Goal: Information Seeking & Learning: Learn about a topic

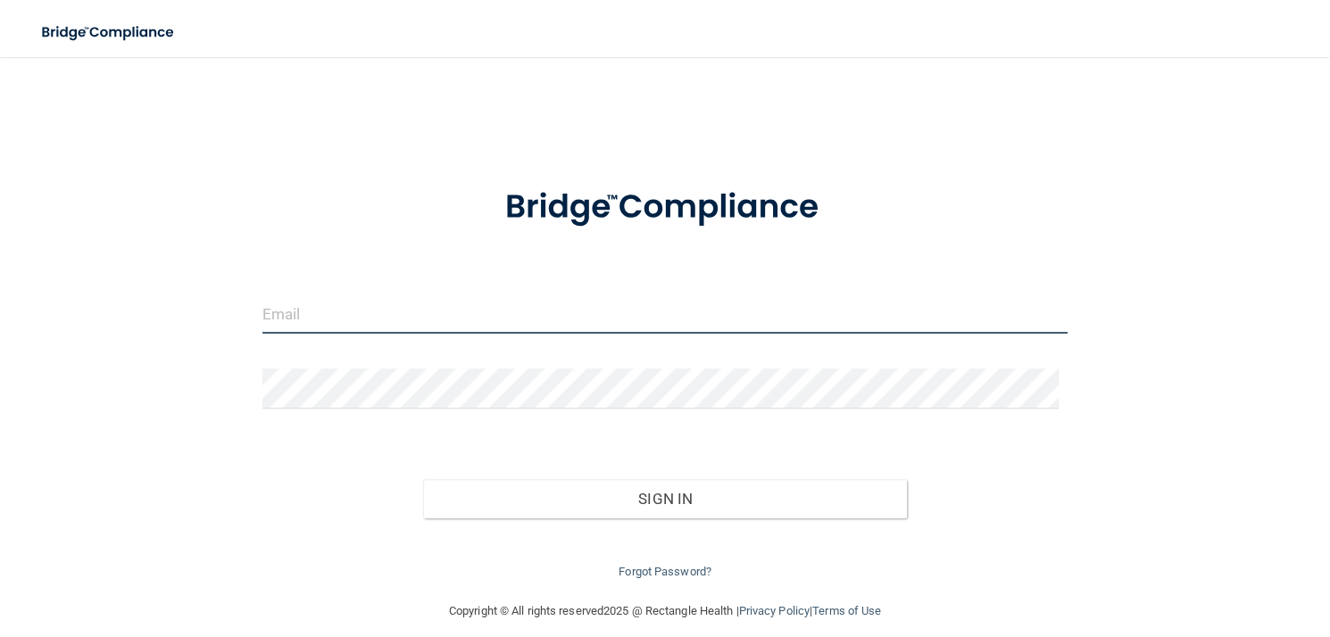
type input "[EMAIL_ADDRESS][DOMAIN_NAME]"
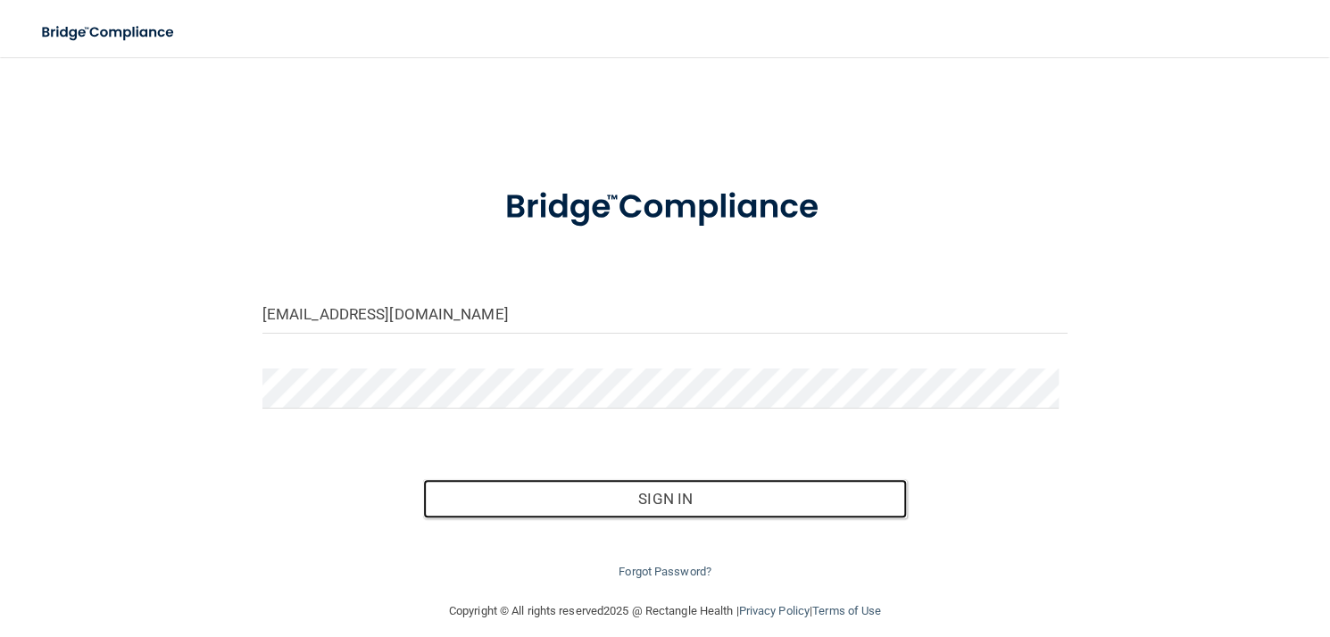
click at [710, 496] on button "Sign In" at bounding box center [664, 498] width 483 height 39
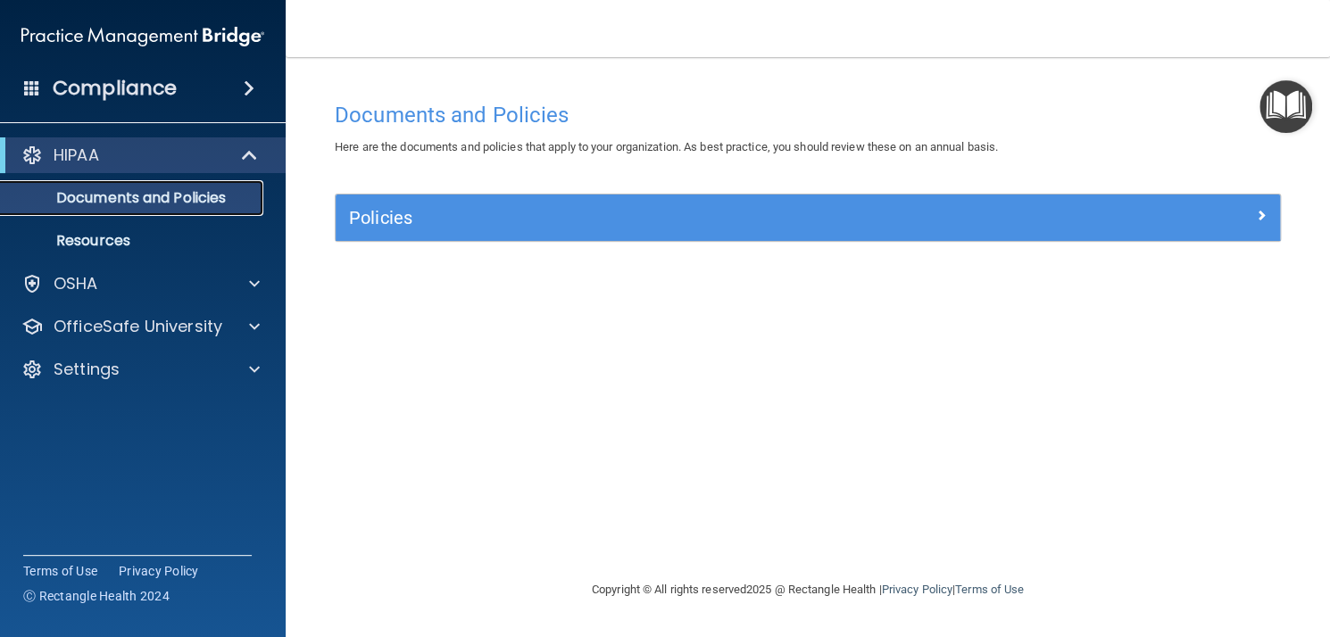
click at [199, 193] on p "Documents and Policies" at bounding box center [134, 198] width 244 height 18
click at [136, 238] on p "Resources" at bounding box center [134, 241] width 244 height 18
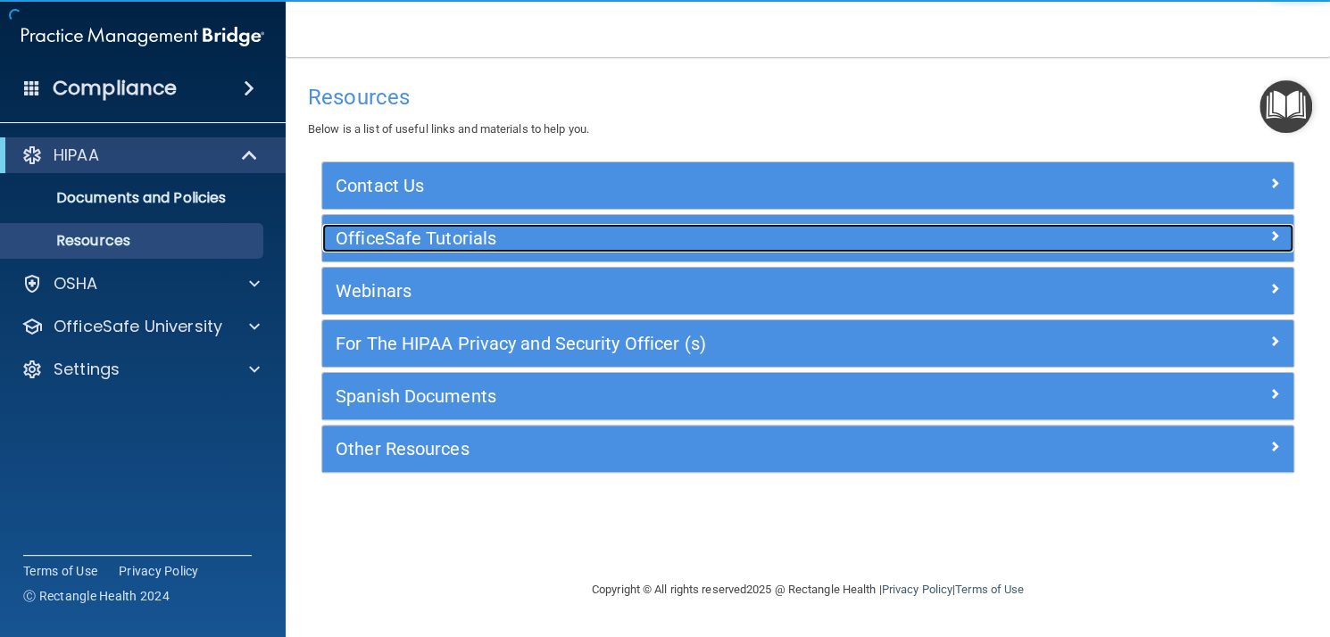
click at [455, 245] on h5 "OfficeSafe Tutorials" at bounding box center [687, 239] width 702 height 20
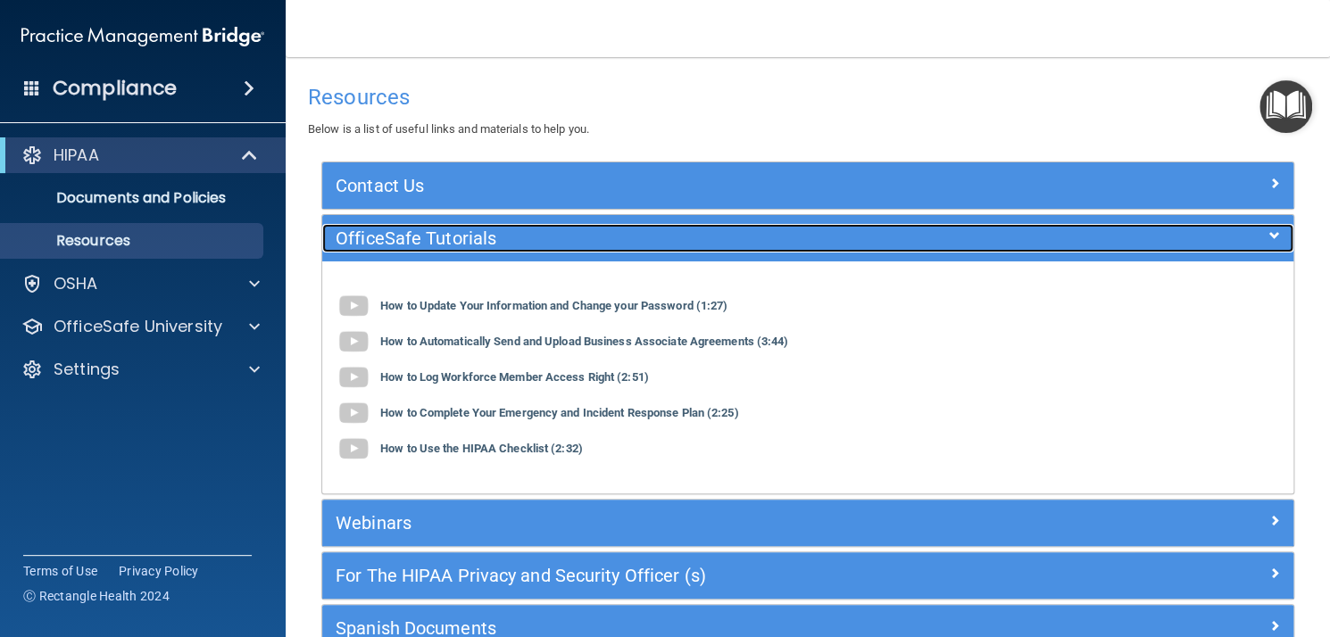
click at [455, 245] on h5 "OfficeSafe Tutorials" at bounding box center [687, 239] width 702 height 20
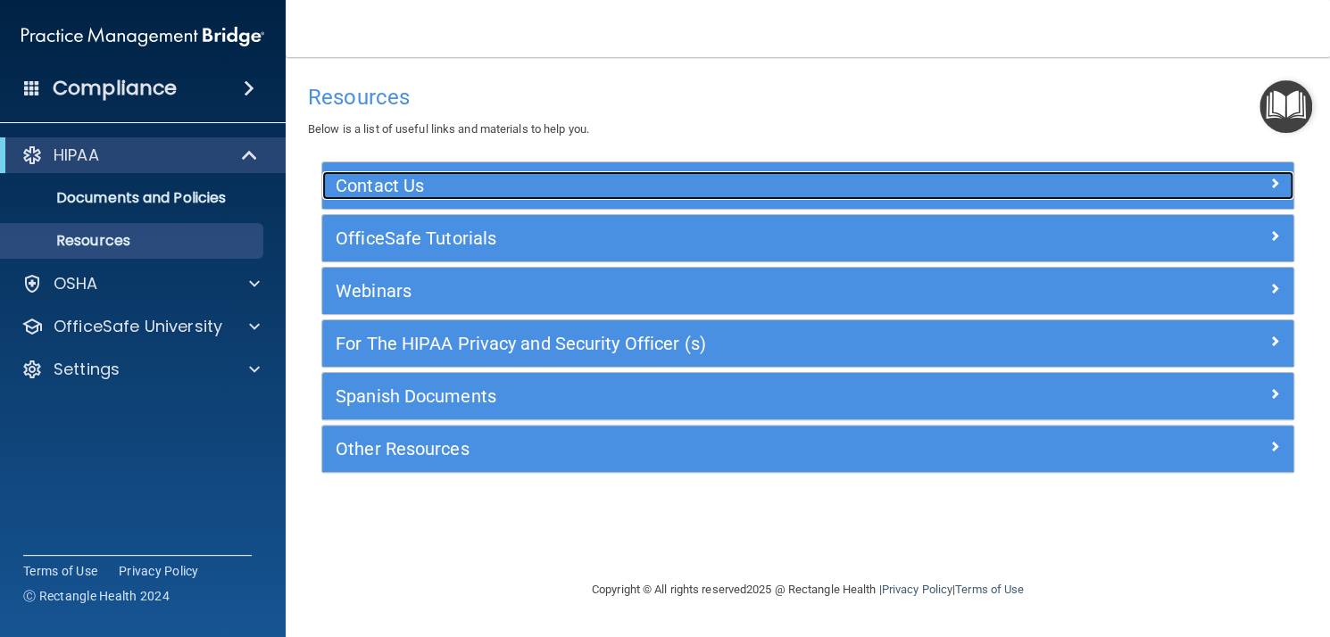
click at [507, 193] on h5 "Contact Us" at bounding box center [687, 186] width 702 height 20
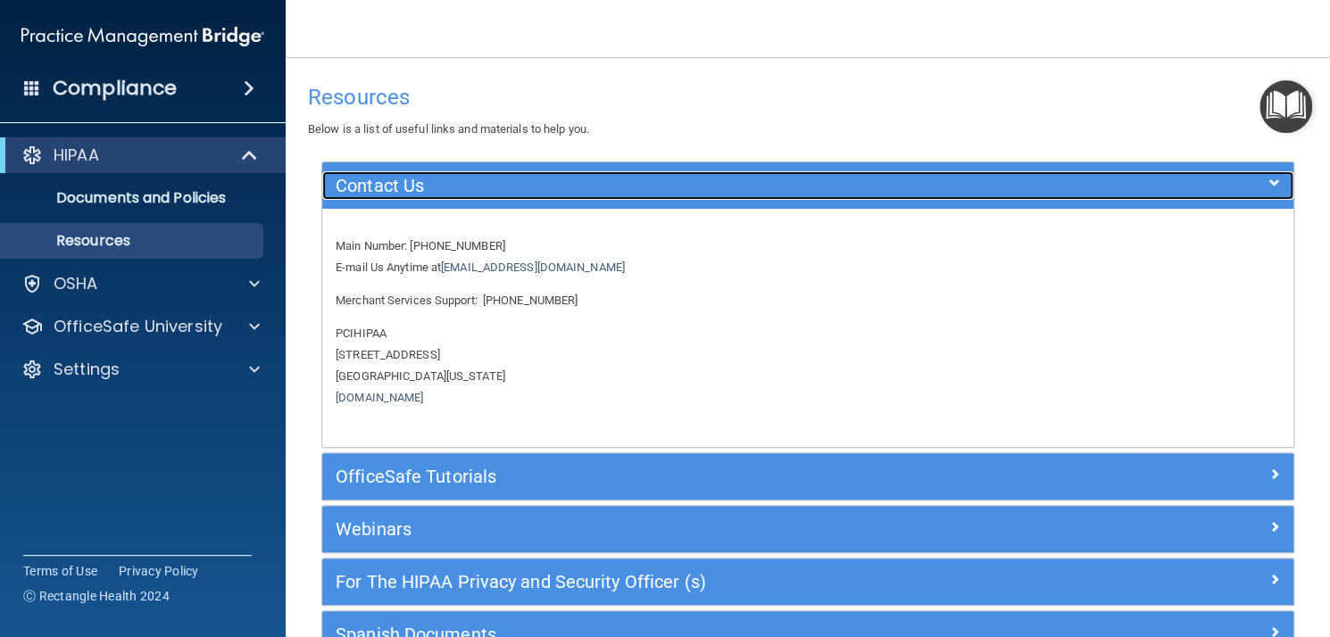
click at [516, 185] on h5 "Contact Us" at bounding box center [687, 186] width 702 height 20
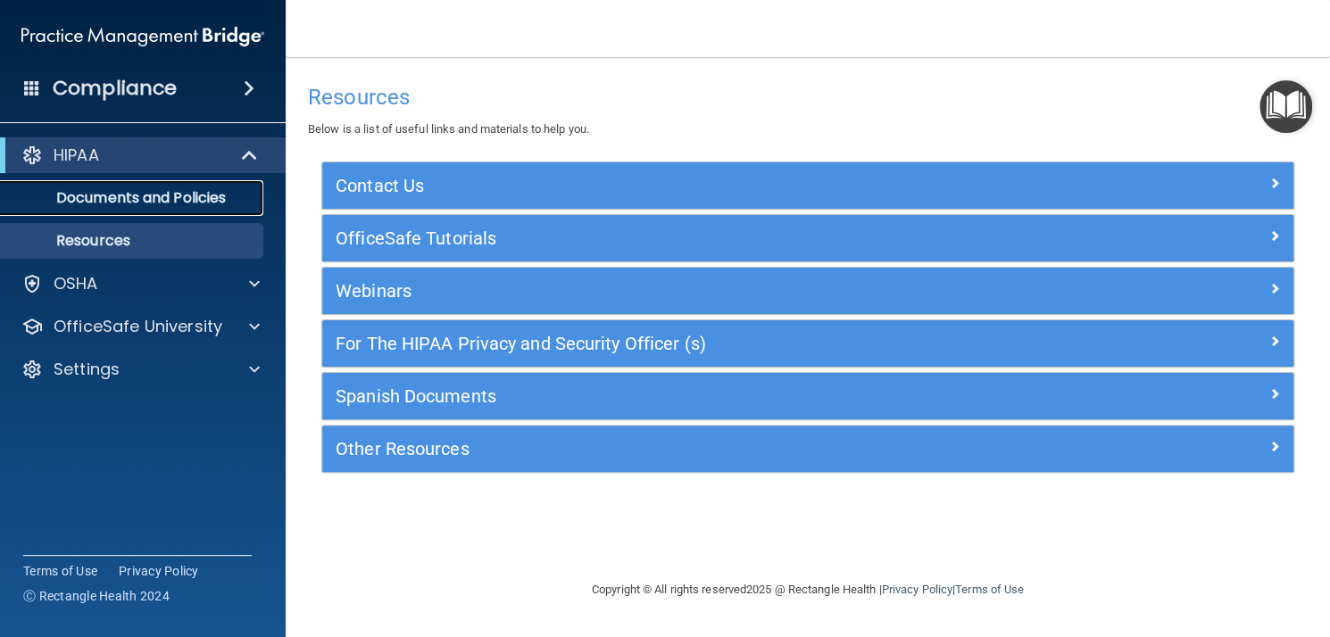
click at [148, 187] on link "Documents and Policies" at bounding box center [122, 198] width 281 height 36
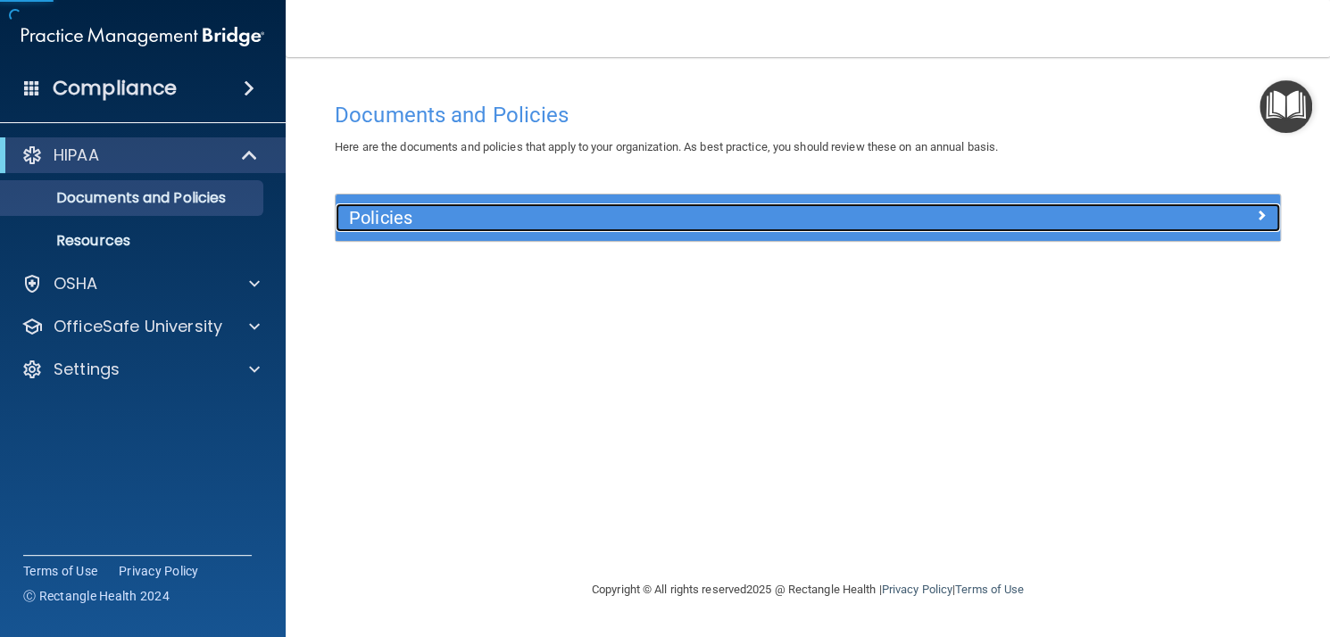
click at [521, 212] on h5 "Policies" at bounding box center [690, 218] width 682 height 20
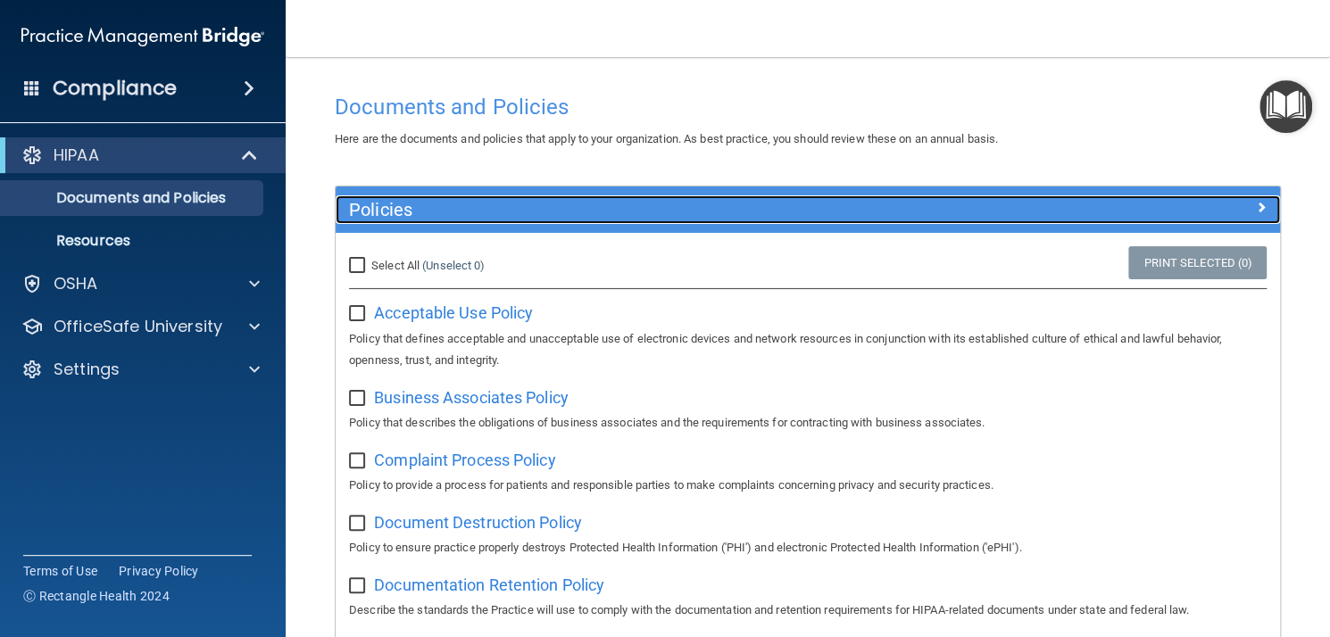
scroll to position [6, 0]
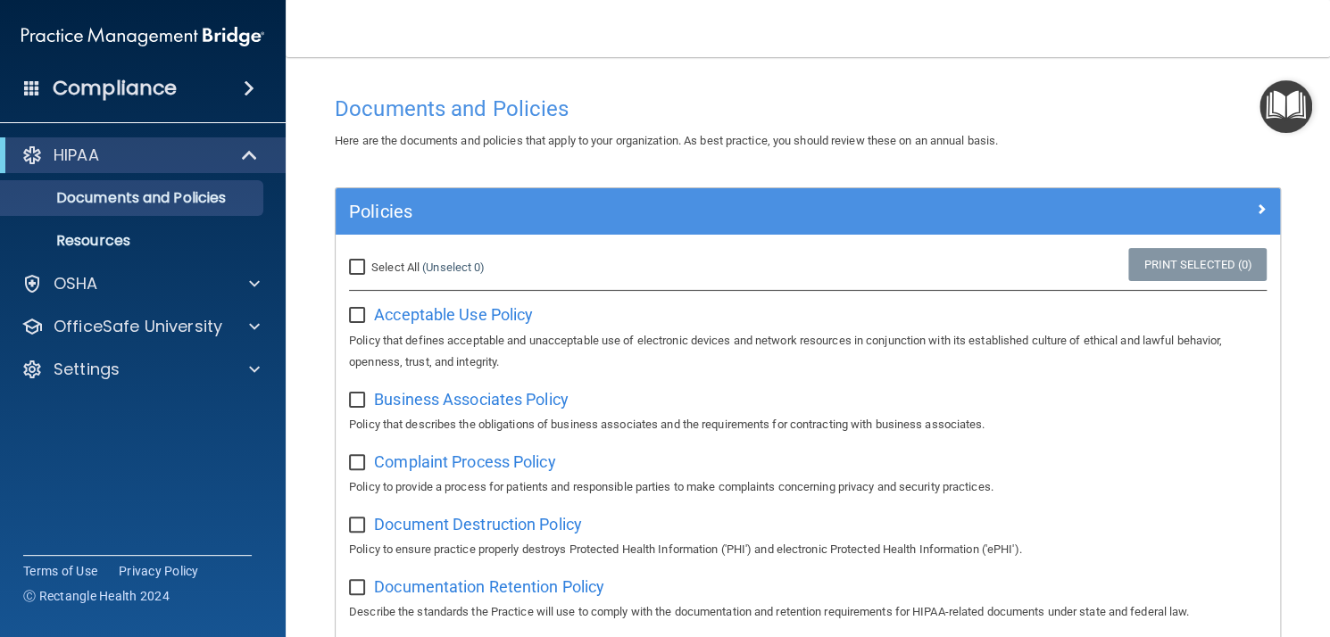
click at [131, 270] on div "OSHA" at bounding box center [143, 284] width 287 height 36
click at [200, 284] on div "OSHA" at bounding box center [118, 283] width 221 height 21
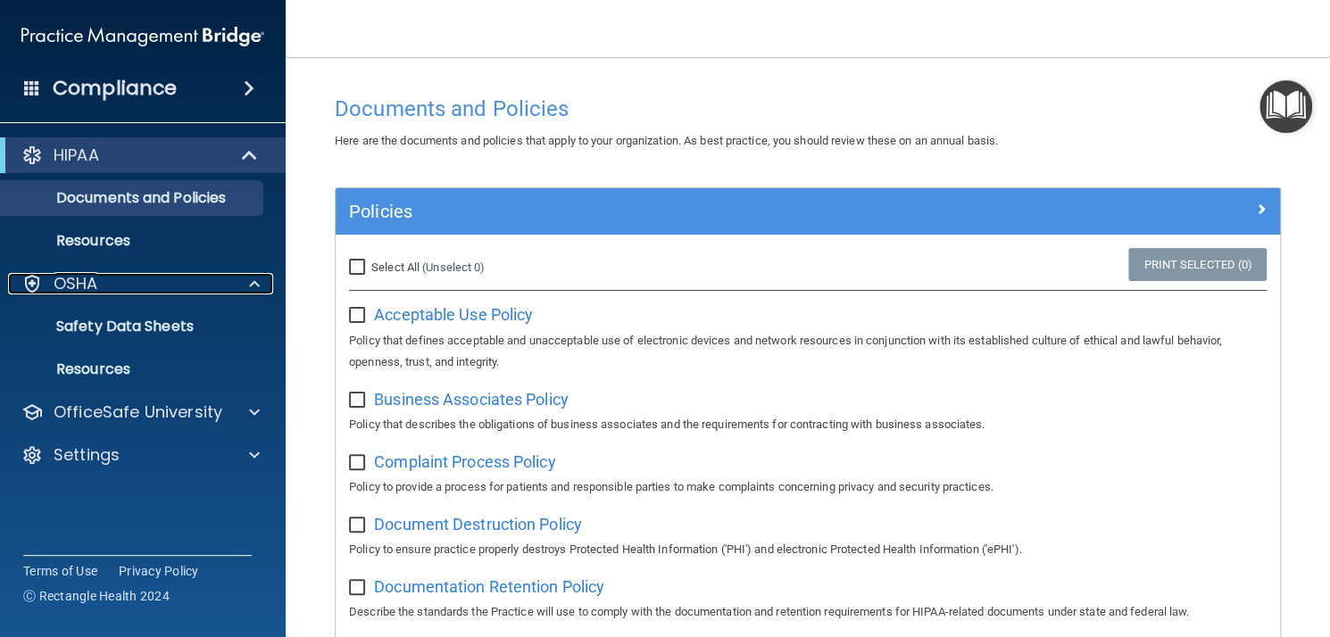
click at [170, 290] on div "OSHA" at bounding box center [118, 283] width 221 height 21
click at [166, 311] on link "Safety Data Sheets" at bounding box center [122, 327] width 281 height 36
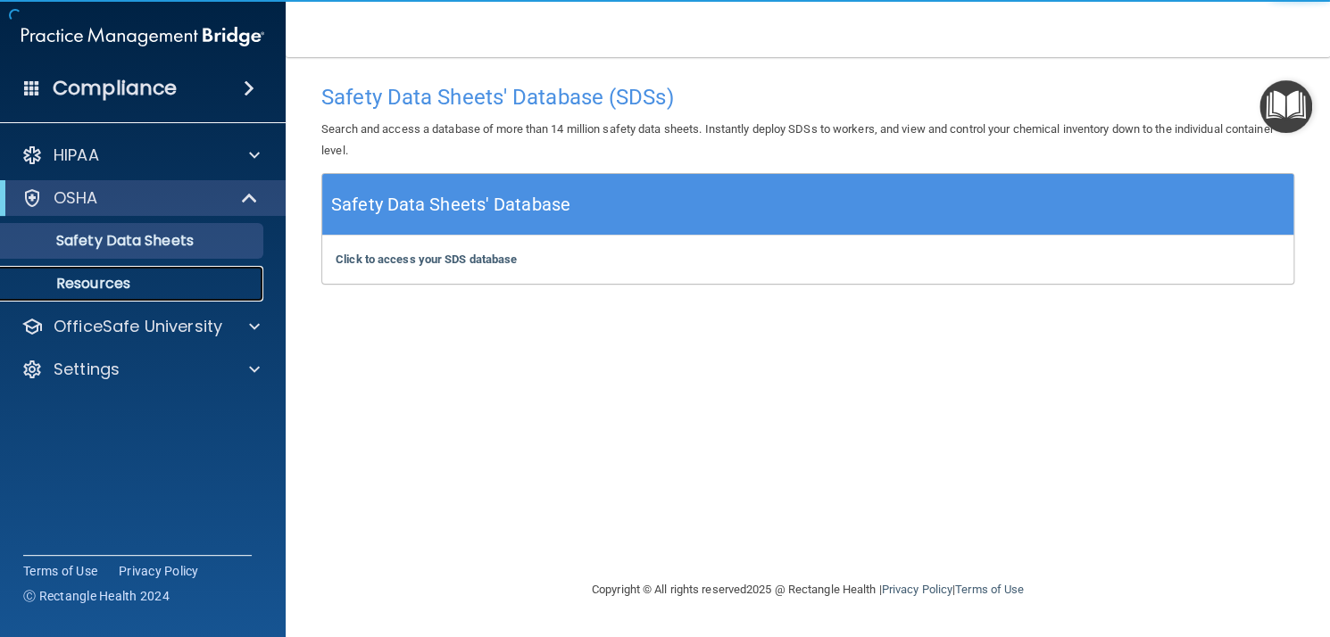
click at [149, 287] on p "Resources" at bounding box center [134, 284] width 244 height 18
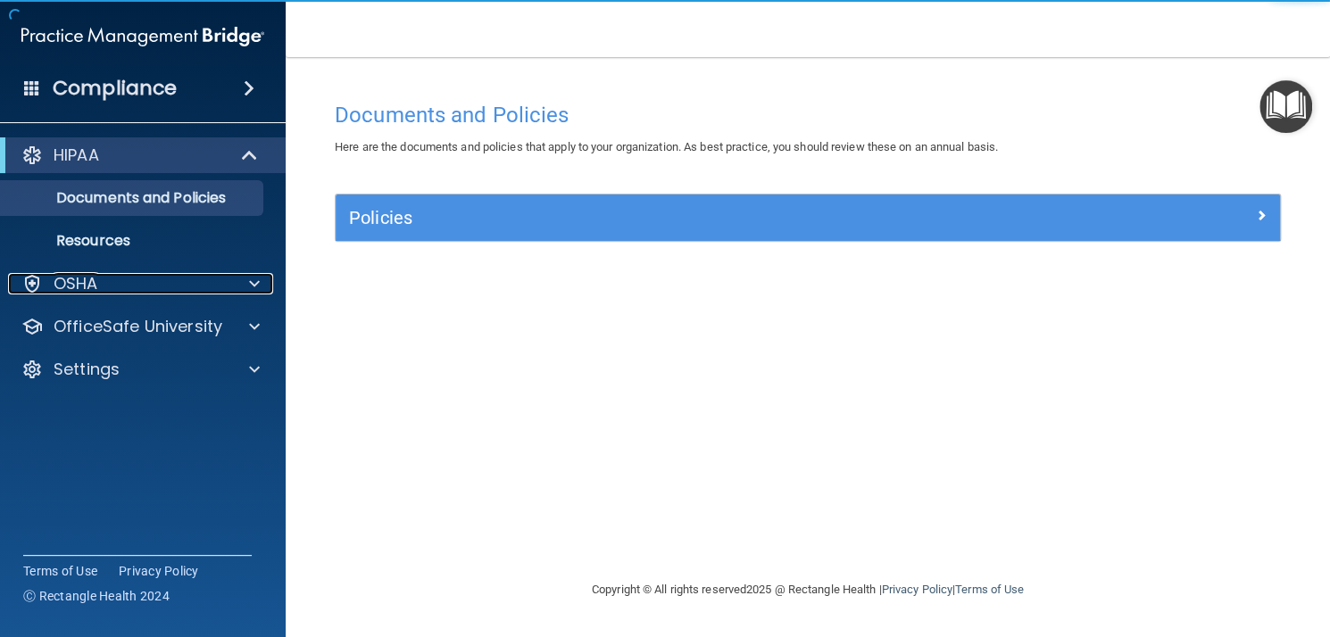
click at [147, 282] on div "OSHA" at bounding box center [118, 283] width 221 height 21
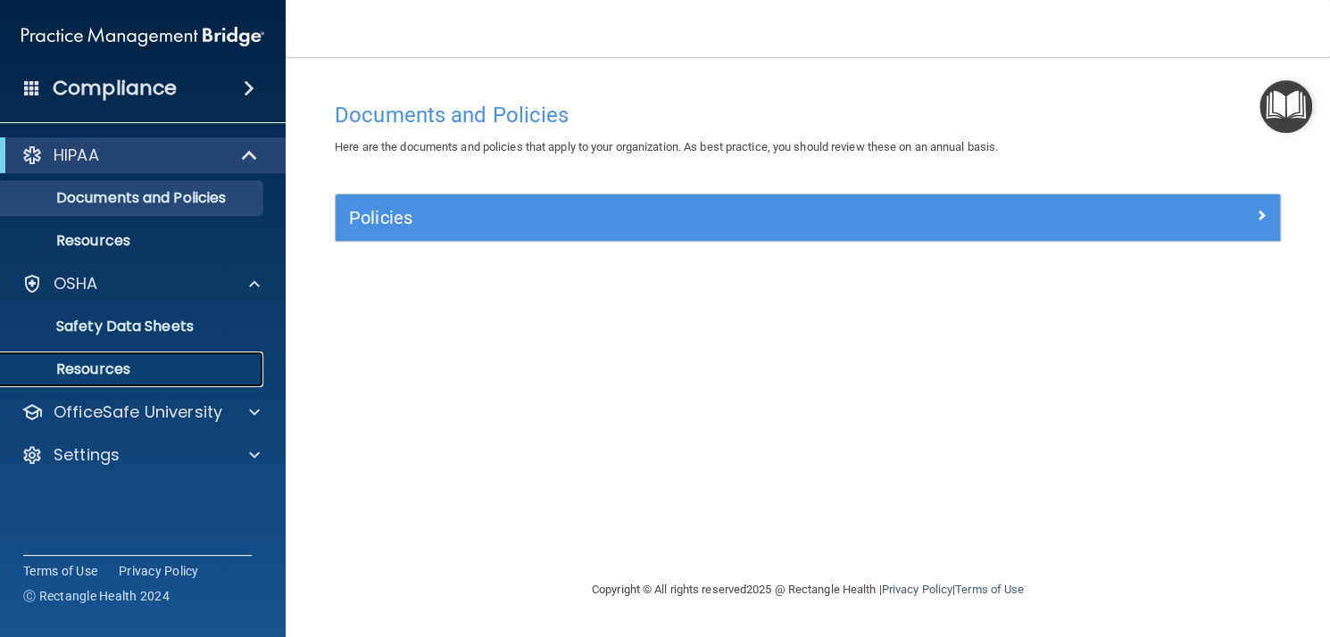
click at [146, 362] on p "Resources" at bounding box center [134, 370] width 244 height 18
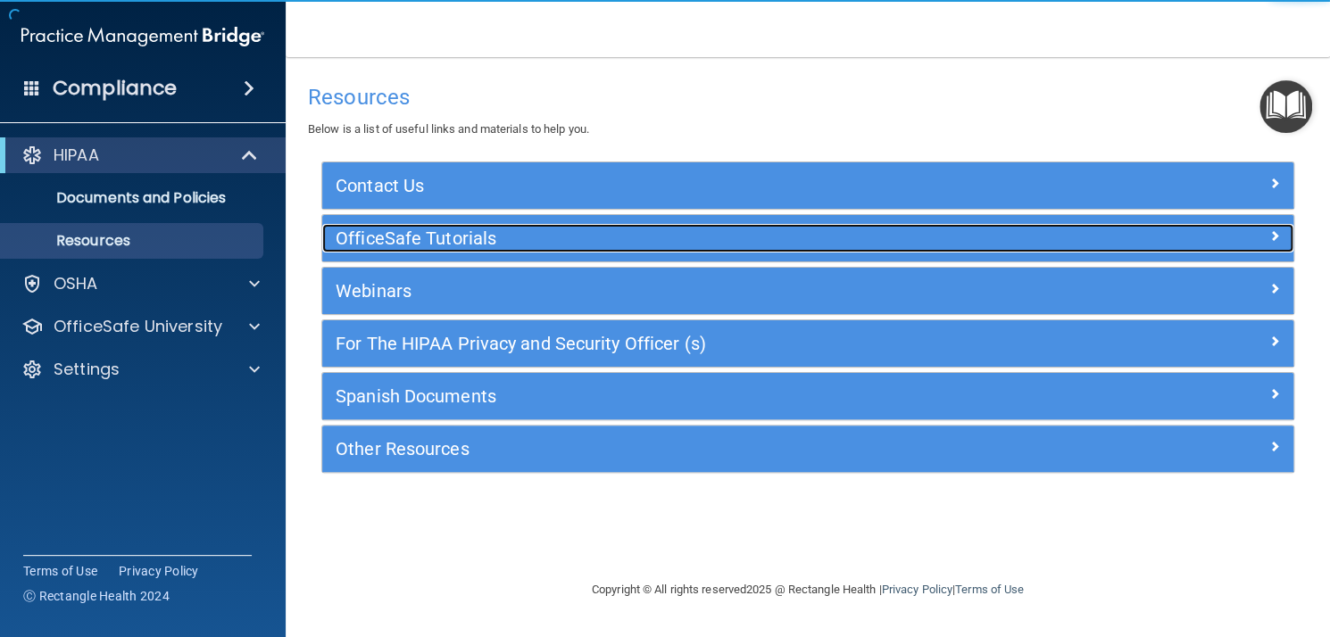
click at [471, 229] on h5 "OfficeSafe Tutorials" at bounding box center [687, 239] width 702 height 20
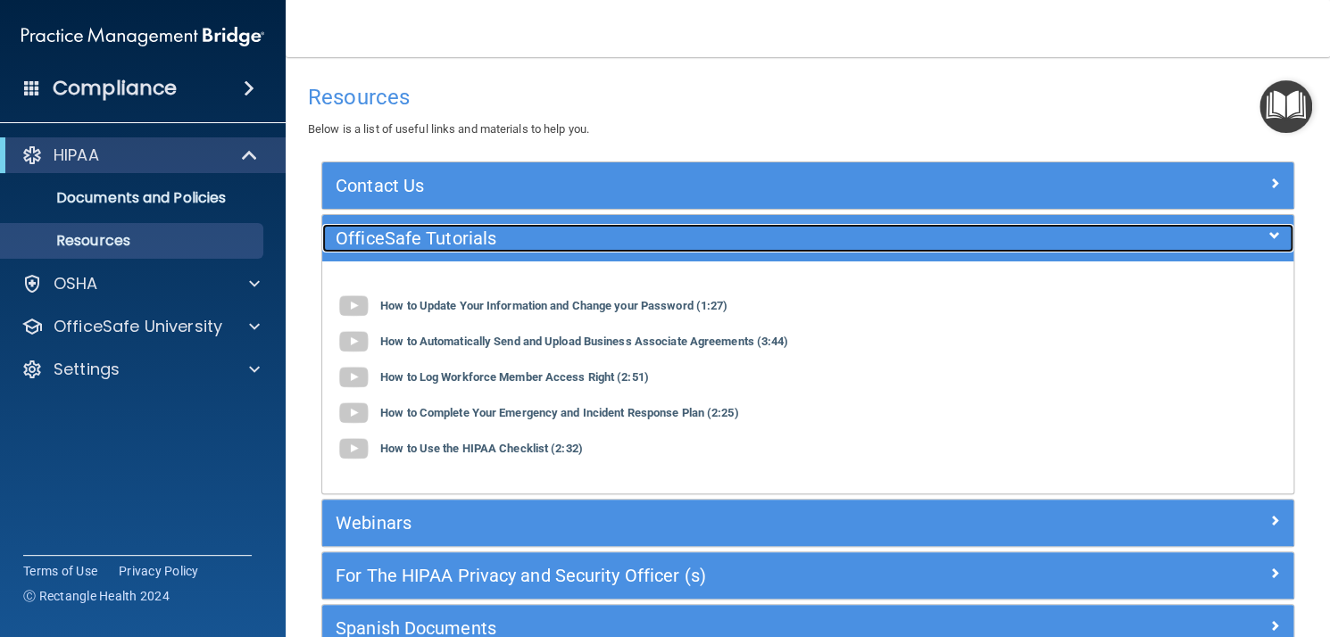
scroll to position [158, 0]
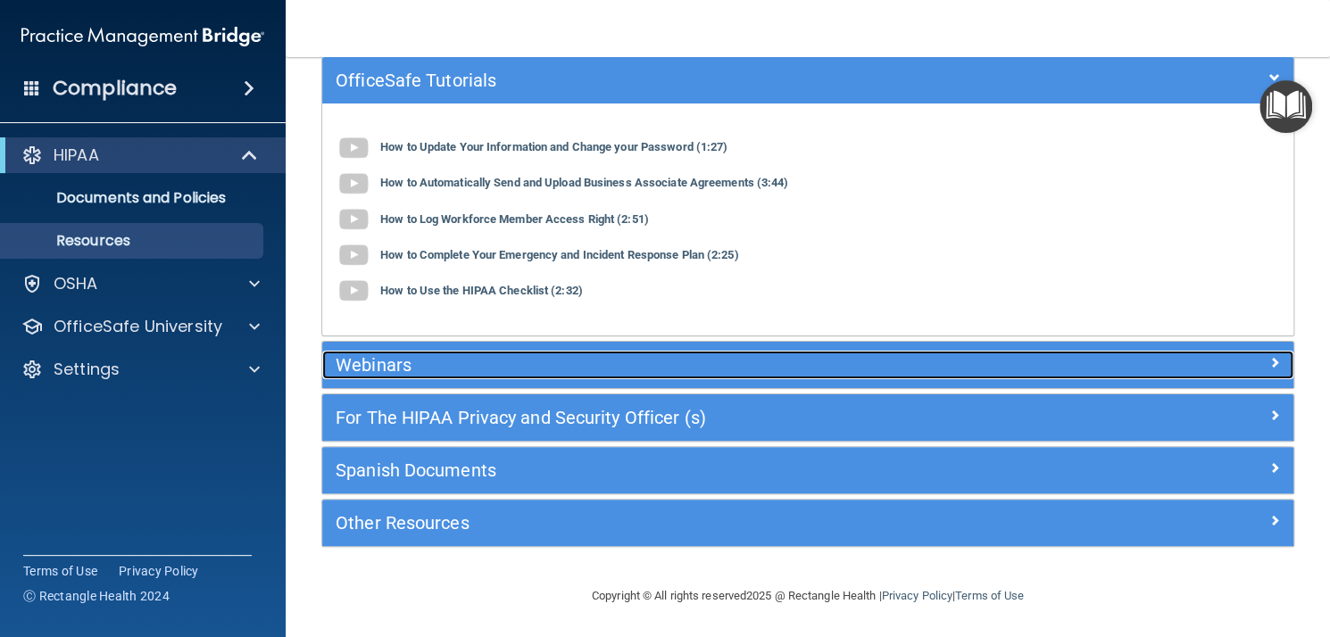
click at [450, 363] on h5 "Webinars" at bounding box center [687, 365] width 702 height 20
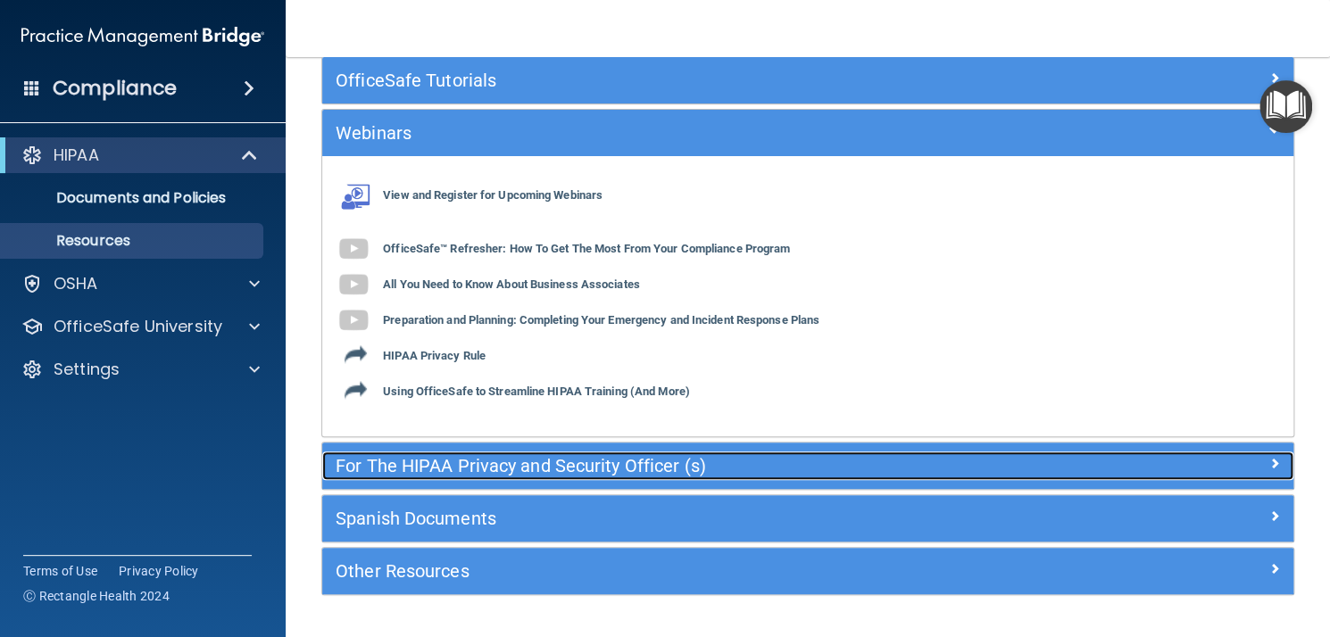
click at [490, 456] on h5 "For The HIPAA Privacy and Security Officer (s)" at bounding box center [687, 466] width 702 height 20
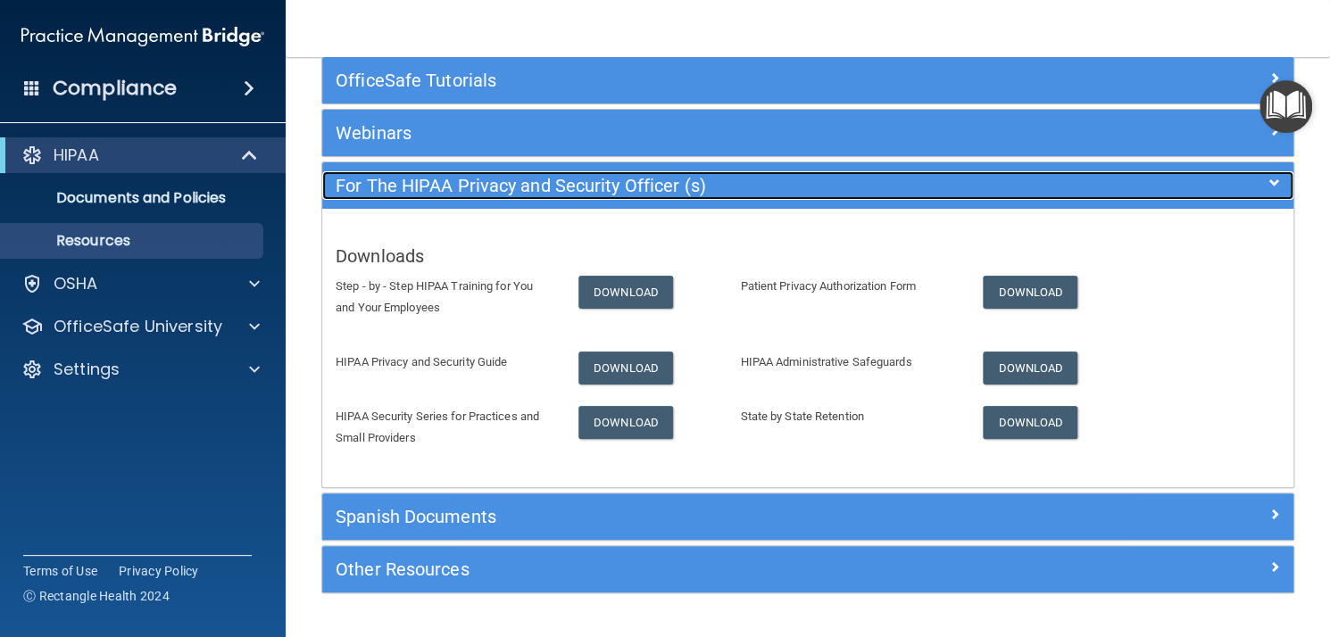
scroll to position [204, 0]
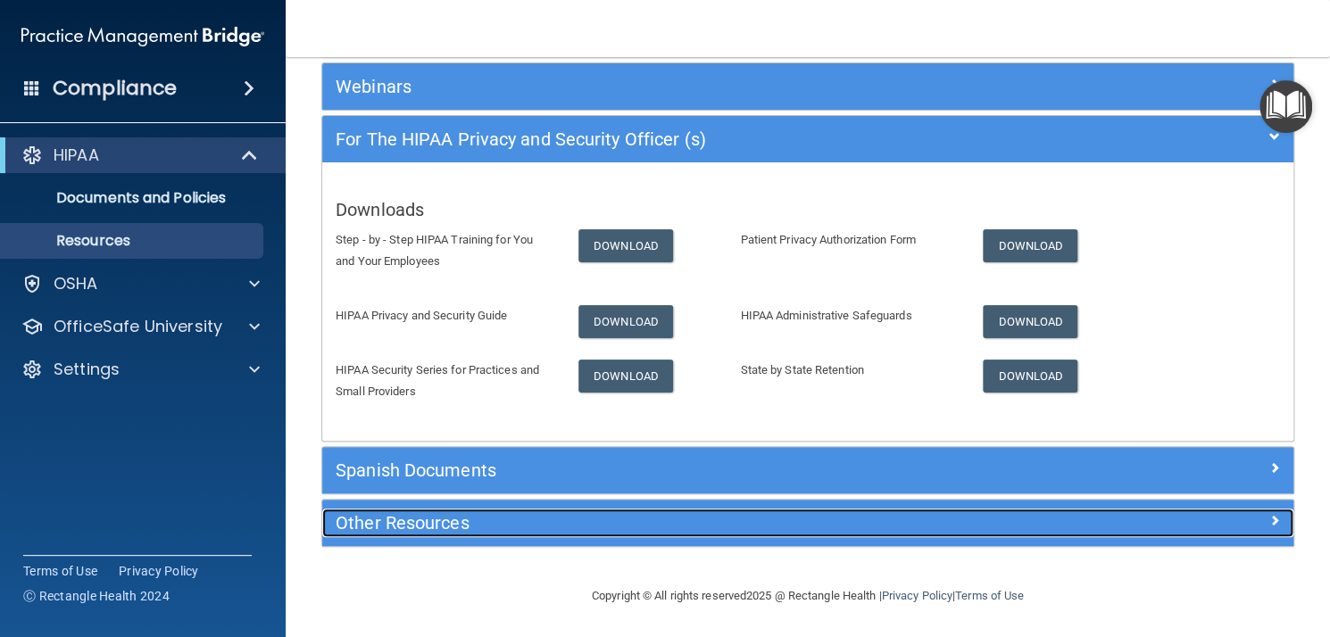
drag, startPoint x: 490, startPoint y: 456, endPoint x: 484, endPoint y: 529, distance: 73.5
click at [484, 529] on h5 "Other Resources" at bounding box center [687, 523] width 702 height 20
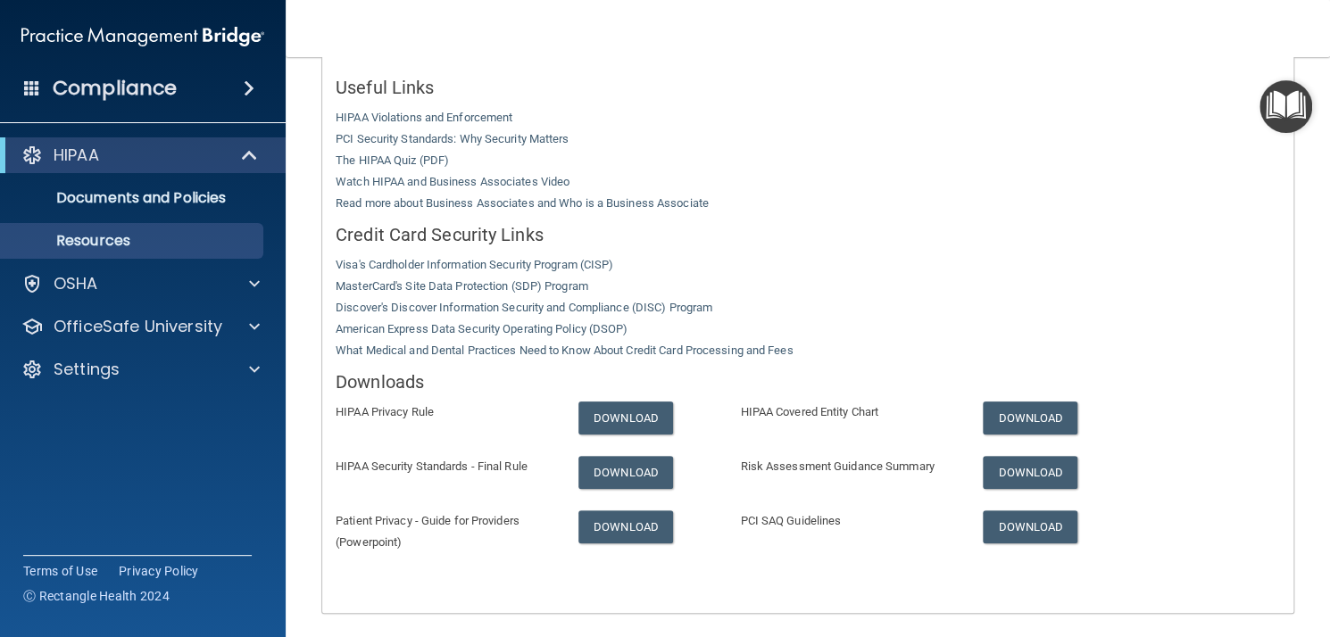
scroll to position [433, 0]
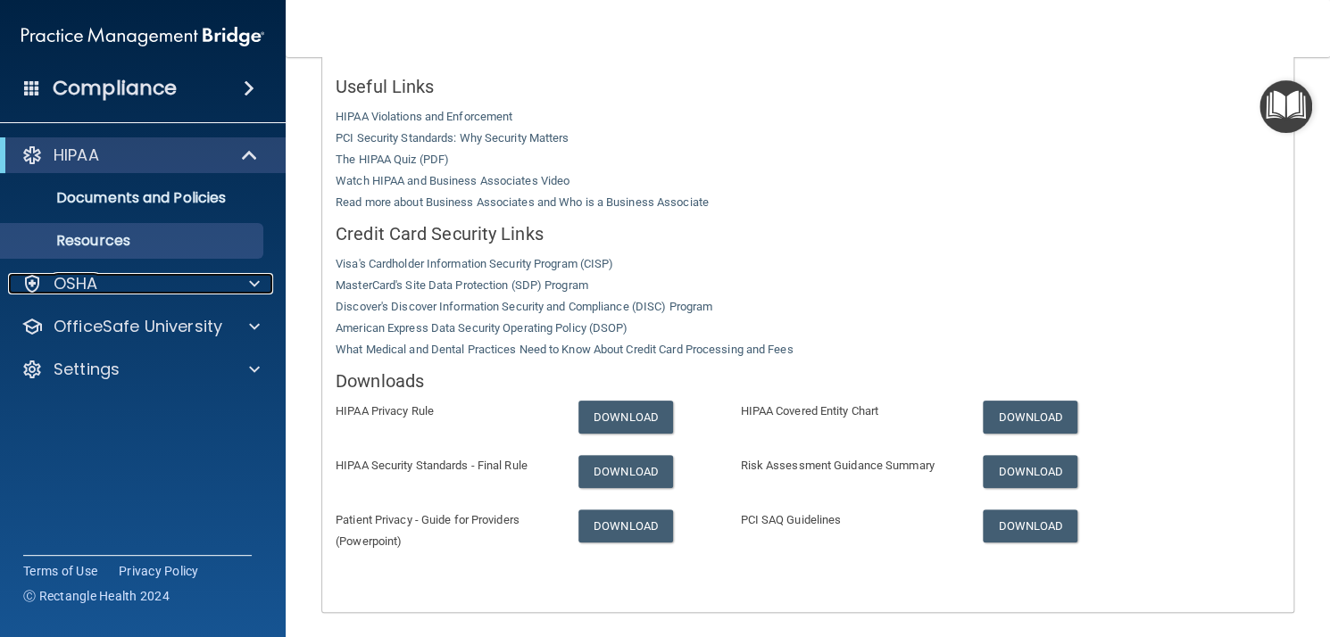
click at [192, 287] on div "OSHA" at bounding box center [118, 283] width 221 height 21
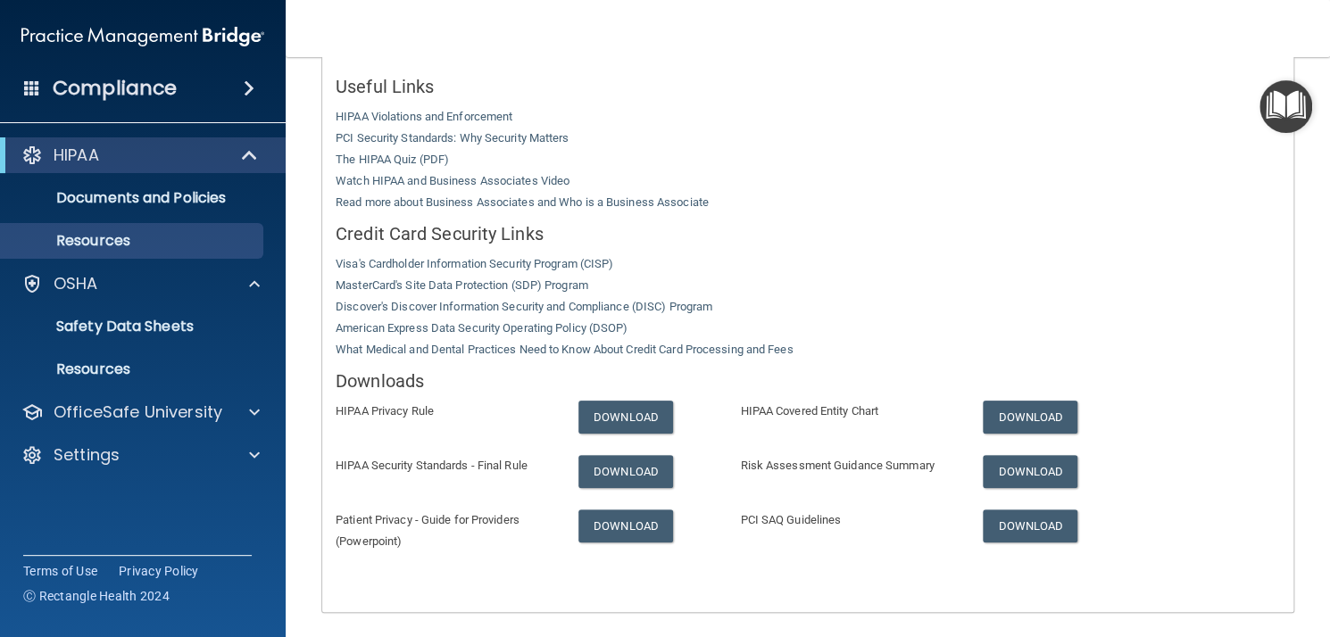
click at [194, 85] on div "Compliance" at bounding box center [143, 88] width 286 height 39
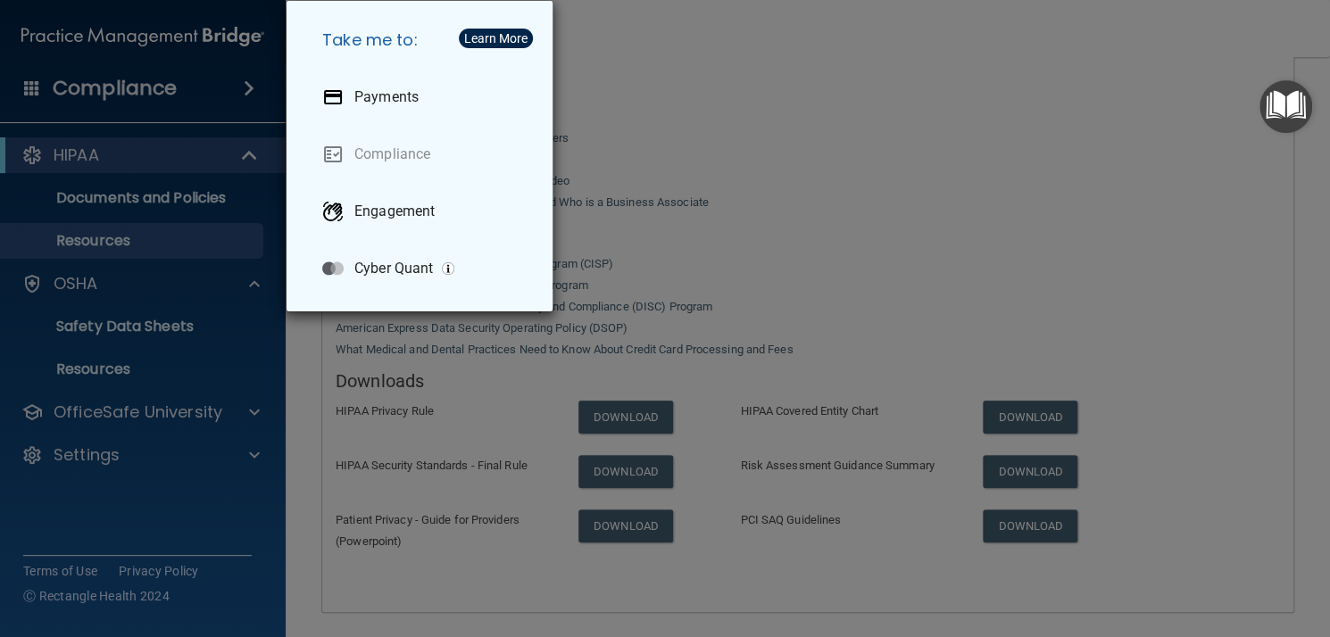
click at [241, 86] on div "Take me to: Payments Compliance Engagement Cyber Quant" at bounding box center [665, 318] width 1330 height 637
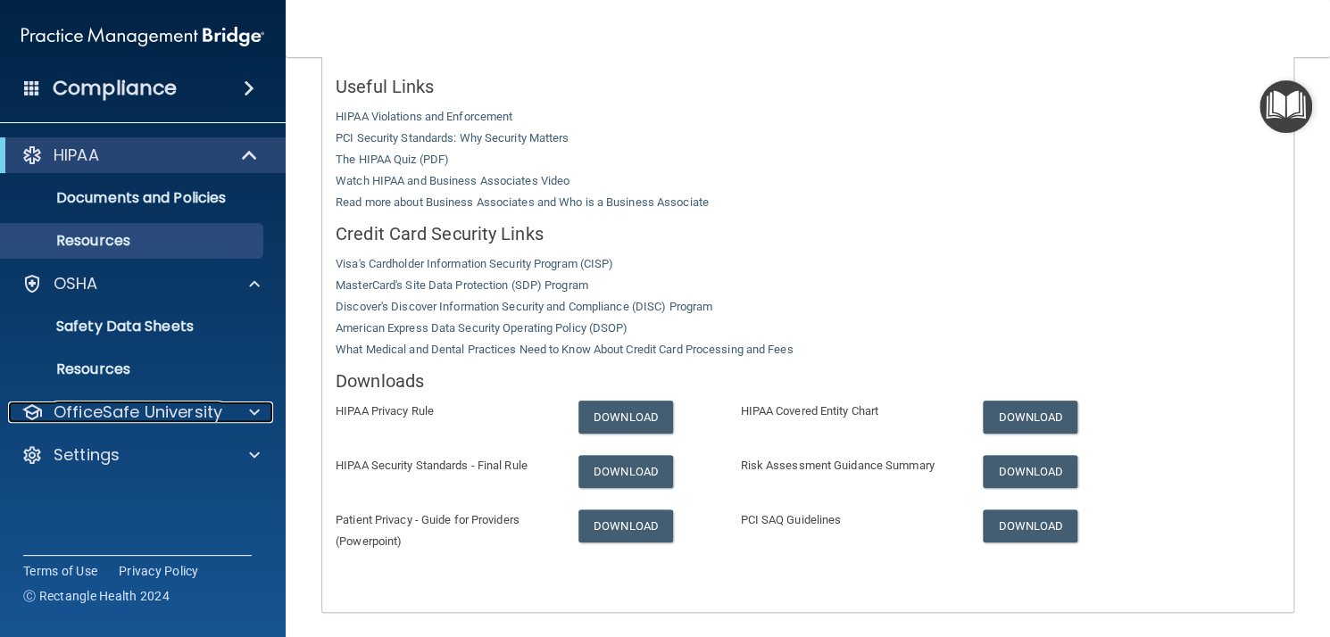
click at [160, 415] on p "OfficeSafe University" at bounding box center [138, 412] width 169 height 21
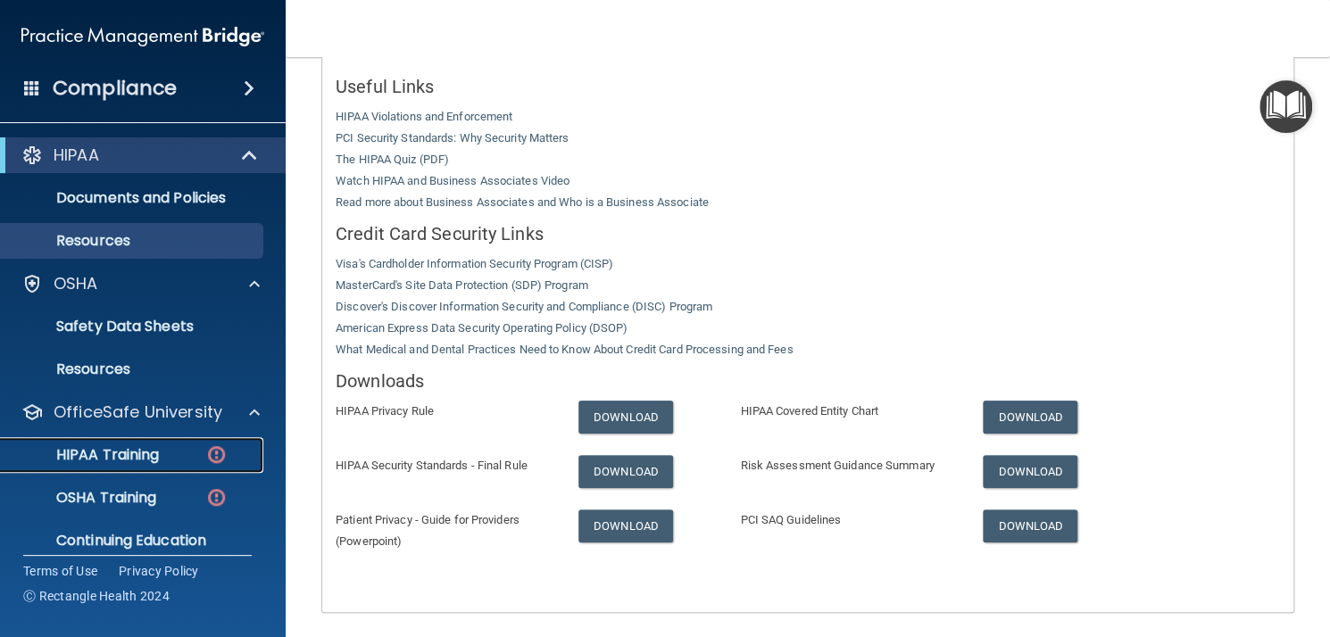
click at [146, 456] on p "HIPAA Training" at bounding box center [85, 455] width 147 height 18
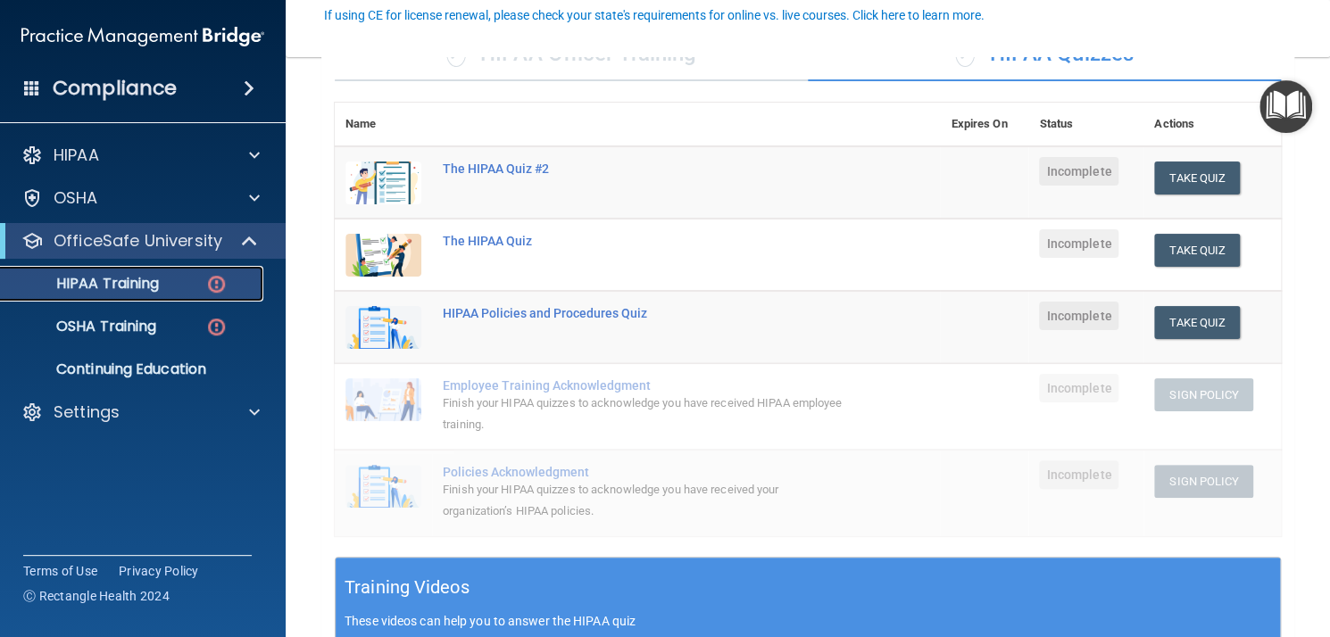
scroll to position [168, 0]
click at [1179, 250] on button "Take Quiz" at bounding box center [1197, 250] width 86 height 33
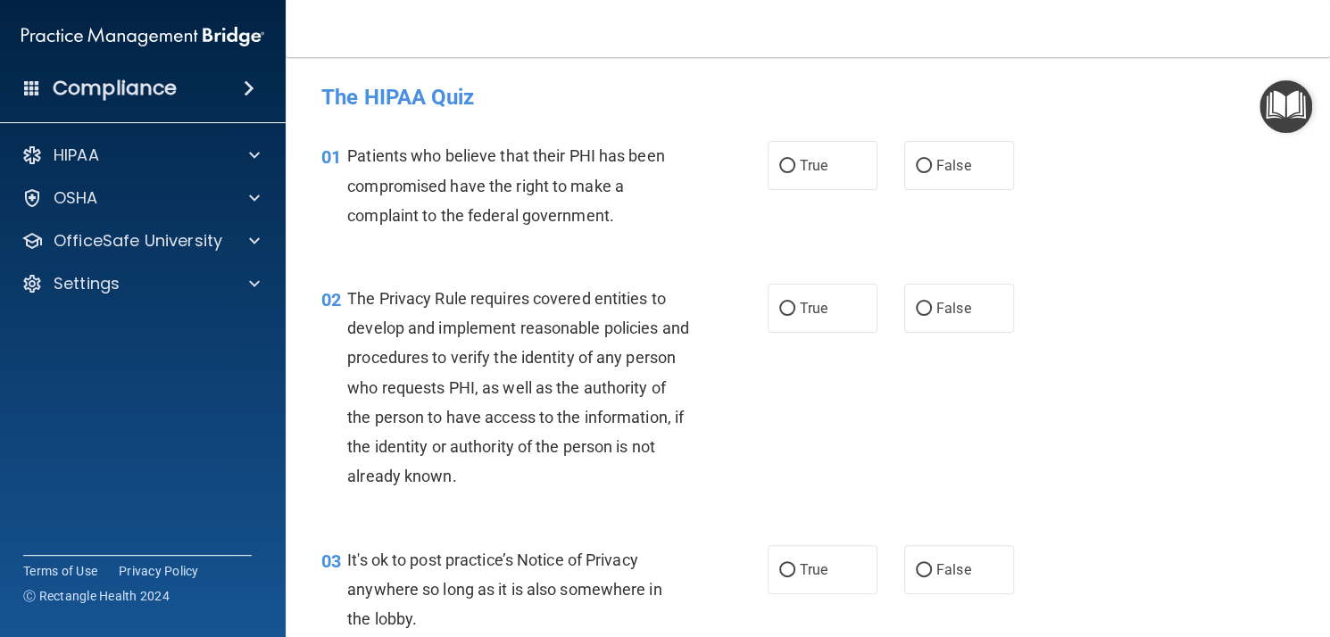
click at [812, 167] on span "True" at bounding box center [814, 165] width 28 height 17
click at [795, 167] on input "True" at bounding box center [787, 166] width 16 height 13
radio input "true"
click at [832, 320] on label "True" at bounding box center [823, 308] width 110 height 49
click at [795, 316] on input "True" at bounding box center [787, 309] width 16 height 13
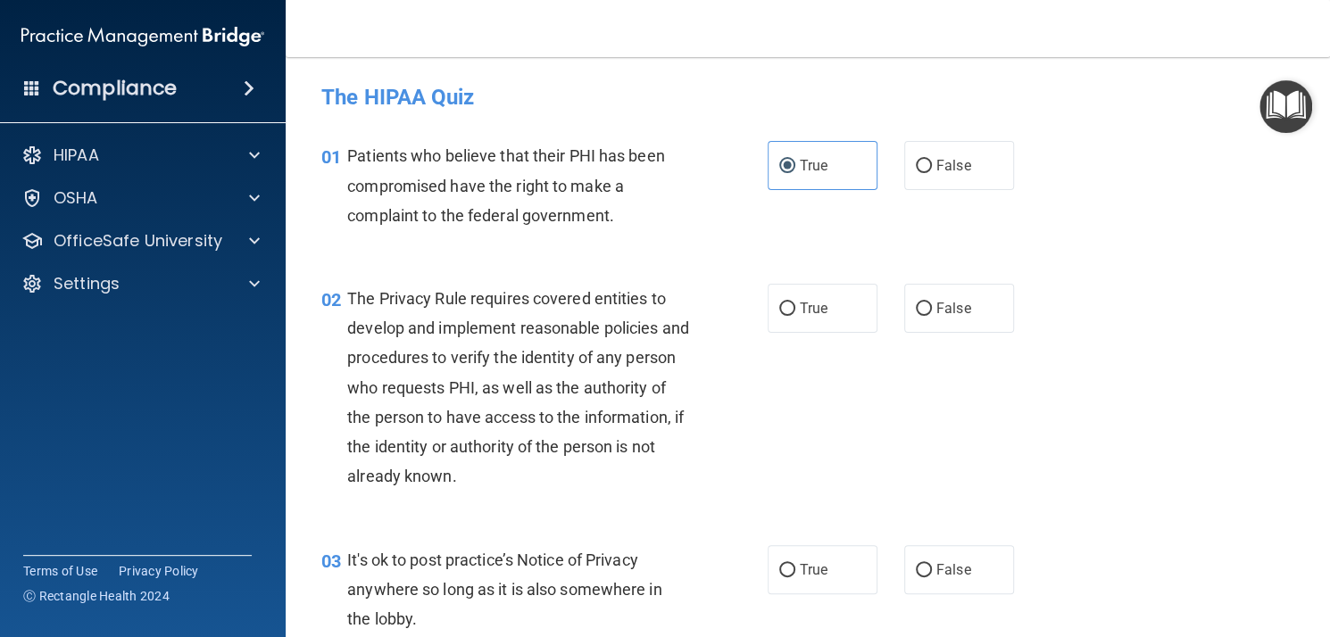
radio input "true"
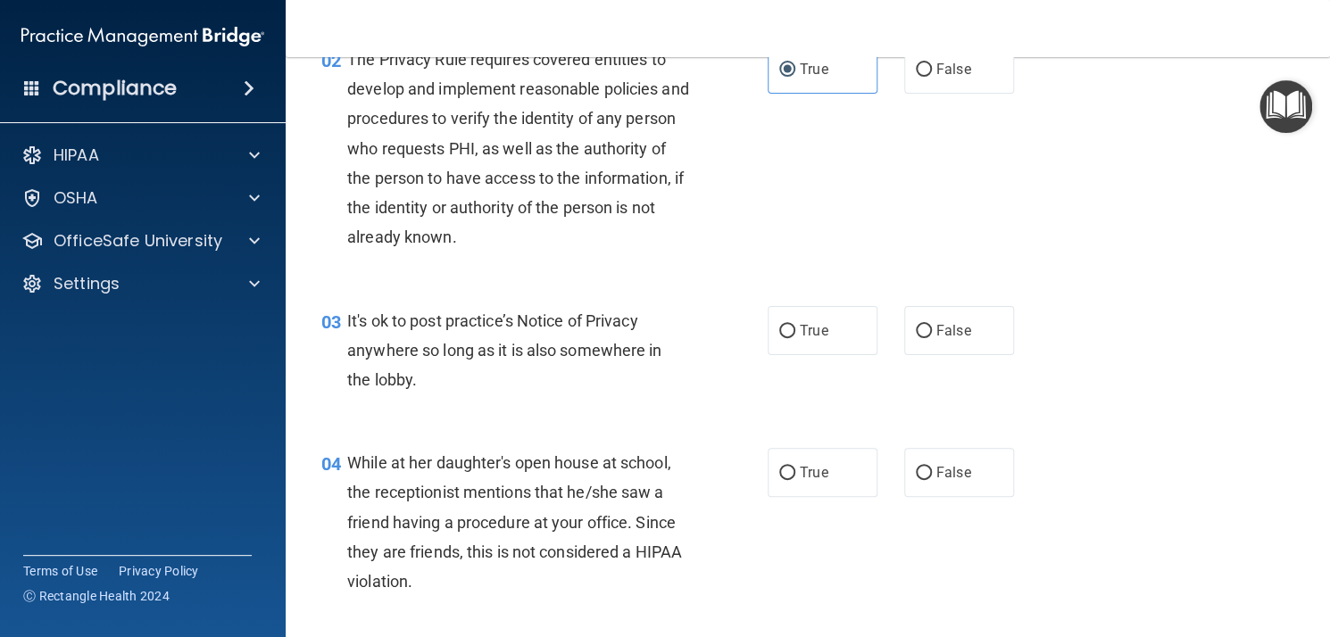
scroll to position [239, 0]
click at [937, 328] on span "False" at bounding box center [953, 330] width 35 height 17
click at [932, 328] on input "False" at bounding box center [924, 331] width 16 height 13
radio input "true"
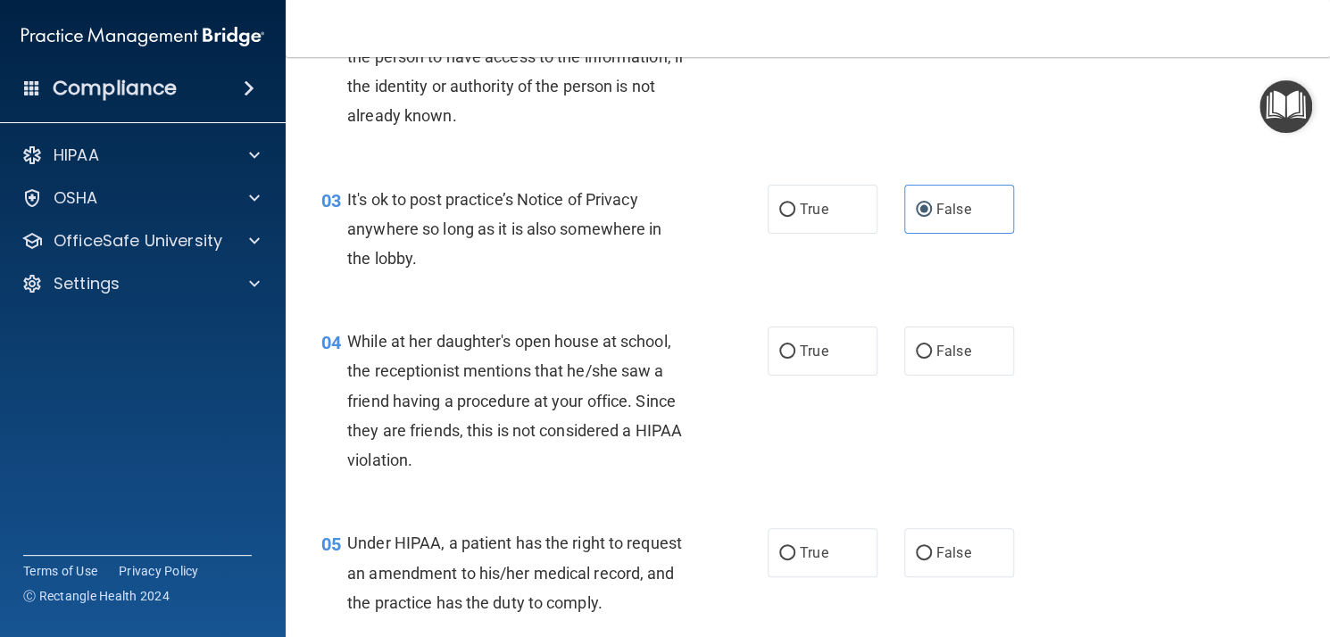
scroll to position [361, 0]
click at [964, 337] on label "False" at bounding box center [959, 351] width 110 height 49
click at [932, 345] on input "False" at bounding box center [924, 351] width 16 height 13
radio input "true"
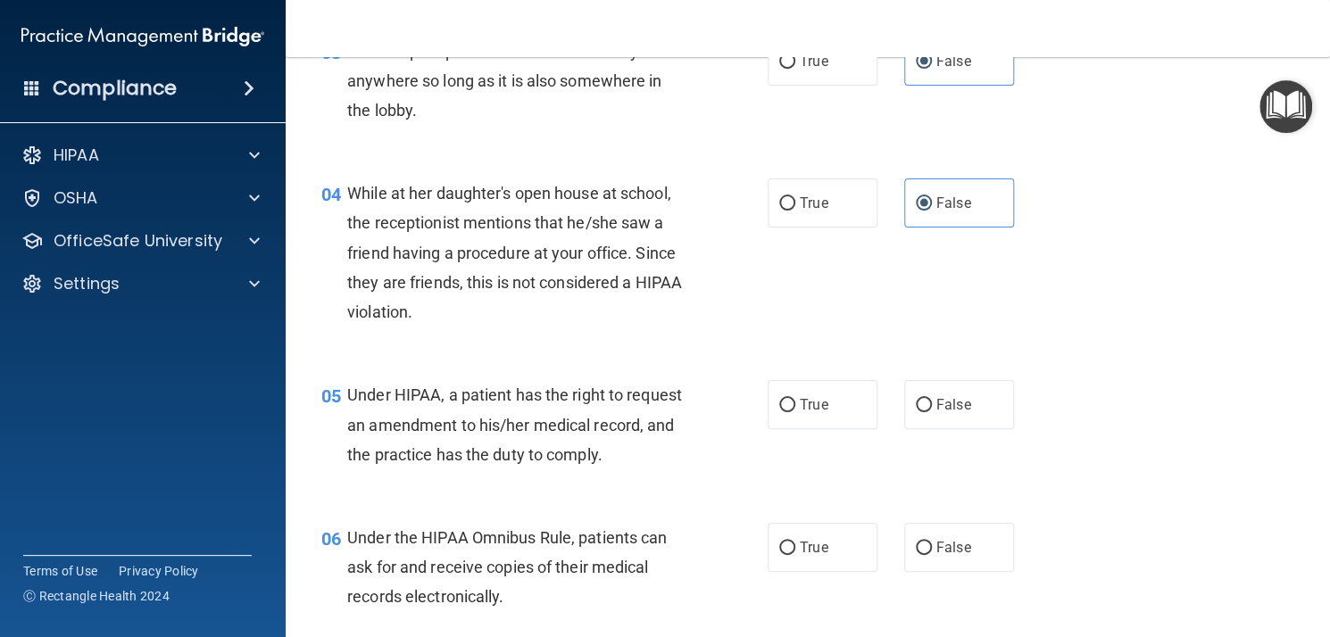
scroll to position [534, 0]
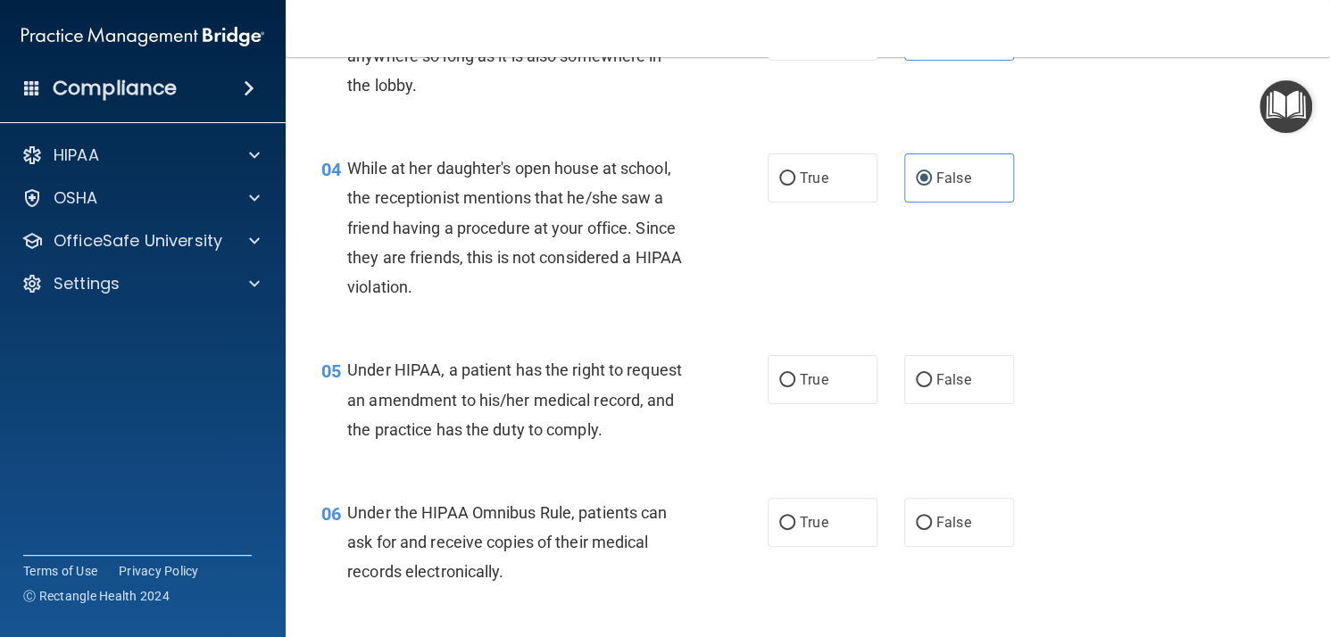
click at [927, 363] on label "False" at bounding box center [959, 379] width 110 height 49
click at [927, 374] on input "False" at bounding box center [924, 380] width 16 height 13
radio input "true"
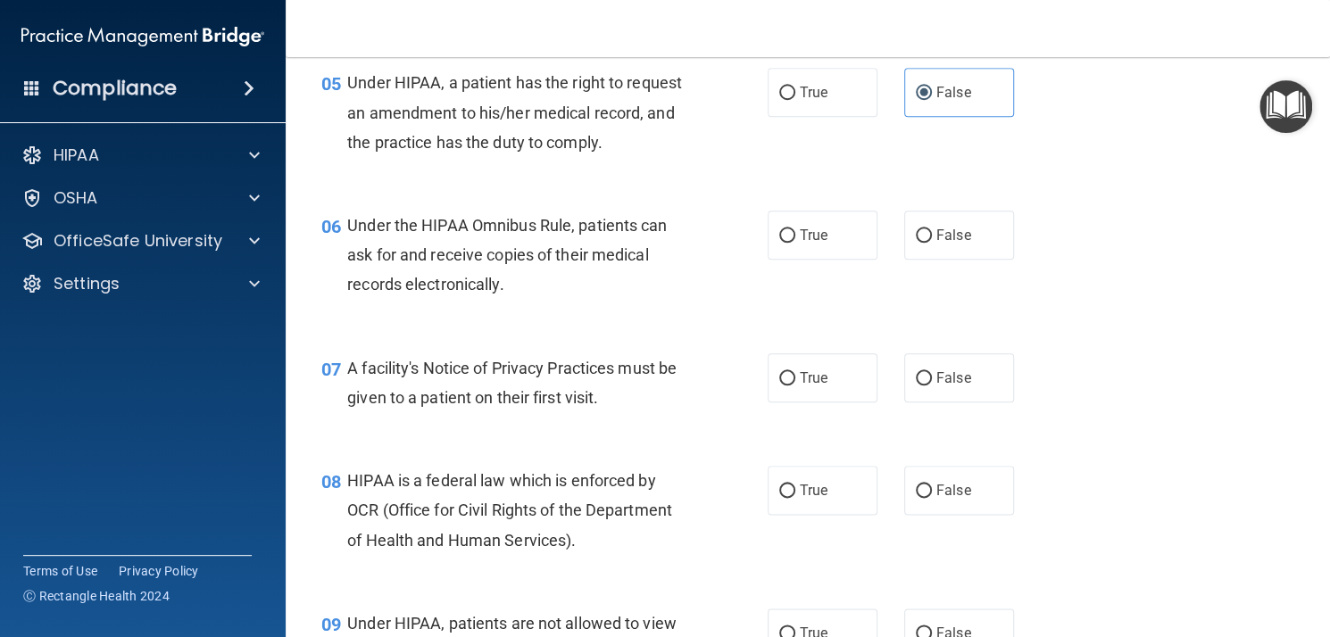
scroll to position [823, 0]
click at [828, 247] on label "True" at bounding box center [823, 233] width 110 height 49
click at [795, 241] on input "True" at bounding box center [787, 234] width 16 height 13
radio input "true"
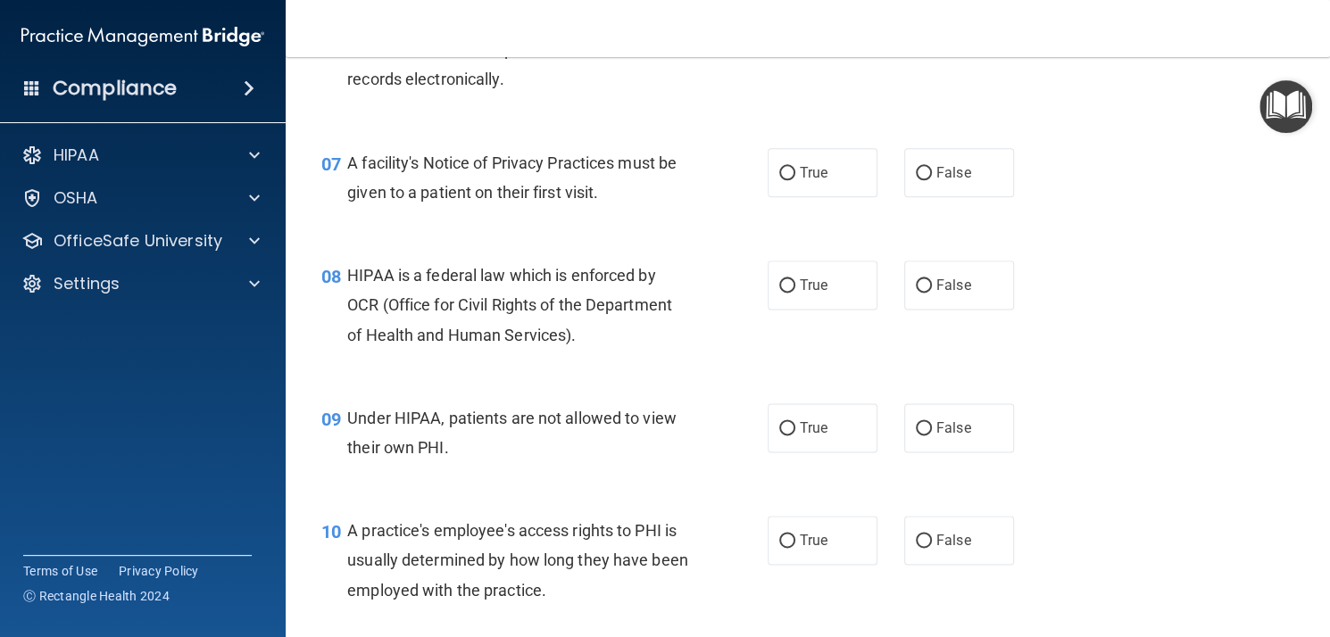
scroll to position [1042, 0]
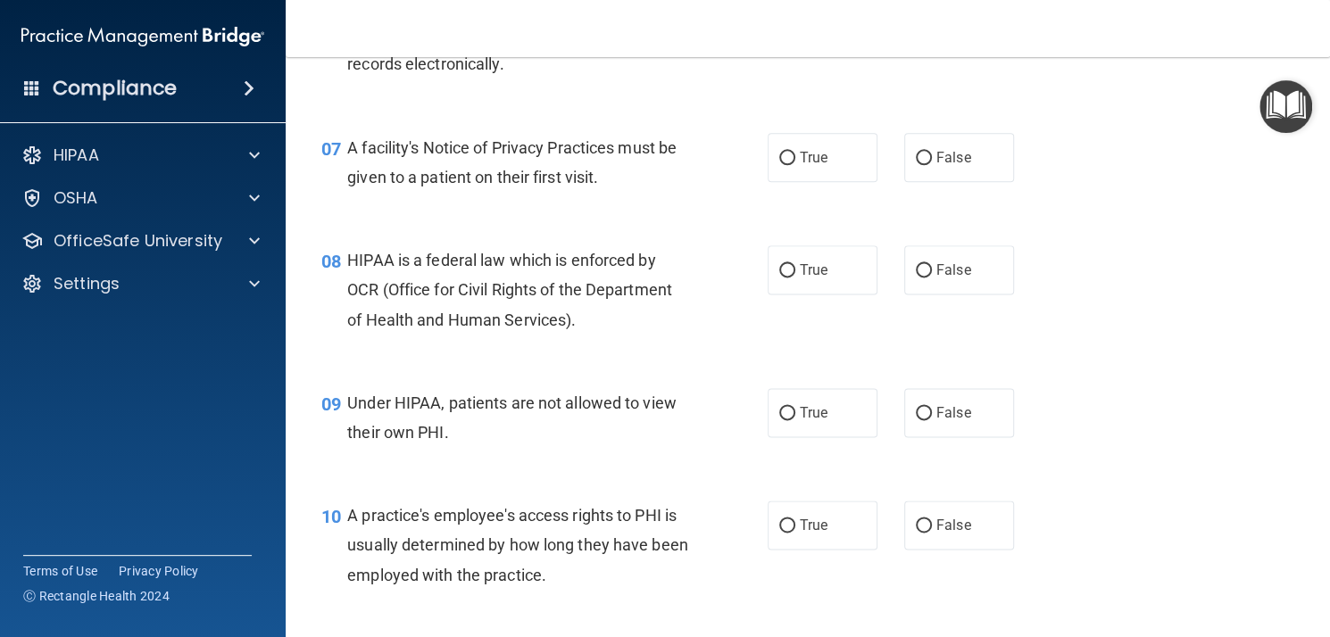
click at [847, 156] on label "True" at bounding box center [823, 157] width 110 height 49
click at [795, 156] on input "True" at bounding box center [787, 158] width 16 height 13
radio input "true"
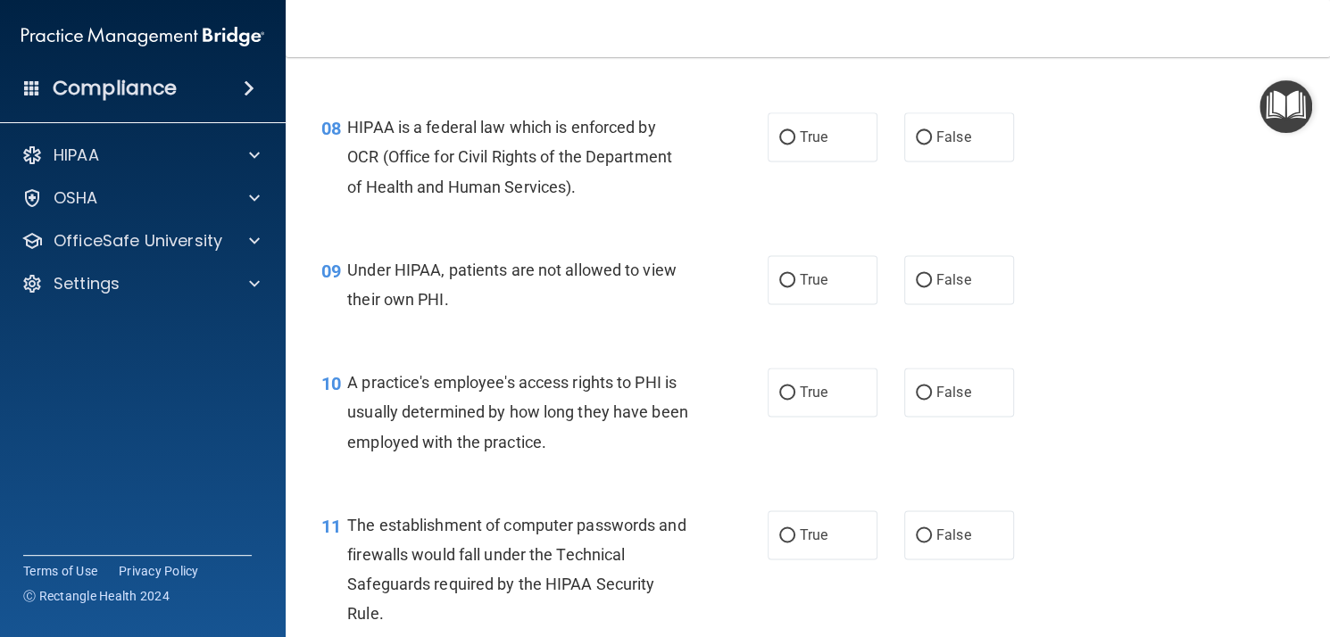
scroll to position [1177, 0]
click at [812, 156] on label "True" at bounding box center [823, 135] width 110 height 49
click at [795, 143] on input "True" at bounding box center [787, 135] width 16 height 13
radio input "true"
click at [948, 285] on span "False" at bounding box center [953, 278] width 35 height 17
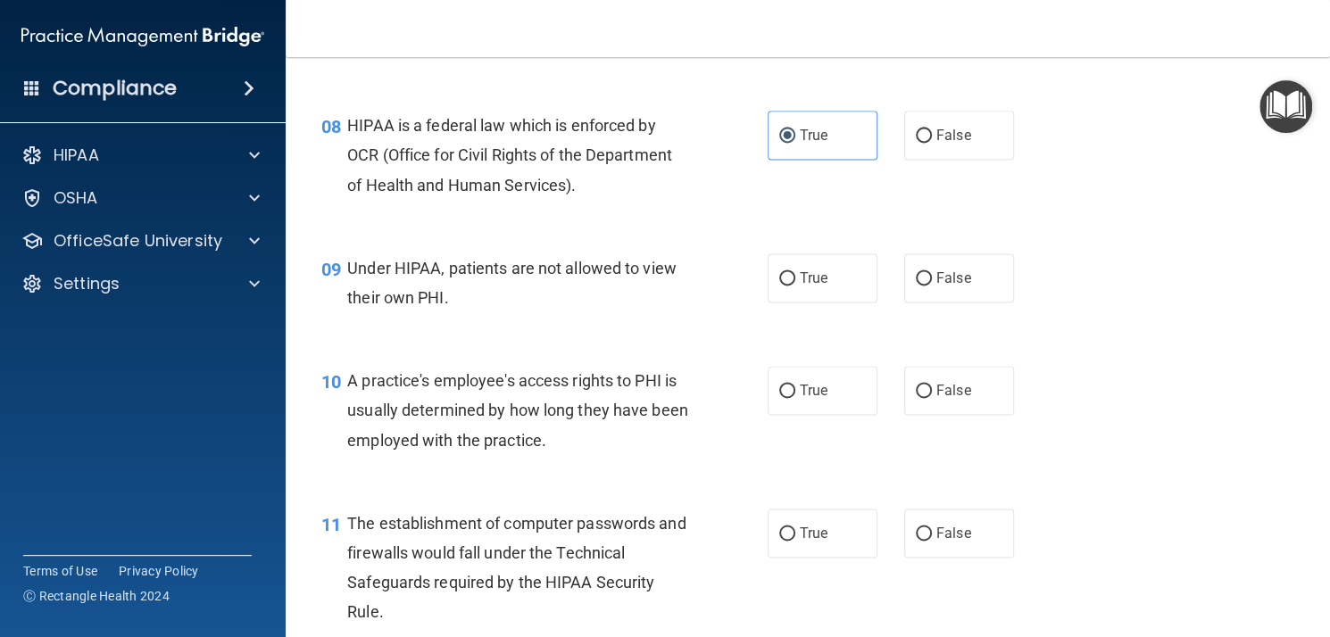
click at [932, 285] on input "False" at bounding box center [924, 278] width 16 height 13
radio input "true"
click at [937, 412] on label "False" at bounding box center [959, 390] width 110 height 49
click at [932, 398] on input "False" at bounding box center [924, 391] width 16 height 13
radio input "true"
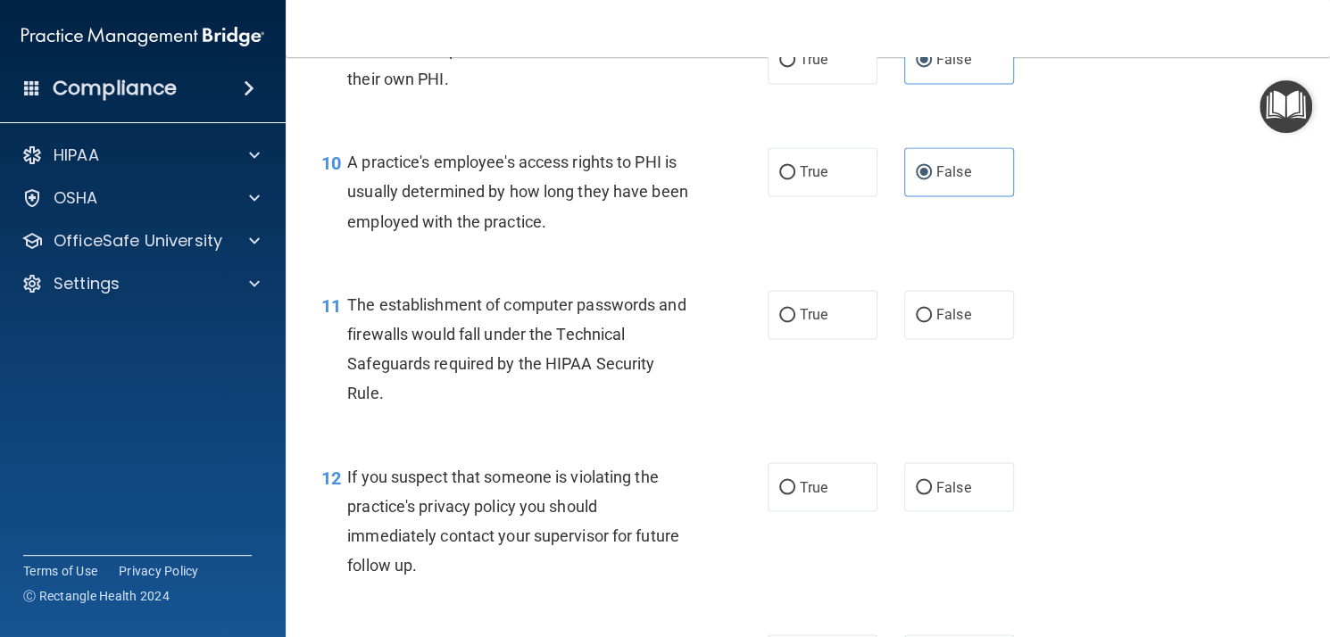
scroll to position [1396, 0]
click at [811, 327] on label "True" at bounding box center [823, 313] width 110 height 49
click at [795, 321] on input "True" at bounding box center [787, 314] width 16 height 13
radio input "true"
click at [800, 487] on span "True" at bounding box center [814, 486] width 28 height 17
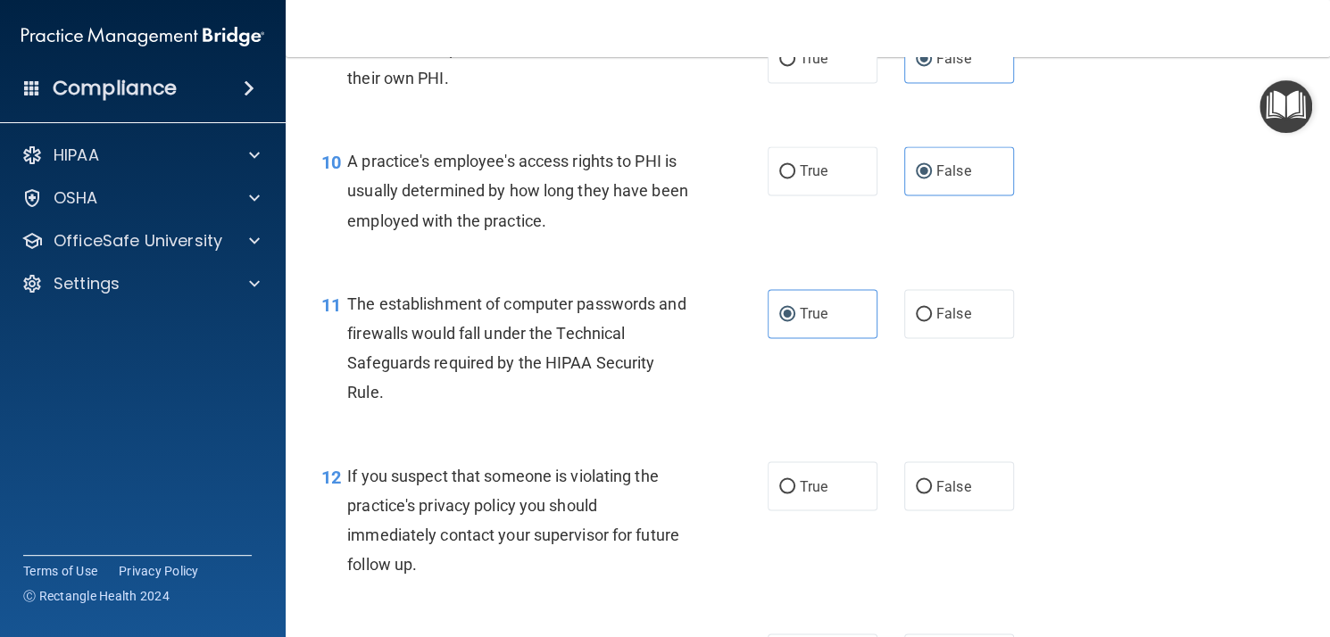
click at [793, 487] on input "True" at bounding box center [787, 486] width 16 height 13
radio input "true"
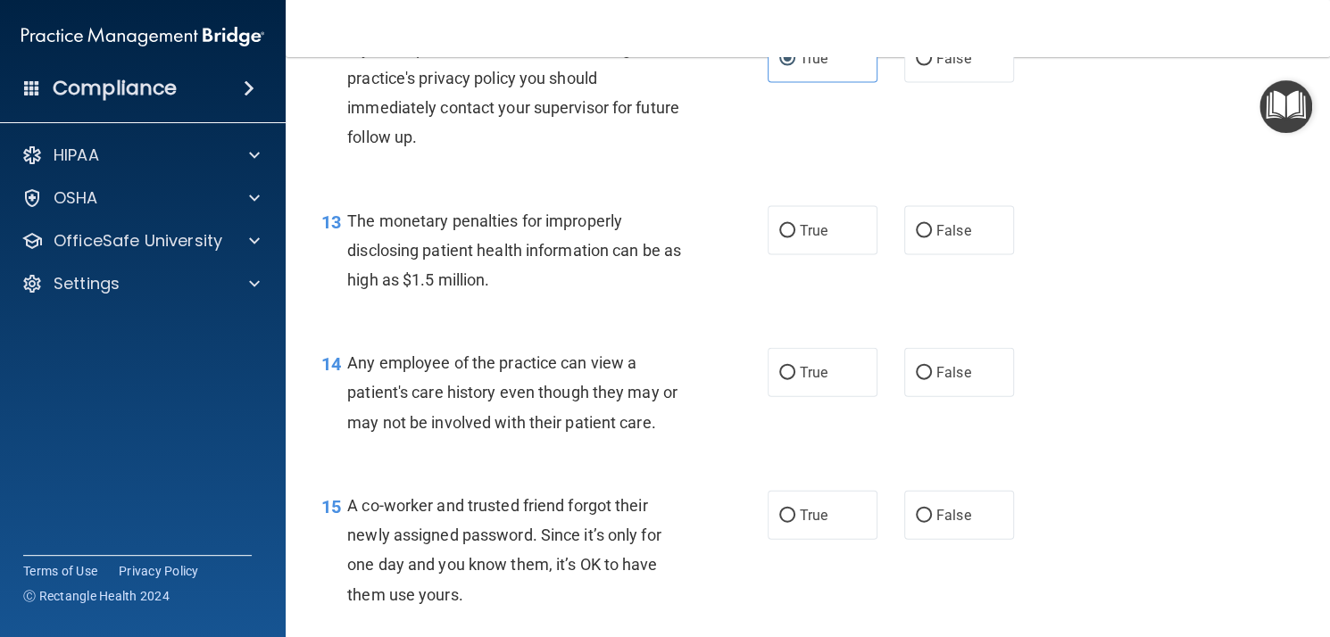
scroll to position [1842, 0]
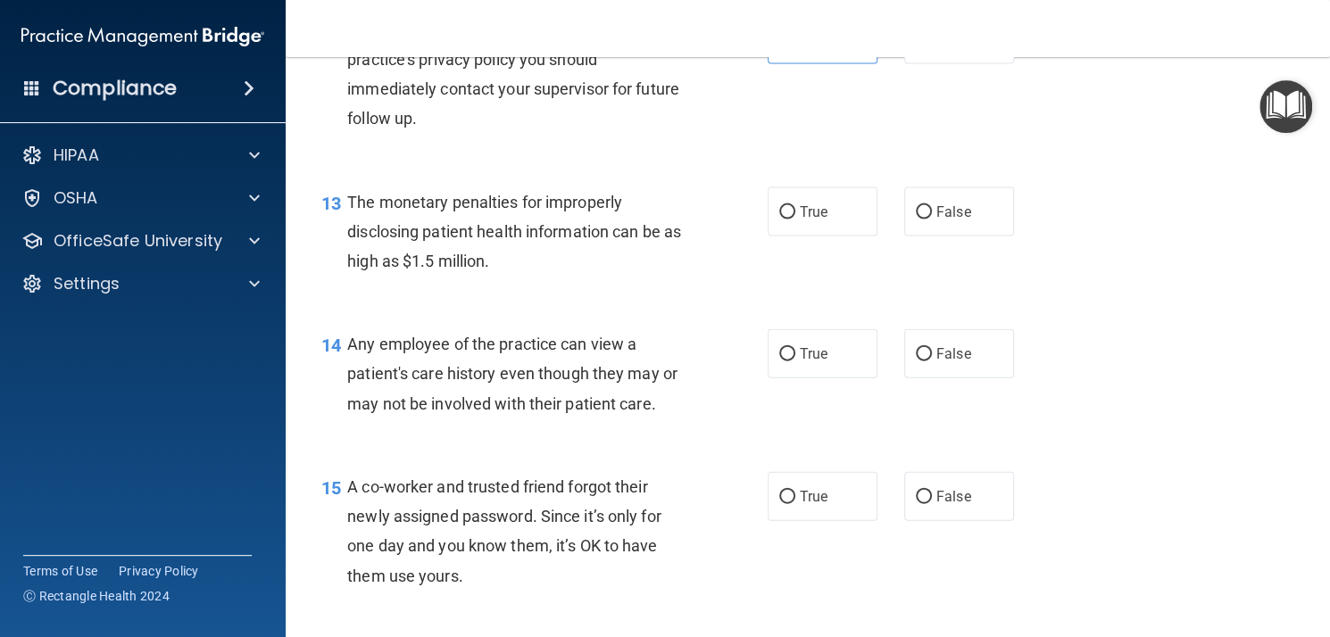
click at [819, 209] on span "True" at bounding box center [814, 212] width 28 height 17
click at [795, 209] on input "True" at bounding box center [787, 212] width 16 height 13
radio input "true"
click at [955, 351] on span "False" at bounding box center [953, 353] width 35 height 17
click at [932, 351] on input "False" at bounding box center [924, 354] width 16 height 13
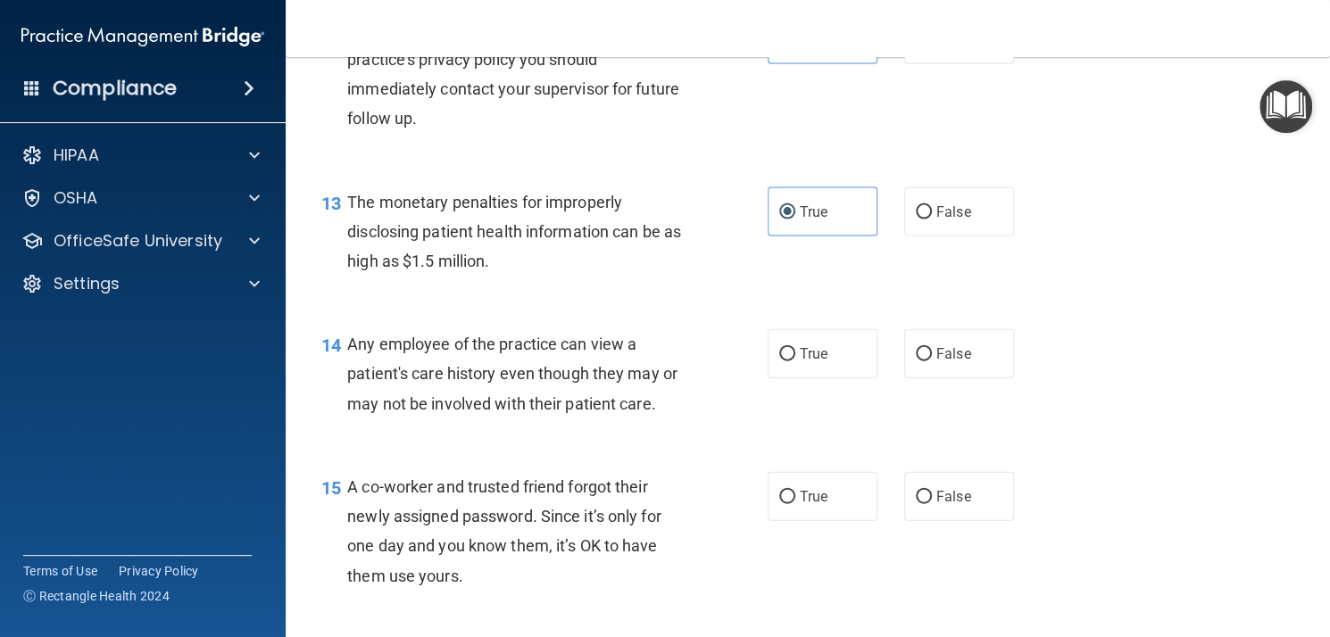
radio input "true"
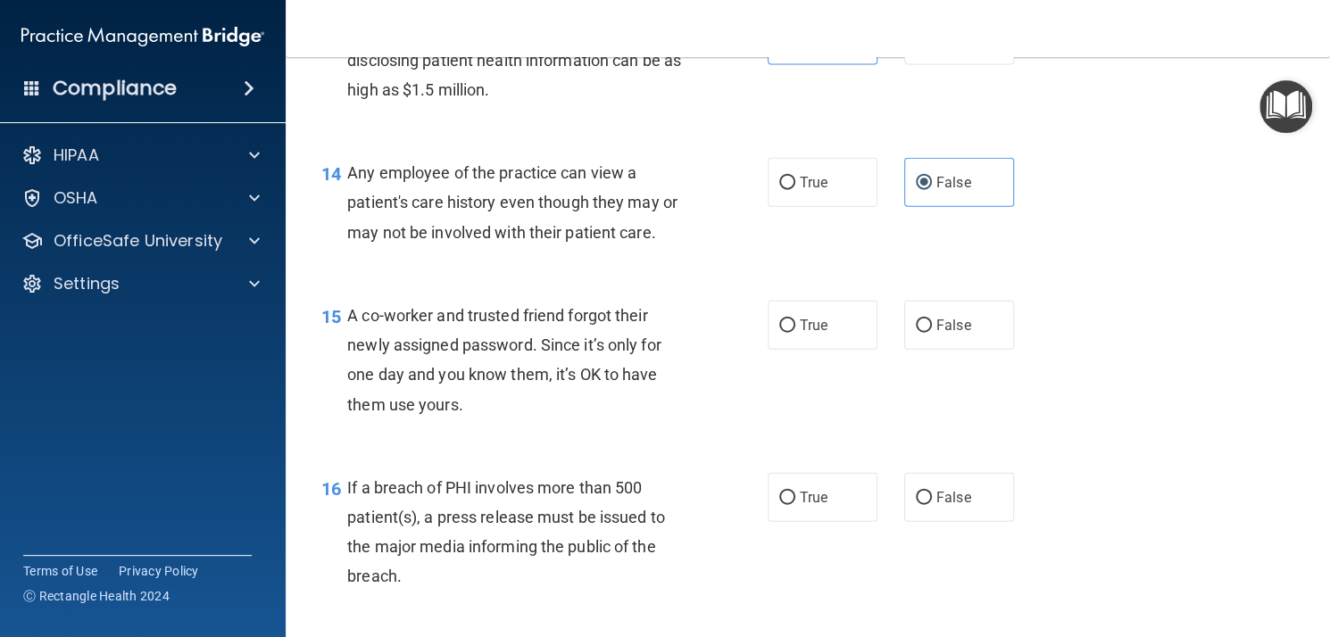
scroll to position [2014, 0]
click at [921, 320] on input "False" at bounding box center [924, 326] width 16 height 13
radio input "true"
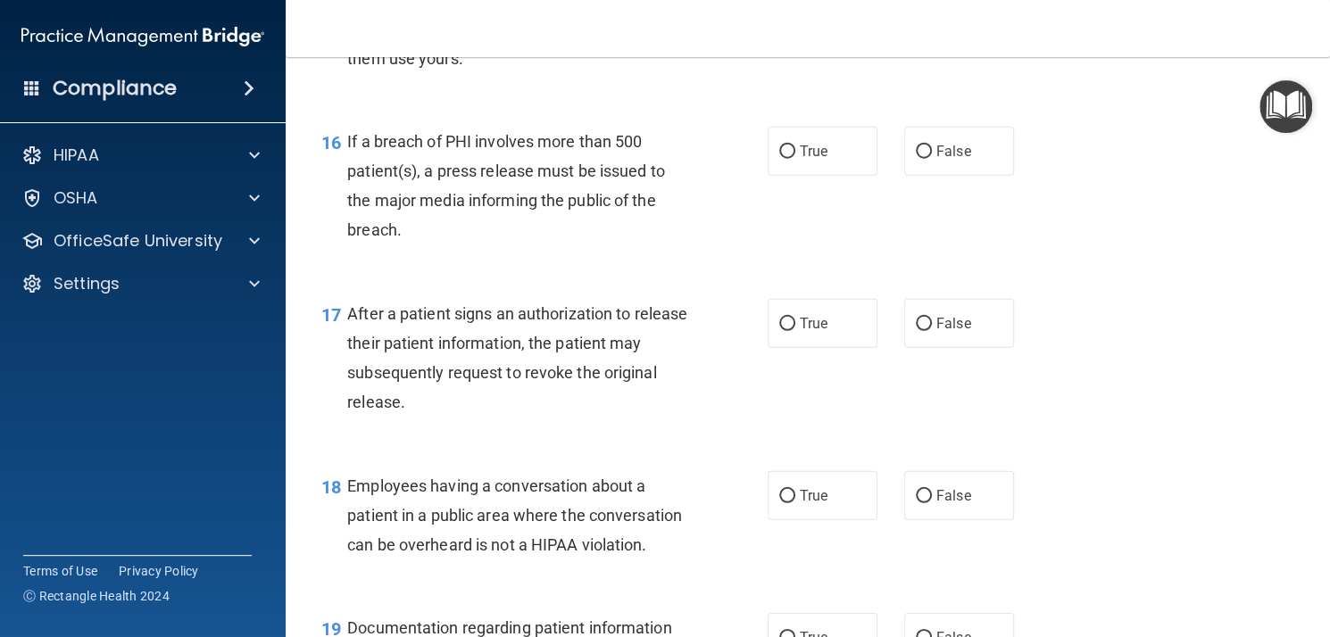
scroll to position [2362, 0]
click at [773, 160] on label "True" at bounding box center [823, 149] width 110 height 49
click at [779, 157] on input "True" at bounding box center [787, 150] width 16 height 13
radio input "true"
click at [800, 331] on label "True" at bounding box center [823, 321] width 110 height 49
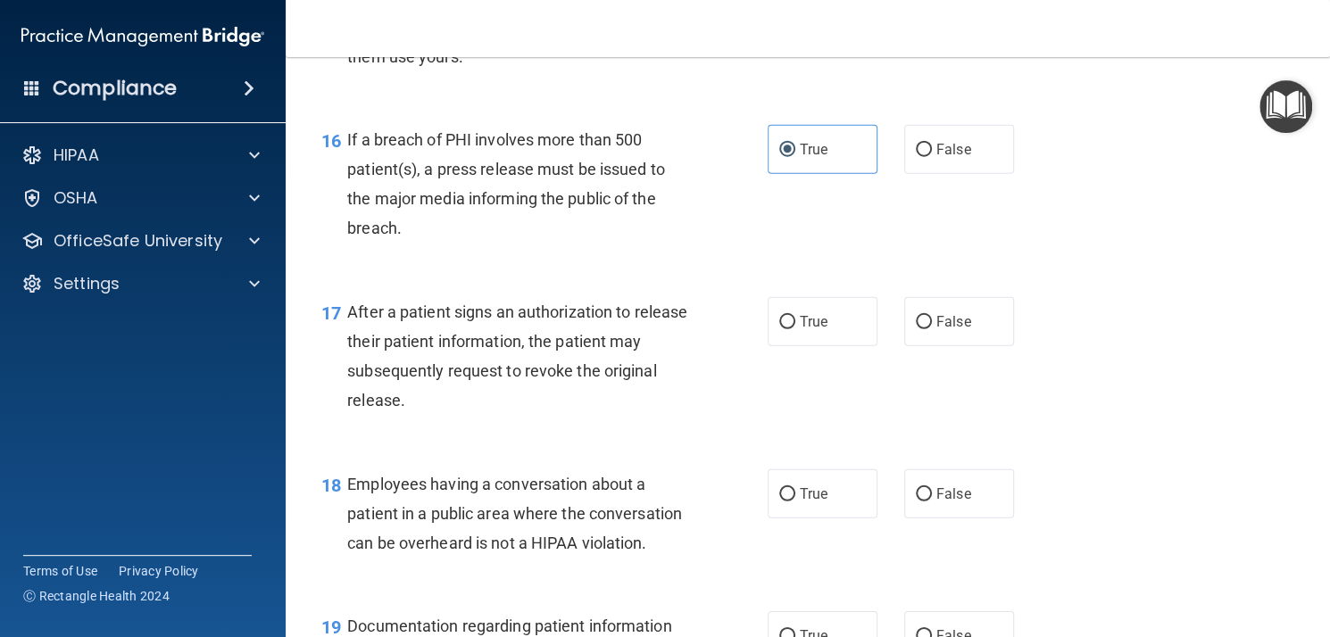
click at [795, 329] on input "True" at bounding box center [787, 322] width 16 height 13
radio input "true"
click at [936, 502] on span "False" at bounding box center [953, 494] width 35 height 17
click at [932, 502] on input "False" at bounding box center [924, 494] width 16 height 13
radio input "true"
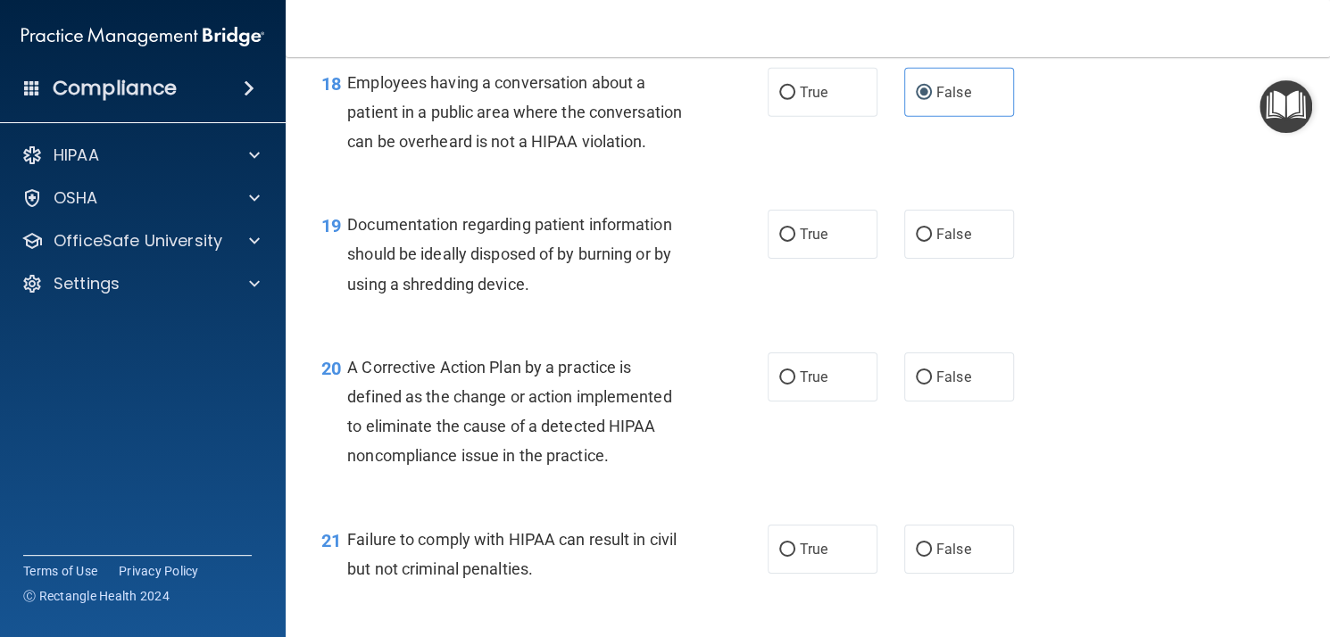
scroll to position [2741, 0]
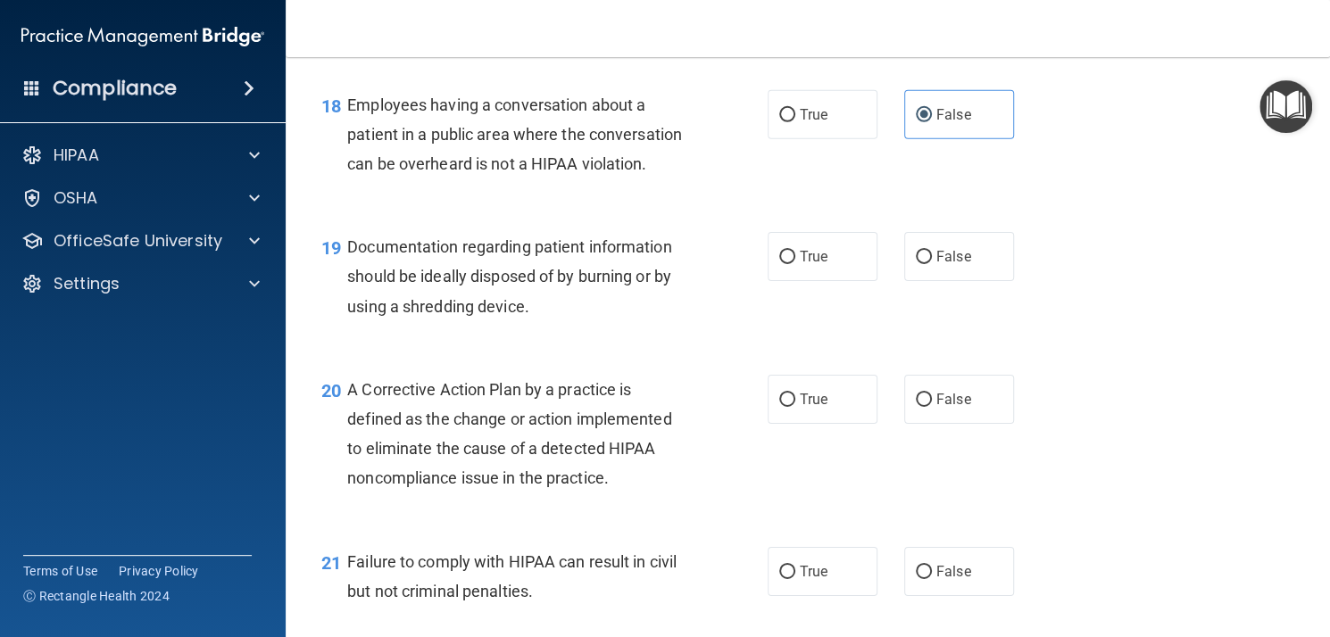
click at [824, 267] on label "True" at bounding box center [823, 256] width 110 height 49
click at [795, 264] on input "True" at bounding box center [787, 257] width 16 height 13
radio input "true"
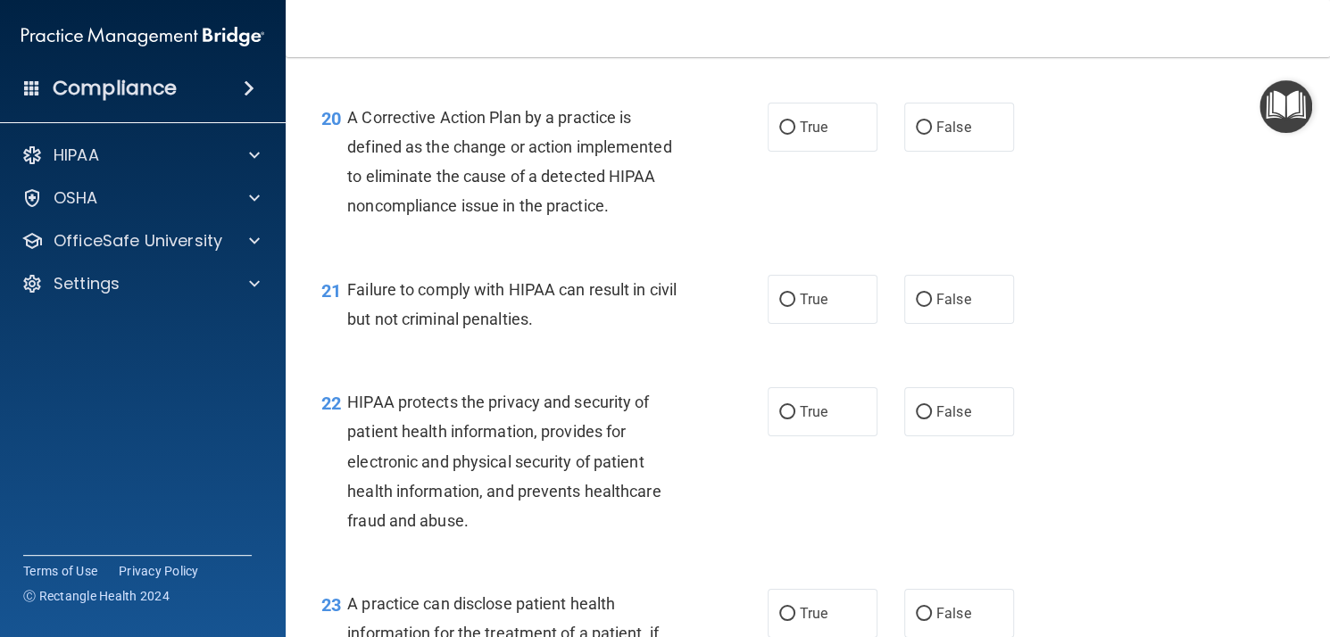
scroll to position [3013, 0]
click at [807, 124] on span "True" at bounding box center [814, 128] width 28 height 17
click at [795, 124] on input "True" at bounding box center [787, 128] width 16 height 13
radio input "true"
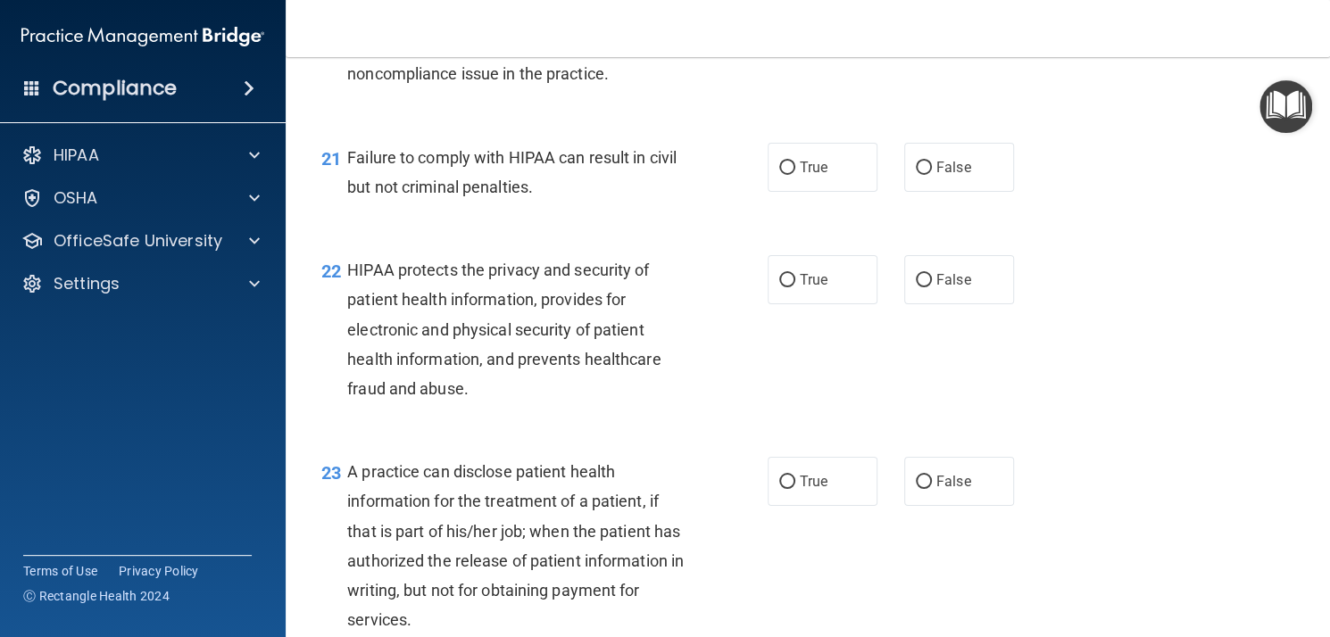
scroll to position [3149, 0]
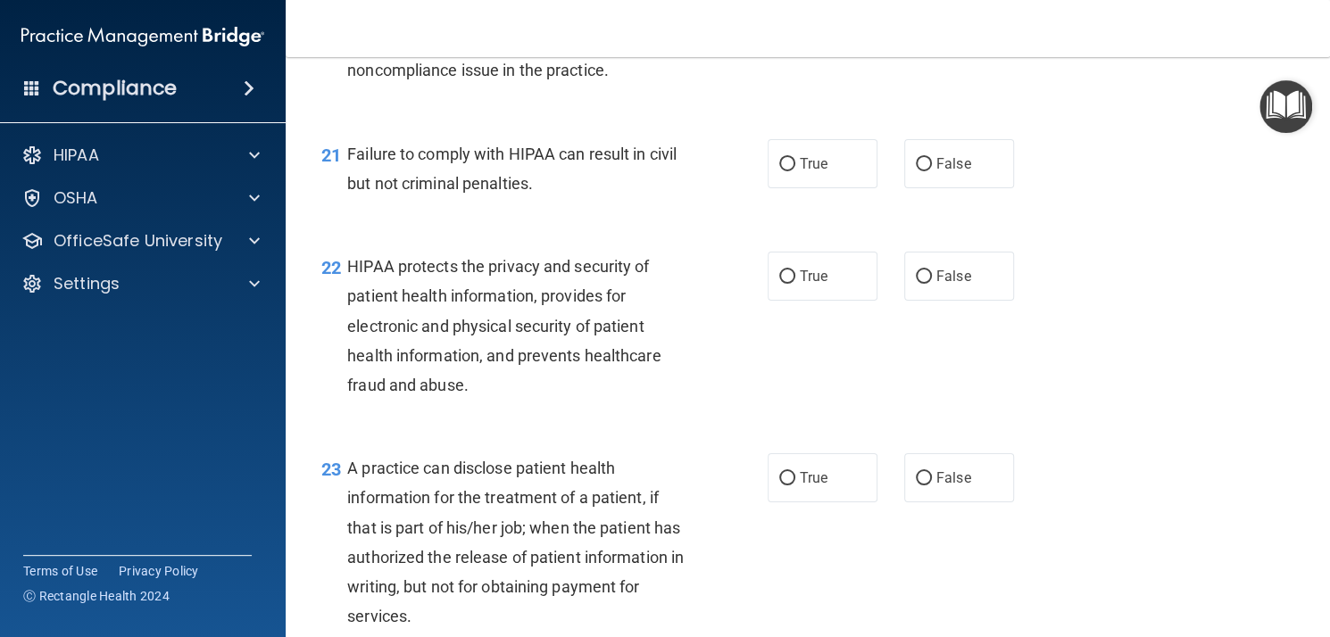
click at [941, 155] on span "False" at bounding box center [953, 163] width 35 height 17
click at [932, 158] on input "False" at bounding box center [924, 164] width 16 height 13
radio input "true"
click at [803, 281] on span "True" at bounding box center [814, 276] width 28 height 17
click at [795, 281] on input "True" at bounding box center [787, 276] width 16 height 13
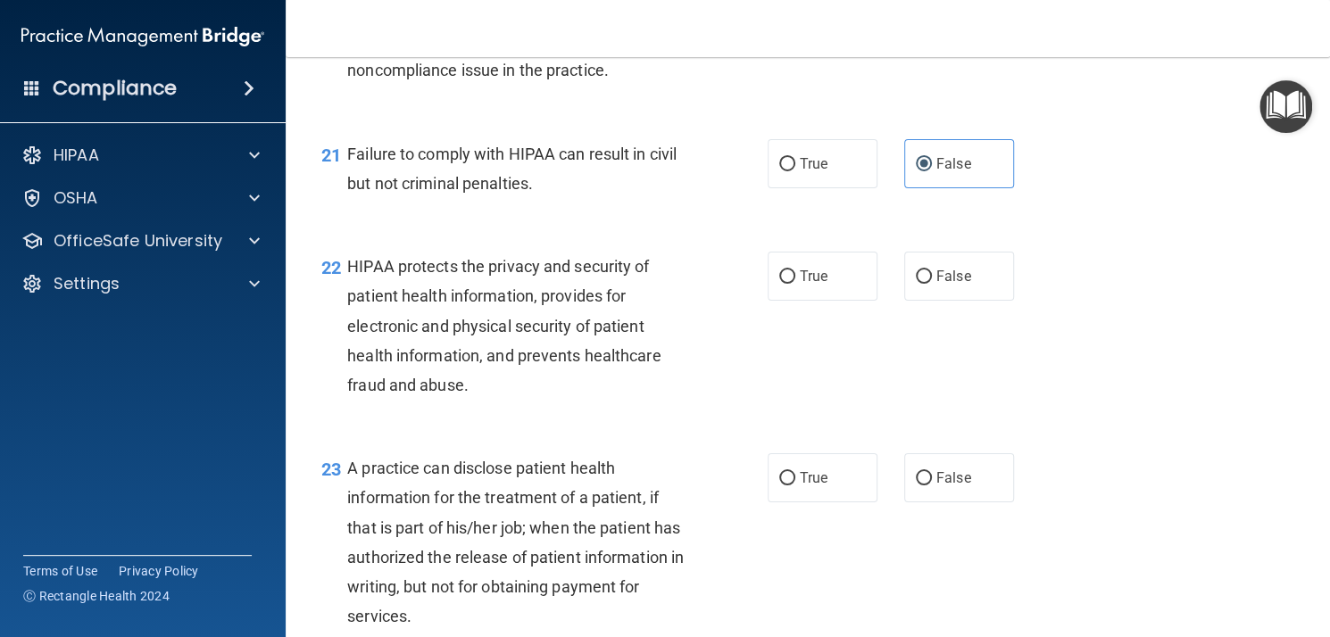
radio input "true"
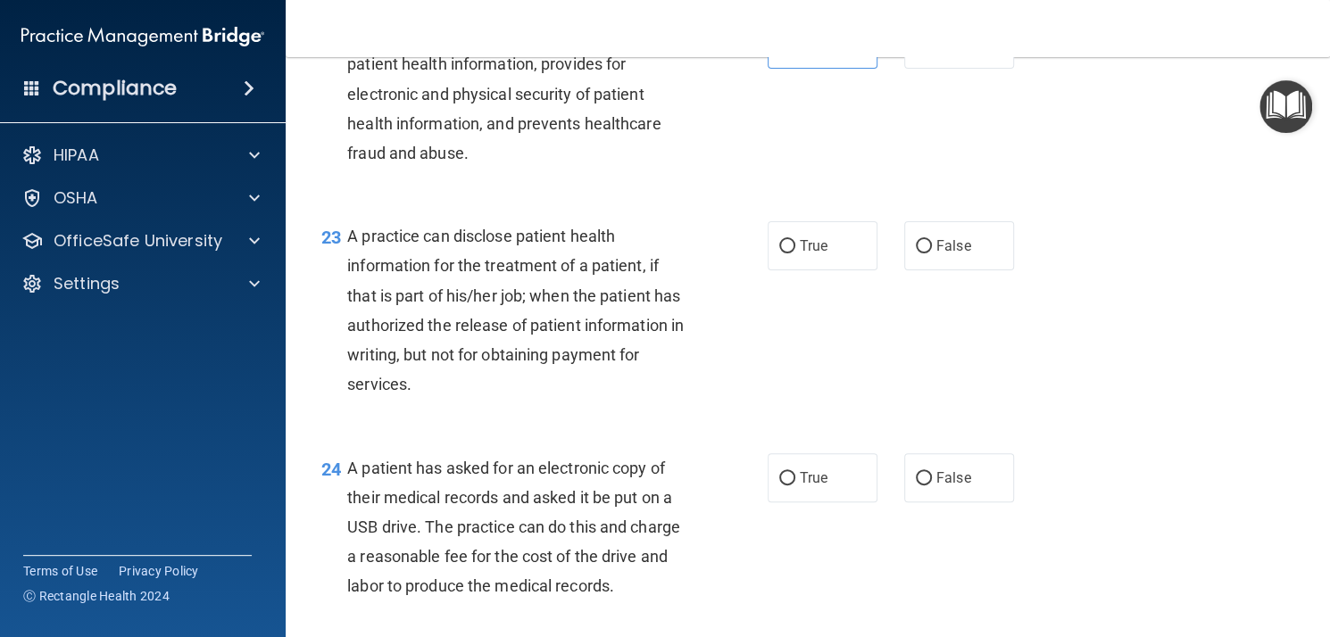
scroll to position [3390, 0]
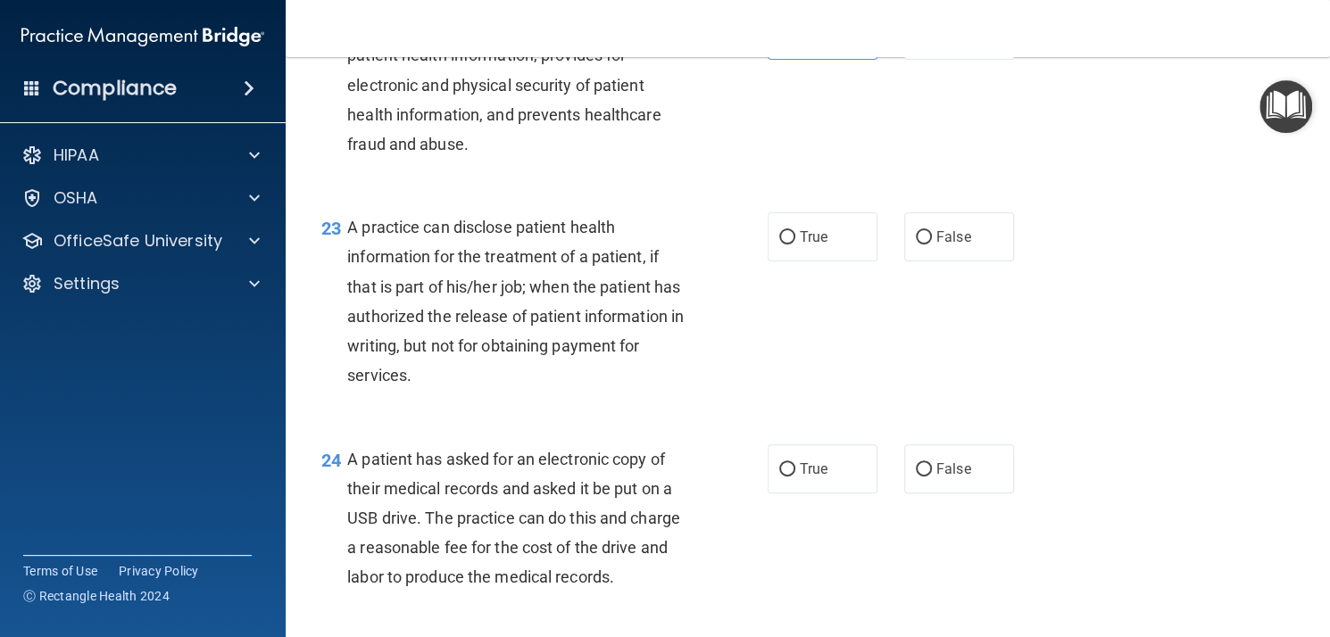
click at [951, 231] on span "False" at bounding box center [953, 237] width 35 height 17
click at [932, 231] on input "False" at bounding box center [924, 237] width 16 height 13
radio input "true"
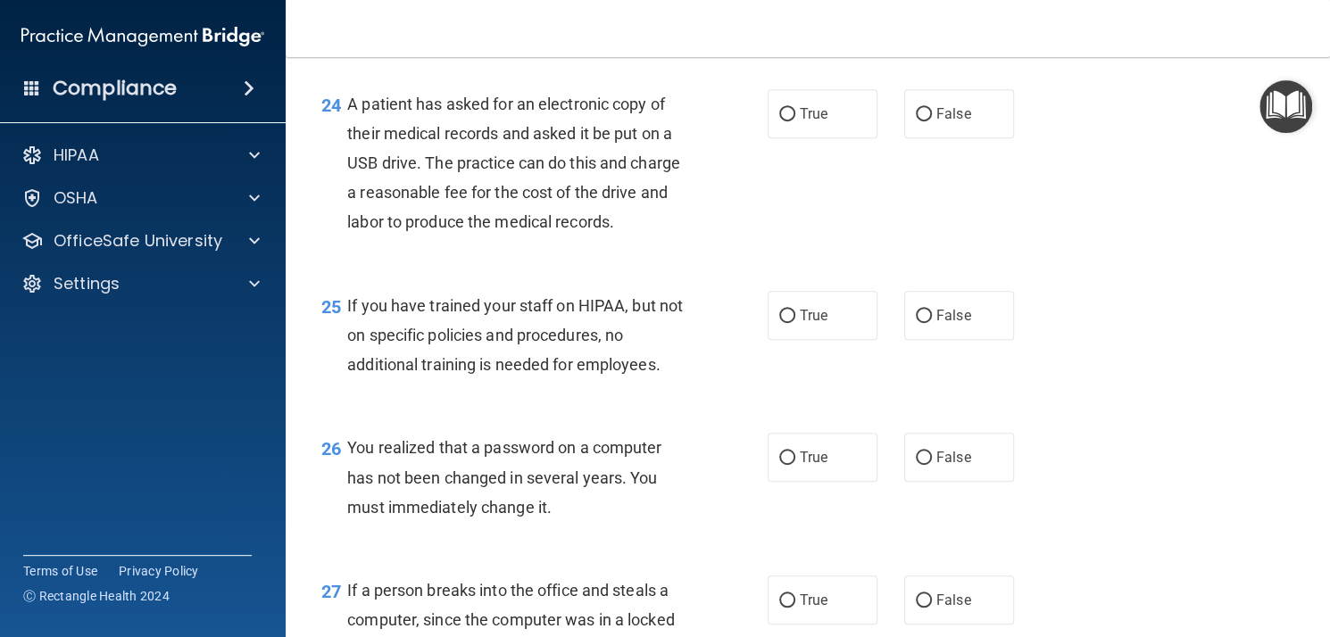
scroll to position [3756, 0]
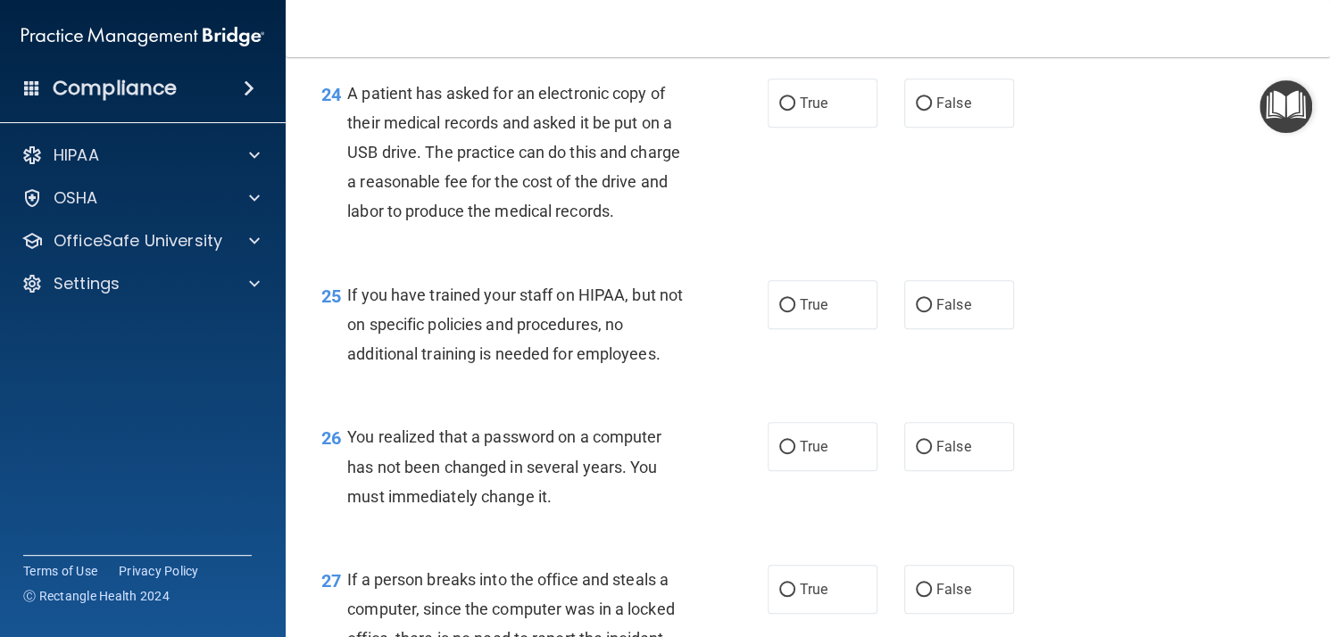
click at [822, 104] on label "True" at bounding box center [823, 103] width 110 height 49
click at [795, 104] on input "True" at bounding box center [787, 103] width 16 height 13
radio input "true"
click at [953, 310] on span "False" at bounding box center [953, 304] width 35 height 17
click at [932, 310] on input "False" at bounding box center [924, 305] width 16 height 13
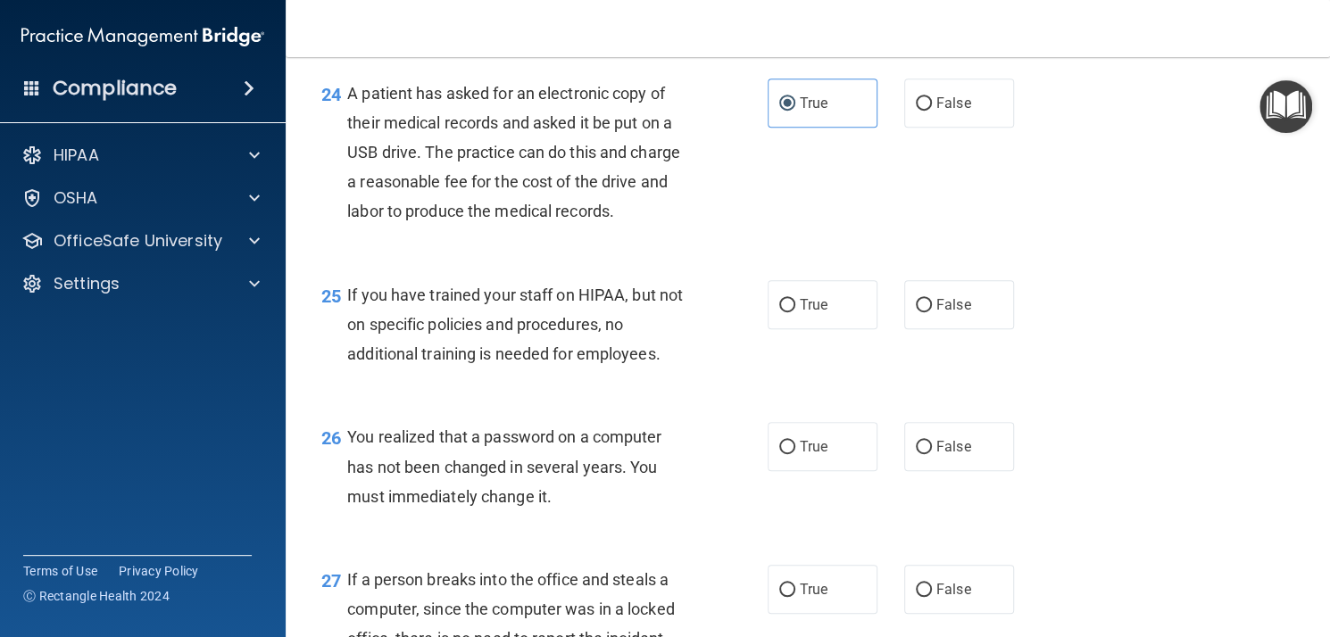
radio input "true"
click at [827, 449] on label "True" at bounding box center [823, 446] width 110 height 49
click at [795, 449] on input "True" at bounding box center [787, 447] width 16 height 13
radio input "true"
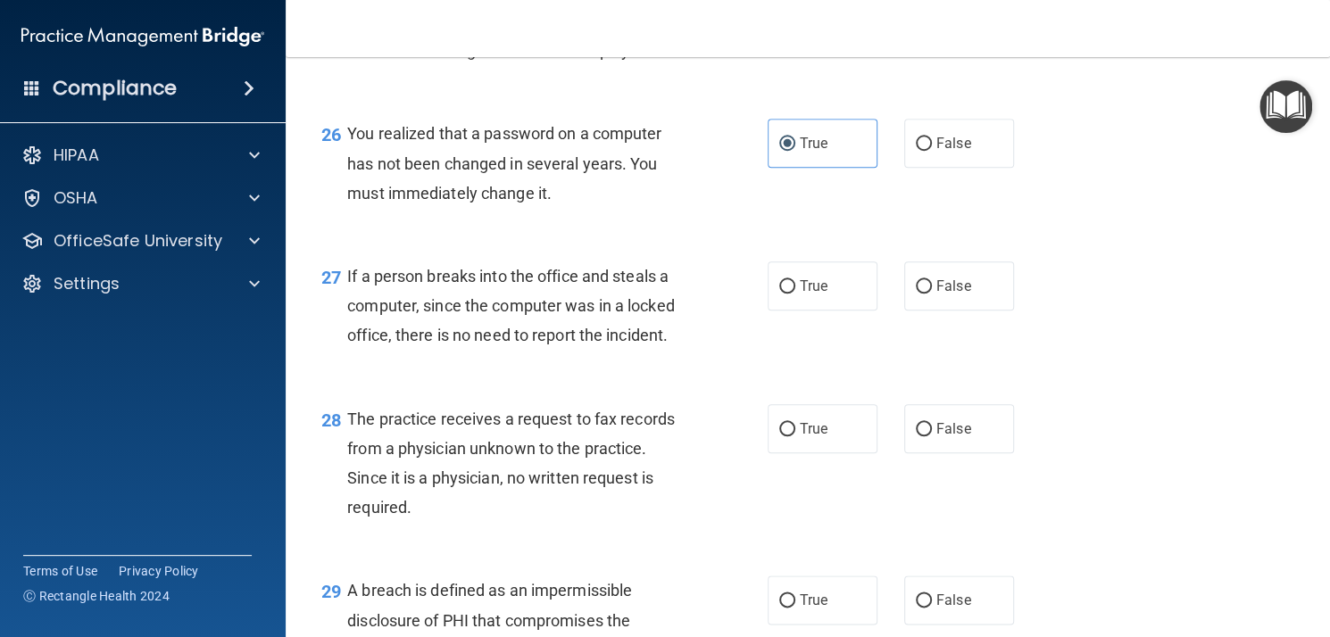
scroll to position [4062, 0]
click at [936, 285] on span "False" at bounding box center [953, 284] width 35 height 17
click at [932, 285] on input "False" at bounding box center [924, 285] width 16 height 13
radio input "true"
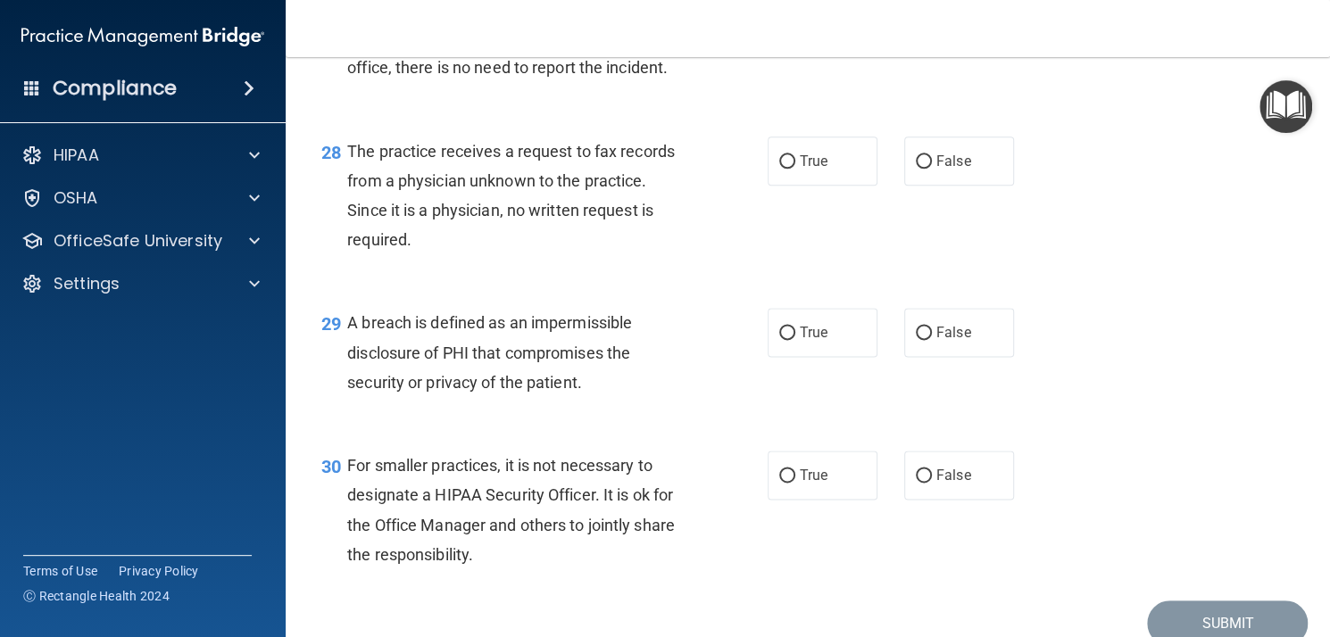
scroll to position [4338, 0]
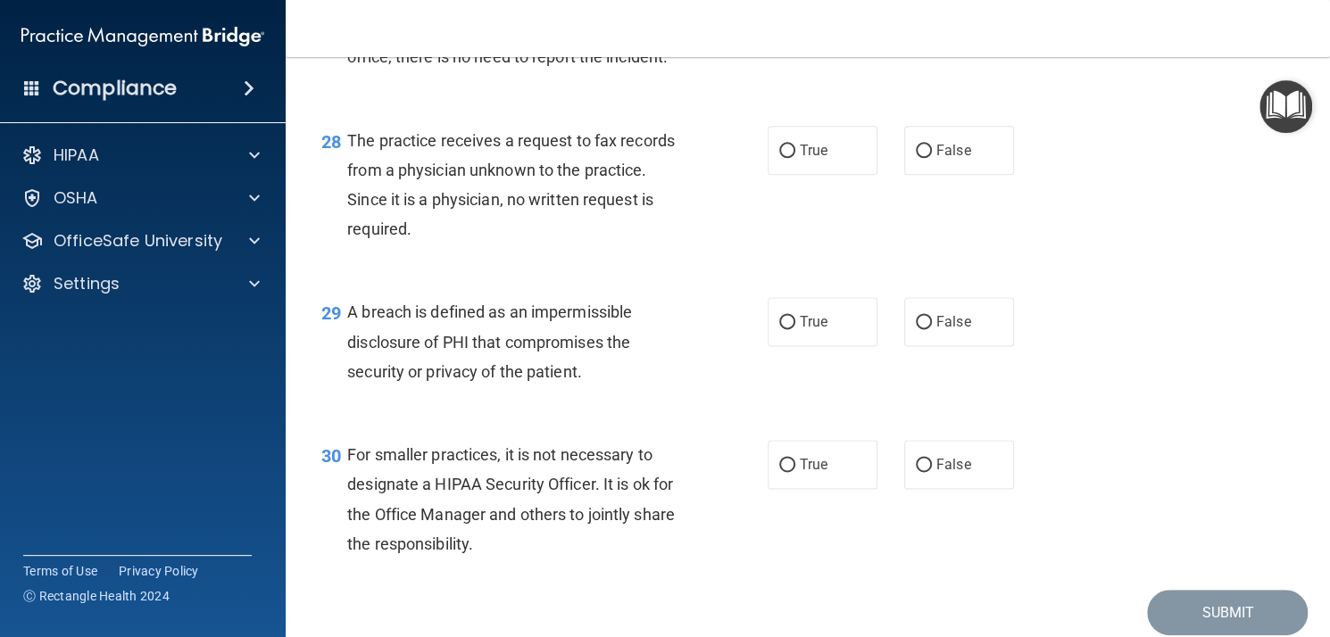
click at [938, 153] on span "False" at bounding box center [953, 150] width 35 height 17
click at [932, 153] on input "False" at bounding box center [924, 151] width 16 height 13
radio input "true"
click at [800, 329] on span "True" at bounding box center [814, 321] width 28 height 17
click at [795, 329] on input "True" at bounding box center [787, 322] width 16 height 13
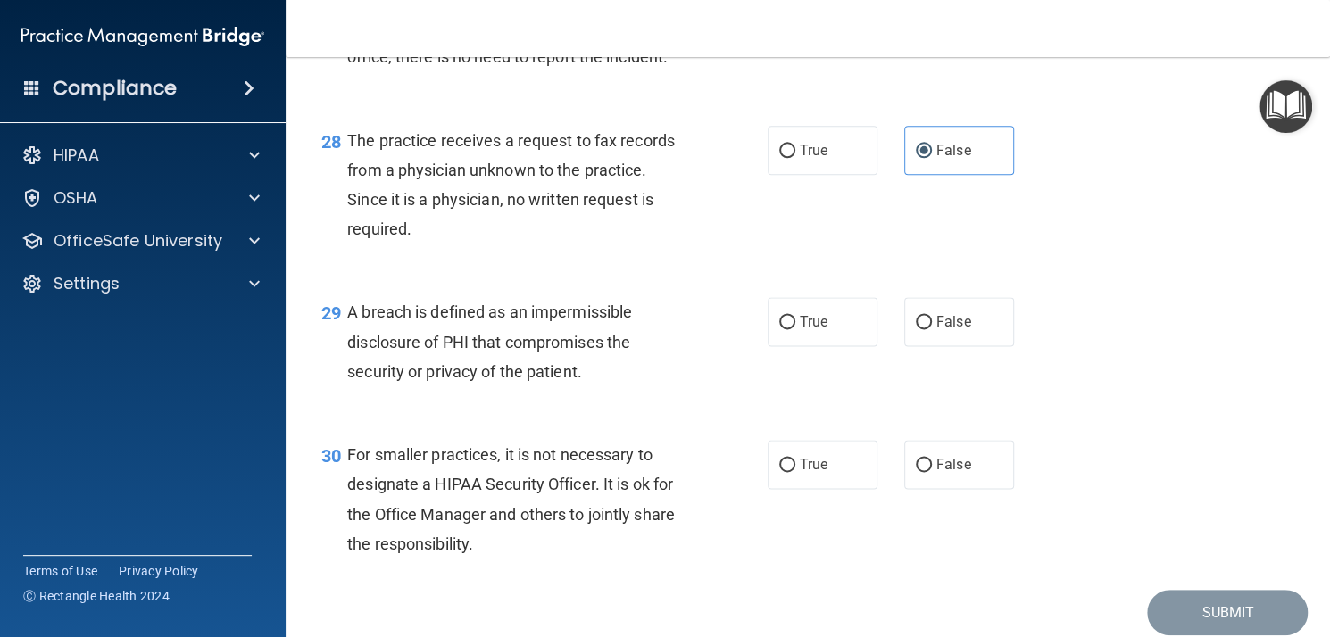
radio input "true"
click at [918, 466] on input "False" at bounding box center [924, 465] width 16 height 13
radio input "true"
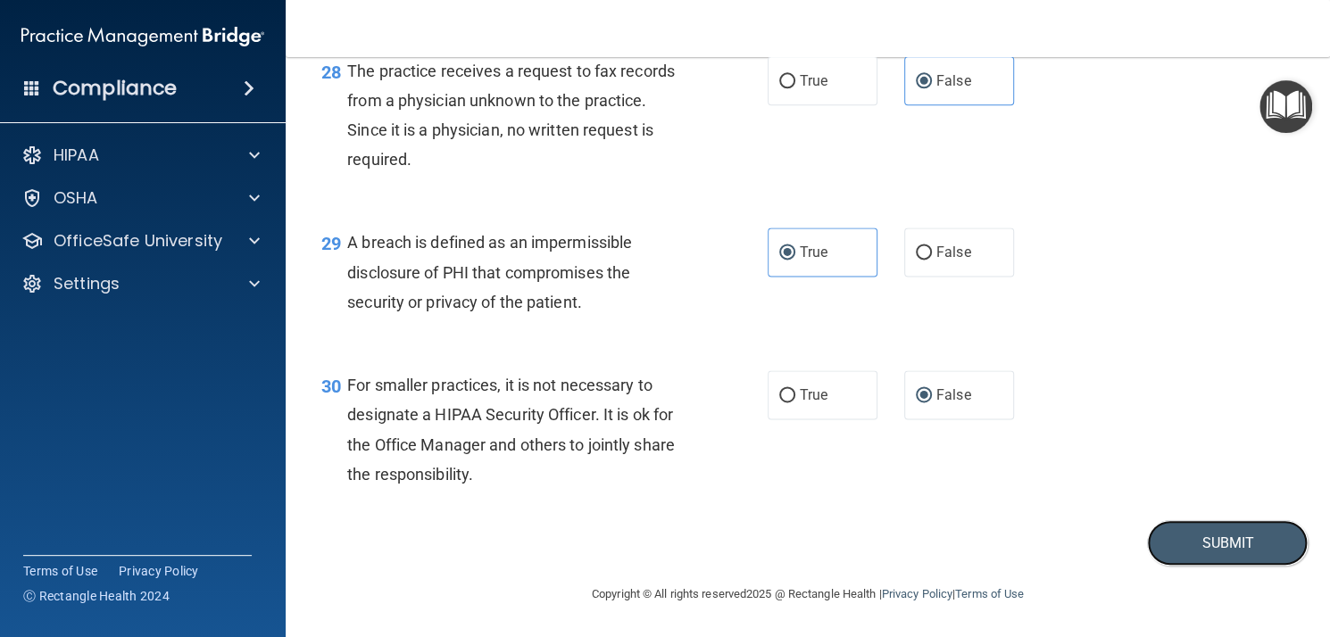
click at [1220, 533] on button "Submit" at bounding box center [1227, 543] width 161 height 46
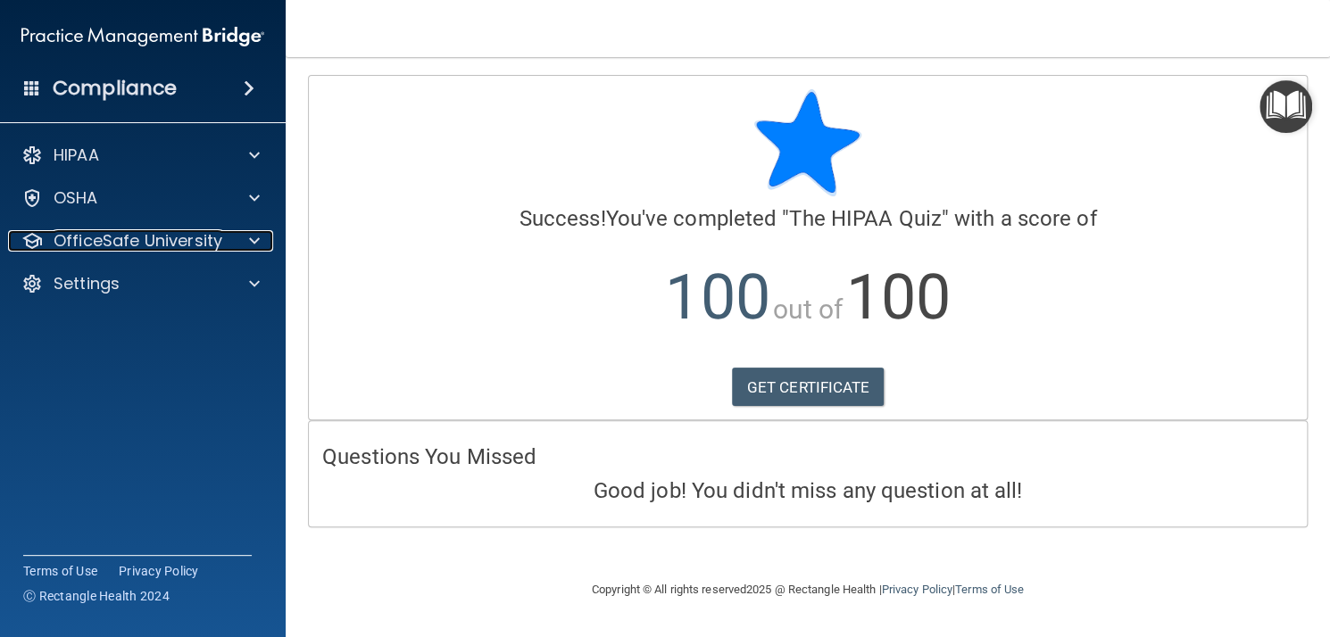
click at [136, 238] on p "OfficeSafe University" at bounding box center [138, 240] width 169 height 21
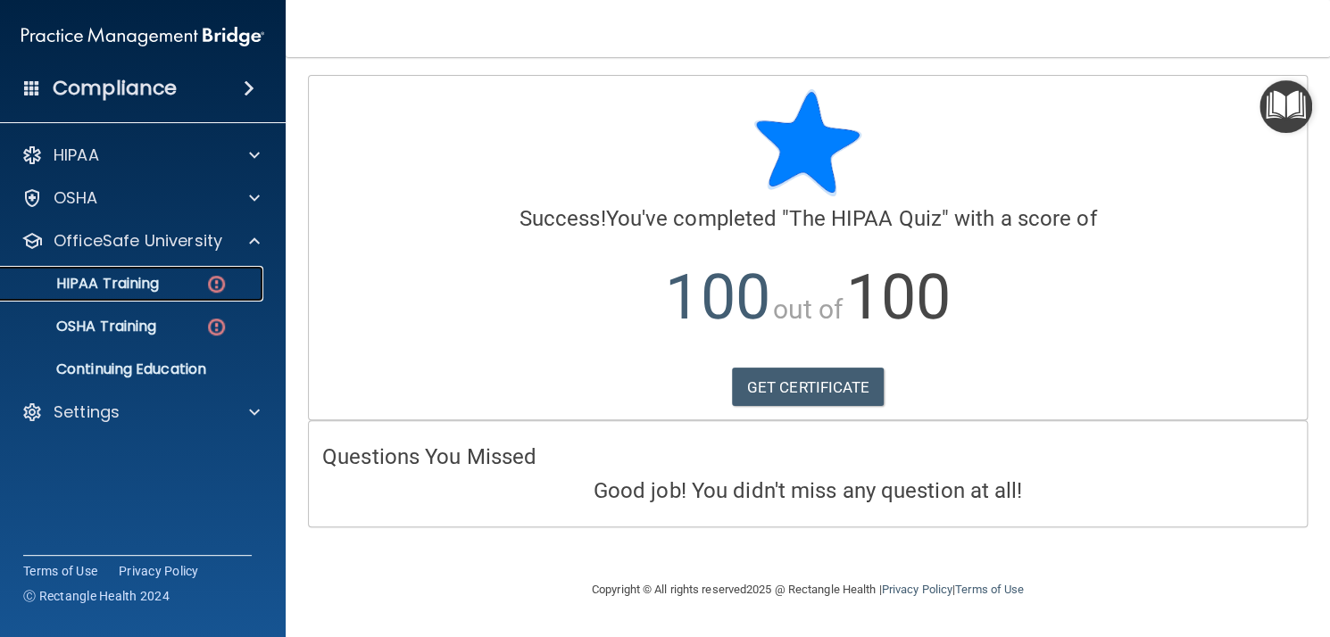
click at [154, 282] on p "HIPAA Training" at bounding box center [85, 284] width 147 height 18
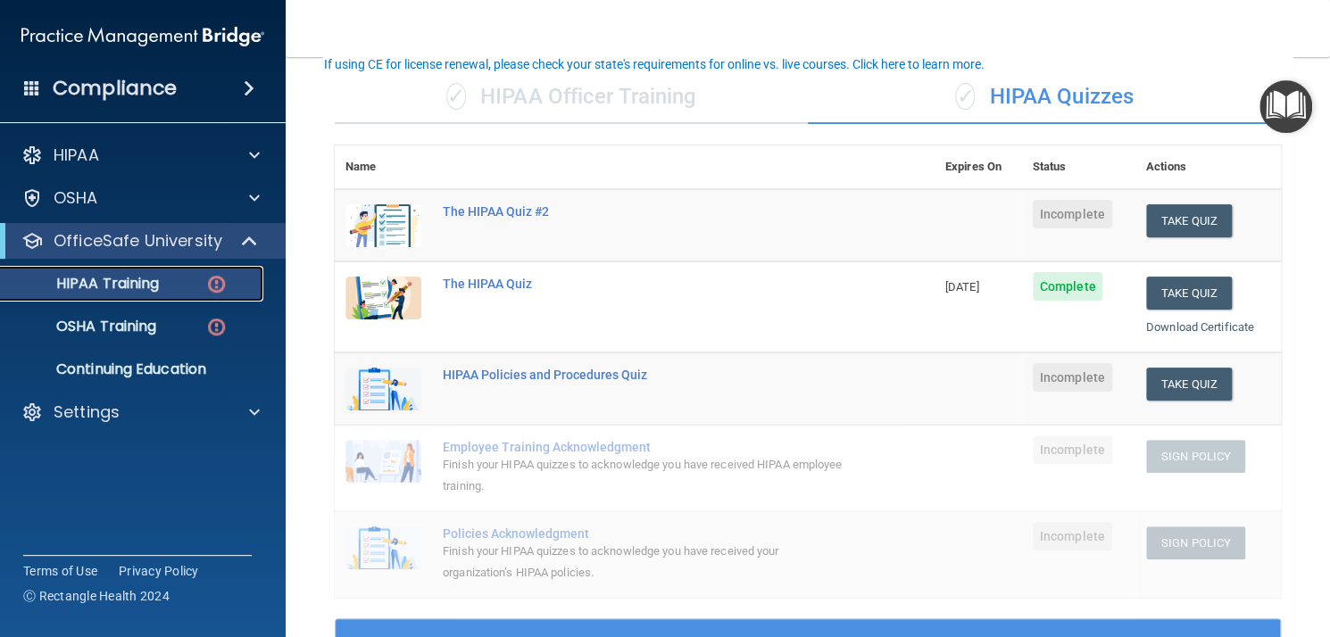
scroll to position [127, 0]
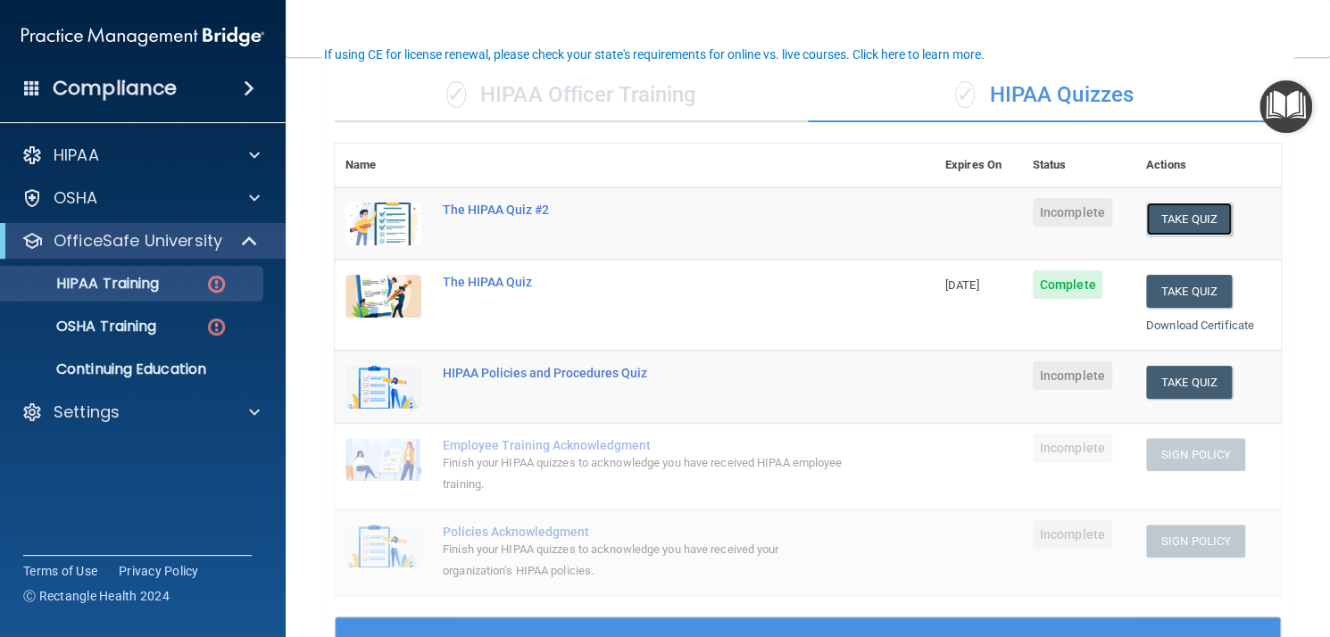
click at [1175, 221] on button "Take Quiz" at bounding box center [1189, 219] width 86 height 33
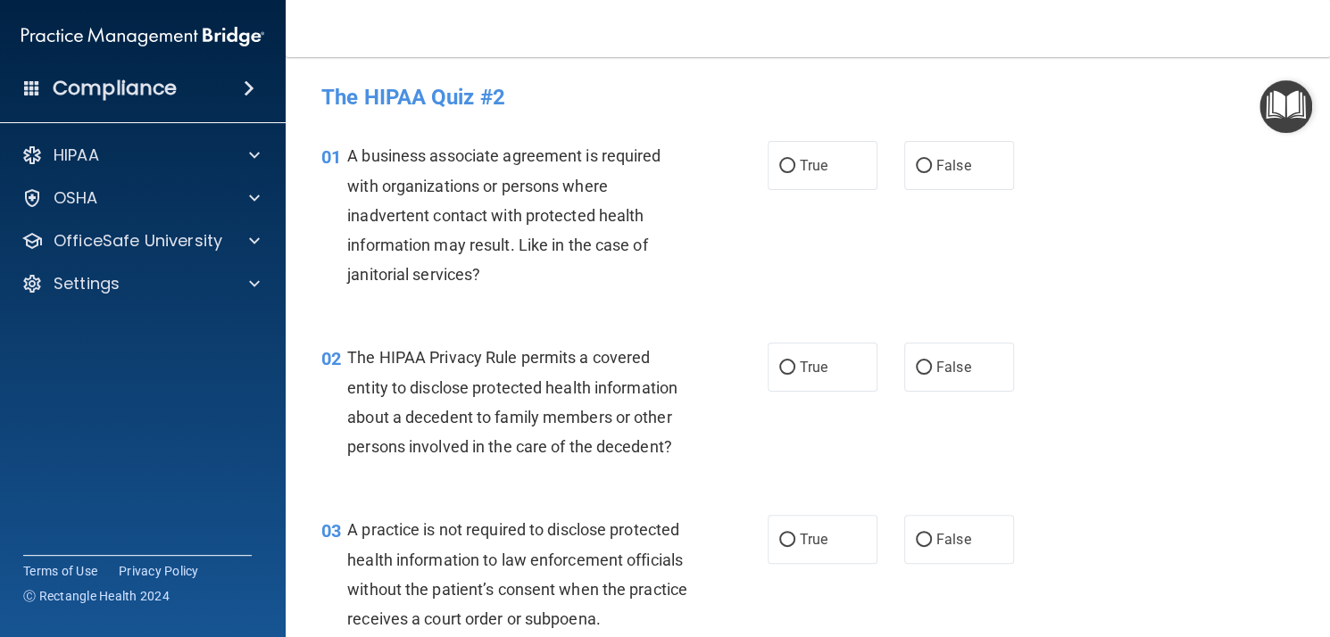
click at [952, 165] on span "False" at bounding box center [953, 165] width 35 height 17
click at [932, 165] on input "False" at bounding box center [924, 166] width 16 height 13
radio input "true"
click at [824, 368] on label "True" at bounding box center [823, 367] width 110 height 49
click at [795, 368] on input "True" at bounding box center [787, 368] width 16 height 13
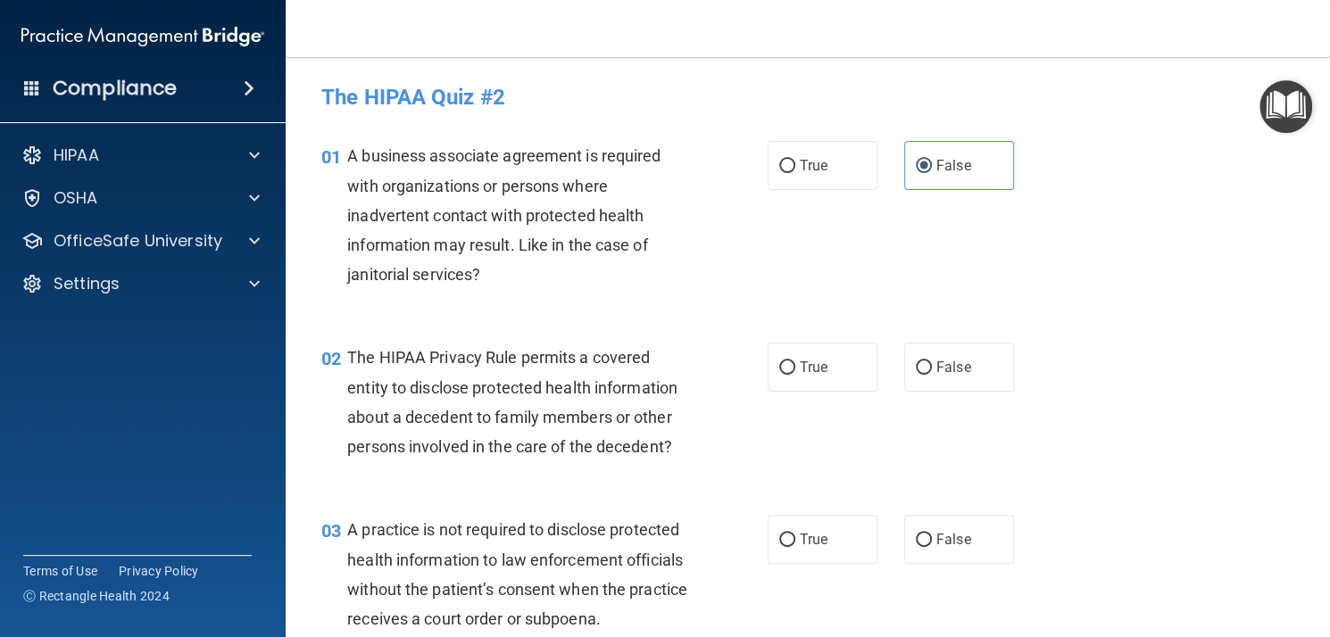
radio input "true"
click at [924, 542] on label "False" at bounding box center [959, 539] width 110 height 49
click at [924, 542] on input "False" at bounding box center [924, 540] width 16 height 13
radio input "true"
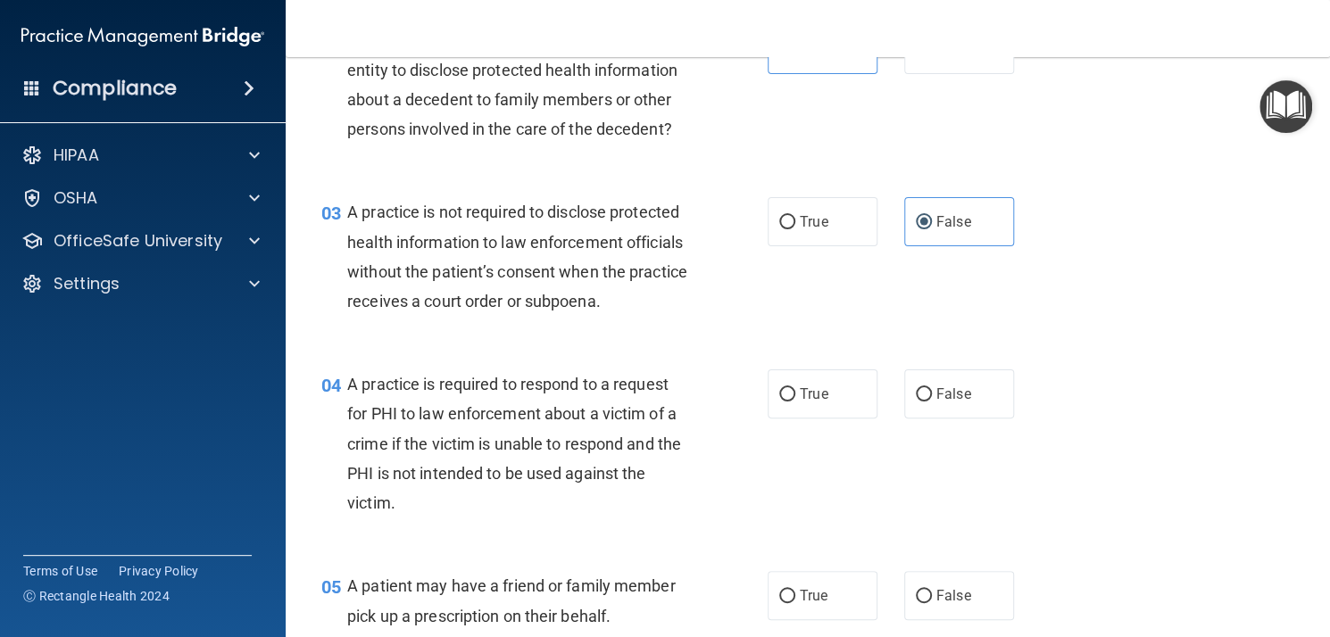
scroll to position [327, 0]
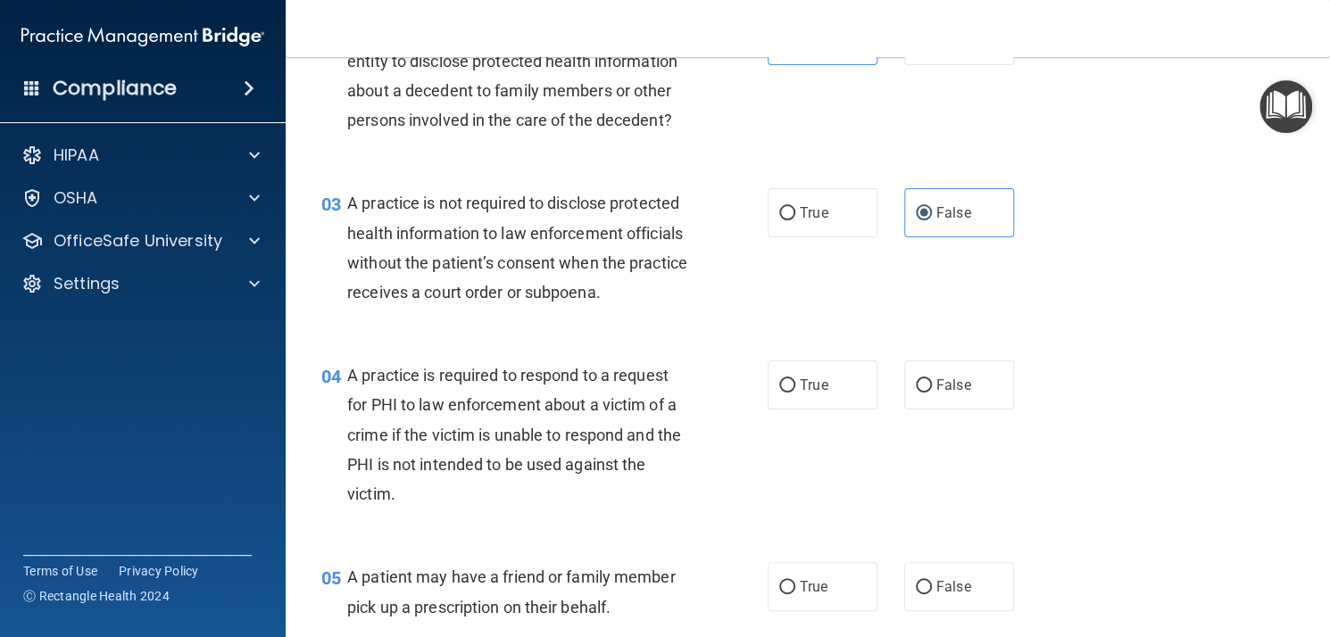
click at [818, 394] on span "True" at bounding box center [814, 385] width 28 height 17
click at [795, 393] on input "True" at bounding box center [787, 385] width 16 height 13
radio input "true"
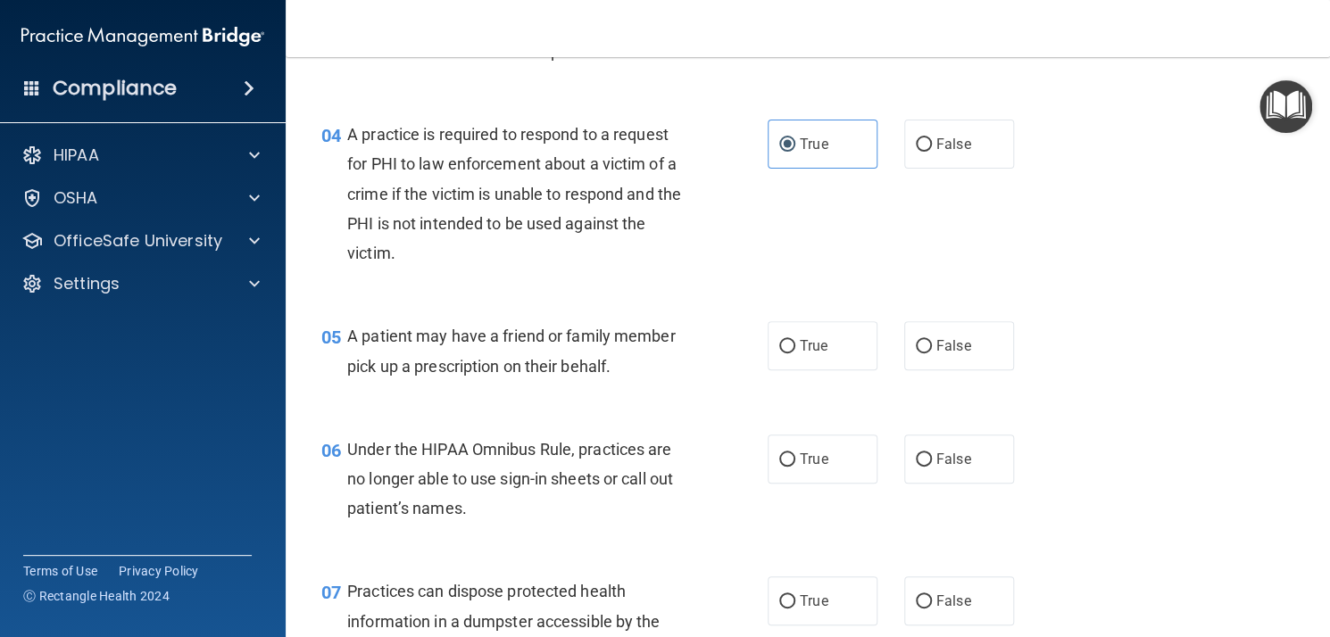
scroll to position [570, 0]
click at [810, 353] on span "True" at bounding box center [814, 344] width 28 height 17
click at [795, 352] on input "True" at bounding box center [787, 344] width 16 height 13
radio input "true"
click at [924, 478] on label "False" at bounding box center [959, 457] width 110 height 49
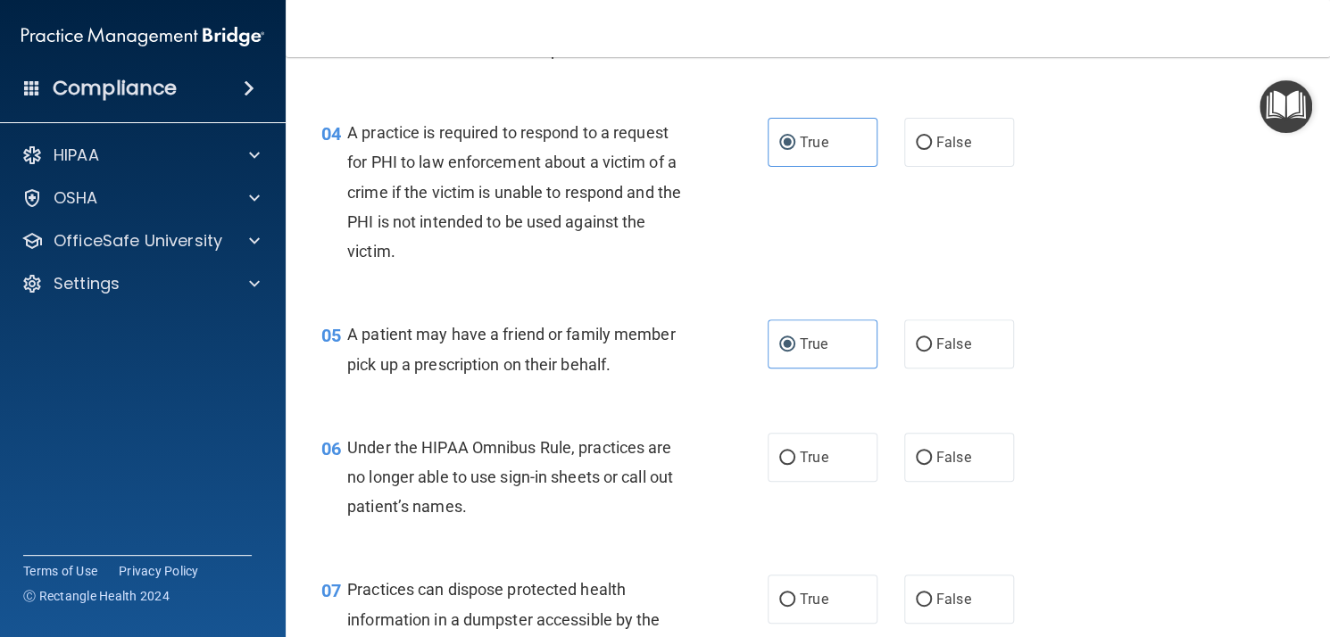
click at [924, 465] on input "False" at bounding box center [924, 458] width 16 height 13
radio input "true"
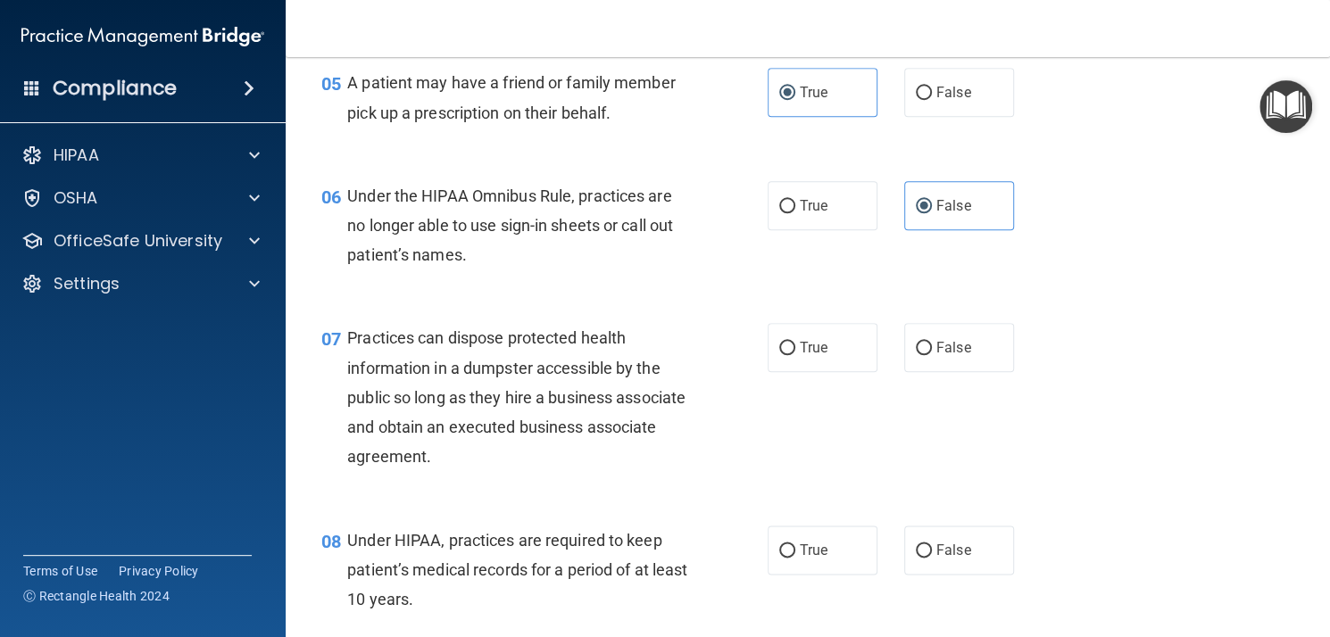
scroll to position [823, 0]
click at [925, 370] on label "False" at bounding box center [959, 345] width 110 height 49
click at [925, 353] on input "False" at bounding box center [924, 346] width 16 height 13
radio input "true"
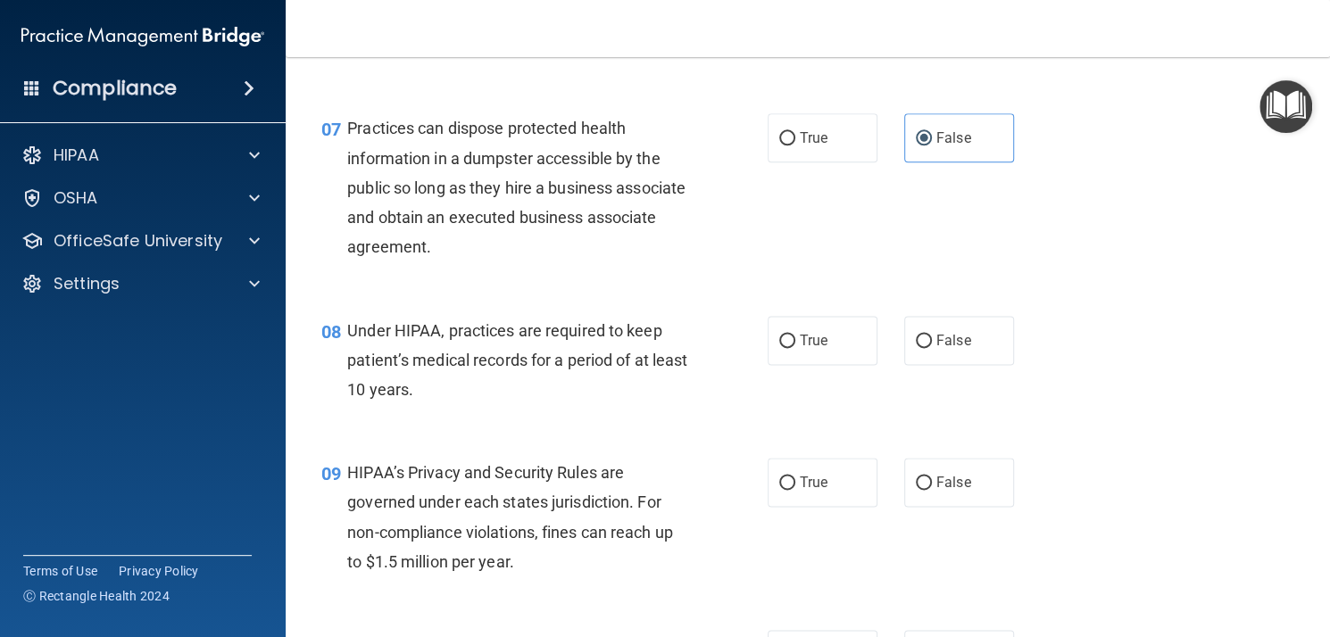
click at [925, 365] on label "False" at bounding box center [959, 340] width 110 height 49
click at [925, 348] on input "False" at bounding box center [924, 341] width 16 height 13
radio input "true"
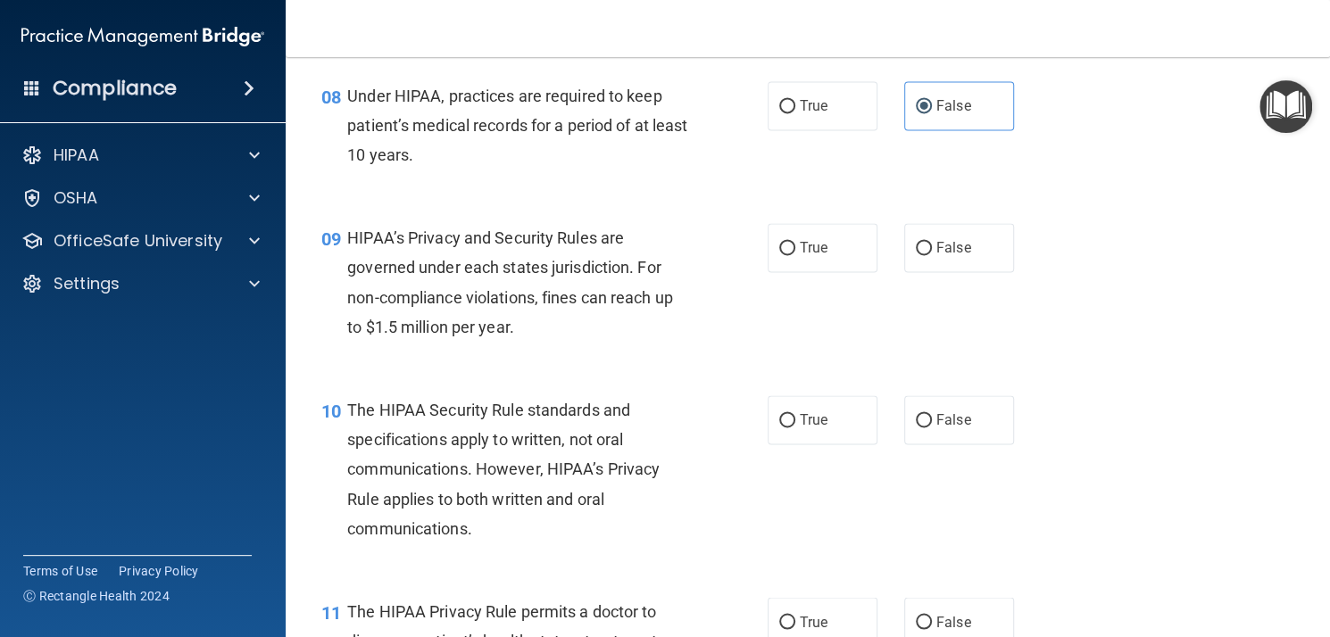
scroll to position [1271, 0]
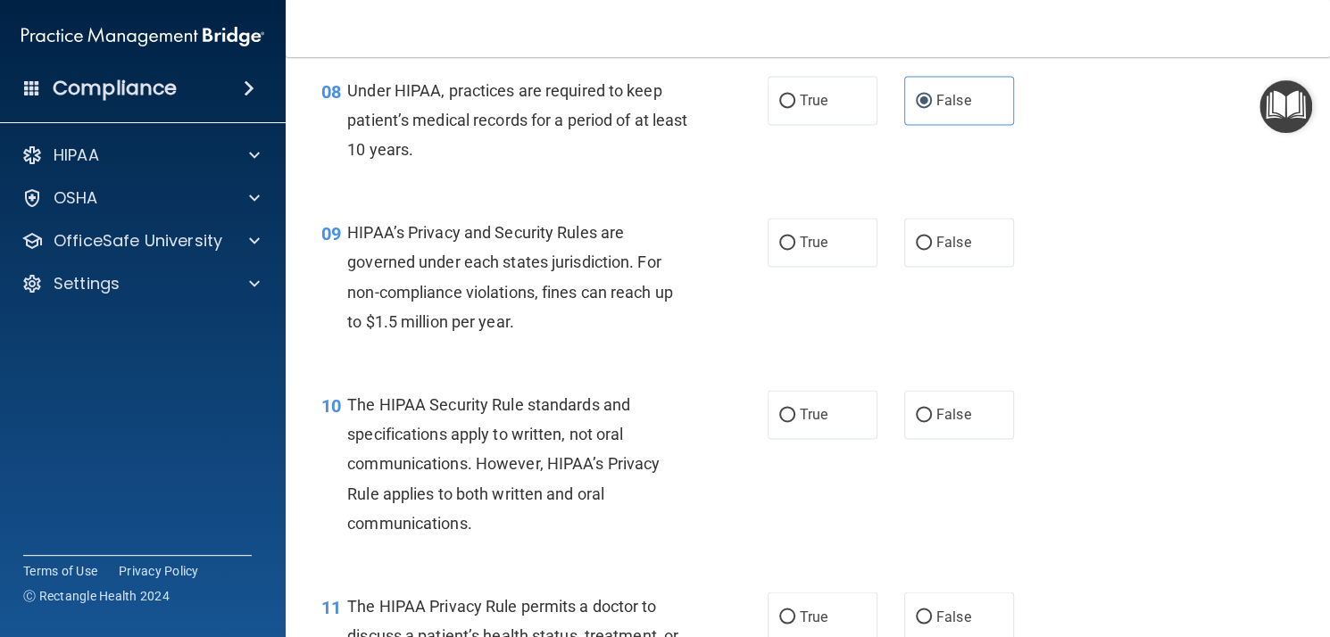
click at [961, 259] on label "False" at bounding box center [959, 242] width 110 height 49
click at [932, 250] on input "False" at bounding box center [924, 243] width 16 height 13
radio input "true"
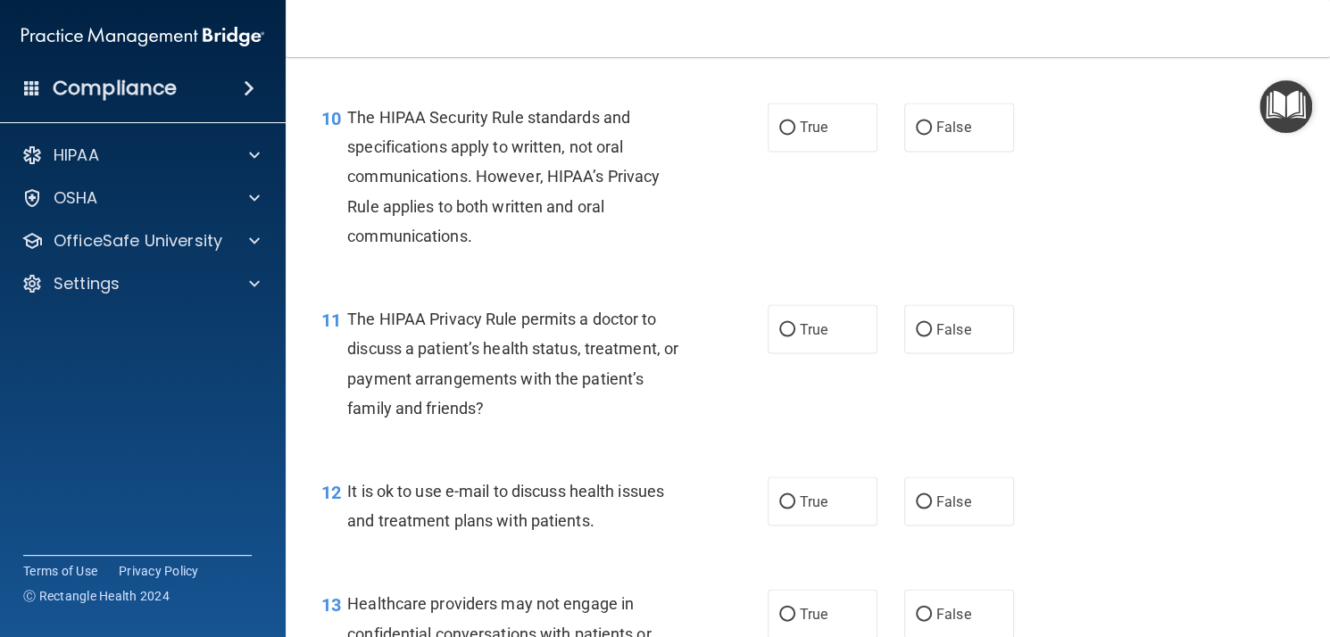
scroll to position [1562, 0]
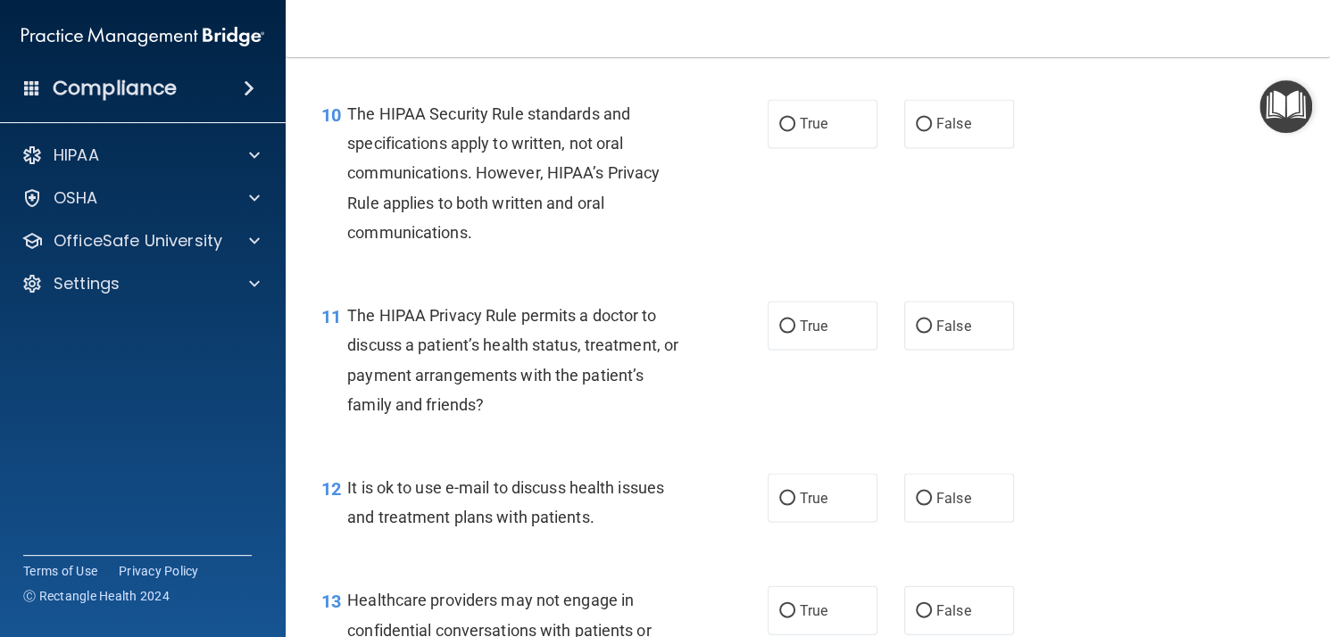
click at [803, 132] on span "True" at bounding box center [814, 123] width 28 height 17
click at [795, 131] on input "True" at bounding box center [787, 124] width 16 height 13
radio input "true"
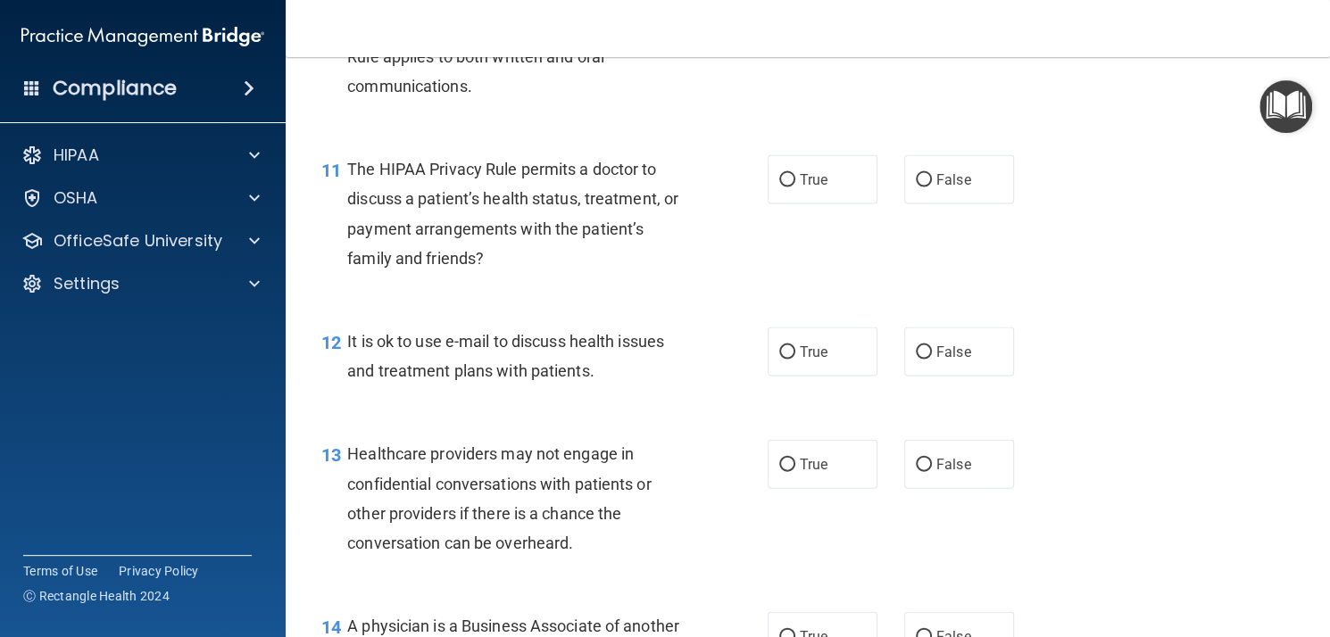
click at [790, 204] on label "True" at bounding box center [823, 178] width 110 height 49
click at [790, 187] on input "True" at bounding box center [787, 179] width 16 height 13
radio input "true"
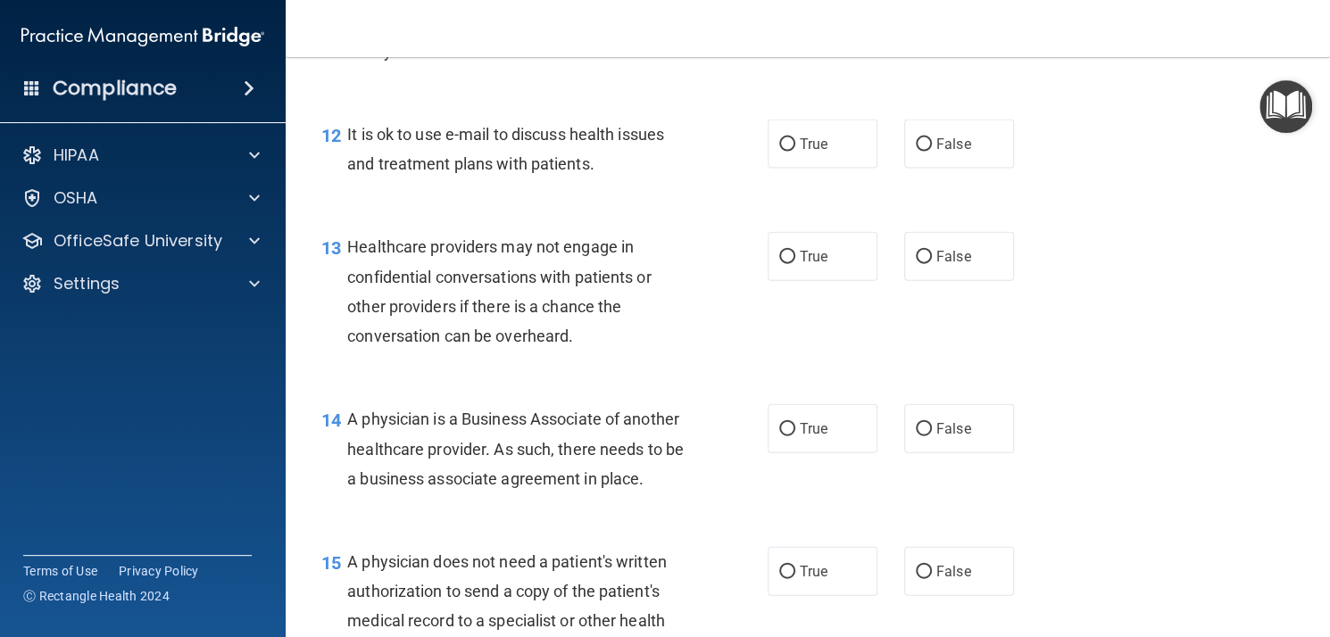
scroll to position [1923, 0]
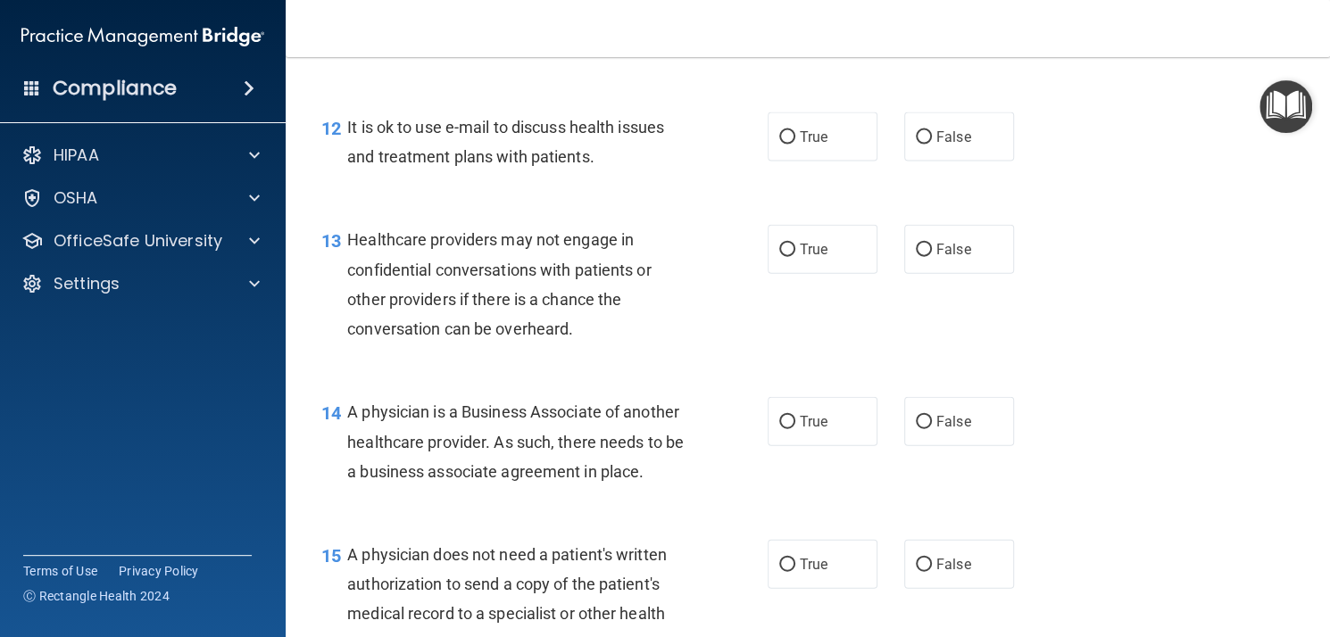
click at [806, 146] on span "True" at bounding box center [814, 137] width 28 height 17
click at [795, 145] on input "True" at bounding box center [787, 137] width 16 height 13
radio input "true"
click at [936, 258] on span "False" at bounding box center [953, 249] width 35 height 17
click at [927, 257] on input "False" at bounding box center [924, 250] width 16 height 13
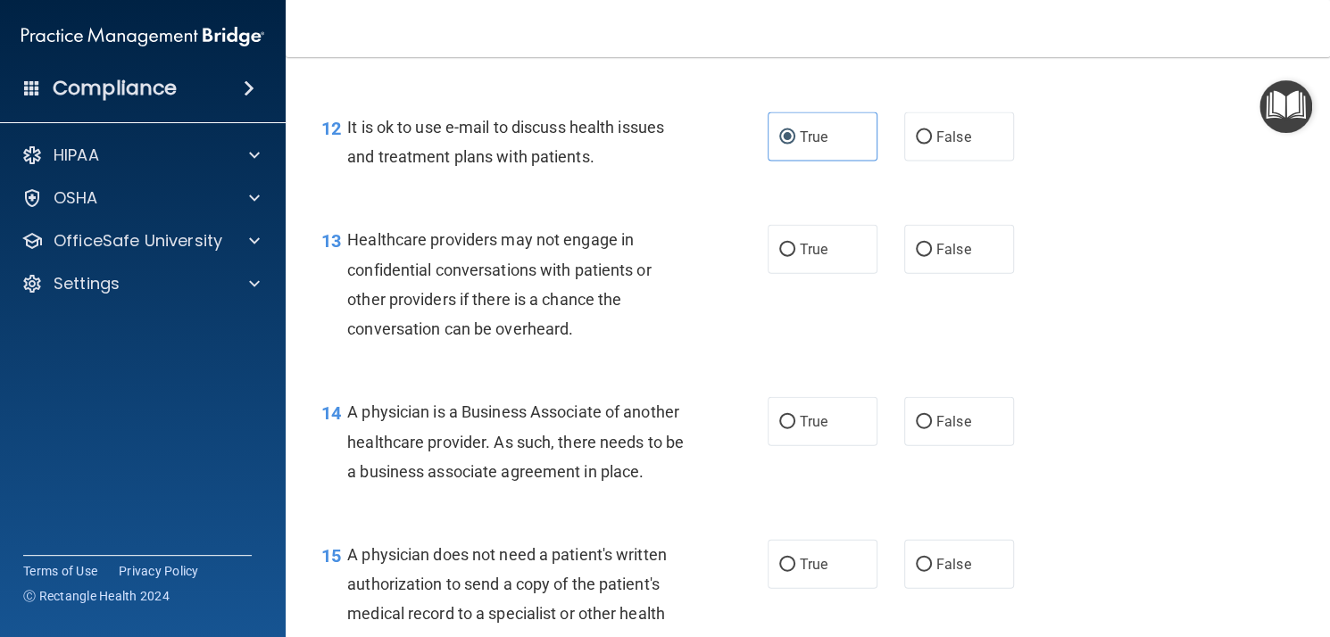
radio input "true"
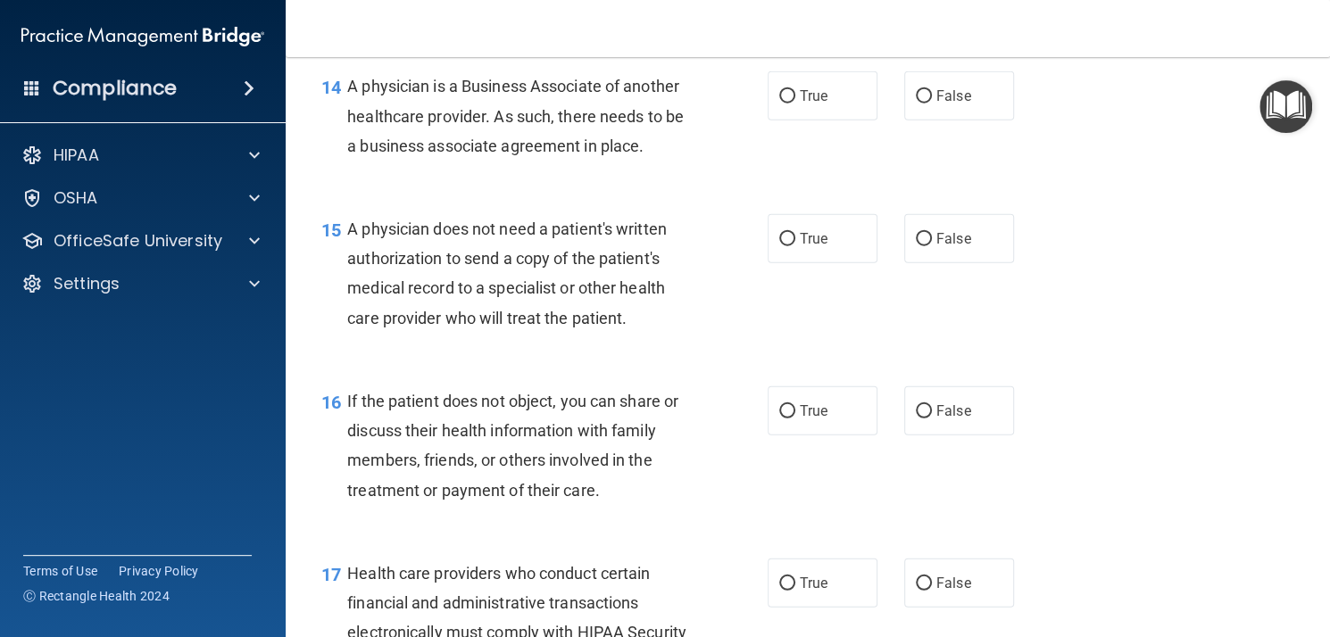
scroll to position [2250, 0]
click at [939, 120] on label "False" at bounding box center [959, 95] width 110 height 49
click at [932, 103] on input "False" at bounding box center [924, 95] width 16 height 13
radio input "true"
click at [812, 246] on span "True" at bounding box center [814, 237] width 28 height 17
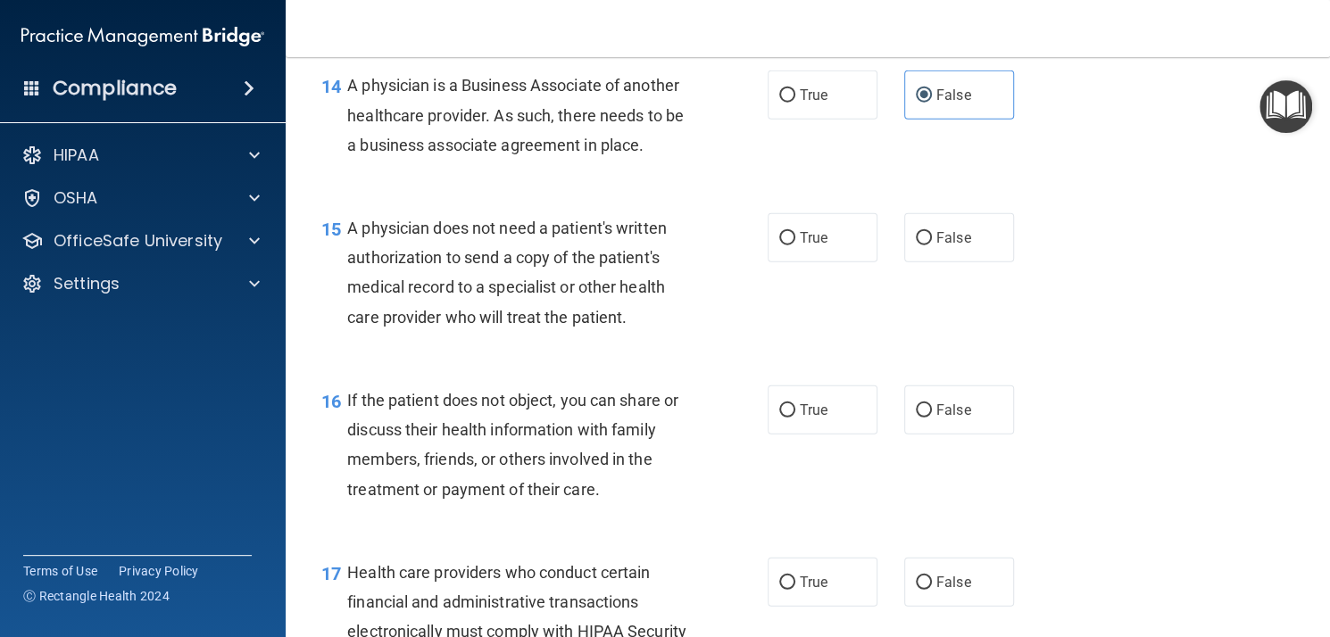
click at [795, 245] on input "True" at bounding box center [787, 238] width 16 height 13
radio input "true"
click at [803, 419] on span "True" at bounding box center [814, 410] width 28 height 17
click at [795, 418] on input "True" at bounding box center [787, 410] width 16 height 13
radio input "true"
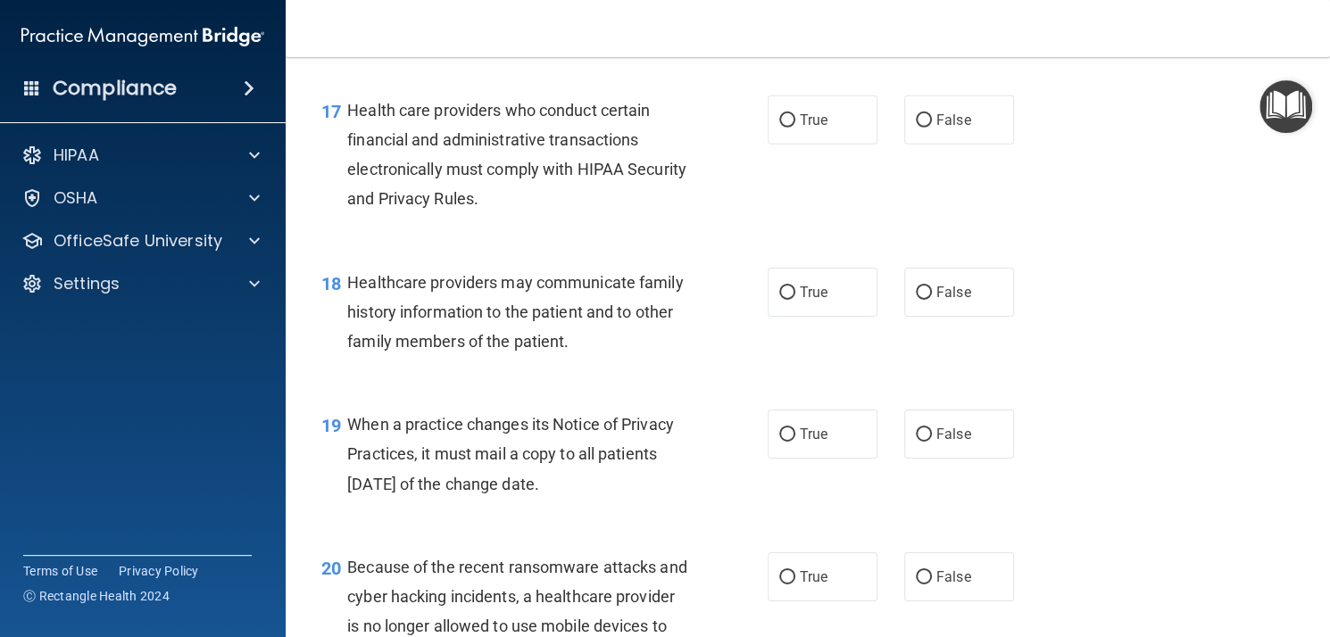
scroll to position [2713, 0]
click at [800, 128] on span "True" at bounding box center [814, 119] width 28 height 17
click at [795, 127] on input "True" at bounding box center [787, 119] width 16 height 13
radio input "true"
click at [978, 316] on label "False" at bounding box center [959, 291] width 110 height 49
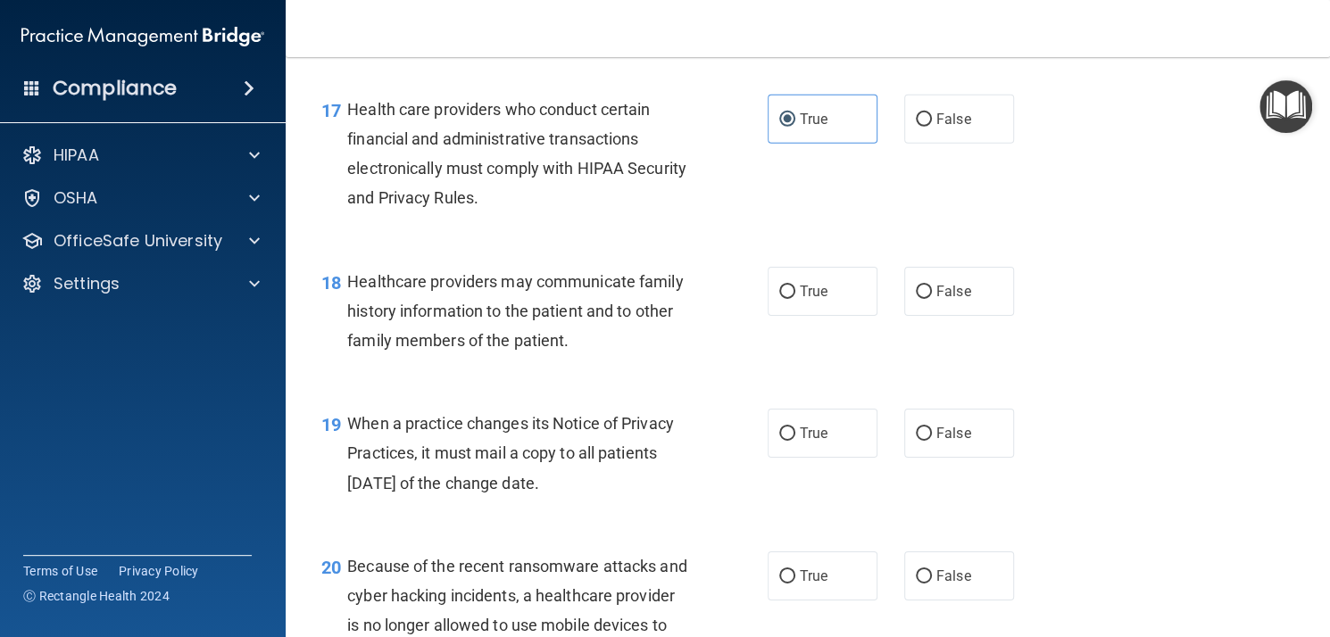
click at [932, 299] on input "False" at bounding box center [924, 292] width 16 height 13
radio input "true"
click at [956, 442] on span "False" at bounding box center [953, 433] width 35 height 17
click at [932, 441] on input "False" at bounding box center [924, 434] width 16 height 13
radio input "true"
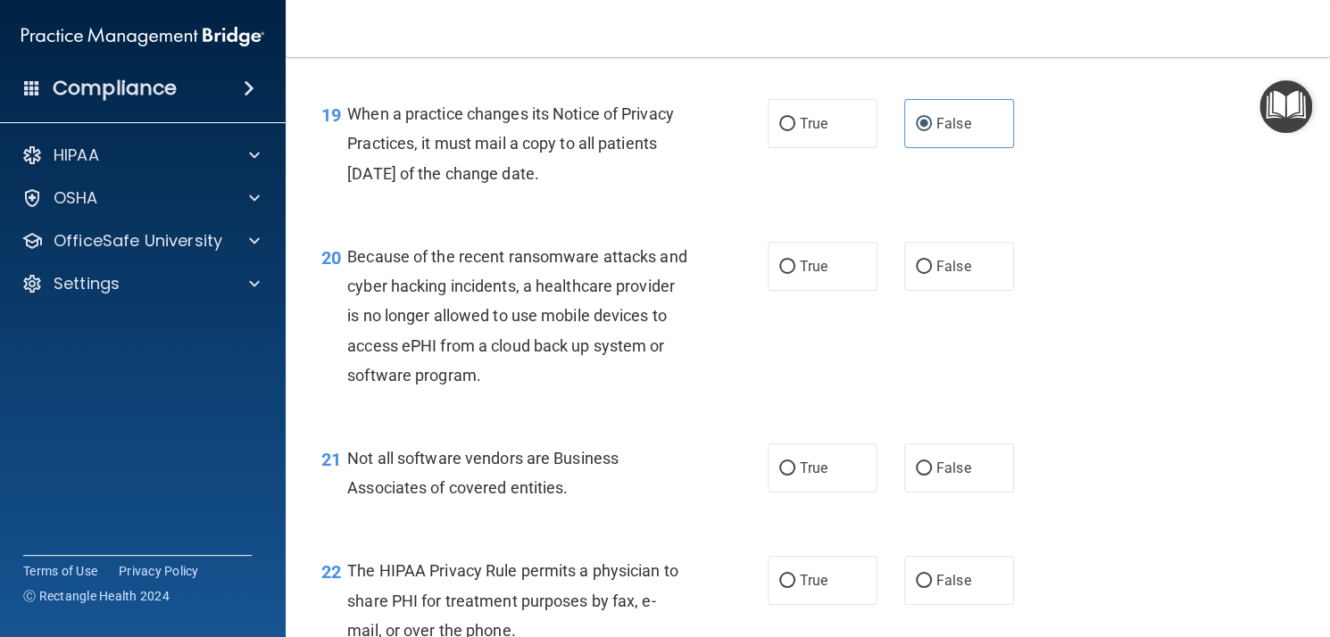
scroll to position [3031, 0]
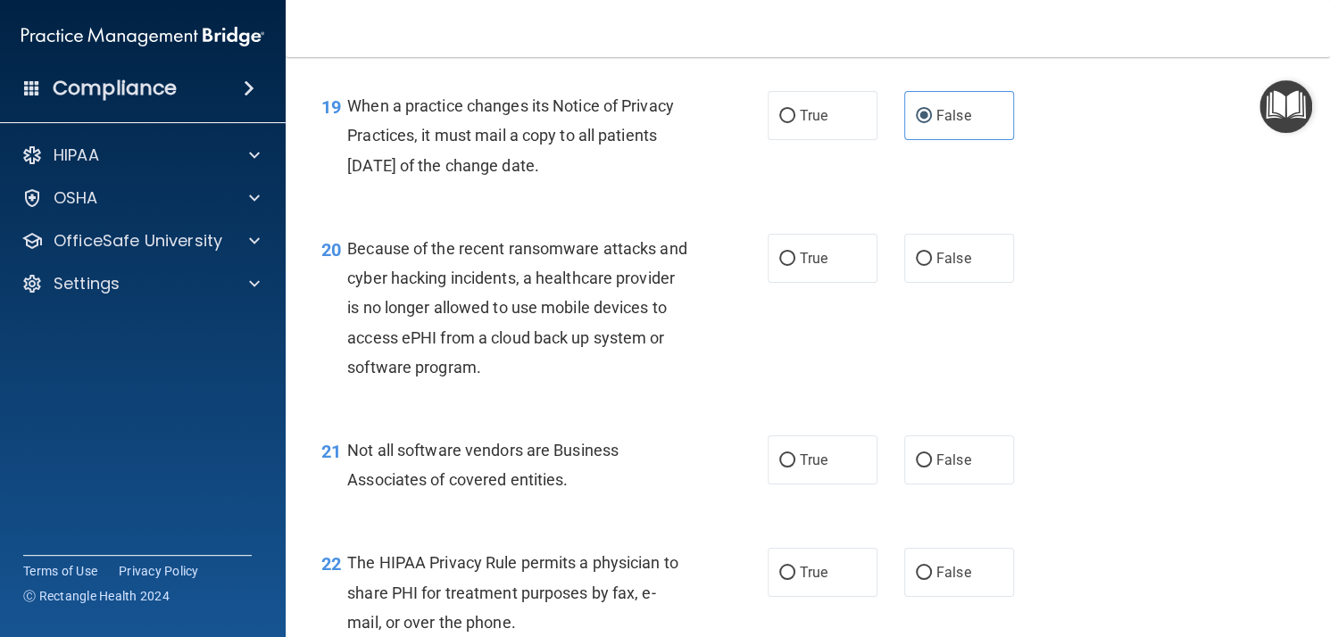
click at [924, 283] on label "False" at bounding box center [959, 258] width 110 height 49
click at [924, 266] on input "False" at bounding box center [924, 259] width 16 height 13
radio input "true"
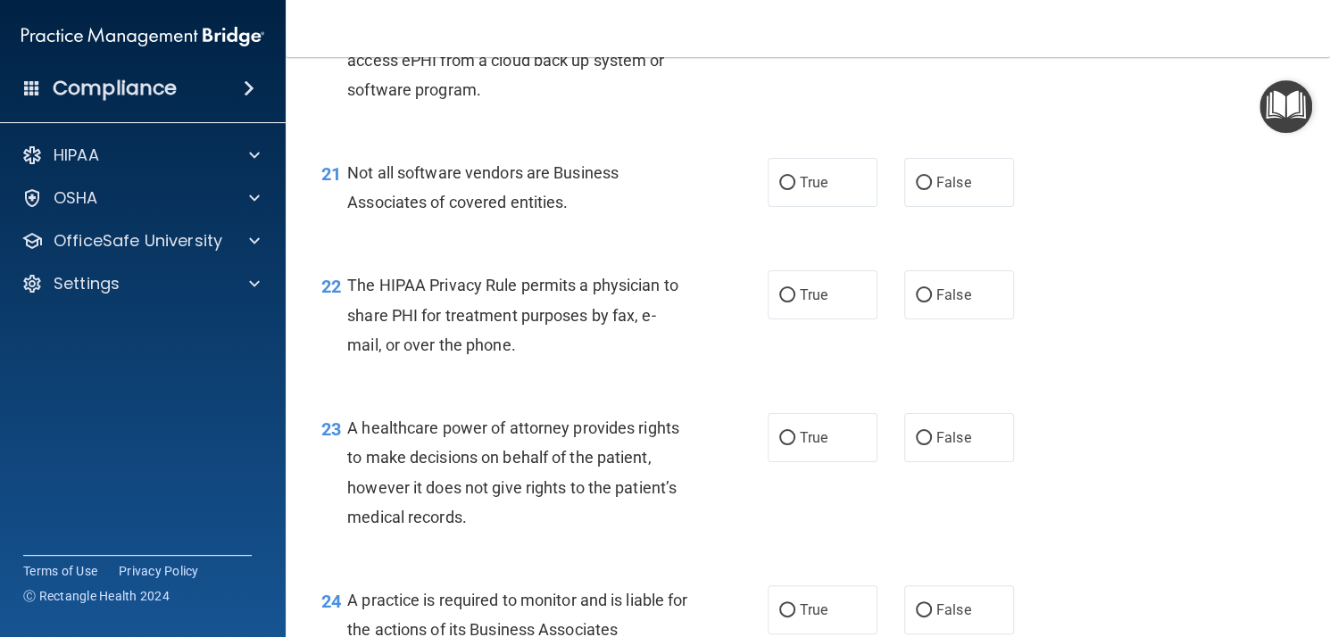
scroll to position [3316, 0]
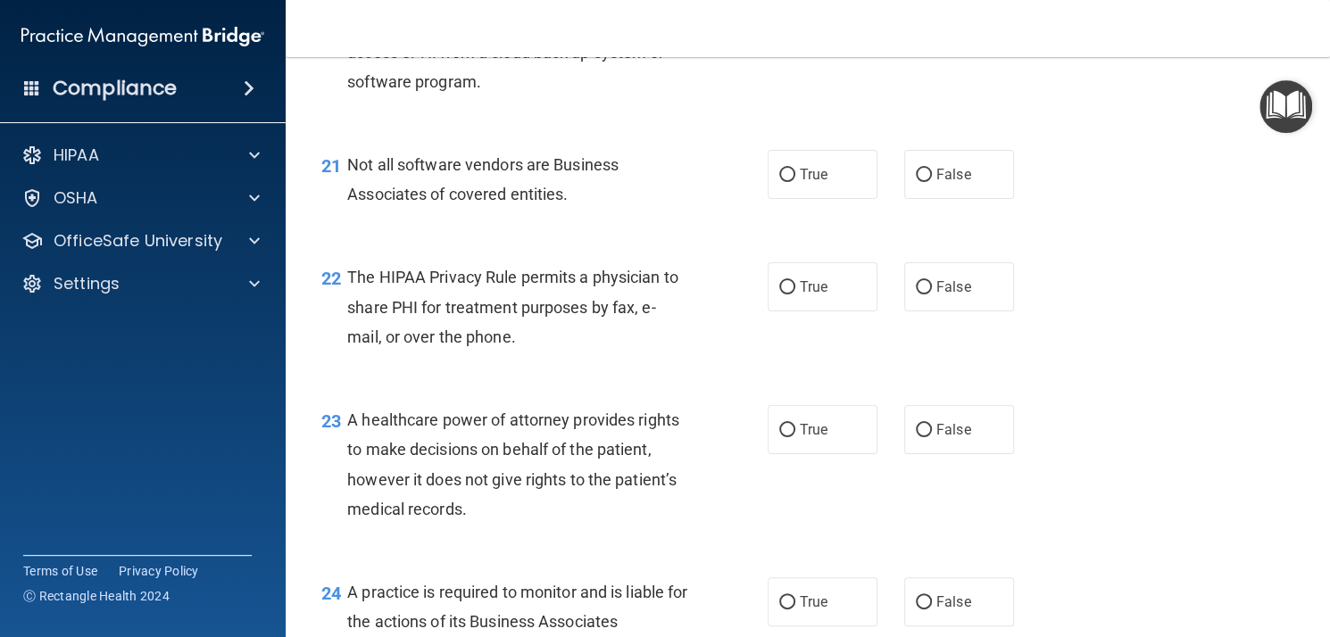
click at [782, 199] on label "True" at bounding box center [823, 174] width 110 height 49
click at [782, 182] on input "True" at bounding box center [787, 175] width 16 height 13
radio input "true"
click at [798, 312] on label "True" at bounding box center [823, 286] width 110 height 49
click at [795, 295] on input "True" at bounding box center [787, 287] width 16 height 13
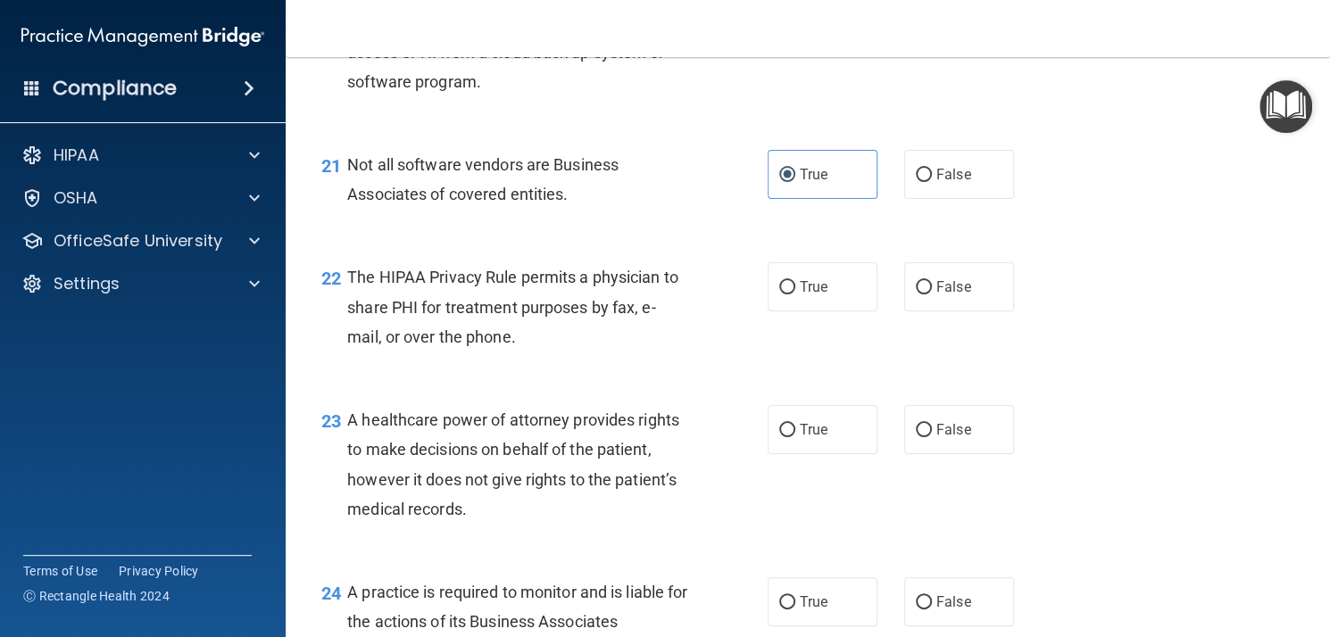
radio input "true"
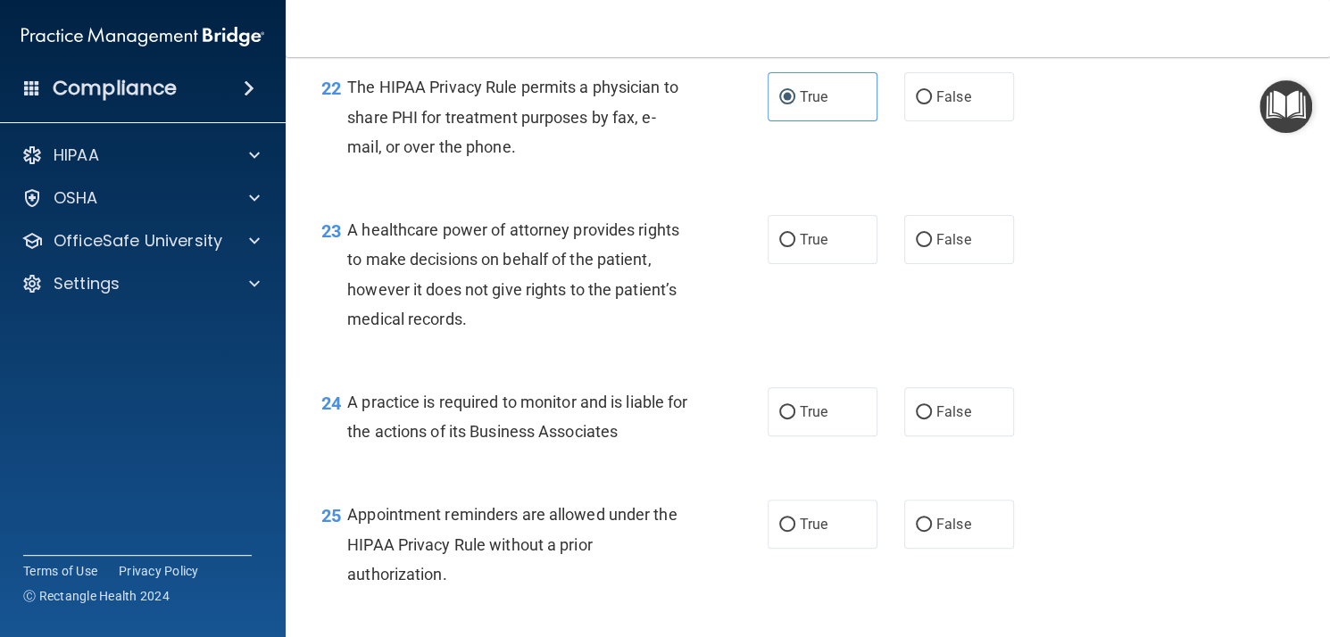
click at [932, 264] on label "False" at bounding box center [959, 239] width 110 height 49
click at [932, 247] on input "False" at bounding box center [924, 240] width 16 height 13
radio input "true"
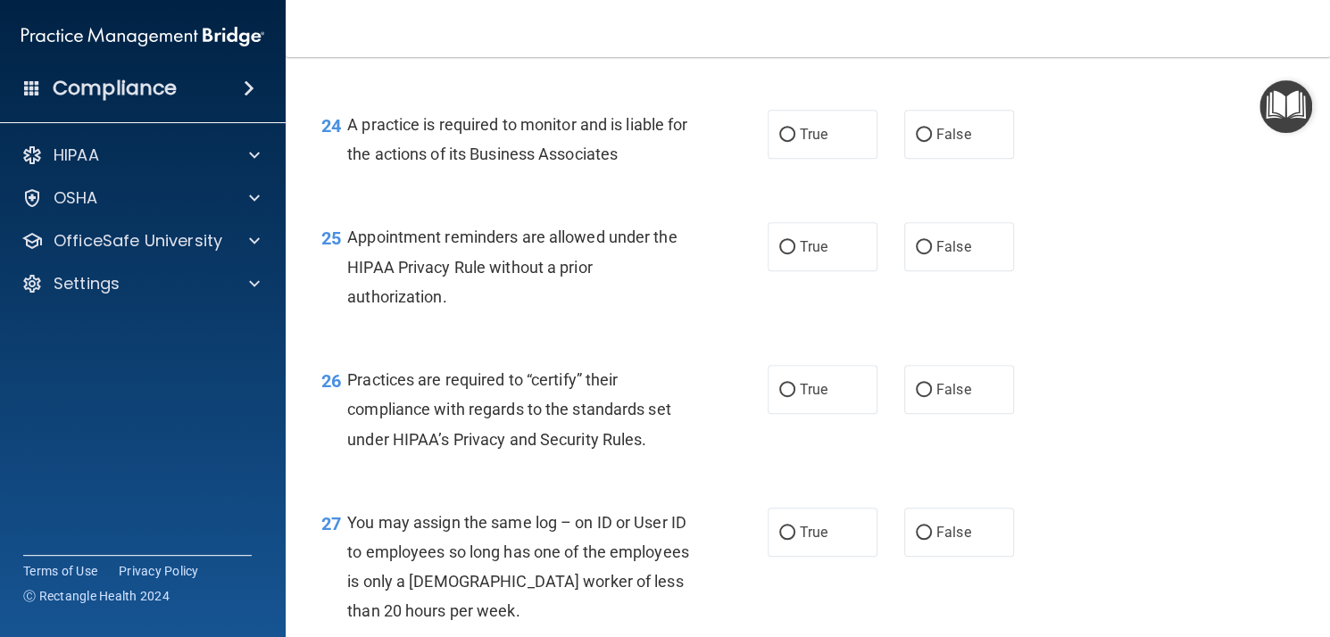
scroll to position [3790, 0]
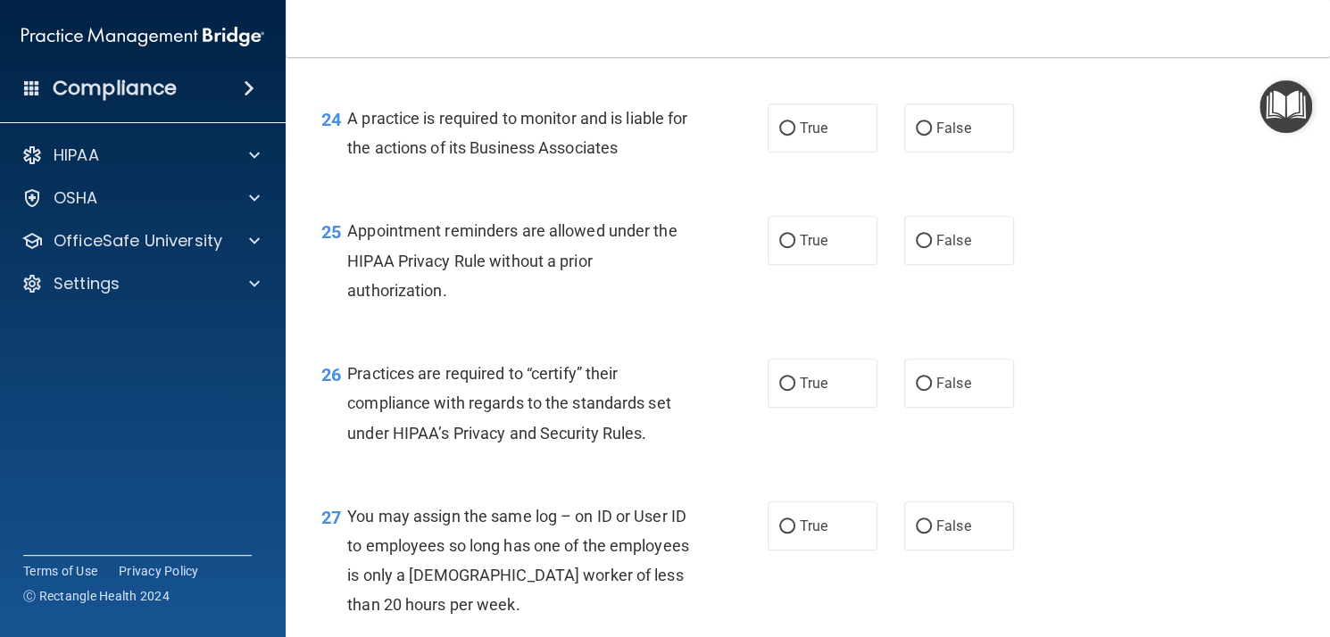
click at [936, 137] on span "False" at bounding box center [953, 128] width 35 height 17
click at [932, 136] on input "False" at bounding box center [924, 128] width 16 height 13
radio input "true"
click at [807, 249] on span "True" at bounding box center [814, 240] width 28 height 17
click at [795, 248] on input "True" at bounding box center [787, 241] width 16 height 13
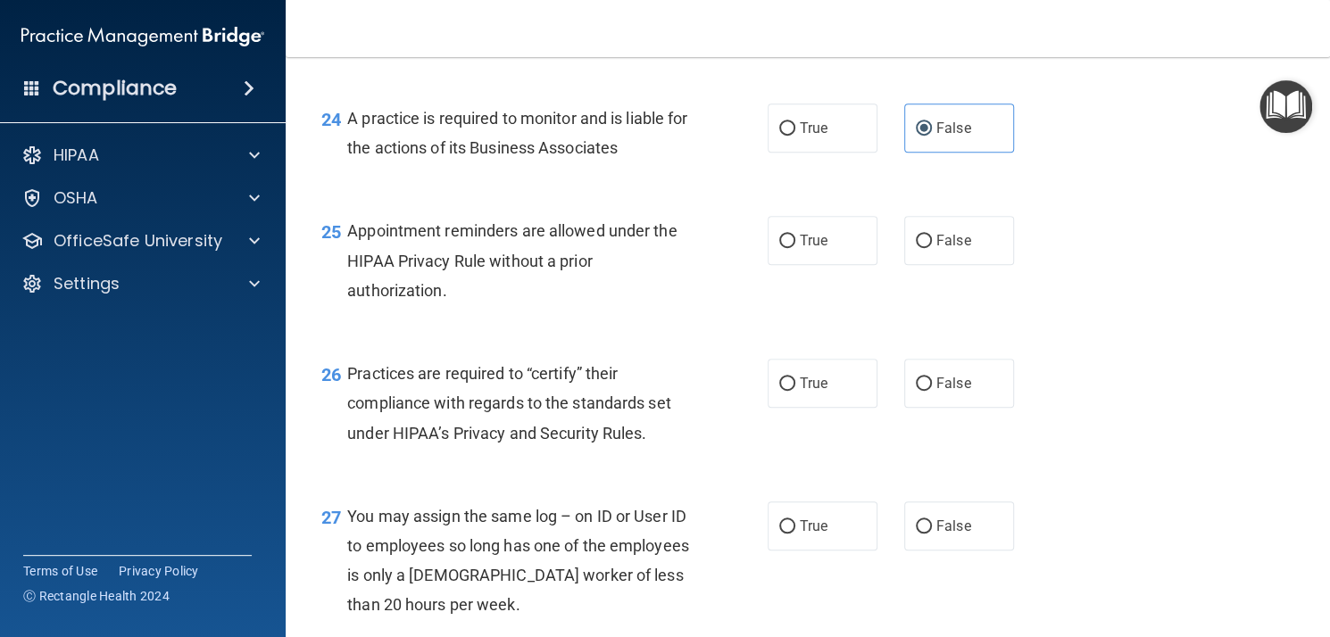
radio input "true"
click at [957, 392] on span "False" at bounding box center [953, 383] width 35 height 17
click at [932, 391] on input "False" at bounding box center [924, 384] width 16 height 13
radio input "true"
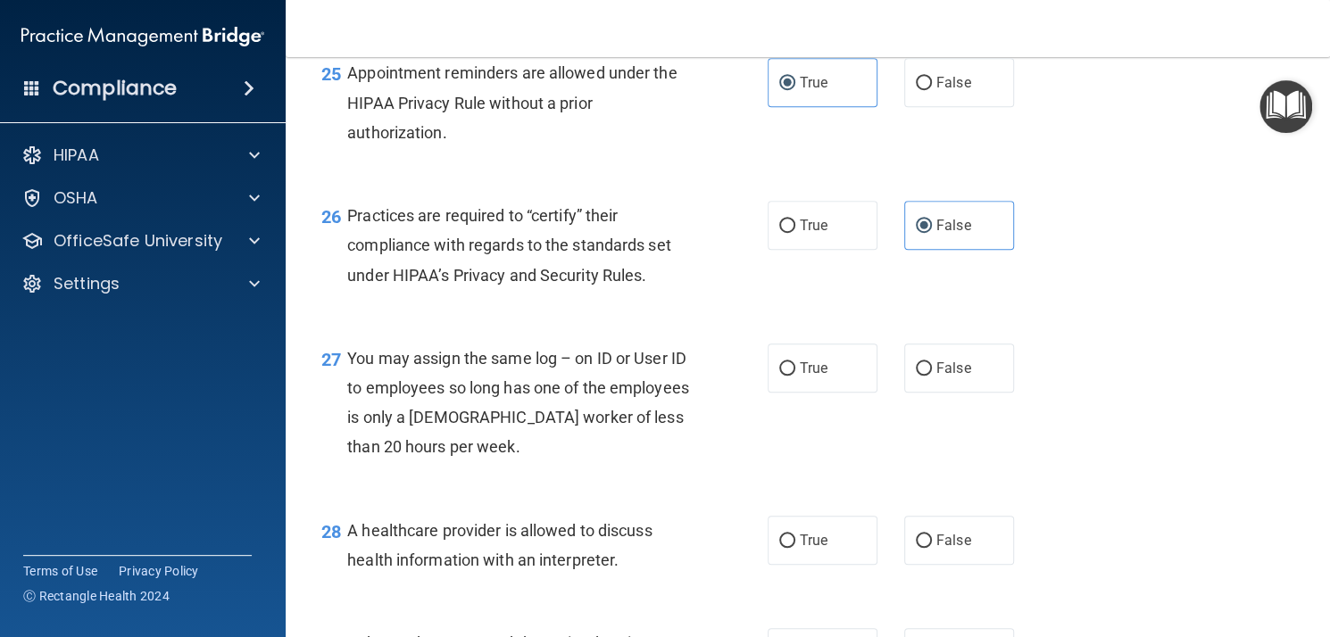
scroll to position [3949, 0]
click at [818, 376] on span "True" at bounding box center [814, 367] width 28 height 17
click at [795, 375] on input "True" at bounding box center [787, 368] width 16 height 13
radio input "true"
click at [961, 376] on span "False" at bounding box center [953, 367] width 35 height 17
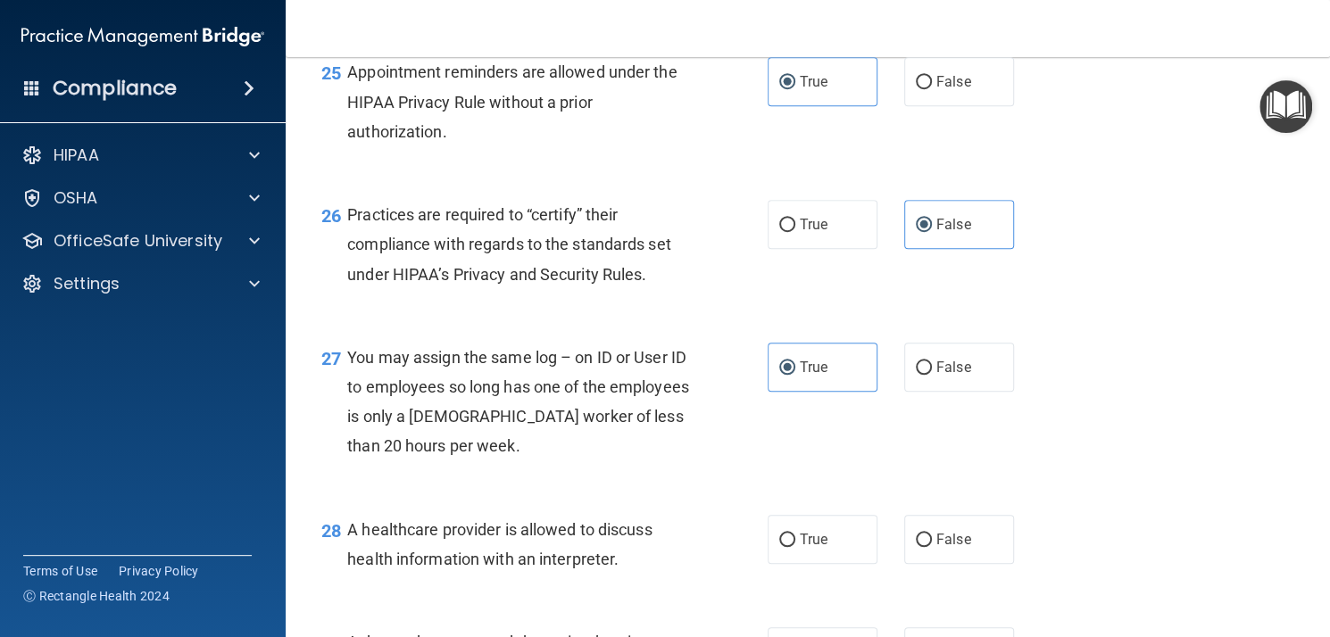
click at [932, 375] on input "False" at bounding box center [924, 368] width 16 height 13
radio input "true"
radio input "false"
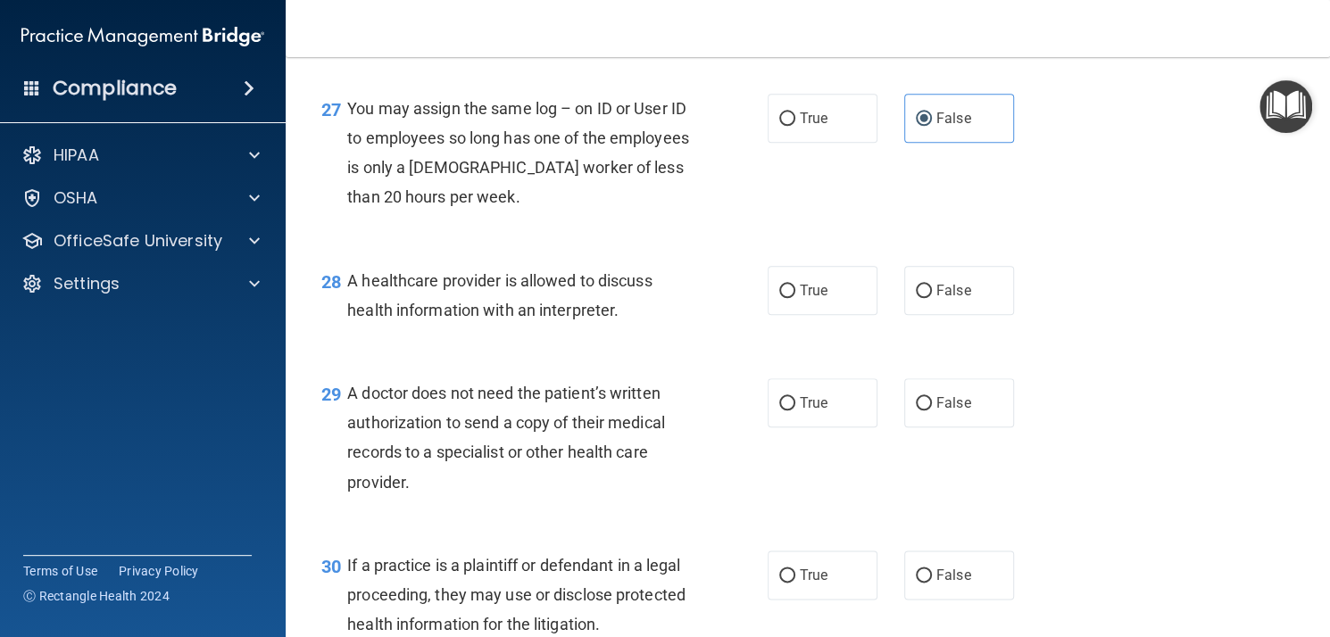
scroll to position [4199, 0]
click at [802, 298] on span "True" at bounding box center [814, 289] width 28 height 17
click at [795, 297] on input "True" at bounding box center [787, 290] width 16 height 13
radio input "true"
click at [807, 427] on label "True" at bounding box center [823, 402] width 110 height 49
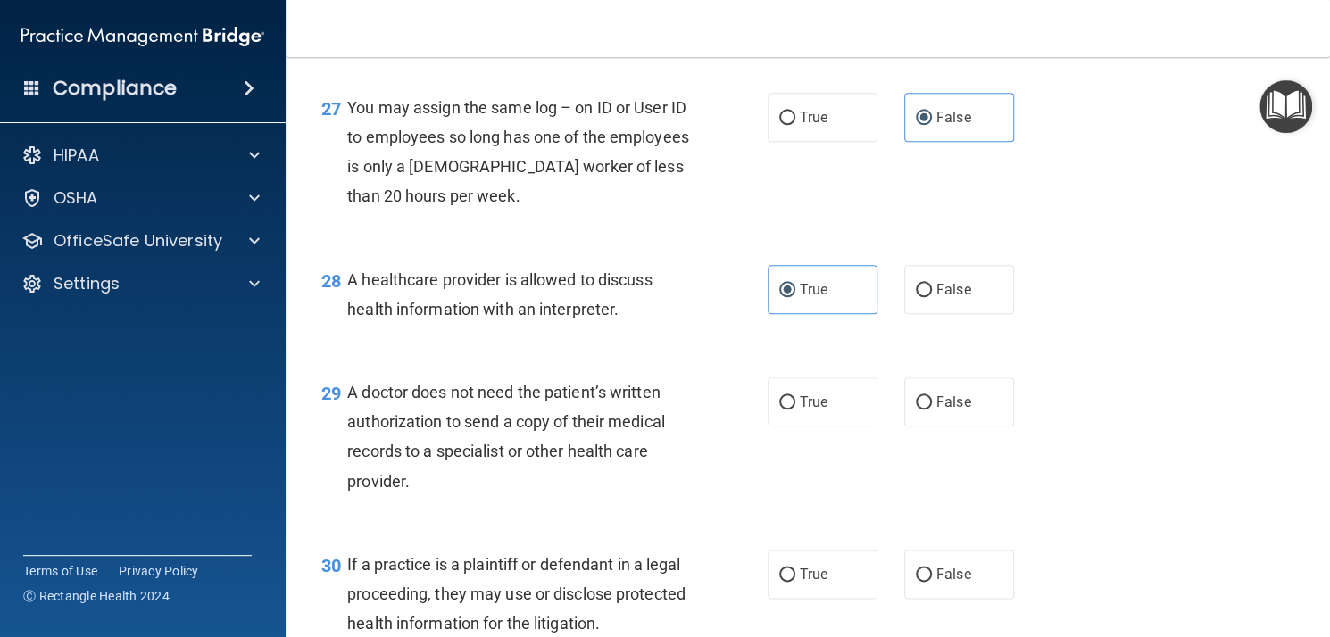
click at [795, 410] on input "True" at bounding box center [787, 402] width 16 height 13
radio input "true"
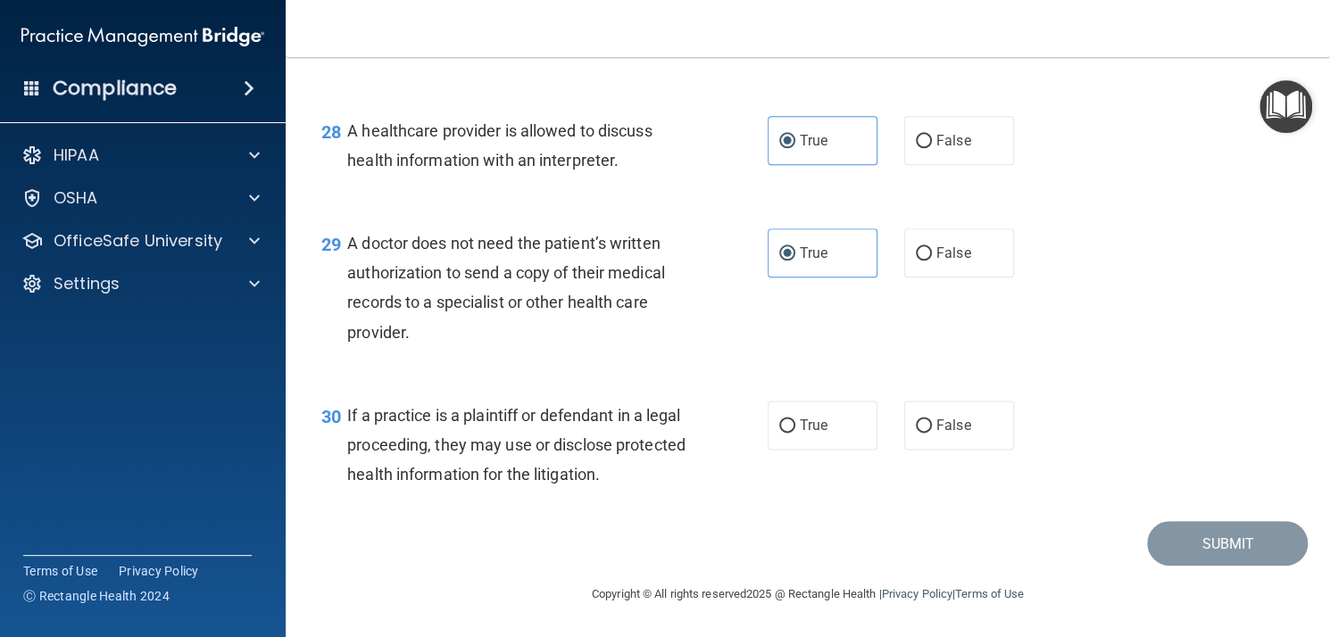
click at [811, 438] on label "True" at bounding box center [823, 425] width 110 height 49
click at [795, 433] on input "True" at bounding box center [787, 426] width 16 height 13
radio input "true"
click at [1227, 526] on button "Submit" at bounding box center [1227, 544] width 161 height 46
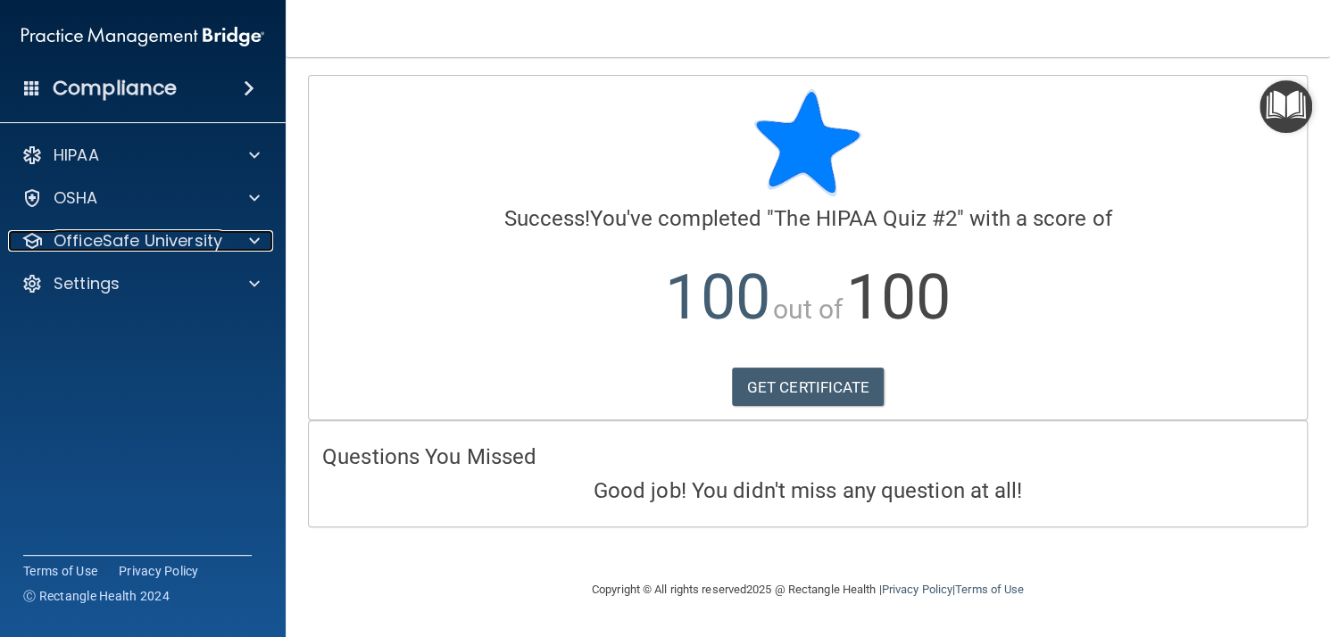
click at [109, 249] on p "OfficeSafe University" at bounding box center [138, 240] width 169 height 21
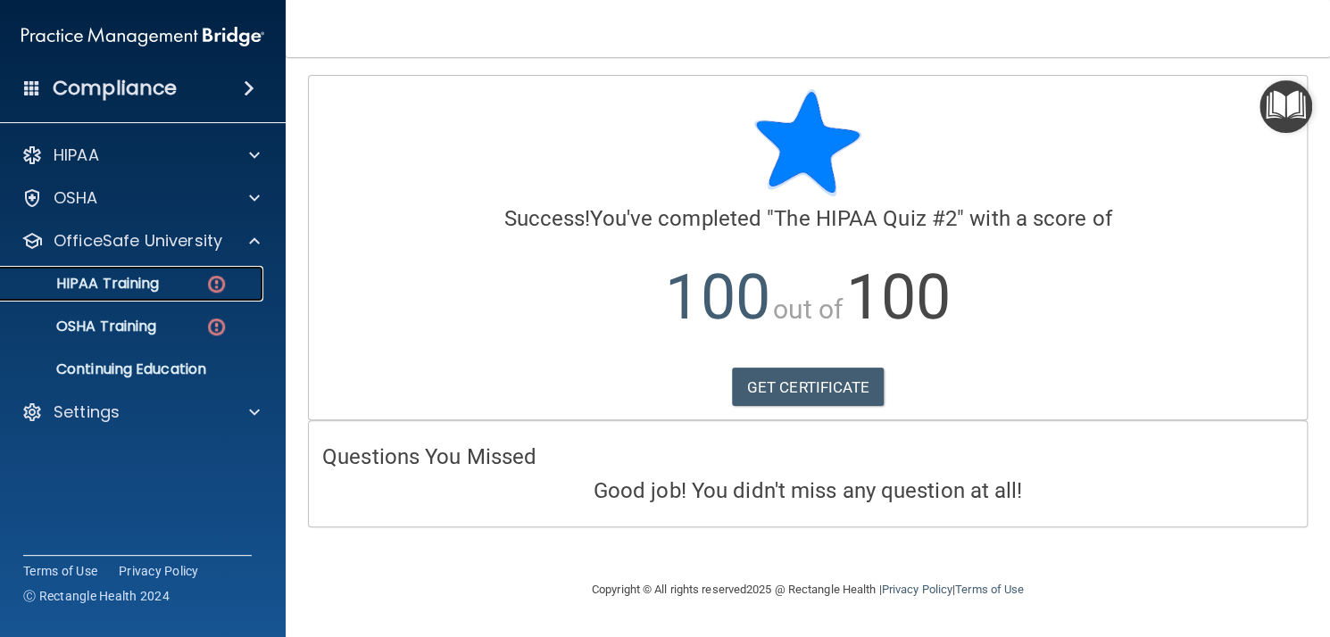
click at [168, 285] on div "HIPAA Training" at bounding box center [134, 284] width 244 height 18
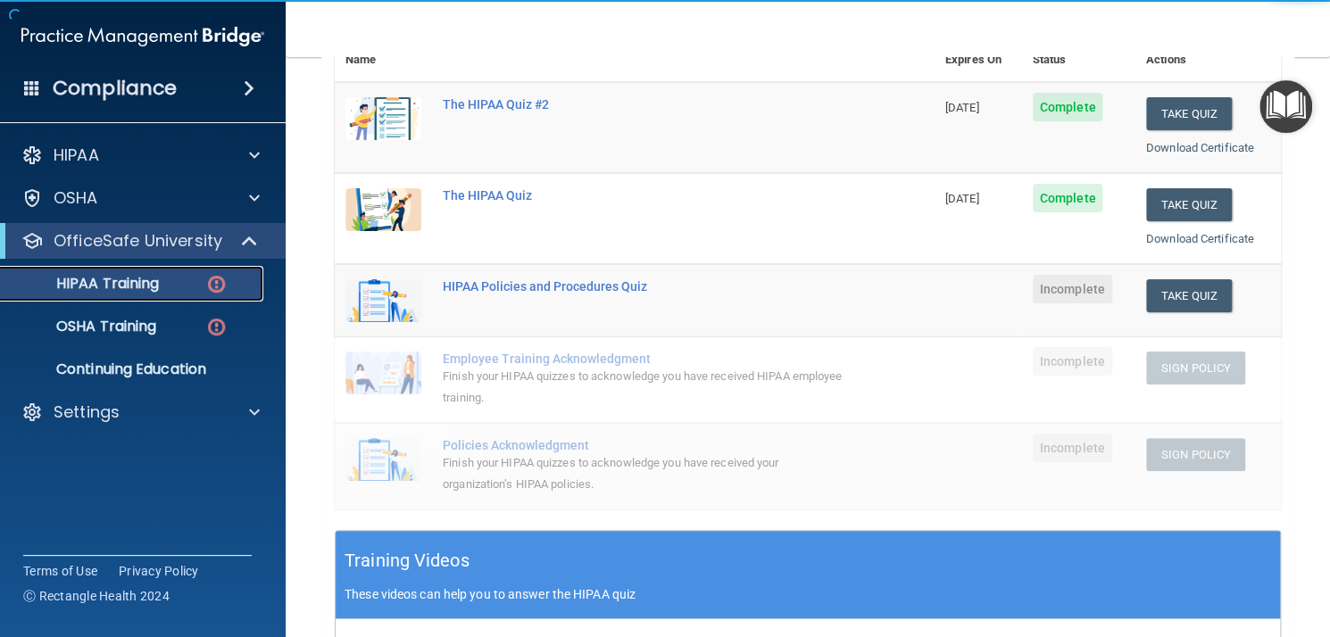
scroll to position [246, 0]
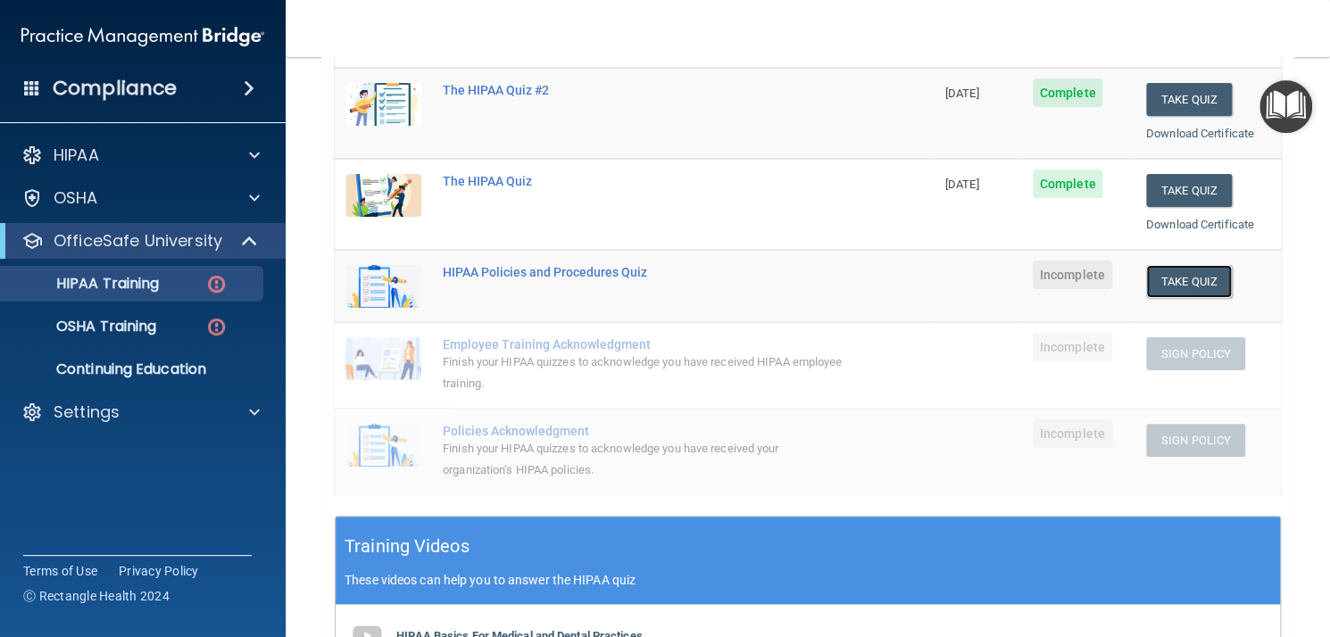
click at [1201, 280] on button "Take Quiz" at bounding box center [1189, 281] width 86 height 33
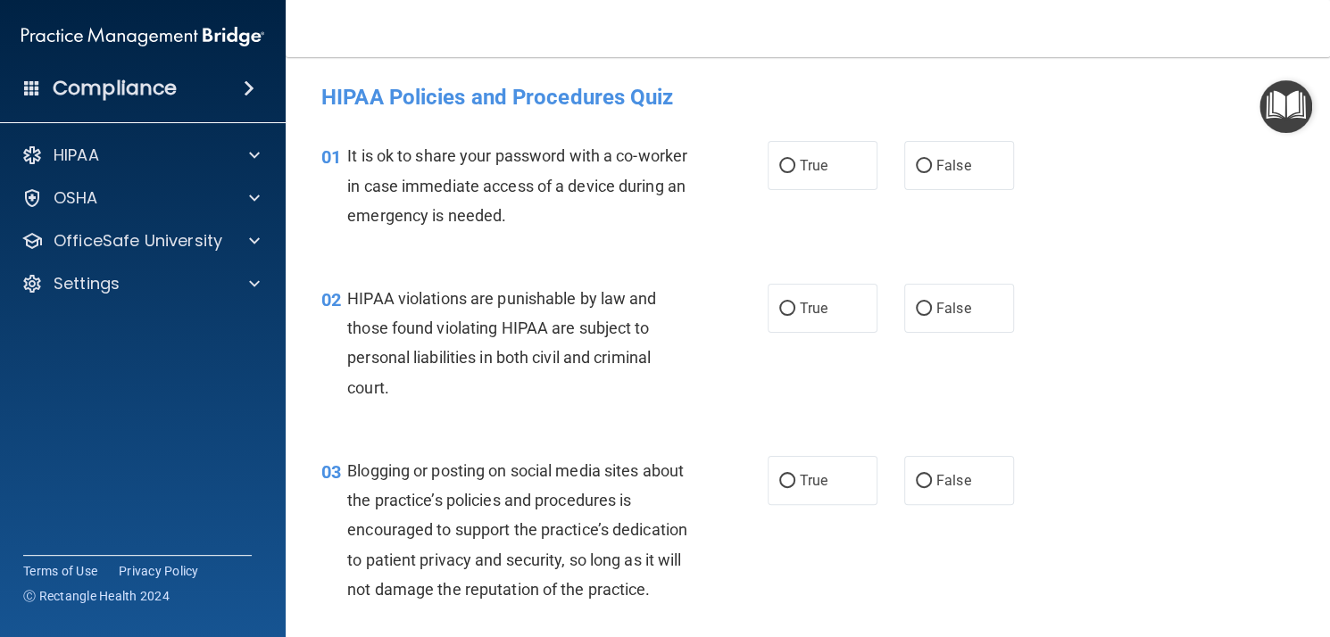
click at [947, 174] on span "False" at bounding box center [953, 165] width 35 height 17
click at [932, 173] on input "False" at bounding box center [924, 166] width 16 height 13
radio input "true"
click at [779, 308] on input "True" at bounding box center [787, 309] width 16 height 13
radio input "true"
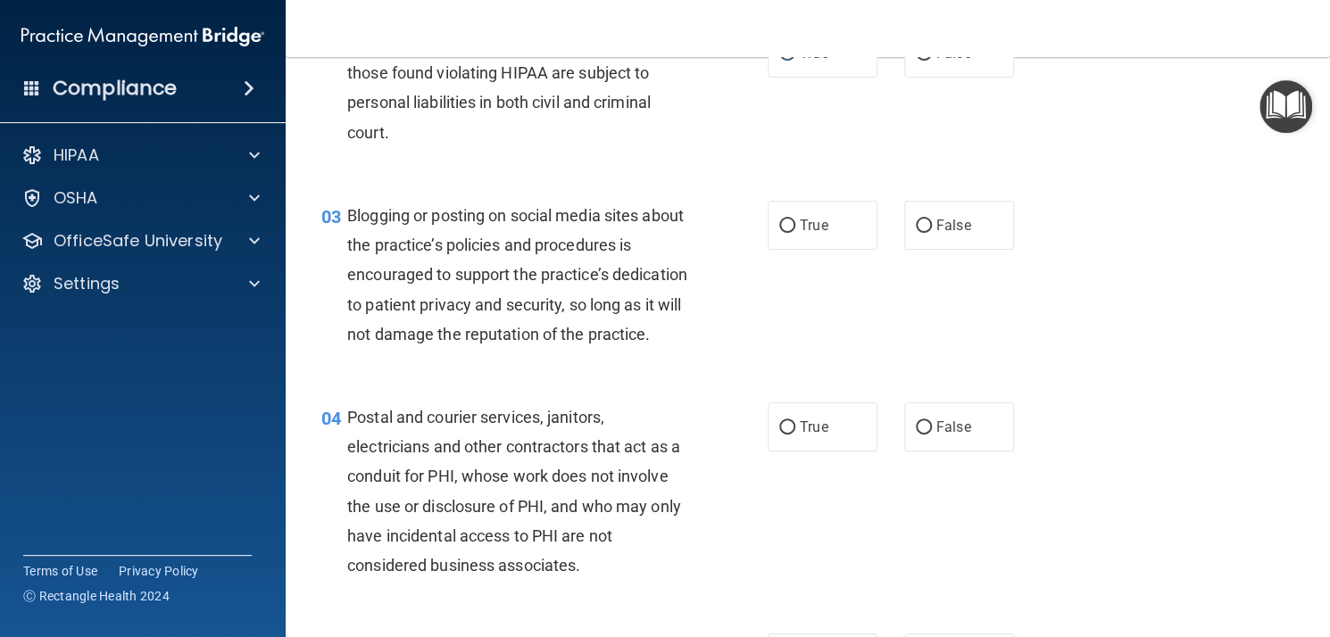
scroll to position [274, 0]
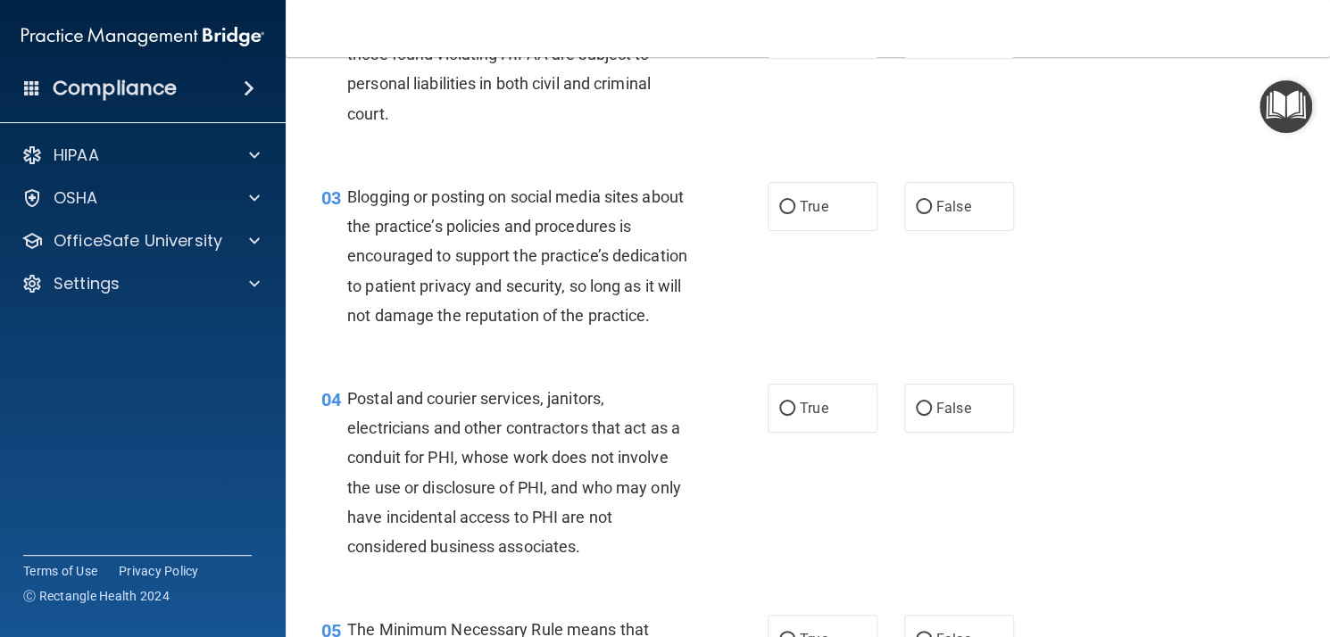
click at [946, 214] on span "False" at bounding box center [953, 206] width 35 height 17
click at [932, 214] on input "False" at bounding box center [924, 207] width 16 height 13
radio input "true"
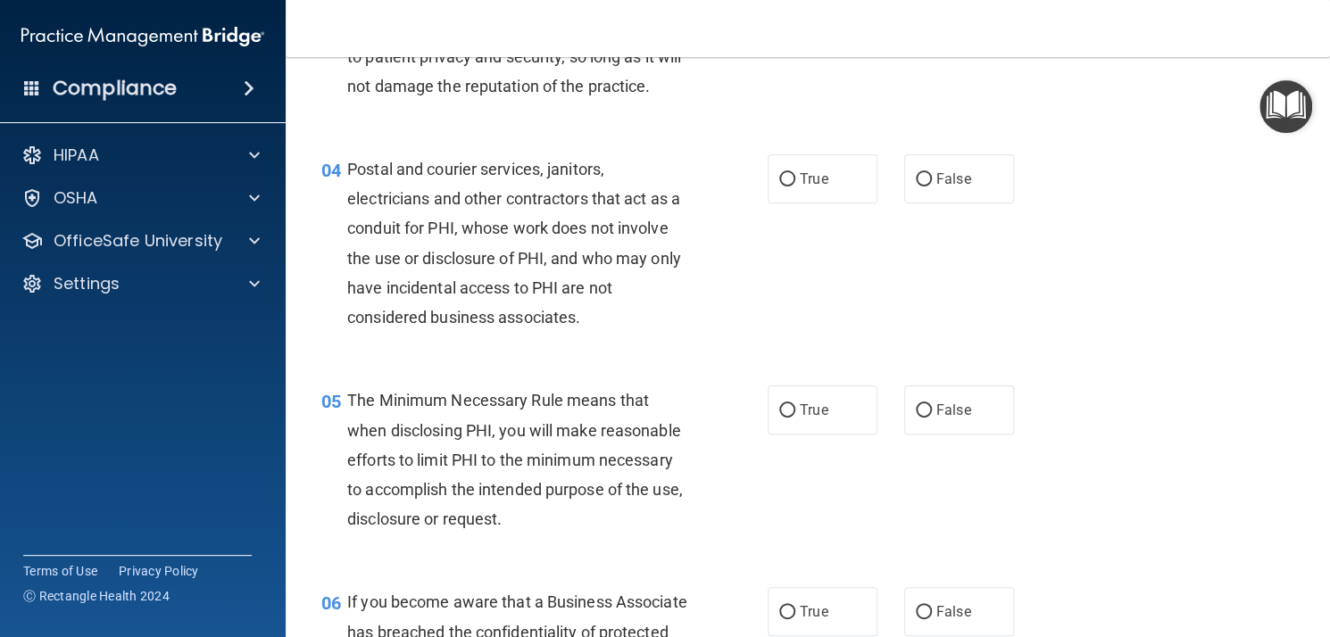
scroll to position [505, 0]
click at [811, 202] on label "True" at bounding box center [823, 177] width 110 height 49
click at [795, 185] on input "True" at bounding box center [787, 177] width 16 height 13
radio input "true"
click at [803, 417] on span "True" at bounding box center [814, 408] width 28 height 17
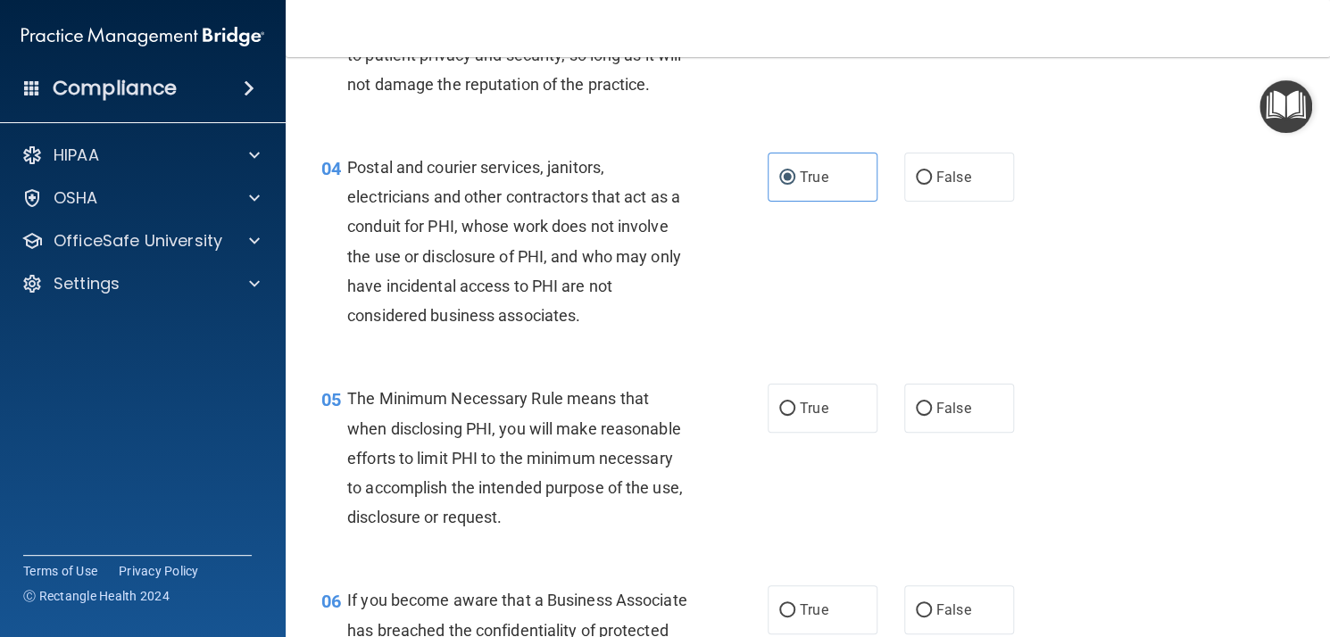
click at [795, 416] on input "True" at bounding box center [787, 409] width 16 height 13
radio input "true"
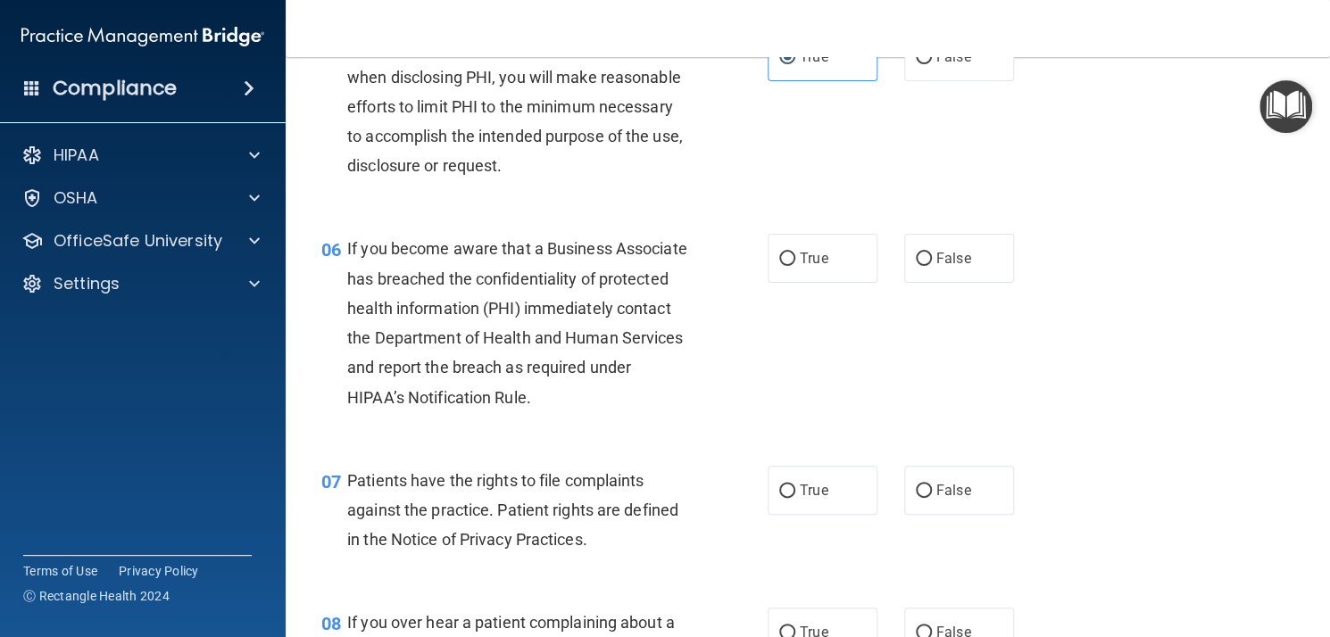
scroll to position [859, 0]
click at [935, 281] on label "False" at bounding box center [959, 256] width 110 height 49
click at [932, 264] on input "False" at bounding box center [924, 257] width 16 height 13
radio input "true"
click at [822, 510] on label "True" at bounding box center [823, 488] width 110 height 49
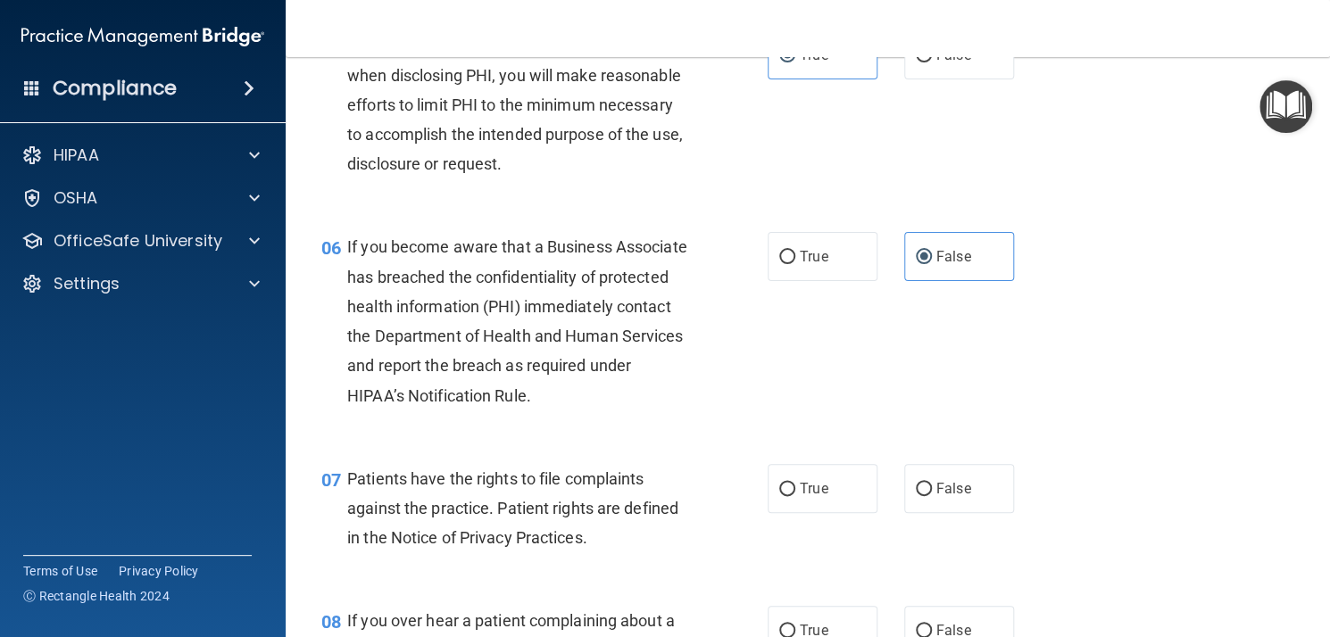
click at [795, 496] on input "True" at bounding box center [787, 489] width 16 height 13
radio input "true"
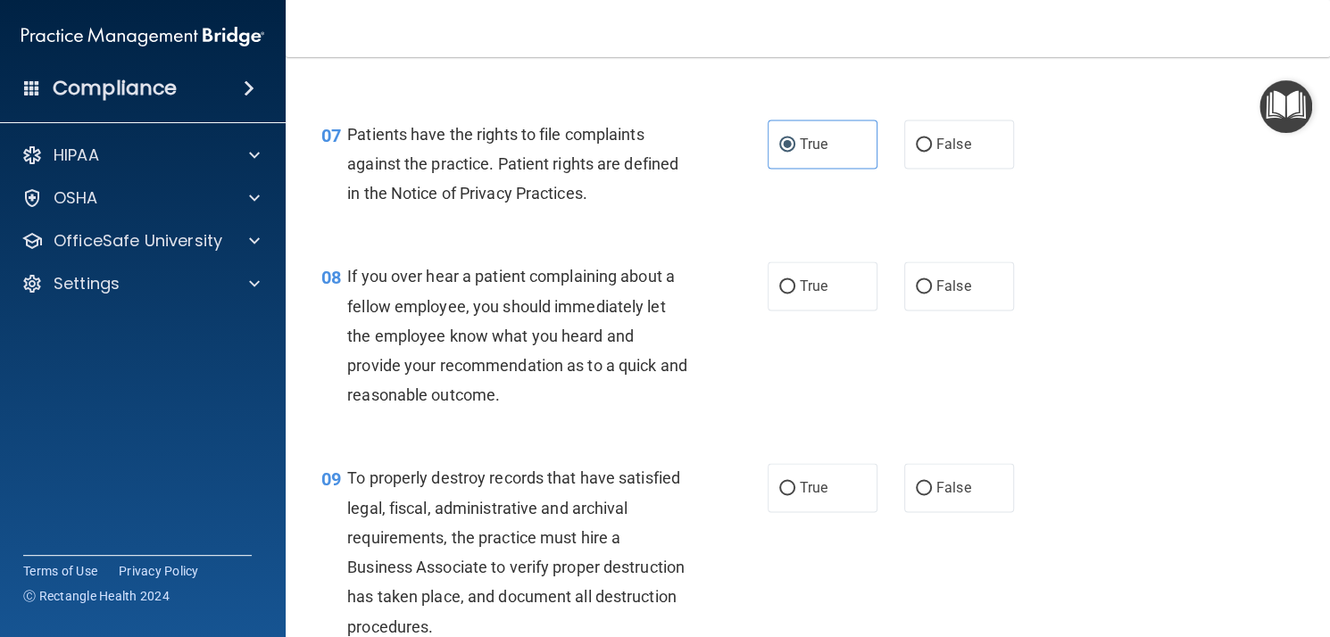
scroll to position [1205, 0]
click at [938, 304] on label "False" at bounding box center [959, 284] width 110 height 49
click at [932, 292] on input "False" at bounding box center [924, 285] width 16 height 13
radio input "true"
click at [932, 495] on label "False" at bounding box center [959, 486] width 110 height 49
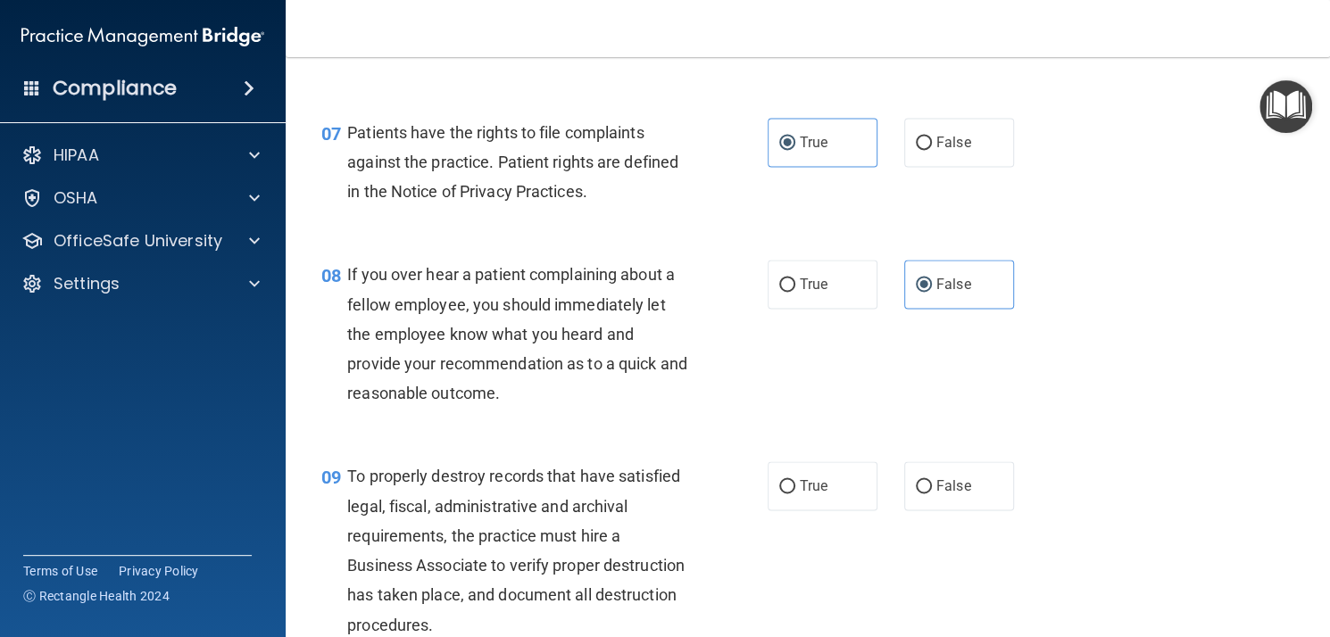
click at [932, 494] on input "False" at bounding box center [924, 486] width 16 height 13
radio input "true"
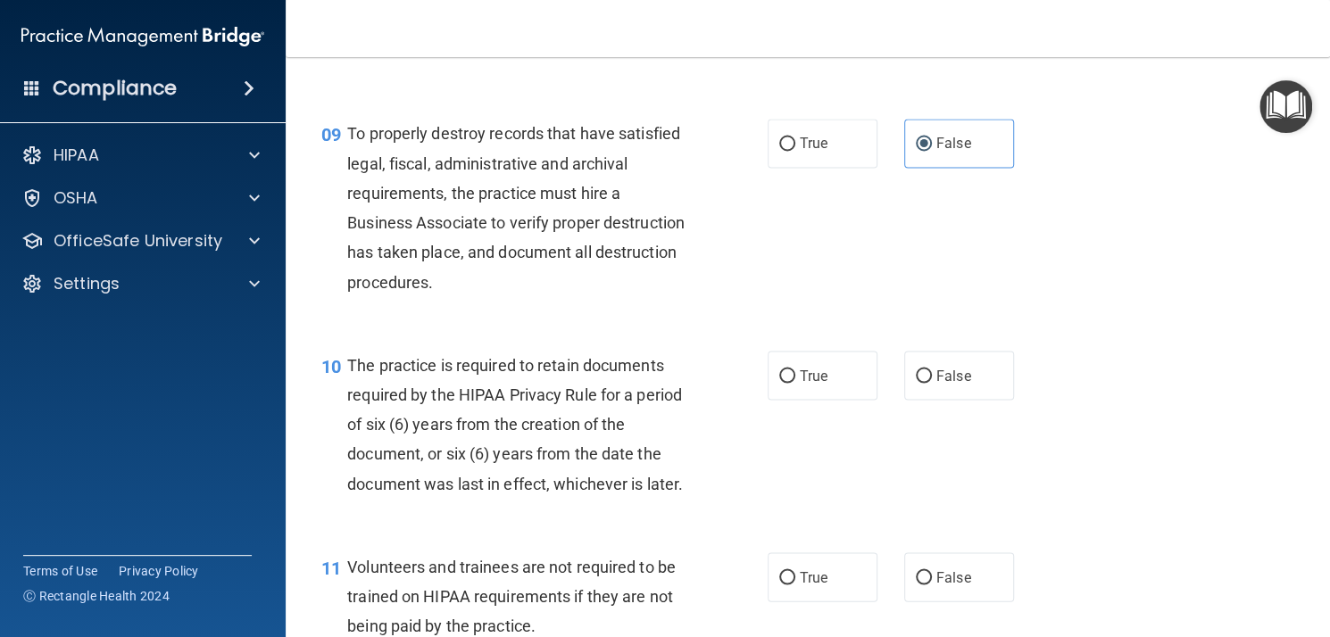
click at [800, 384] on span "True" at bounding box center [814, 375] width 28 height 17
click at [794, 383] on input "True" at bounding box center [787, 376] width 16 height 13
radio input "true"
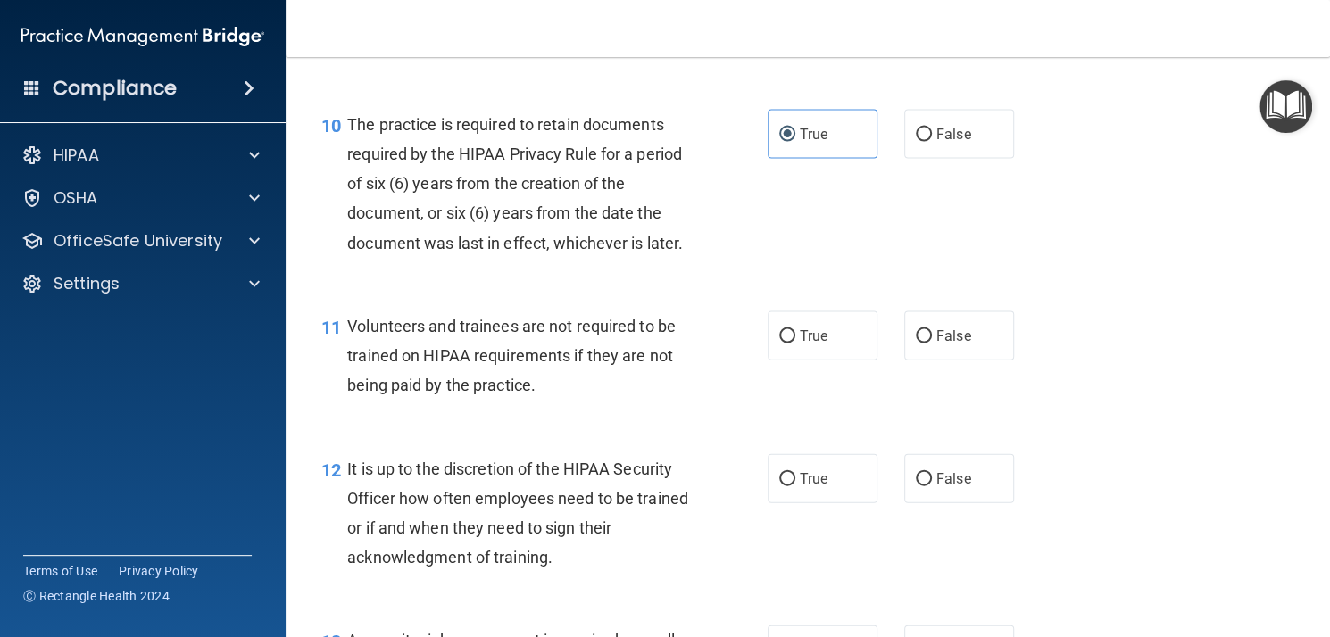
scroll to position [1791, 0]
click at [943, 359] on label "False" at bounding box center [959, 334] width 110 height 49
click at [932, 342] on input "False" at bounding box center [924, 334] width 16 height 13
radio input "true"
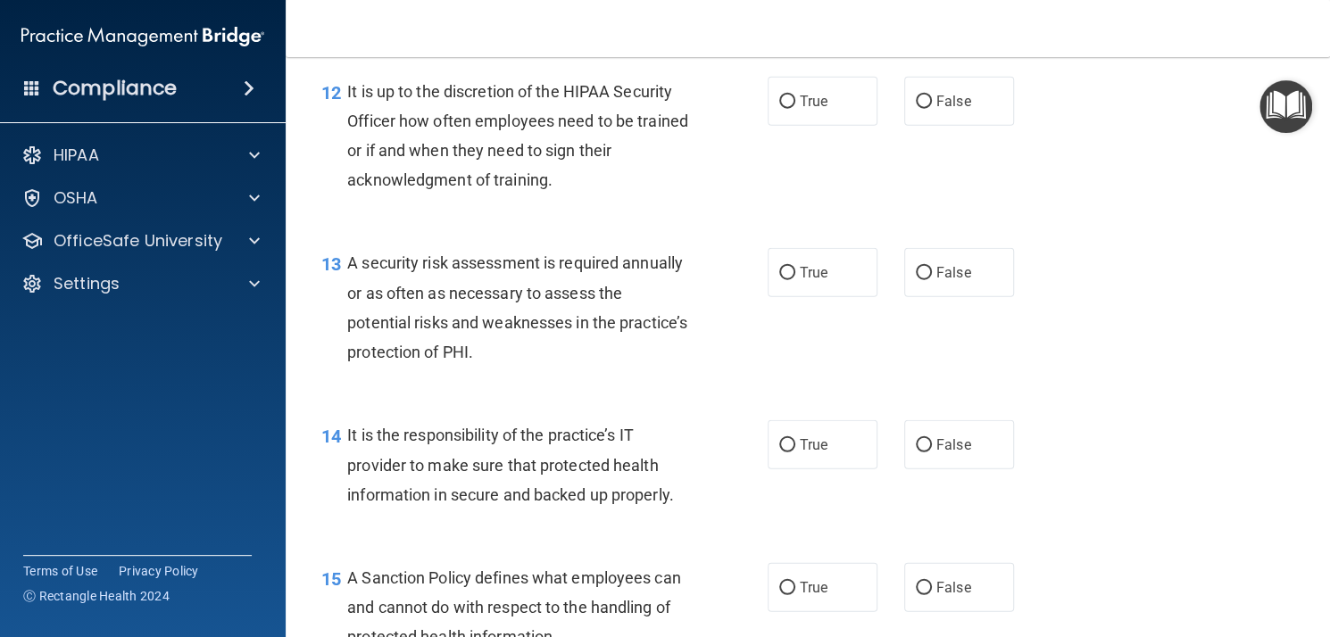
scroll to position [2171, 0]
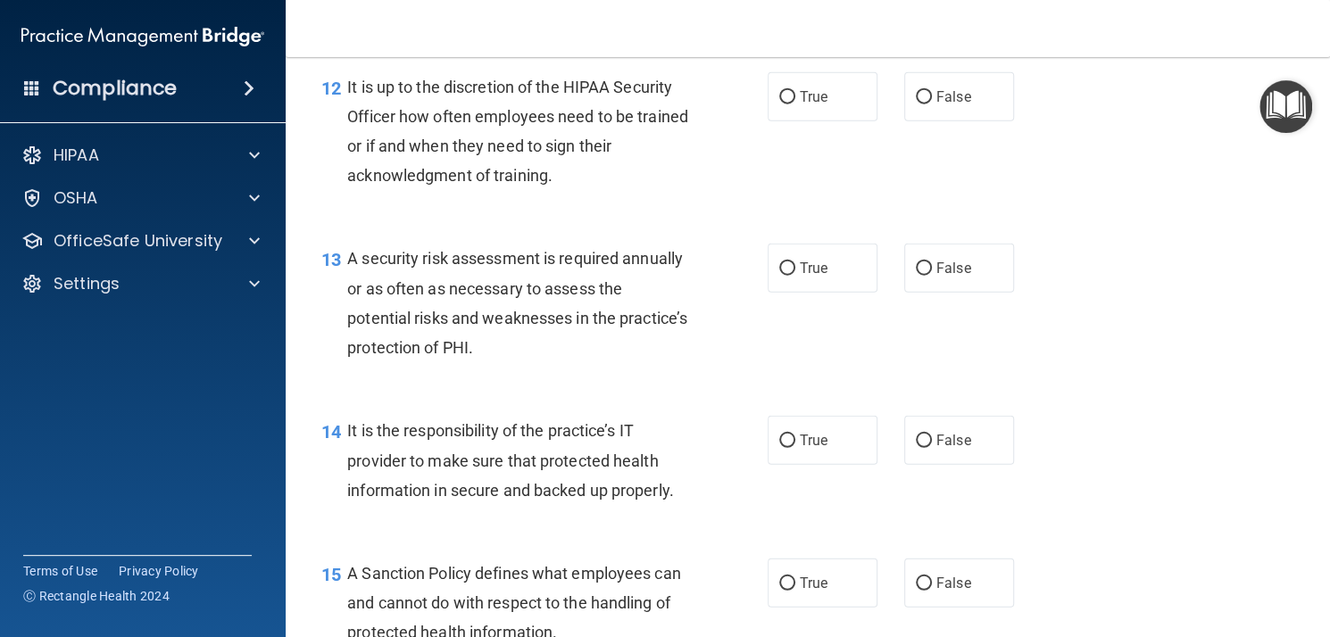
click at [936, 105] on span "False" at bounding box center [953, 96] width 35 height 17
click at [932, 104] on input "False" at bounding box center [924, 97] width 16 height 13
radio input "true"
click at [822, 293] on label "True" at bounding box center [823, 268] width 110 height 49
click at [795, 276] on input "True" at bounding box center [787, 268] width 16 height 13
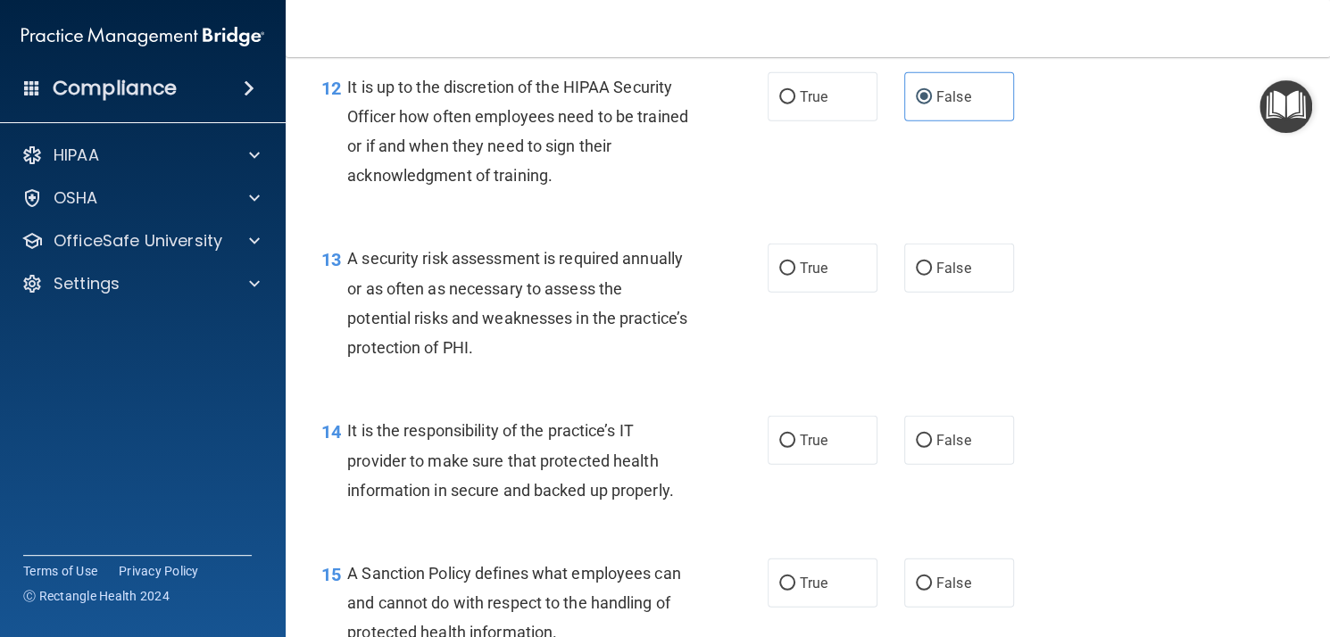
radio input "true"
click at [971, 465] on label "False" at bounding box center [959, 440] width 110 height 49
click at [932, 448] on input "False" at bounding box center [924, 441] width 16 height 13
radio input "true"
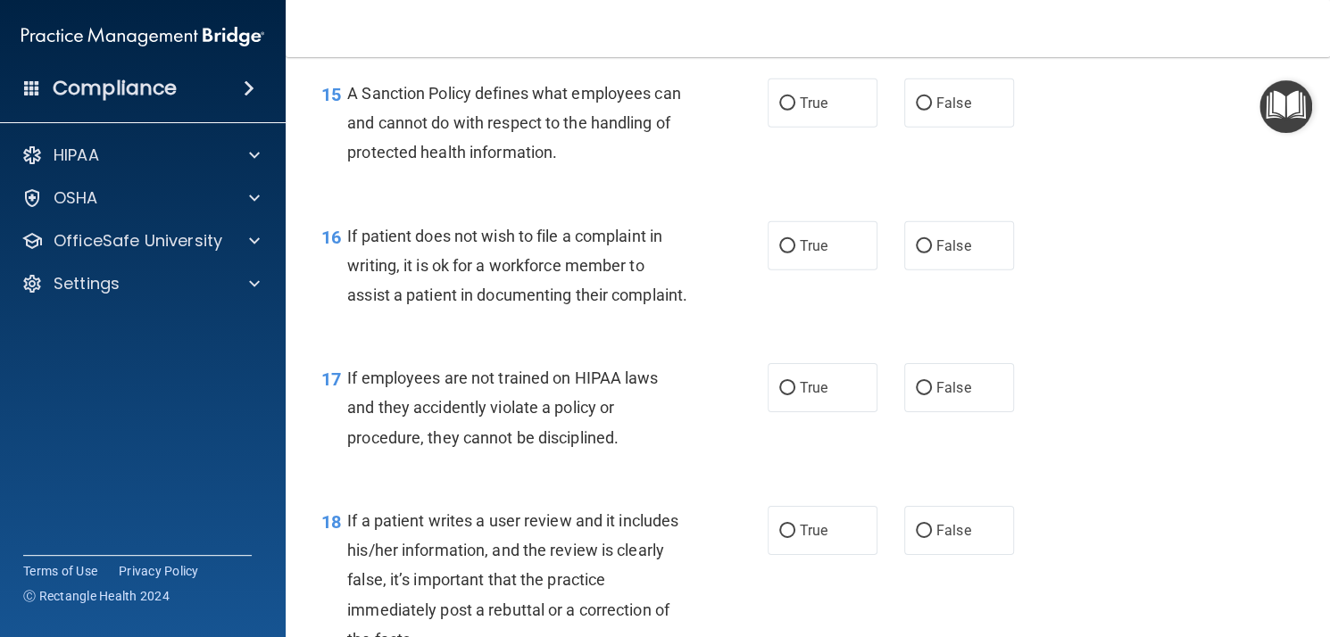
scroll to position [2652, 0]
click at [926, 127] on label "False" at bounding box center [959, 102] width 110 height 49
click at [926, 110] on input "False" at bounding box center [924, 102] width 16 height 13
radio input "true"
click at [802, 254] on span "True" at bounding box center [814, 245] width 28 height 17
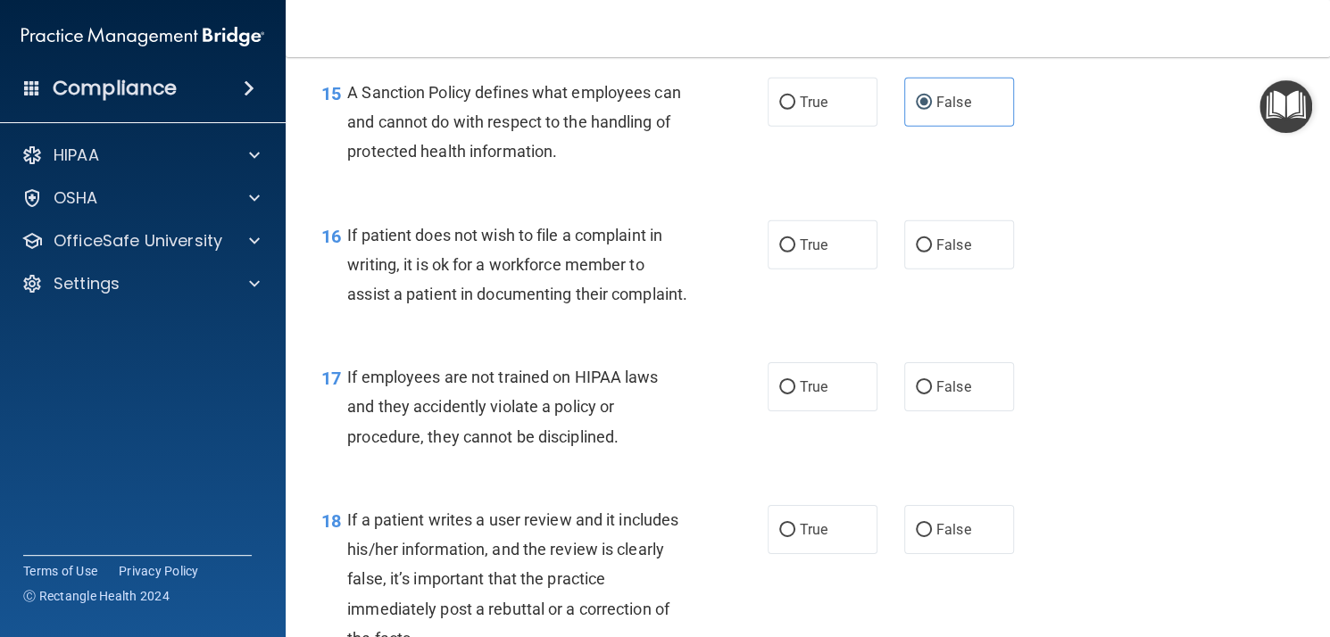
click at [795, 253] on input "True" at bounding box center [787, 245] width 16 height 13
radio input "true"
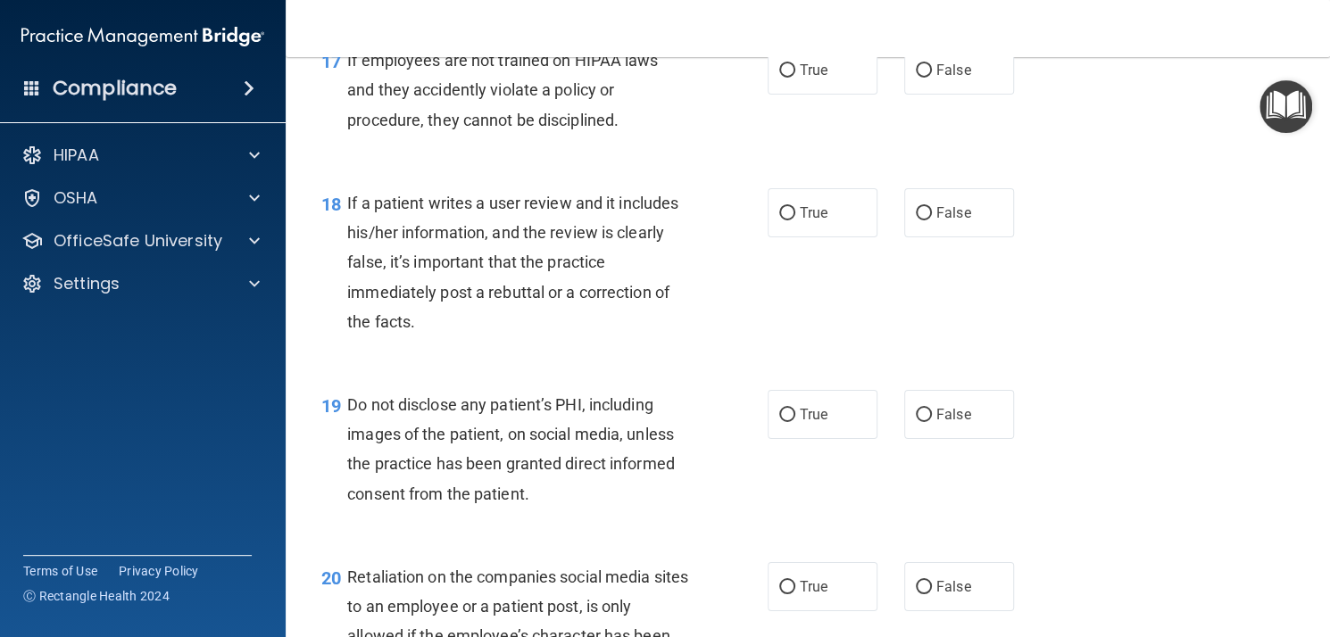
scroll to position [2991, 0]
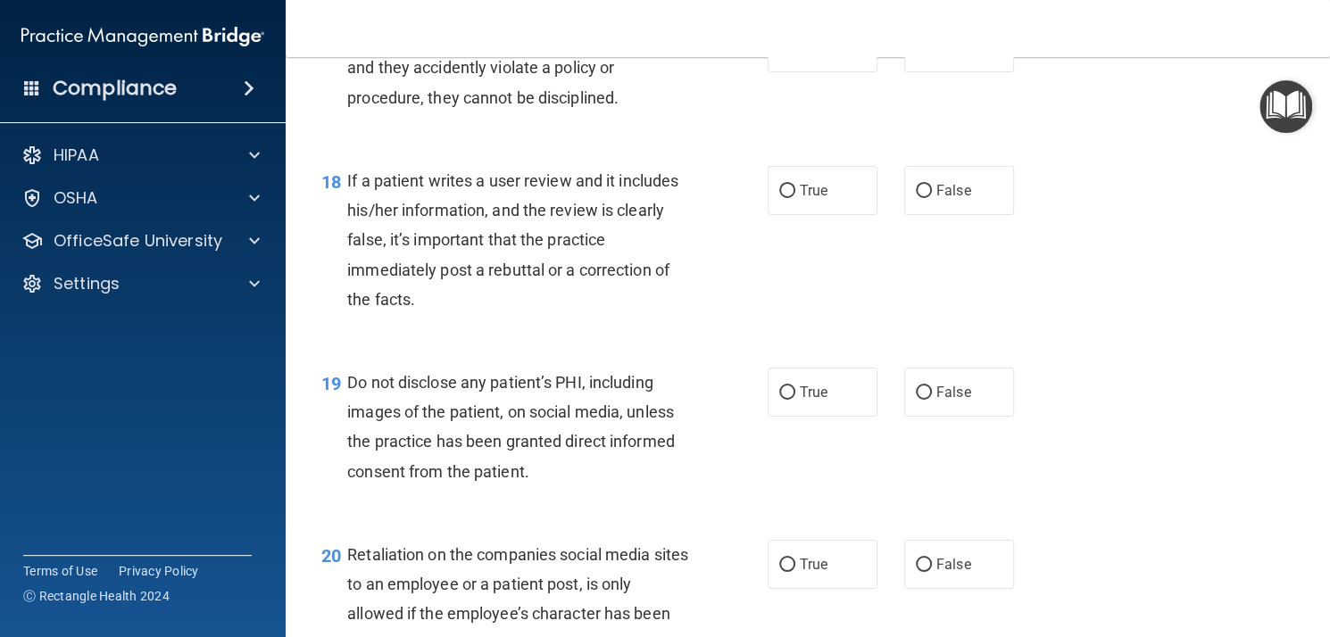
click at [936, 56] on span "False" at bounding box center [953, 47] width 35 height 17
click at [931, 55] on input "False" at bounding box center [924, 48] width 16 height 13
radio input "true"
click at [934, 215] on label "False" at bounding box center [959, 190] width 110 height 49
click at [932, 198] on input "False" at bounding box center [924, 191] width 16 height 13
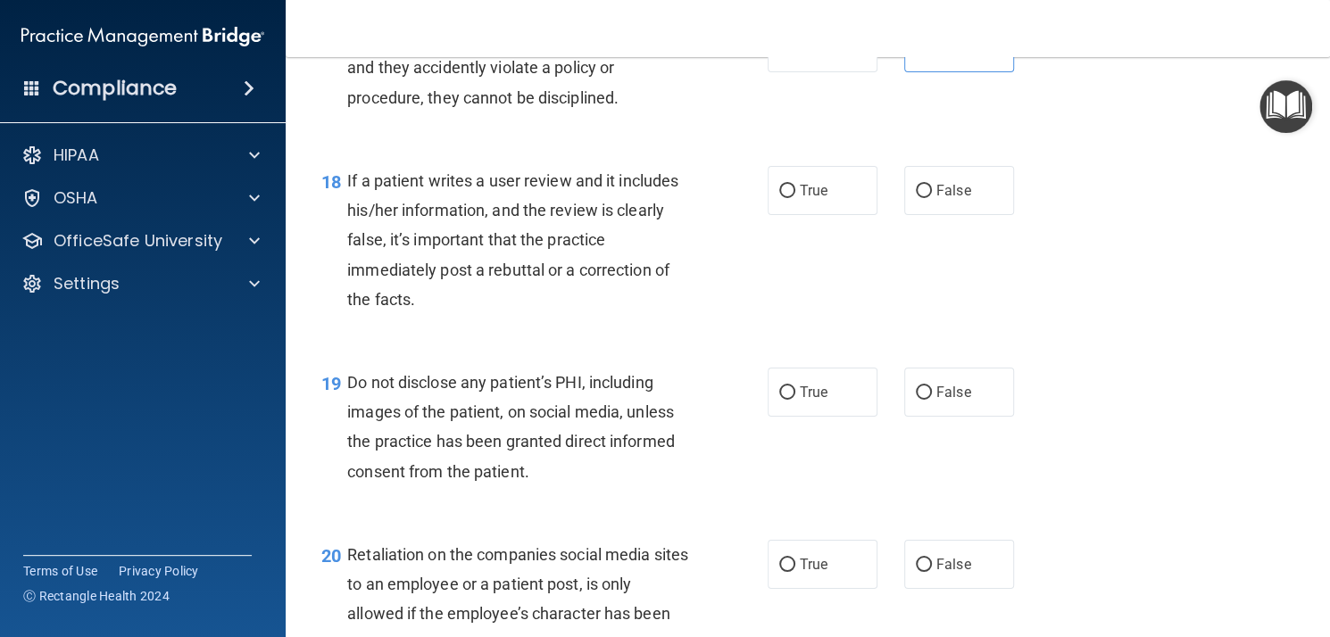
radio input "true"
click at [800, 401] on span "True" at bounding box center [814, 392] width 28 height 17
click at [794, 400] on input "True" at bounding box center [787, 393] width 16 height 13
radio input "true"
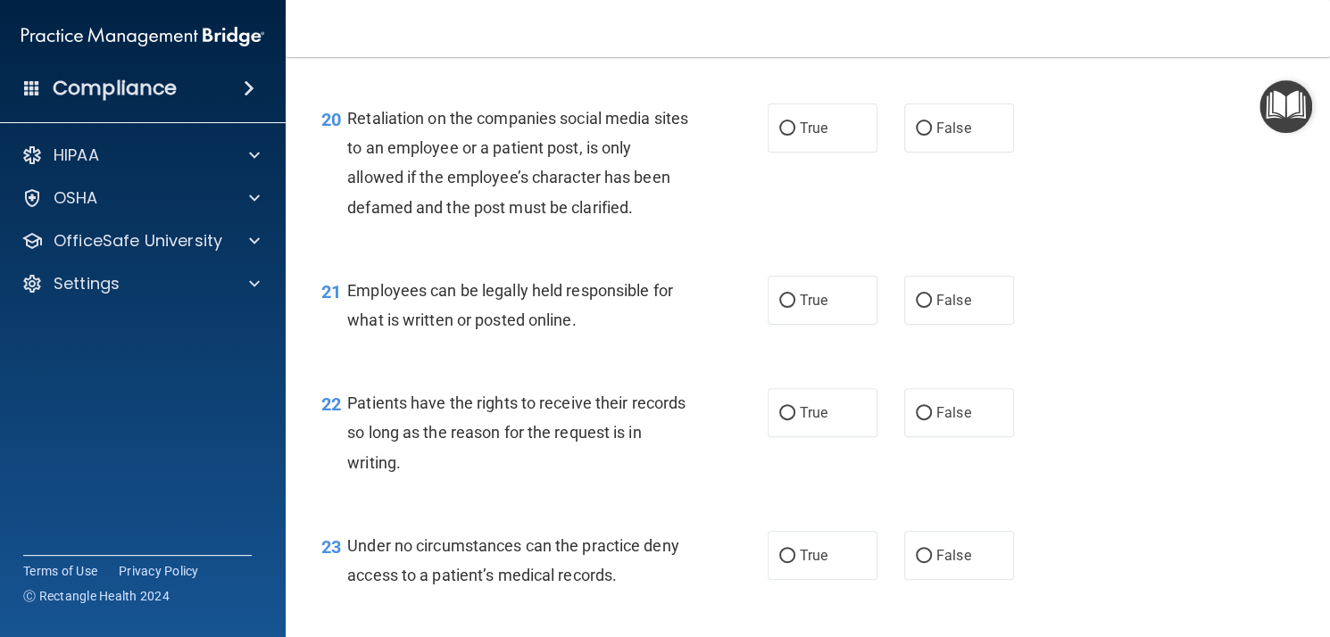
scroll to position [3437, 0]
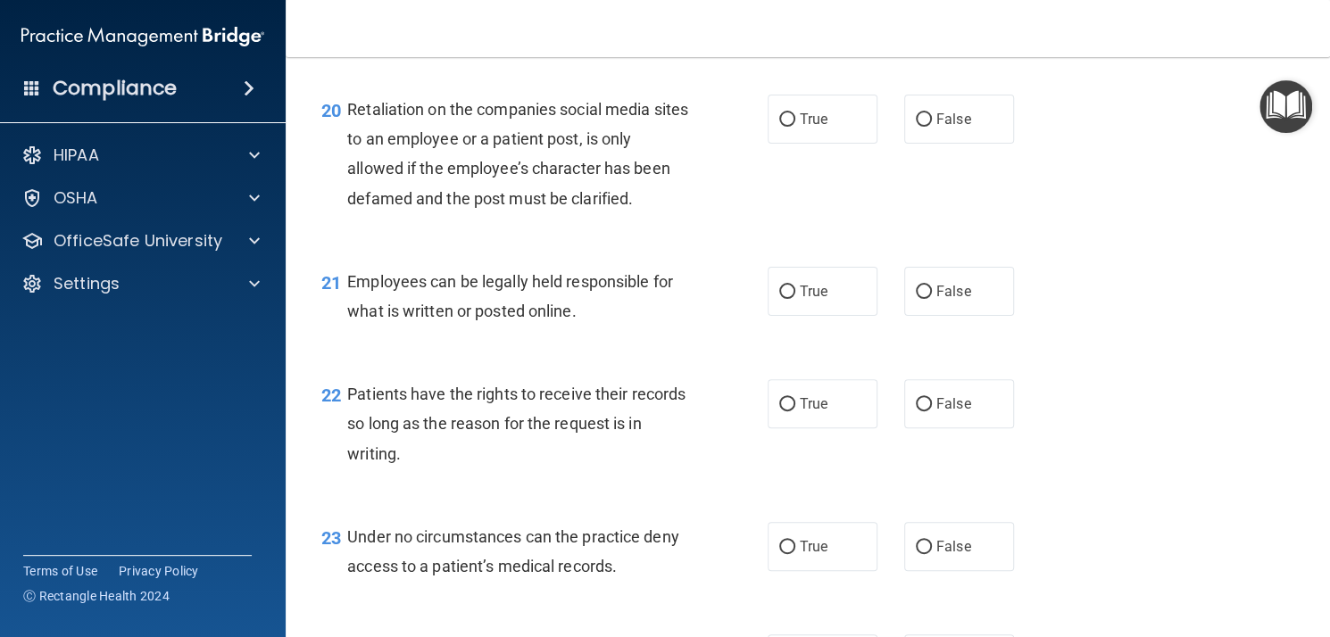
click at [972, 144] on label "False" at bounding box center [959, 119] width 110 height 49
click at [932, 127] on input "False" at bounding box center [924, 119] width 16 height 13
radio input "true"
click at [814, 300] on span "True" at bounding box center [814, 291] width 28 height 17
click at [795, 299] on input "True" at bounding box center [787, 292] width 16 height 13
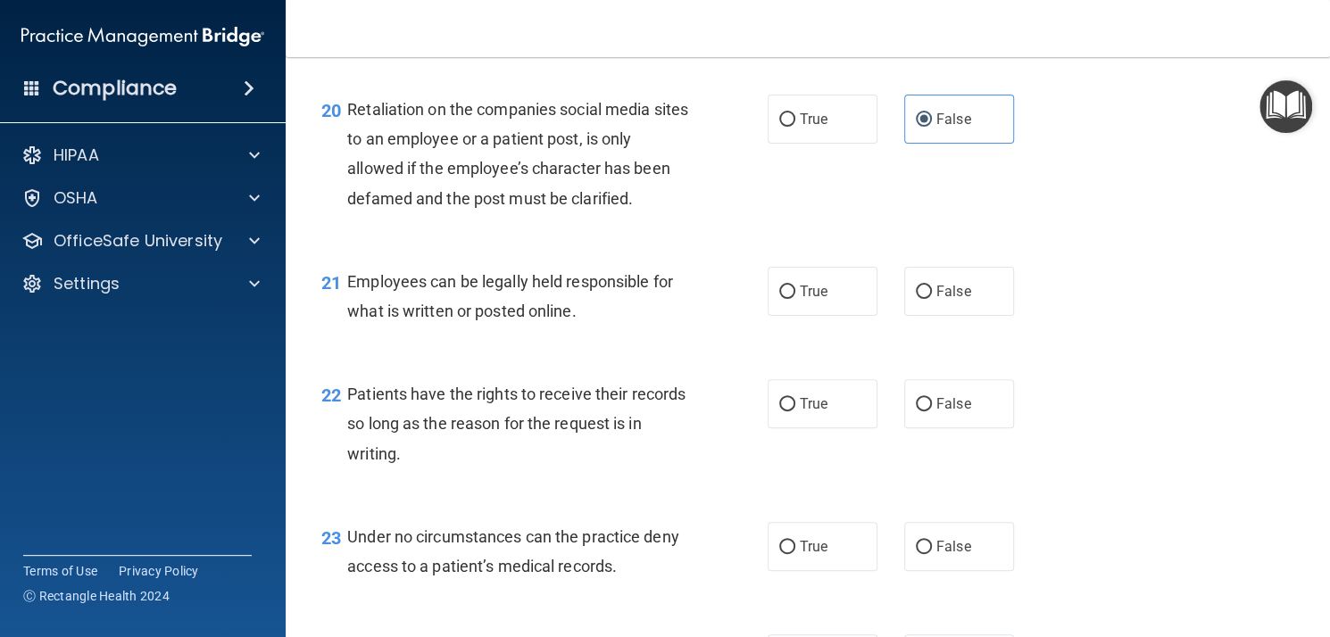
radio input "true"
click at [967, 428] on label "False" at bounding box center [959, 403] width 110 height 49
click at [932, 412] on input "False" at bounding box center [924, 404] width 16 height 13
radio input "true"
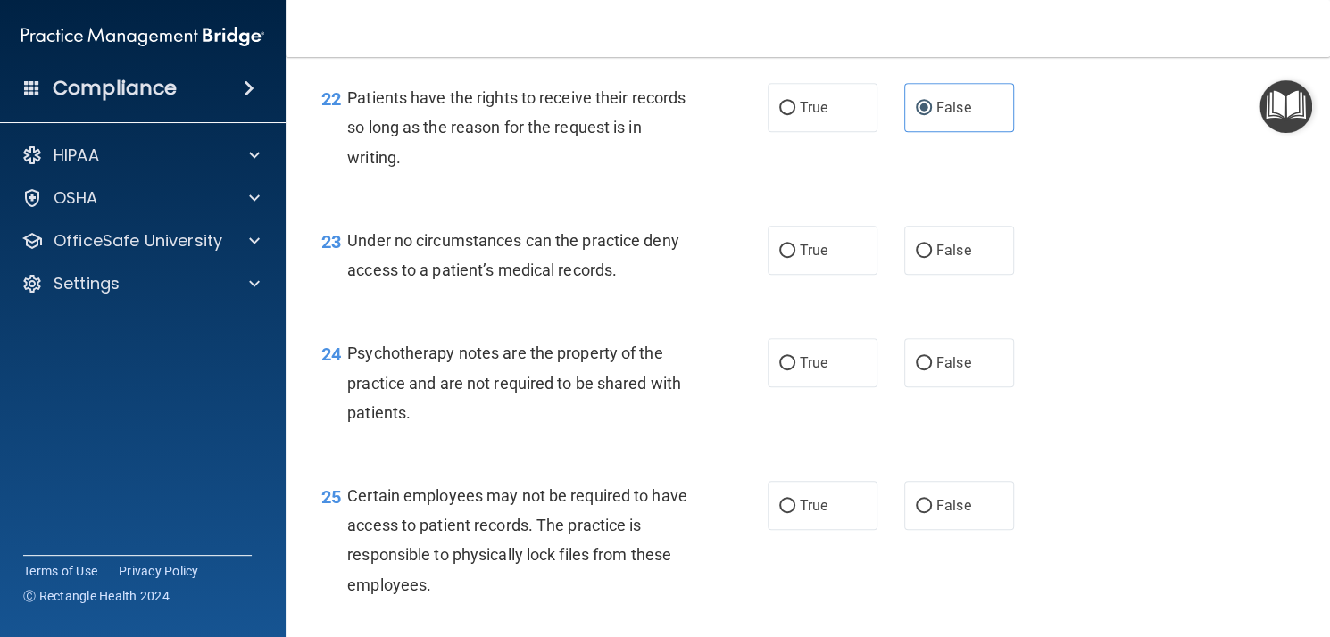
scroll to position [3734, 0]
click at [939, 258] on span "False" at bounding box center [953, 249] width 35 height 17
click at [932, 257] on input "False" at bounding box center [924, 250] width 16 height 13
radio input "true"
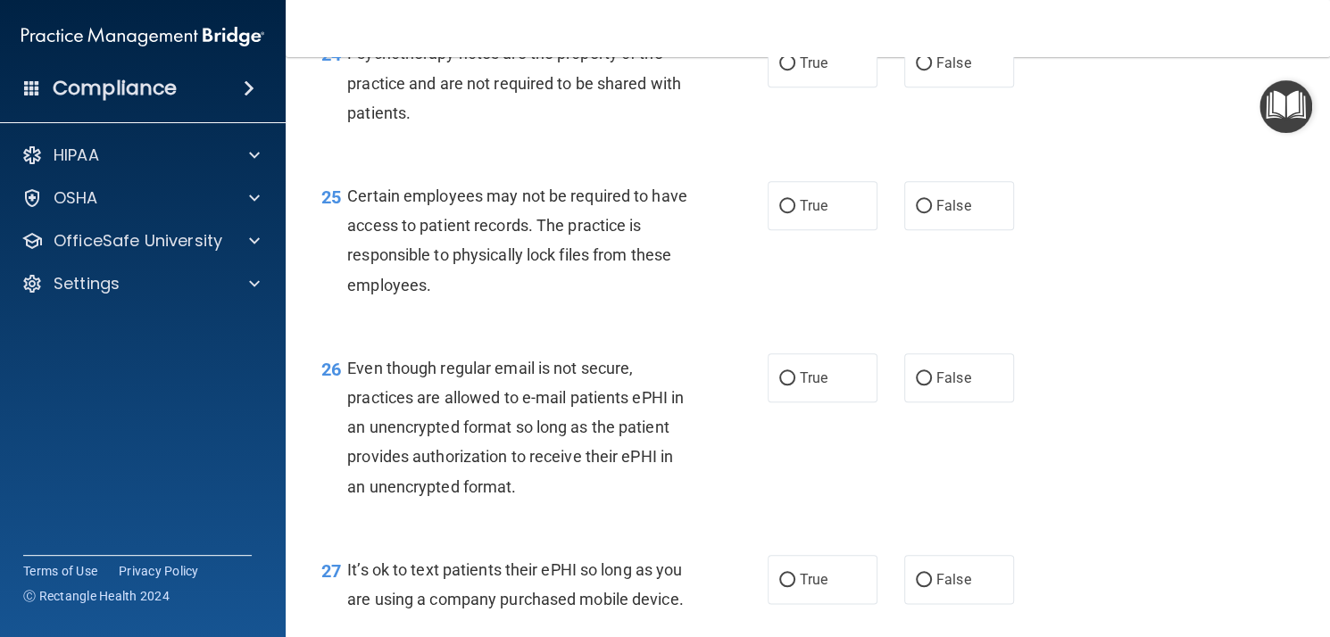
scroll to position [4034, 0]
click at [828, 87] on label "True" at bounding box center [823, 61] width 110 height 49
click at [795, 70] on input "True" at bounding box center [787, 62] width 16 height 13
radio input "true"
click at [798, 229] on label "True" at bounding box center [823, 204] width 110 height 49
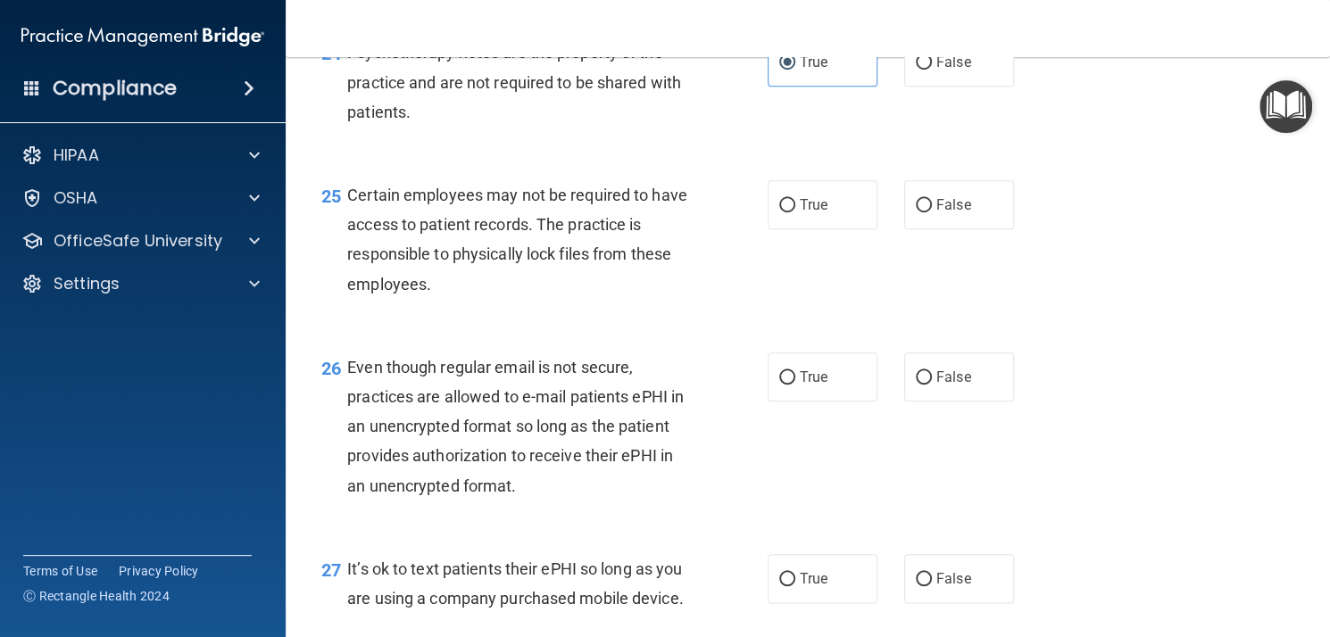
click at [795, 212] on input "True" at bounding box center [787, 205] width 16 height 13
radio input "true"
click at [802, 402] on label "True" at bounding box center [823, 377] width 110 height 49
click at [795, 385] on input "True" at bounding box center [787, 377] width 16 height 13
radio input "true"
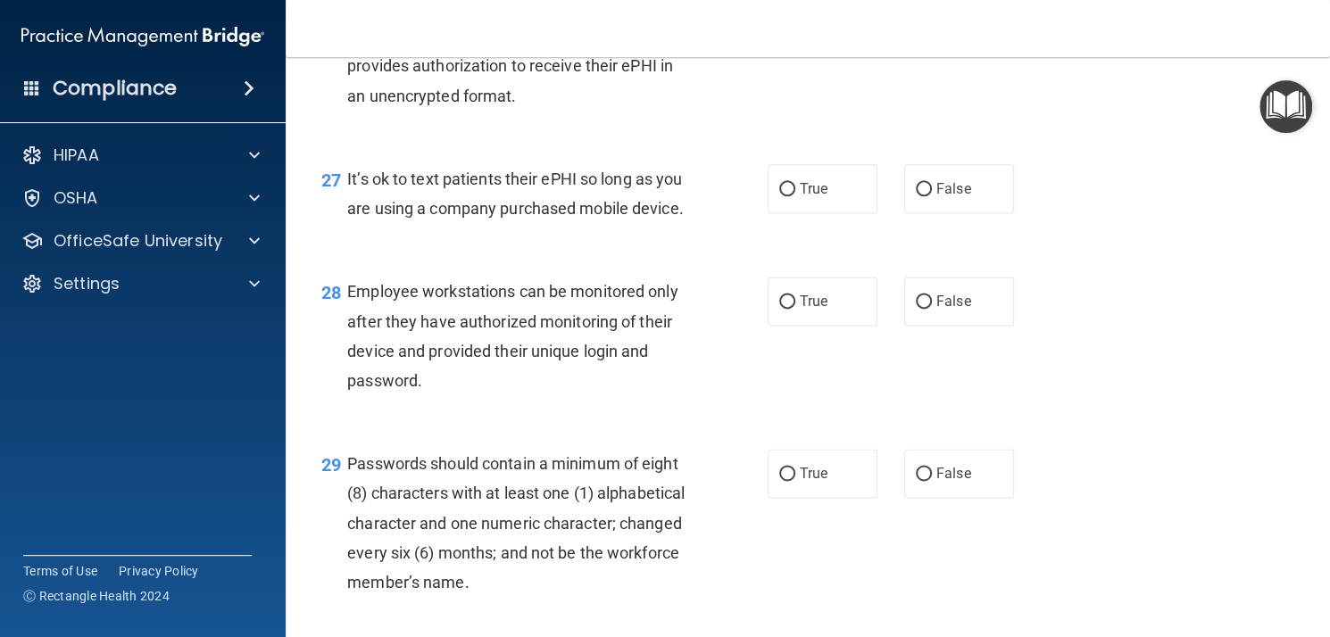
scroll to position [4431, 0]
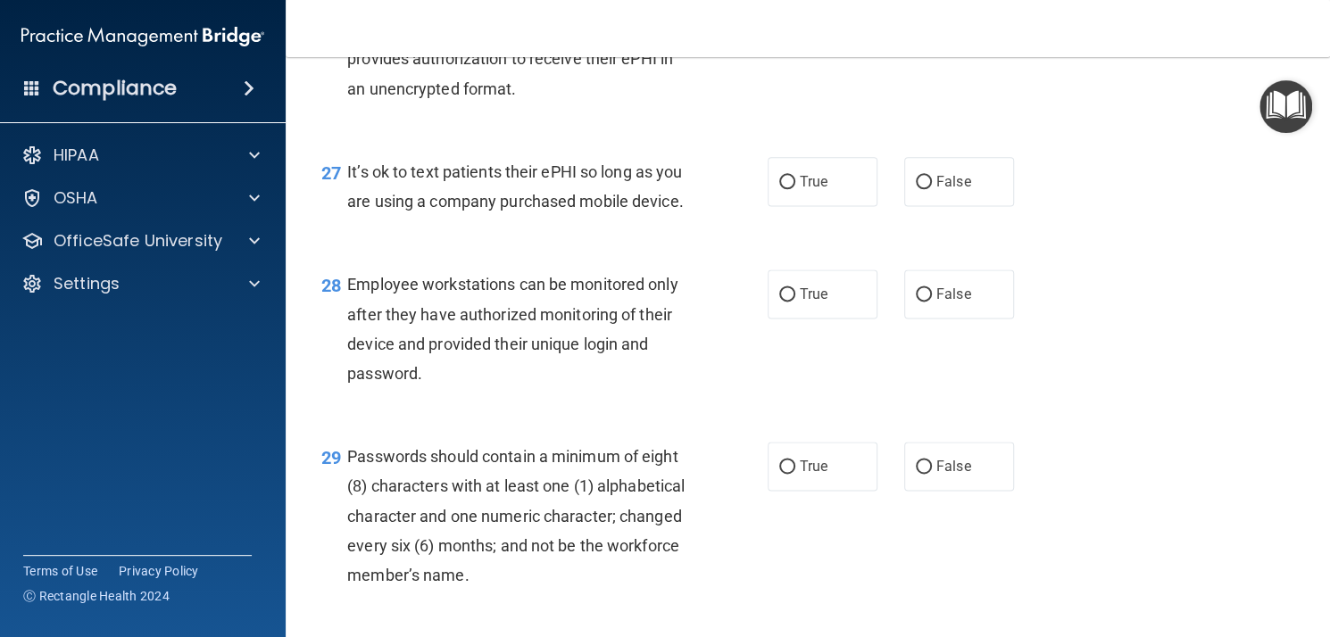
click at [924, 206] on label "False" at bounding box center [959, 181] width 110 height 49
click at [924, 189] on input "False" at bounding box center [924, 182] width 16 height 13
radio input "true"
click at [959, 319] on label "False" at bounding box center [959, 294] width 110 height 49
click at [932, 302] on input "False" at bounding box center [924, 294] width 16 height 13
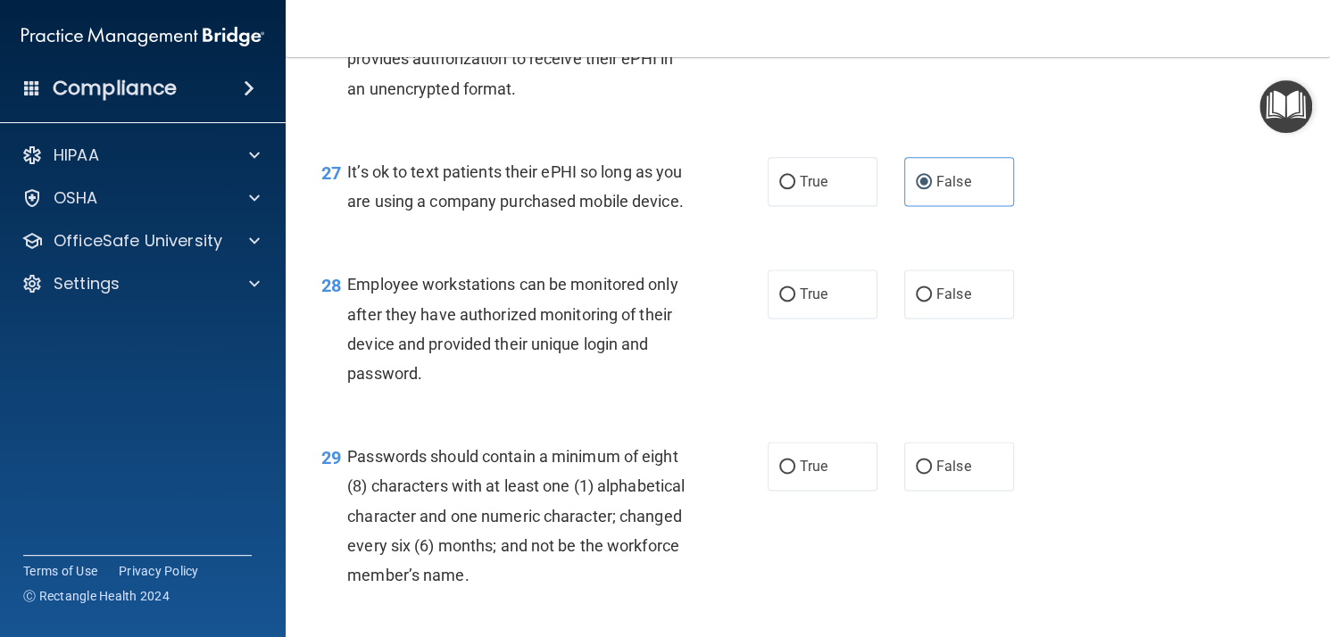
radio input "true"
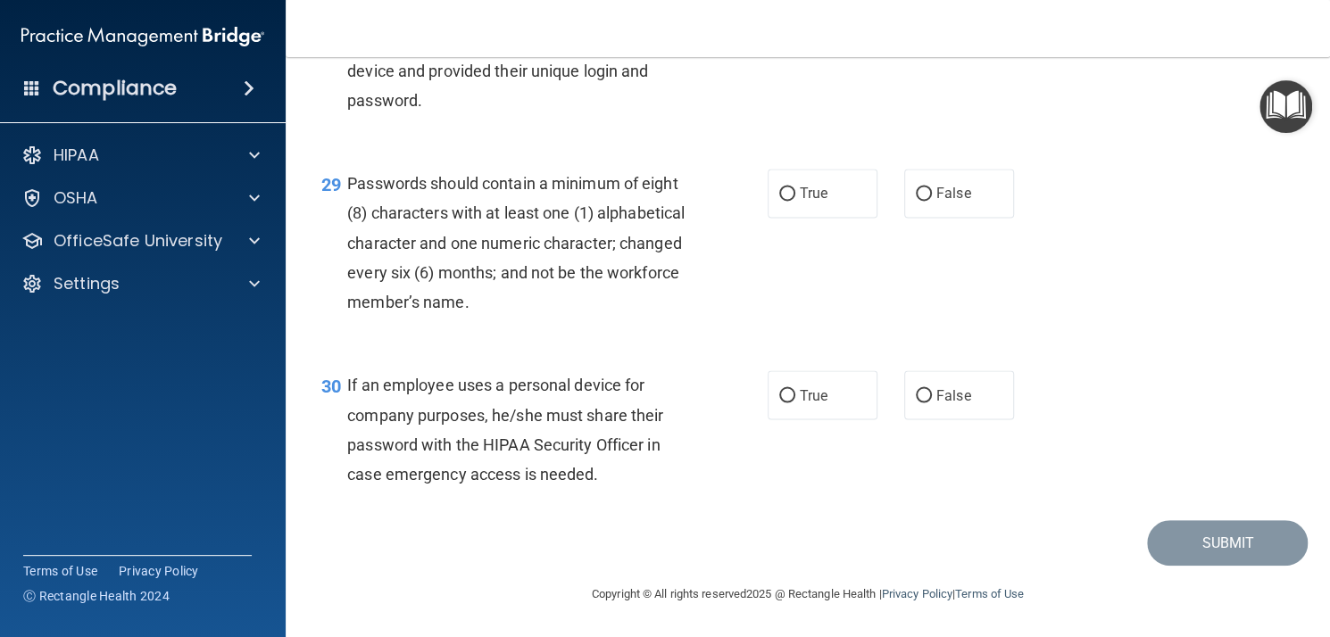
scroll to position [4765, 0]
click at [819, 218] on label "True" at bounding box center [823, 193] width 110 height 49
click at [795, 201] on input "True" at bounding box center [787, 193] width 16 height 13
radio input "true"
click at [948, 403] on span "False" at bounding box center [953, 395] width 35 height 17
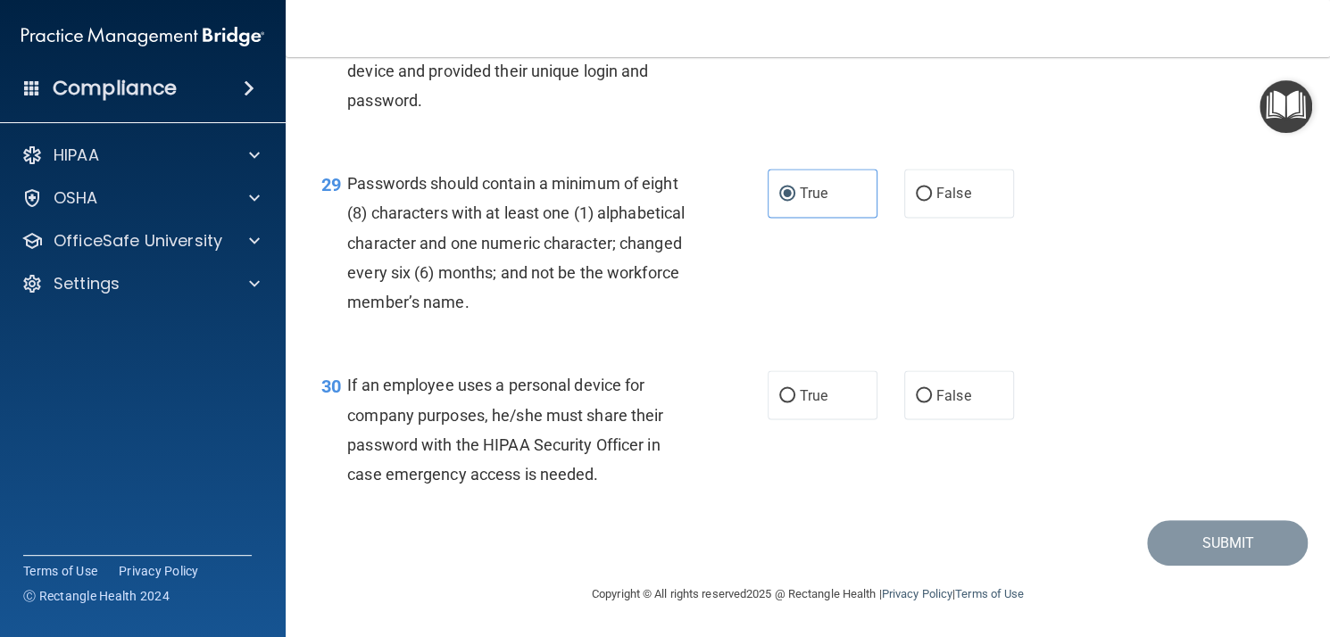
click at [932, 403] on input "False" at bounding box center [924, 395] width 16 height 13
radio input "true"
click at [1207, 531] on button "Submit" at bounding box center [1227, 543] width 161 height 46
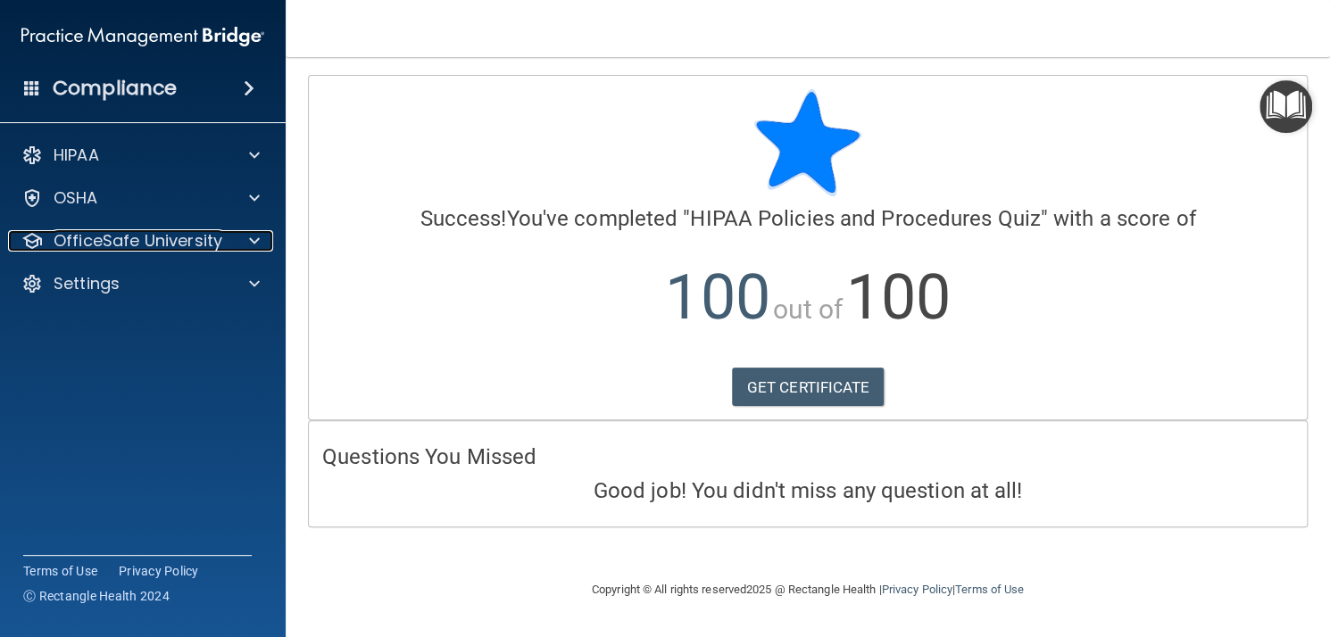
click at [223, 234] on div "OfficeSafe University" at bounding box center [118, 240] width 221 height 21
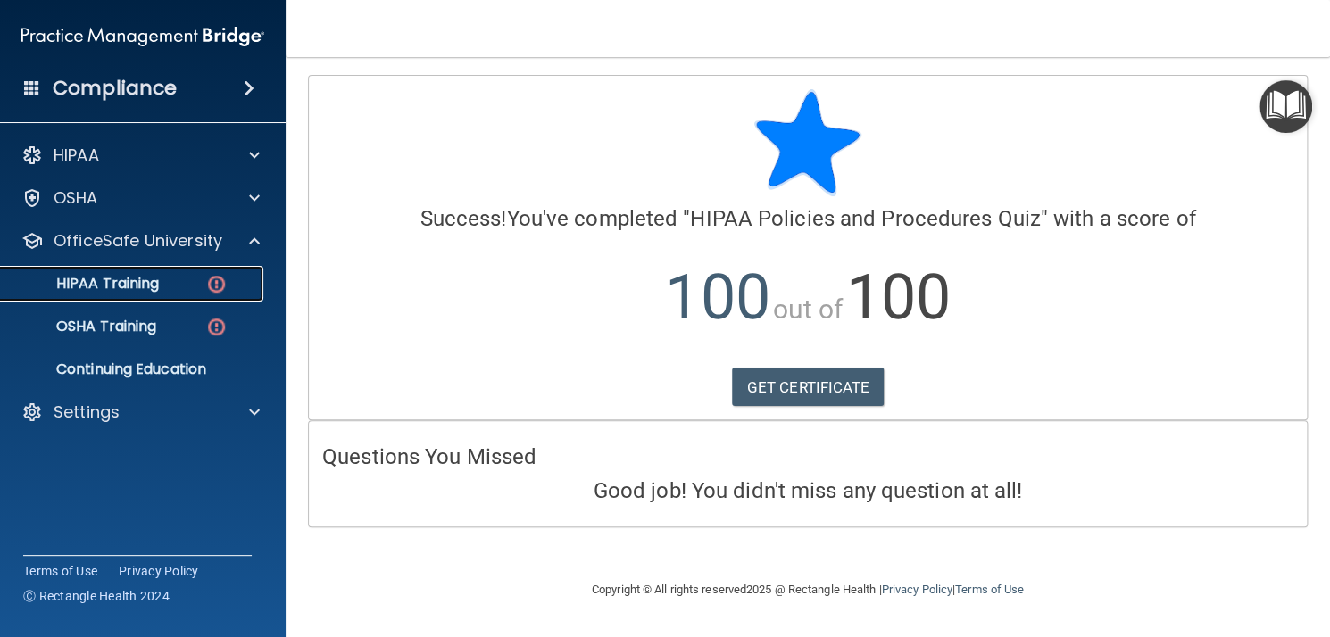
click at [168, 286] on div "HIPAA Training" at bounding box center [134, 284] width 244 height 18
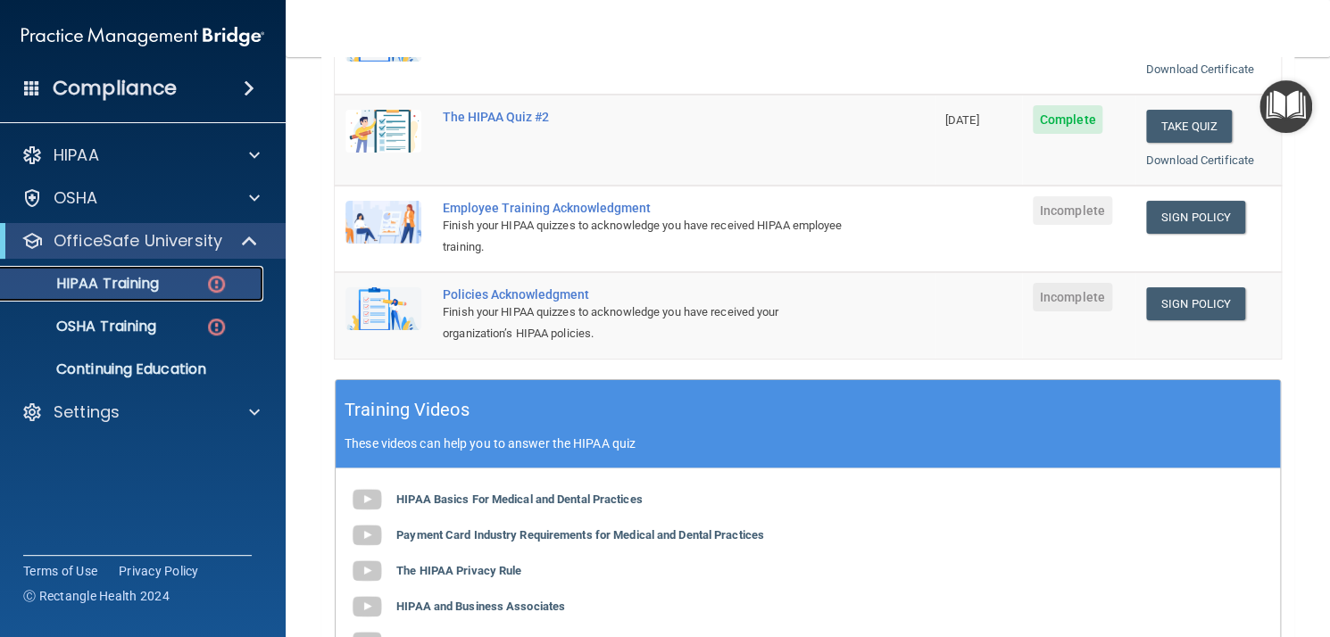
scroll to position [403, 0]
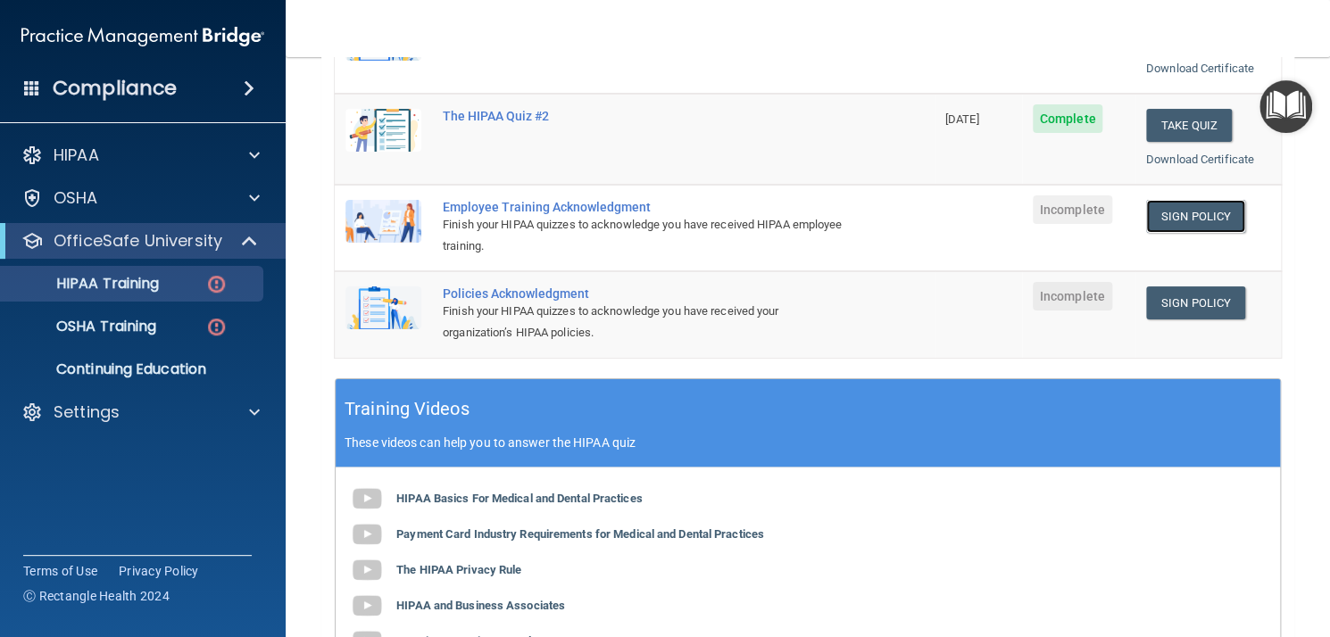
click at [1200, 215] on link "Sign Policy" at bounding box center [1195, 216] width 99 height 33
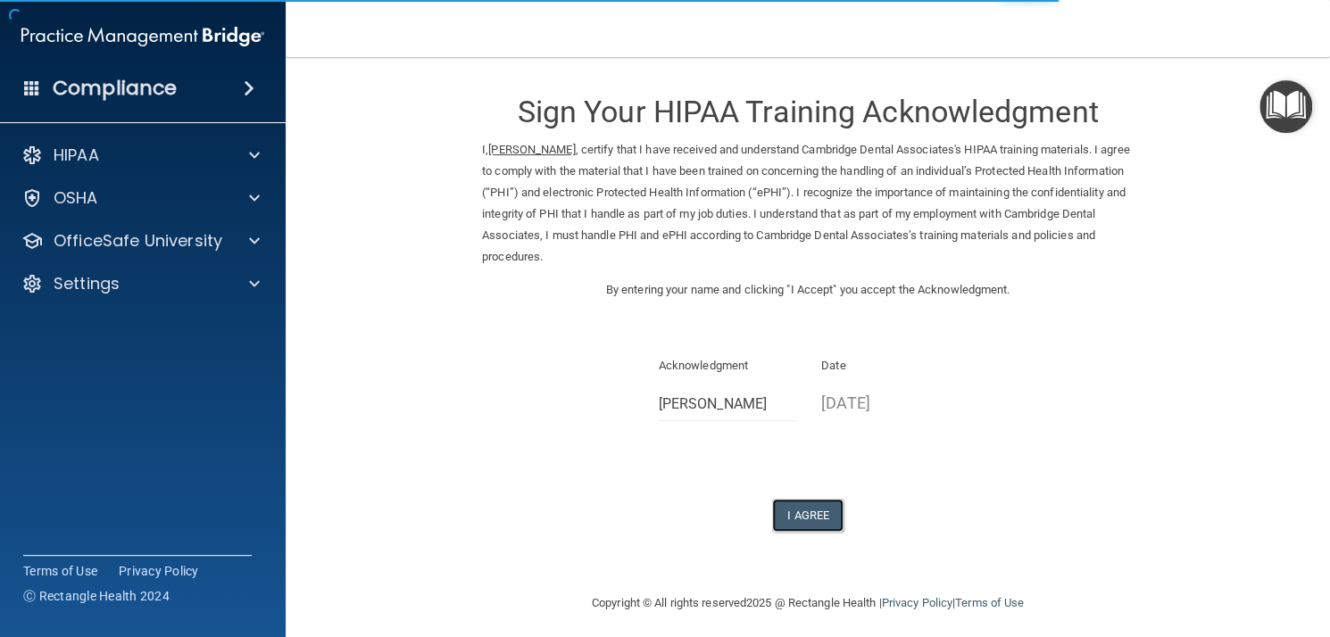
click at [807, 517] on button "I Agree" at bounding box center [807, 515] width 71 height 33
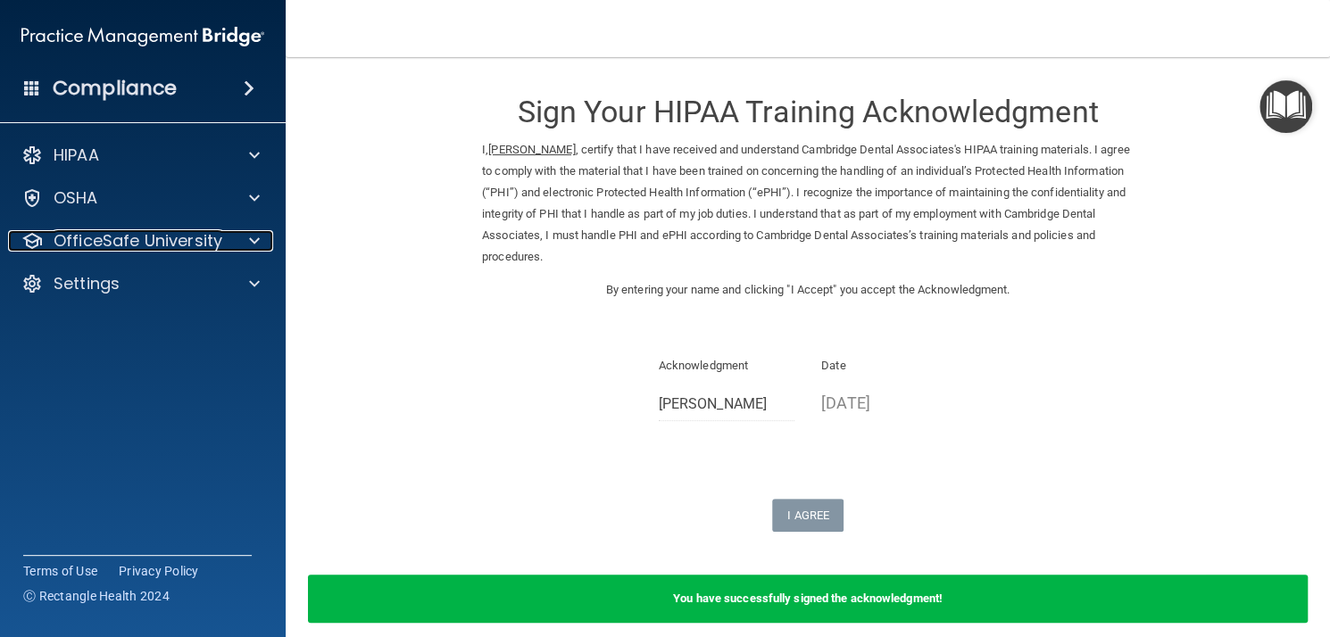
click at [180, 243] on p "OfficeSafe University" at bounding box center [138, 240] width 169 height 21
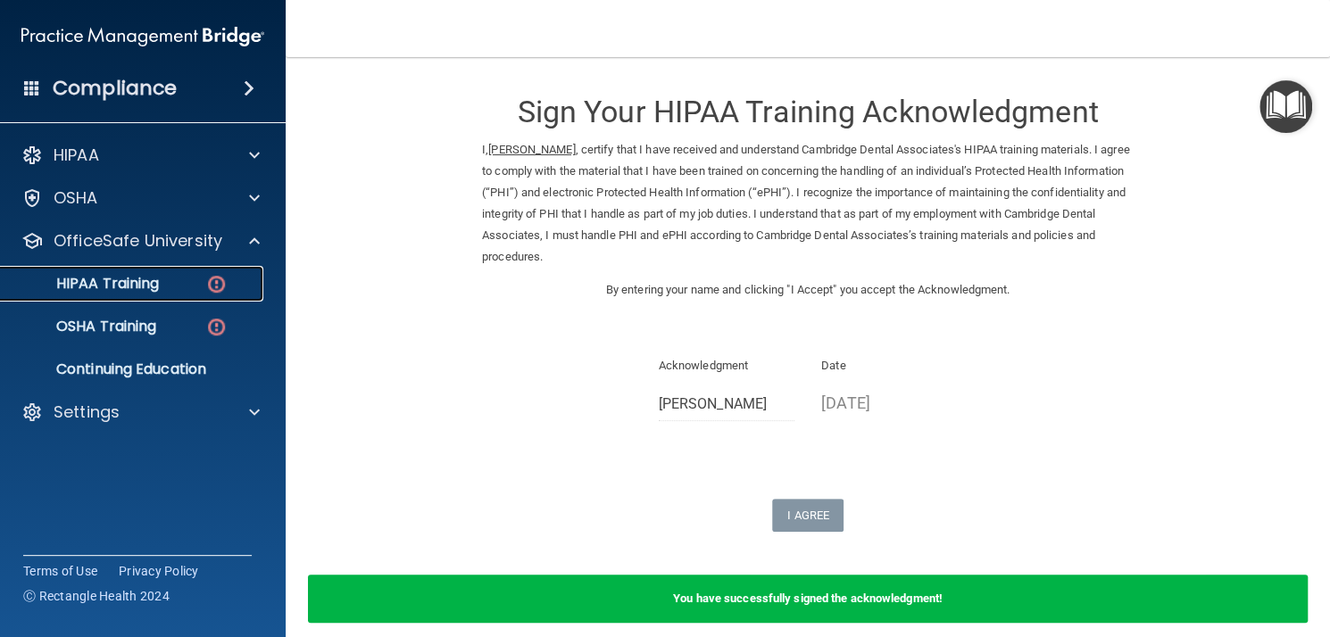
click at [181, 279] on div "HIPAA Training" at bounding box center [134, 284] width 244 height 18
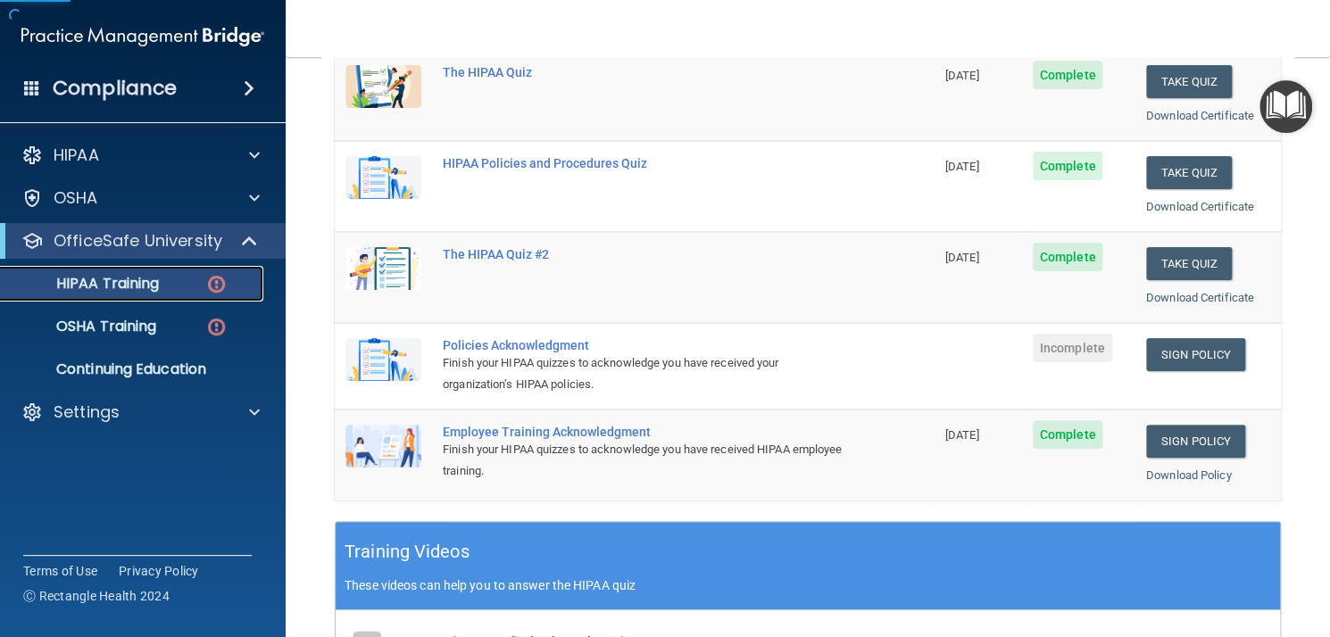
scroll to position [268, 0]
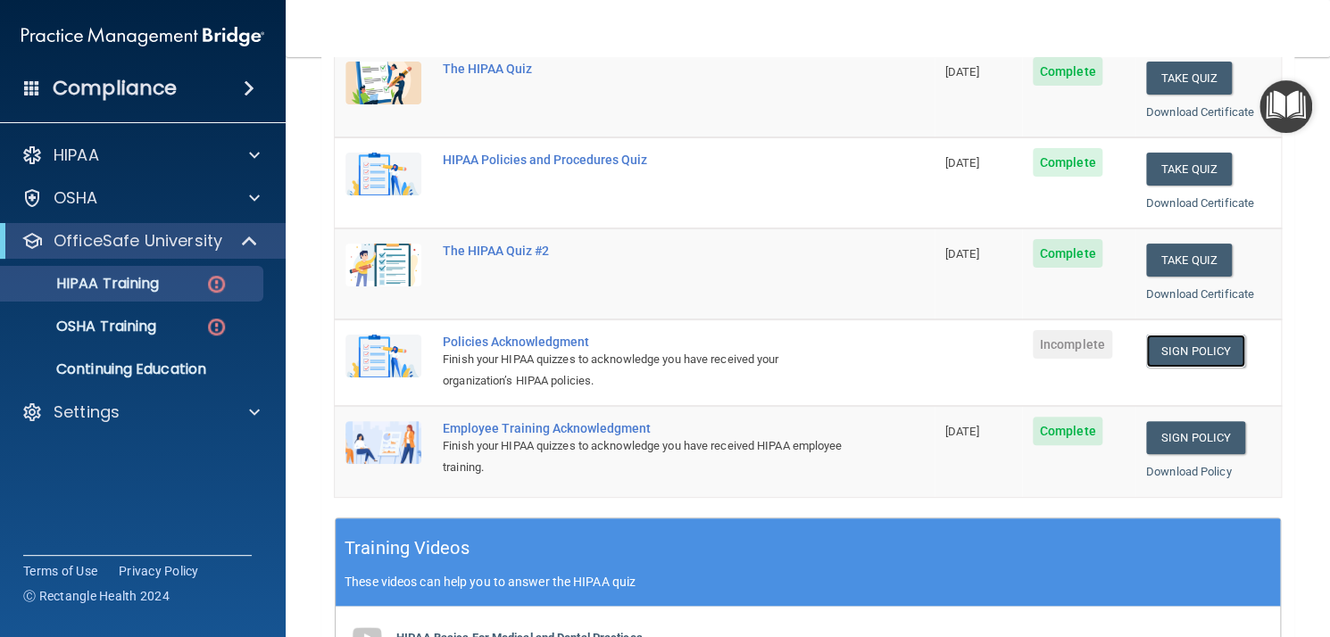
click at [1190, 350] on link "Sign Policy" at bounding box center [1195, 351] width 99 height 33
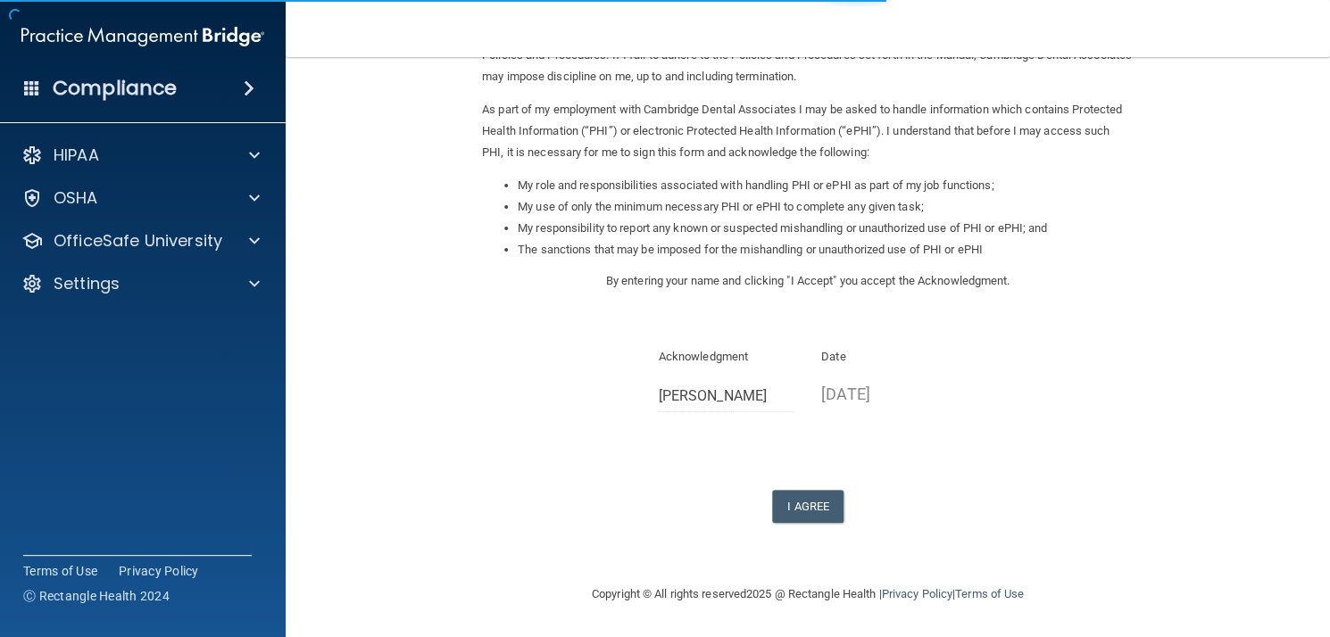
scroll to position [179, 0]
click at [794, 511] on button "I Agree" at bounding box center [807, 507] width 71 height 33
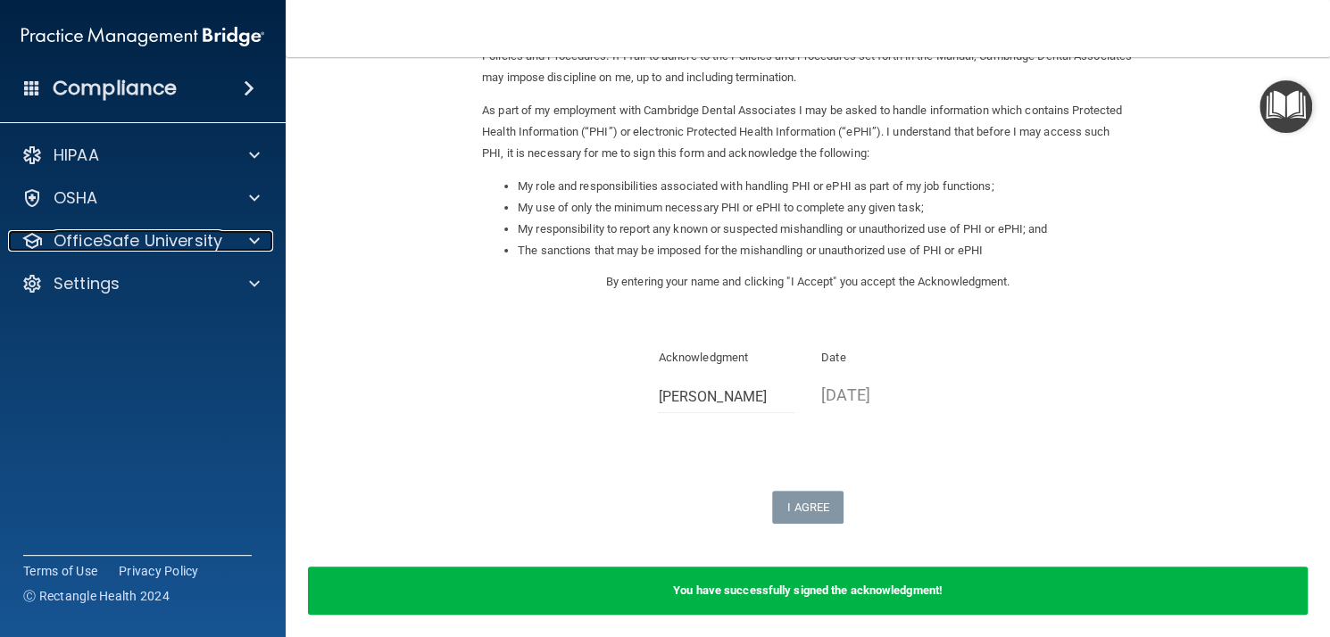
click at [187, 237] on p "OfficeSafe University" at bounding box center [138, 240] width 169 height 21
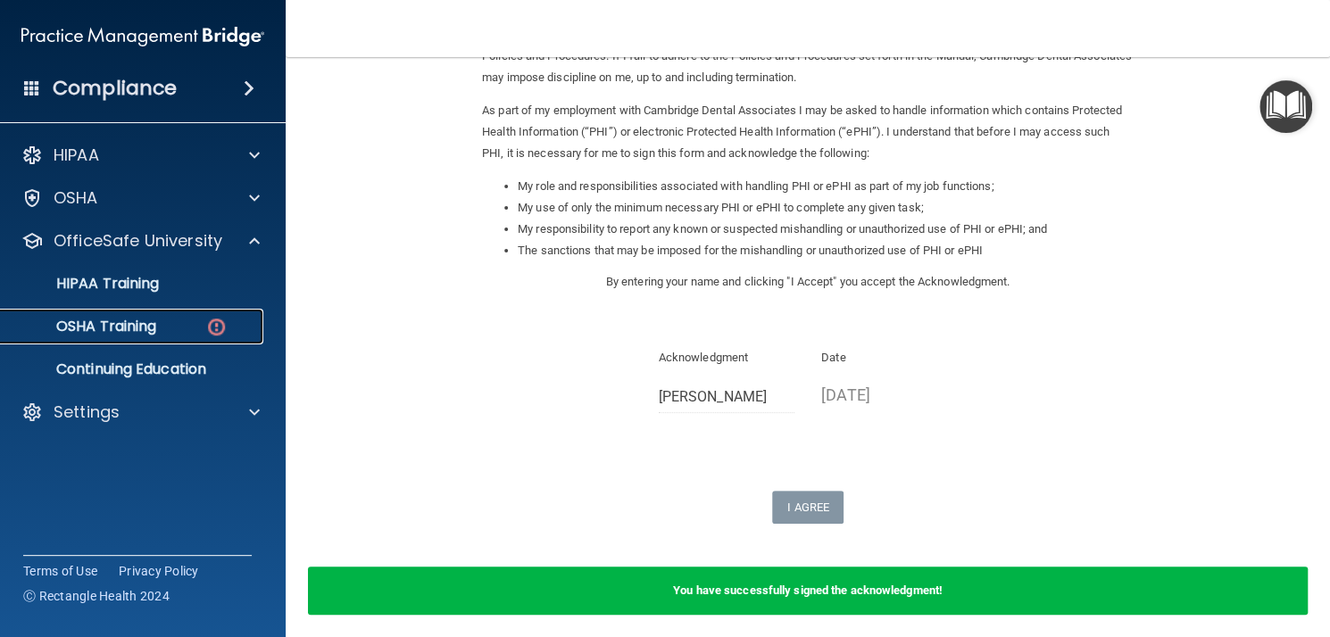
click at [194, 326] on div "OSHA Training" at bounding box center [134, 327] width 244 height 18
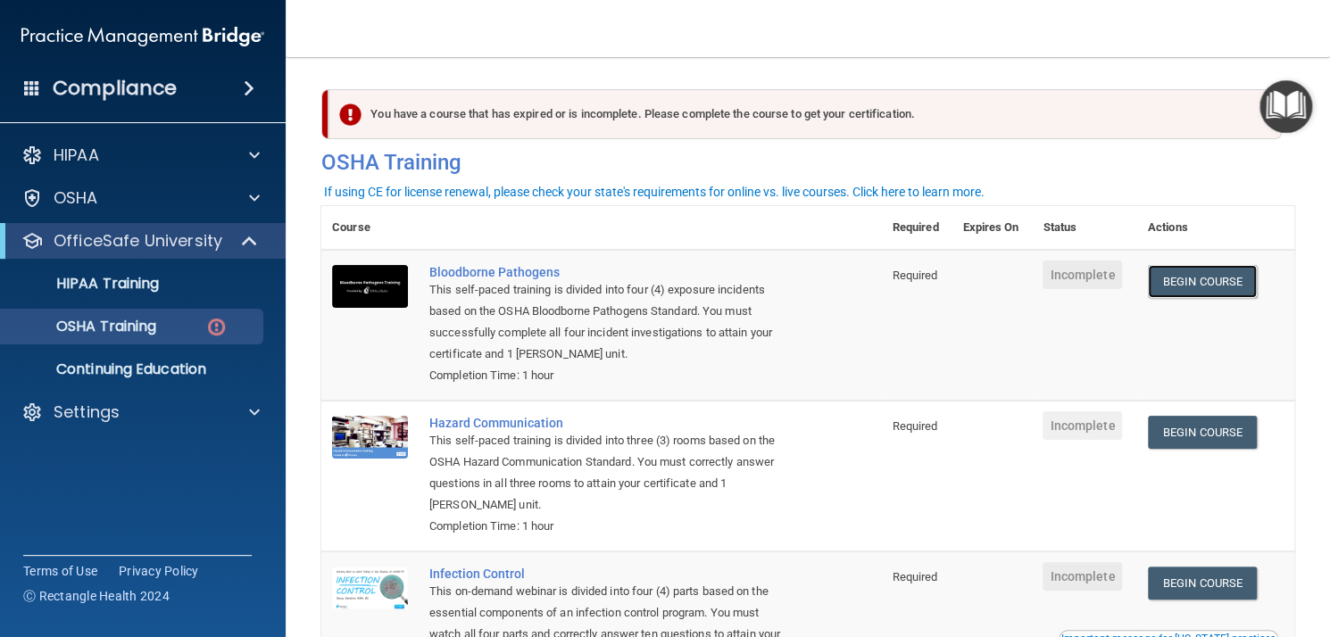
click at [1182, 277] on link "Begin Course" at bounding box center [1202, 281] width 109 height 33
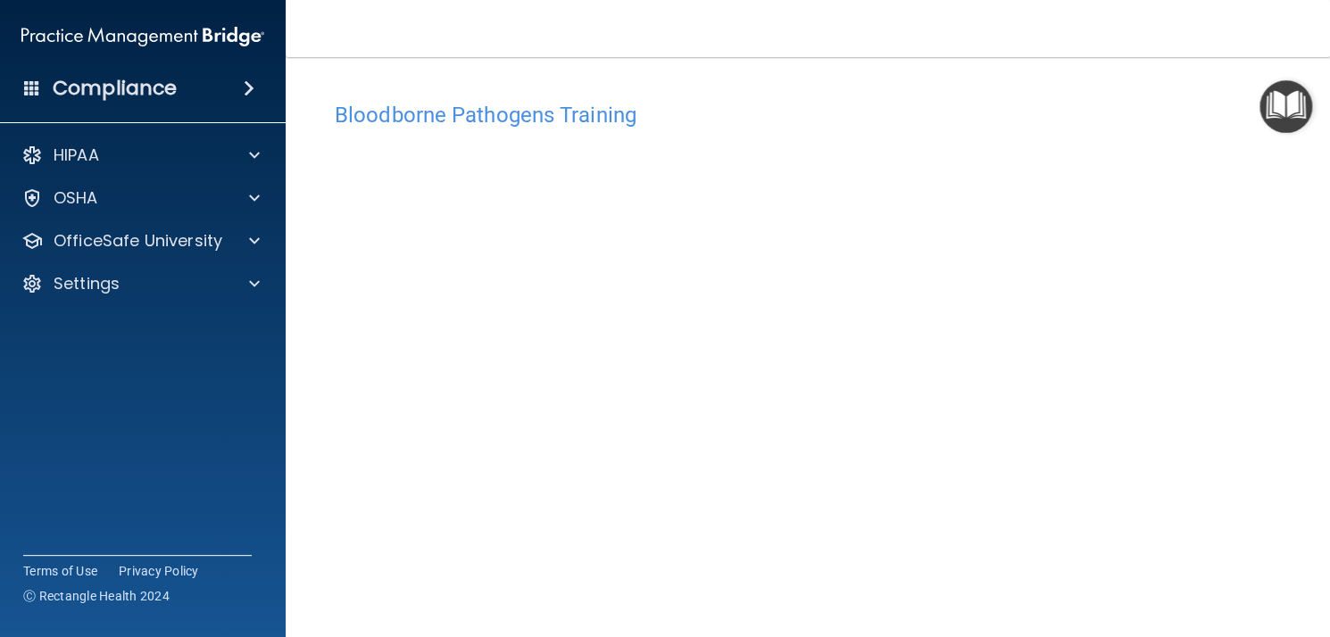
scroll to position [127, 0]
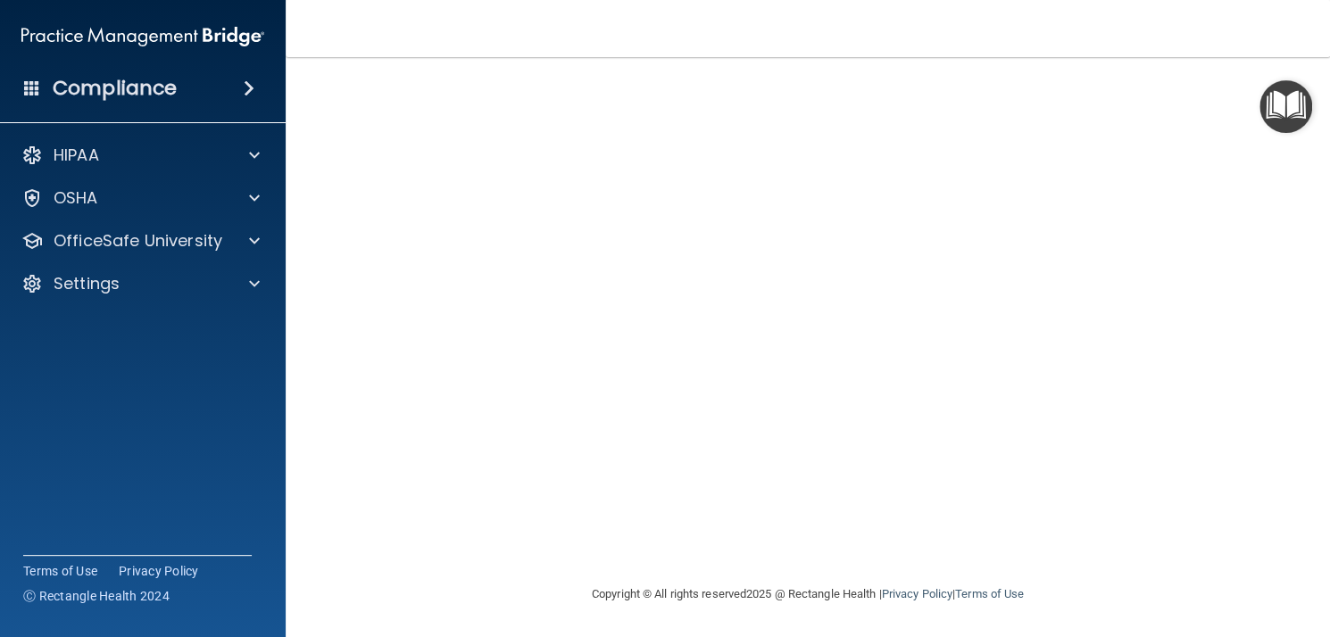
click at [1200, 56] on nav "Toggle navigation [PERSON_NAME] [EMAIL_ADDRESS][DOMAIN_NAME] Manage My Enterpri…" at bounding box center [808, 28] width 1044 height 57
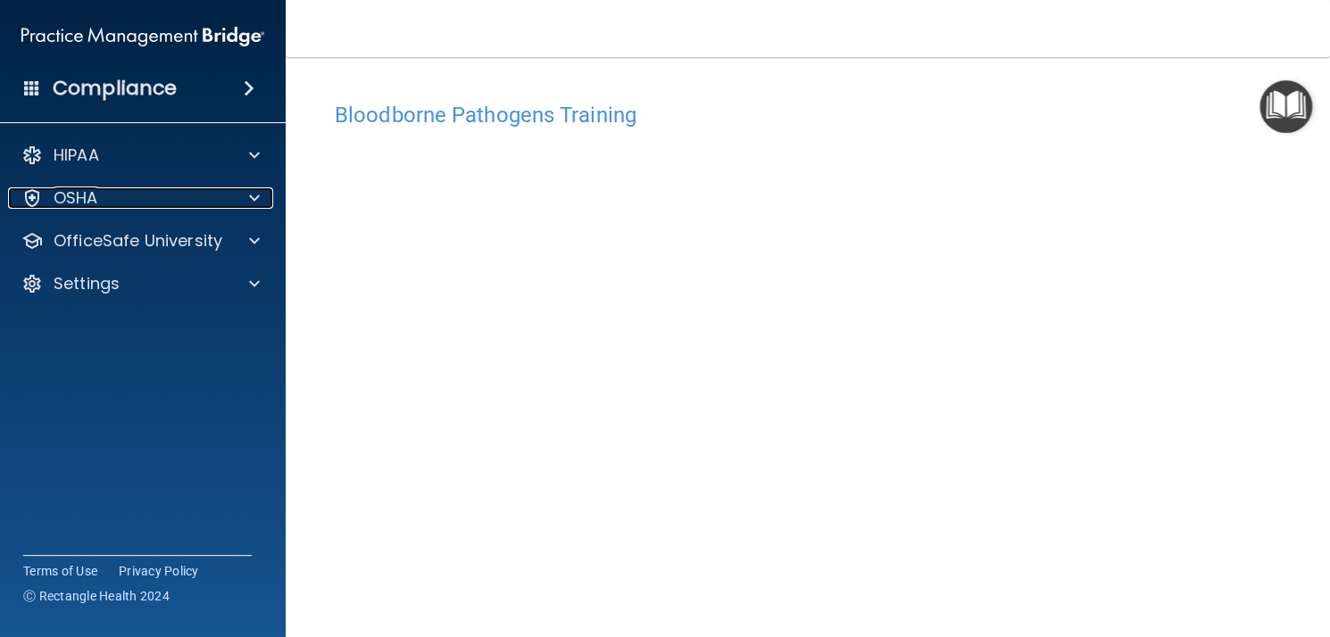
click at [142, 198] on div "OSHA" at bounding box center [118, 197] width 221 height 21
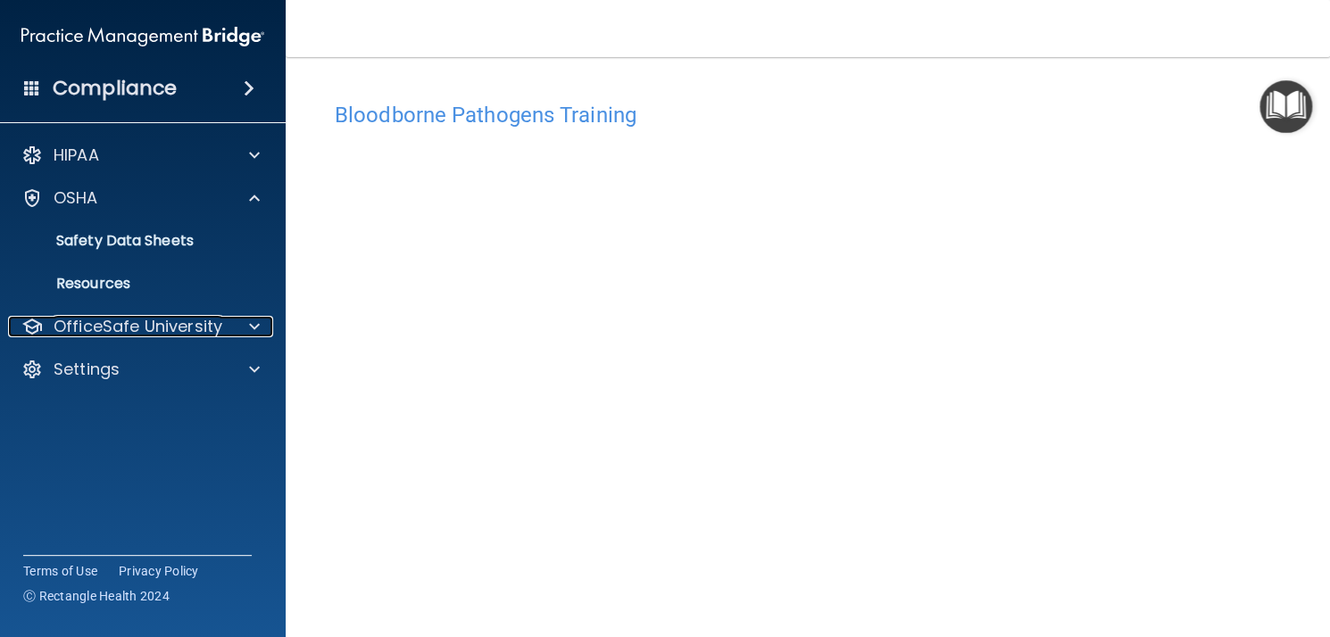
click at [182, 320] on p "OfficeSafe University" at bounding box center [138, 326] width 169 height 21
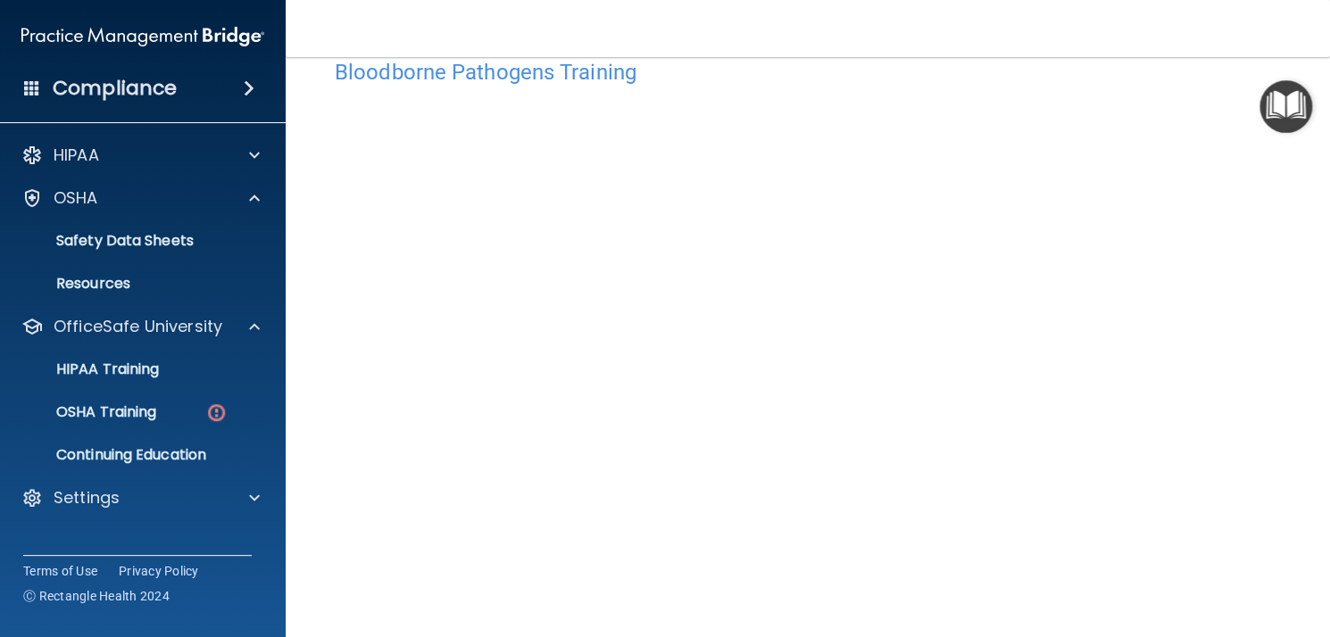
scroll to position [43, 0]
click at [161, 396] on link "OSHA Training" at bounding box center [122, 413] width 281 height 36
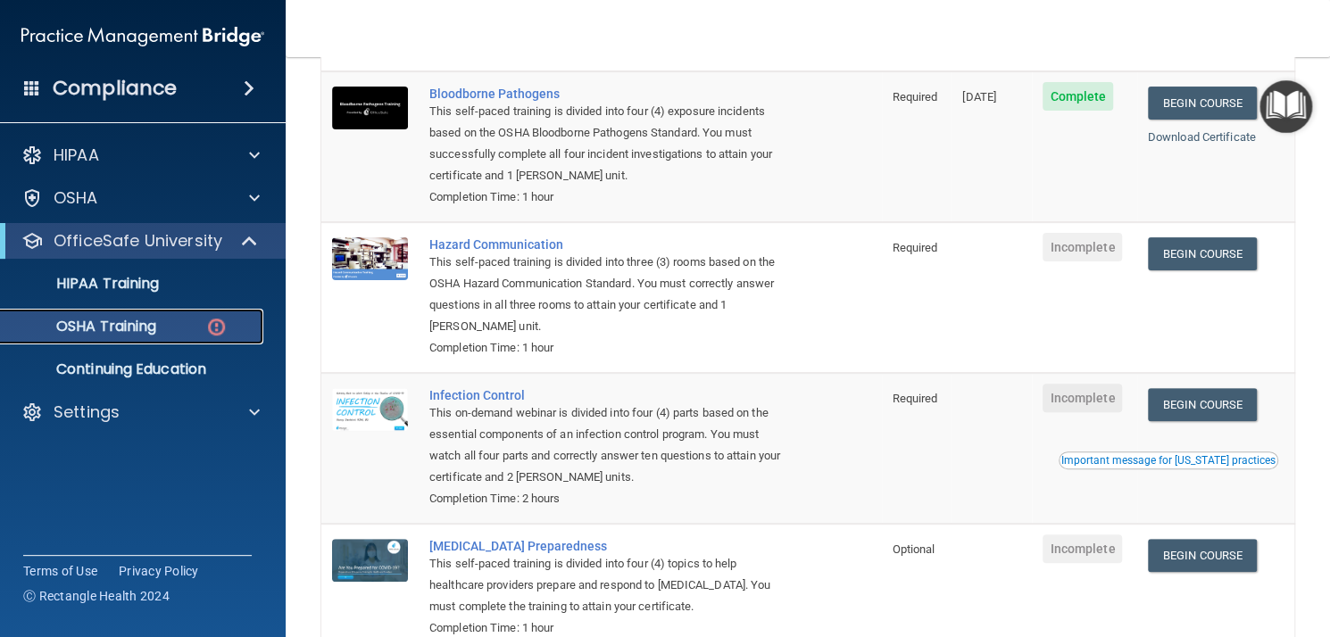
scroll to position [165, 0]
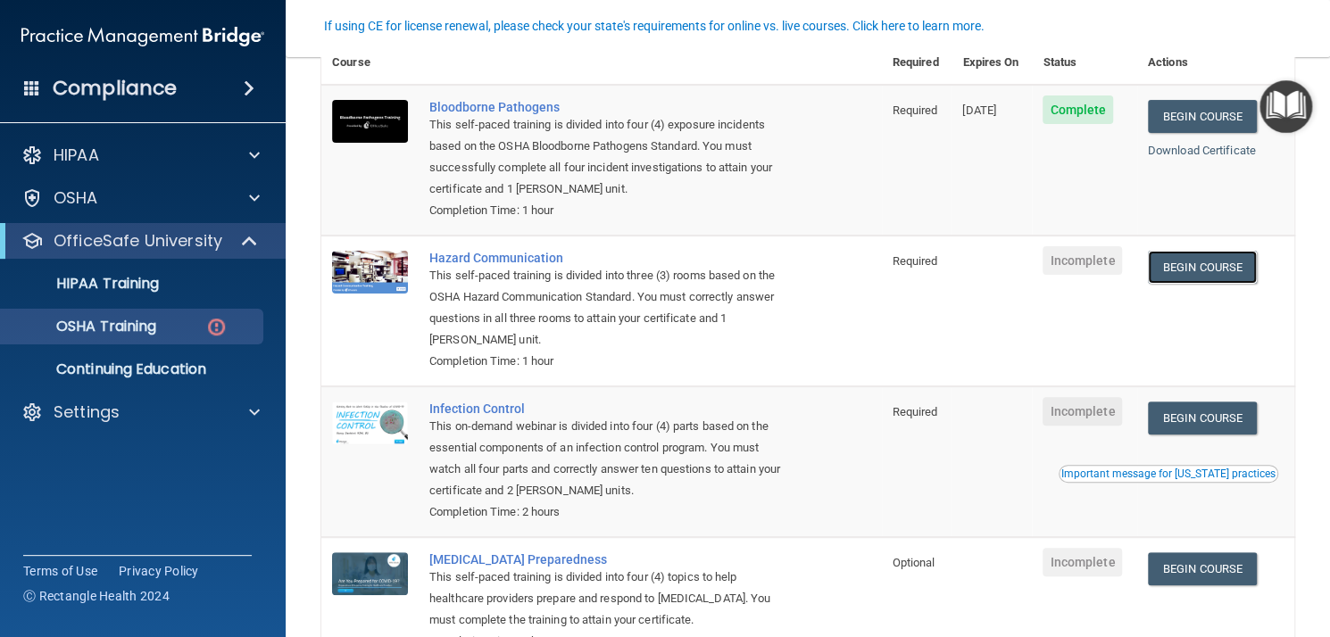
click at [1191, 271] on link "Begin Course" at bounding box center [1202, 267] width 109 height 33
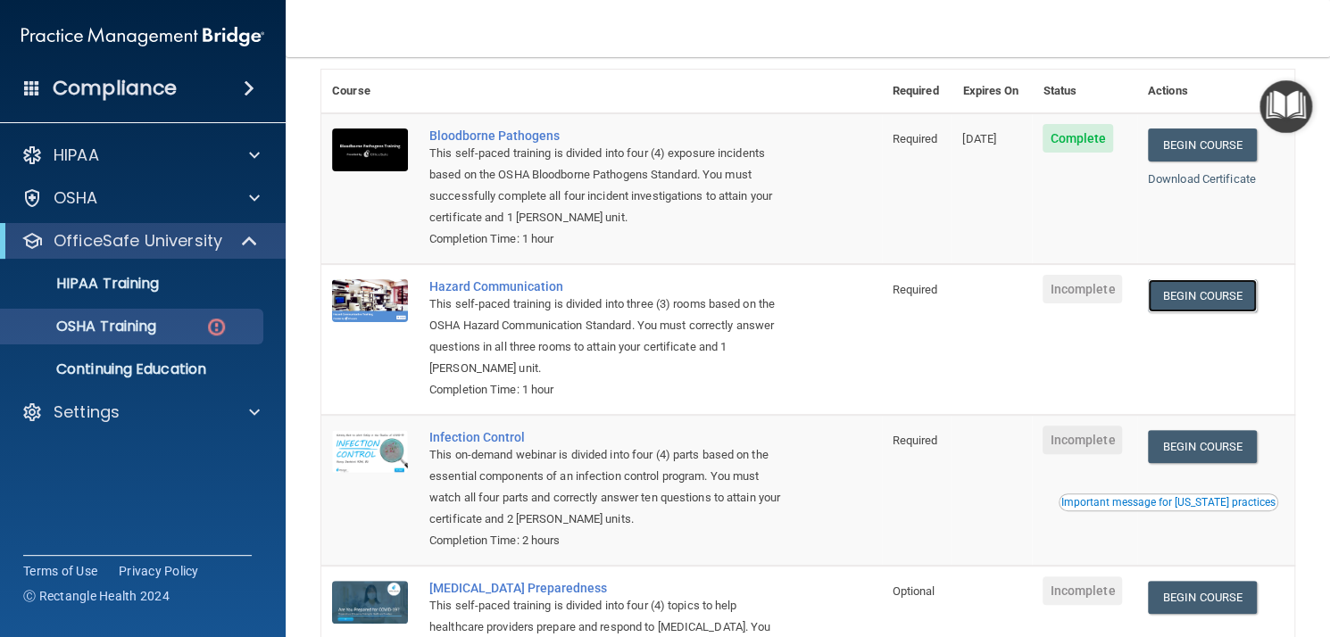
scroll to position [136, 0]
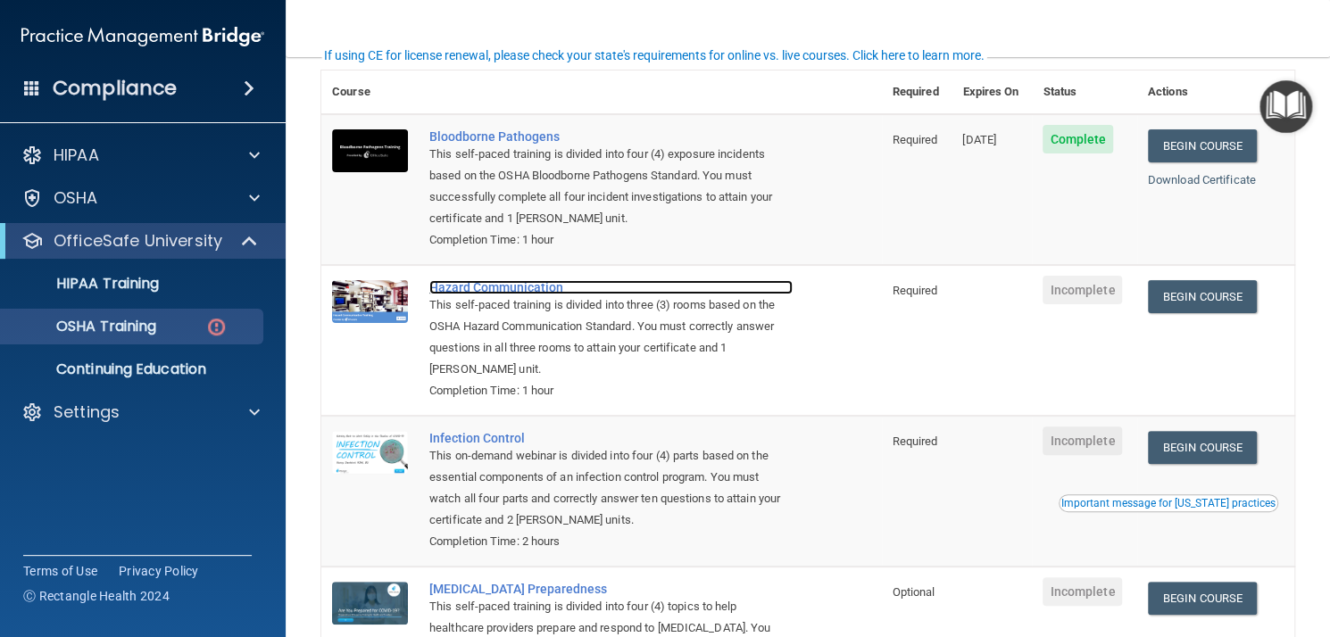
click at [526, 290] on div "Hazard Communication" at bounding box center [610, 287] width 363 height 14
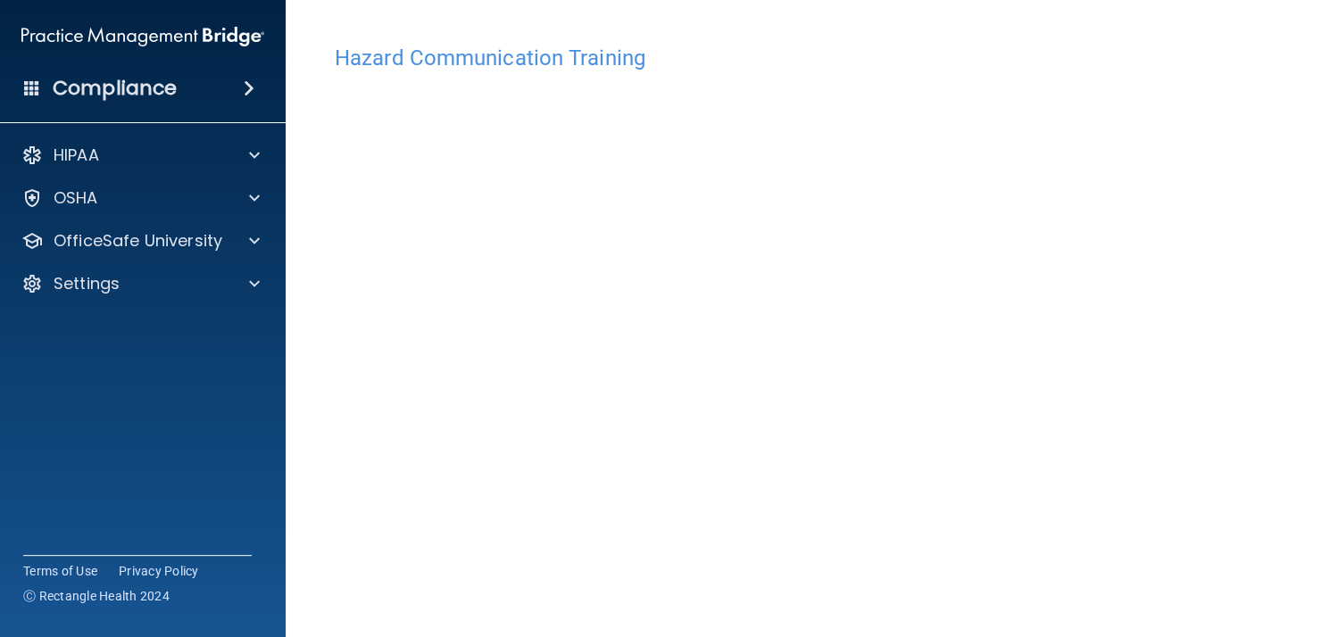
scroll to position [111, 0]
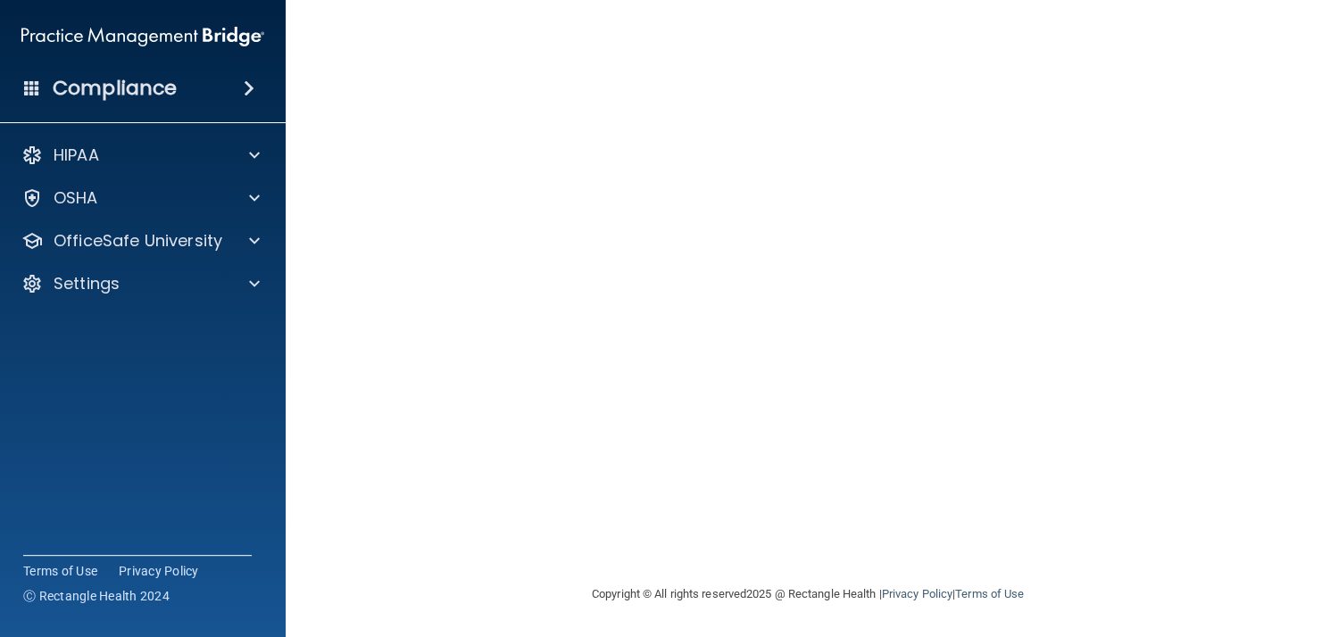
click at [1196, 535] on iframe at bounding box center [1165, 570] width 287 height 71
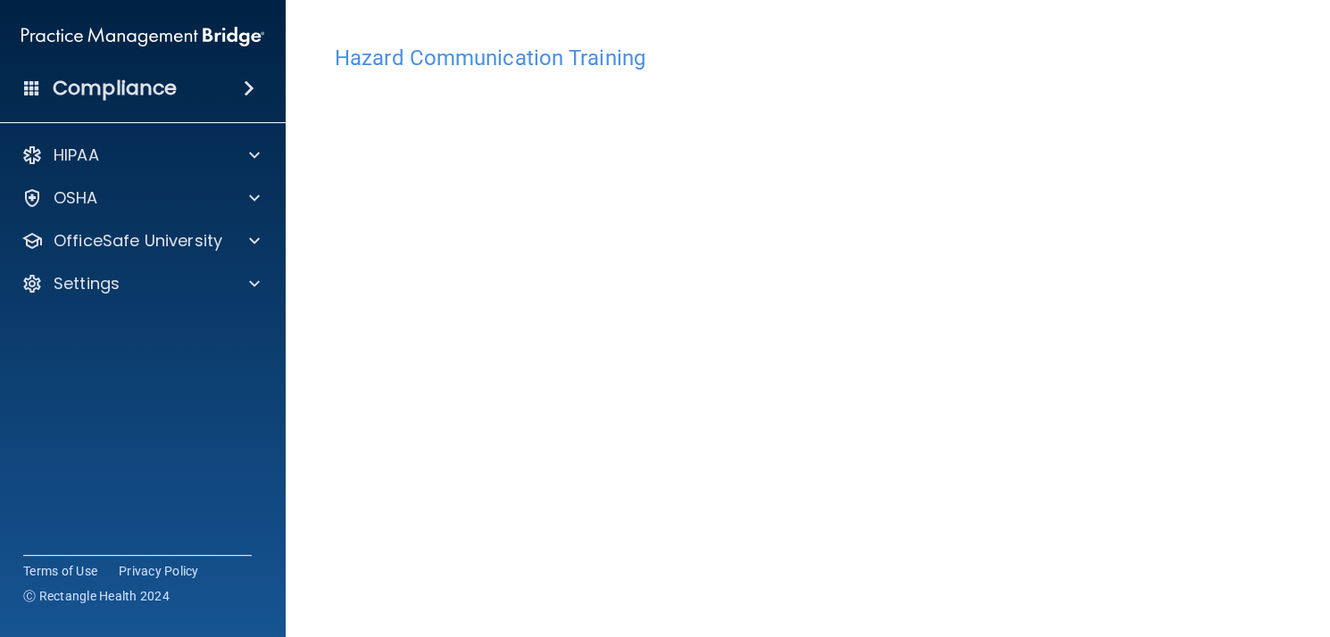
click at [1114, 535] on iframe at bounding box center [1165, 570] width 287 height 71
click at [196, 185] on div "OSHA" at bounding box center [143, 198] width 287 height 36
click at [194, 252] on p "OfficeSafe University" at bounding box center [138, 240] width 169 height 21
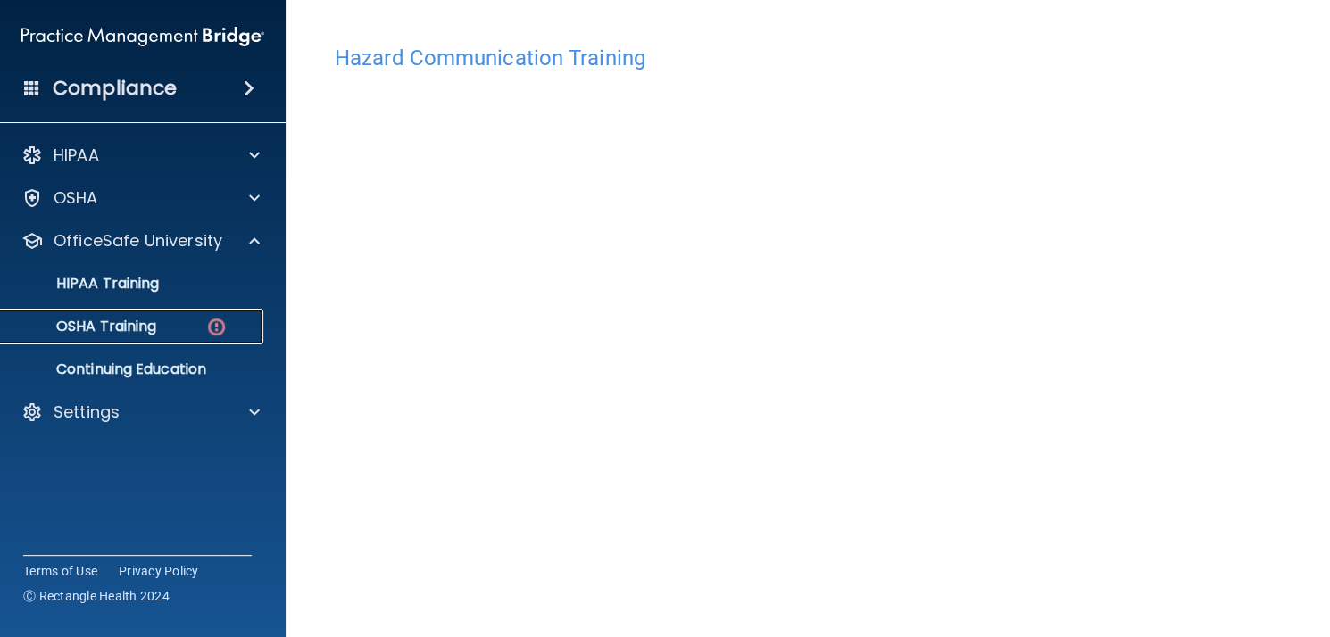
click at [199, 328] on div "OSHA Training" at bounding box center [134, 327] width 244 height 18
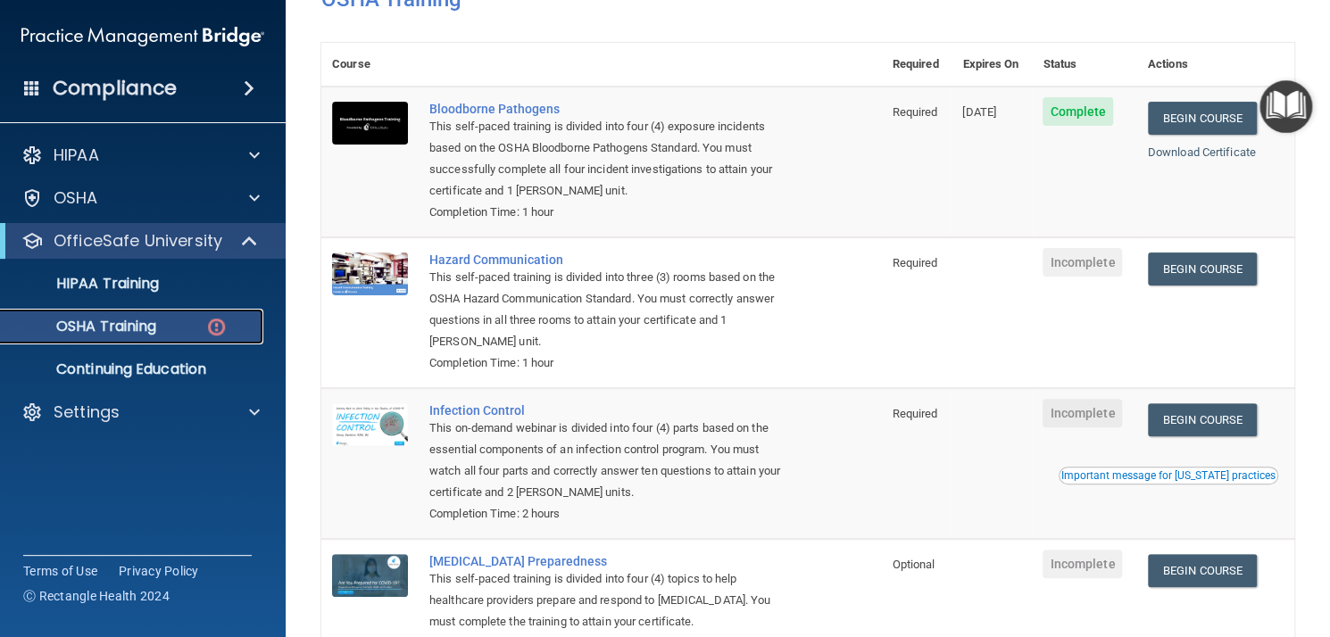
scroll to position [103, 0]
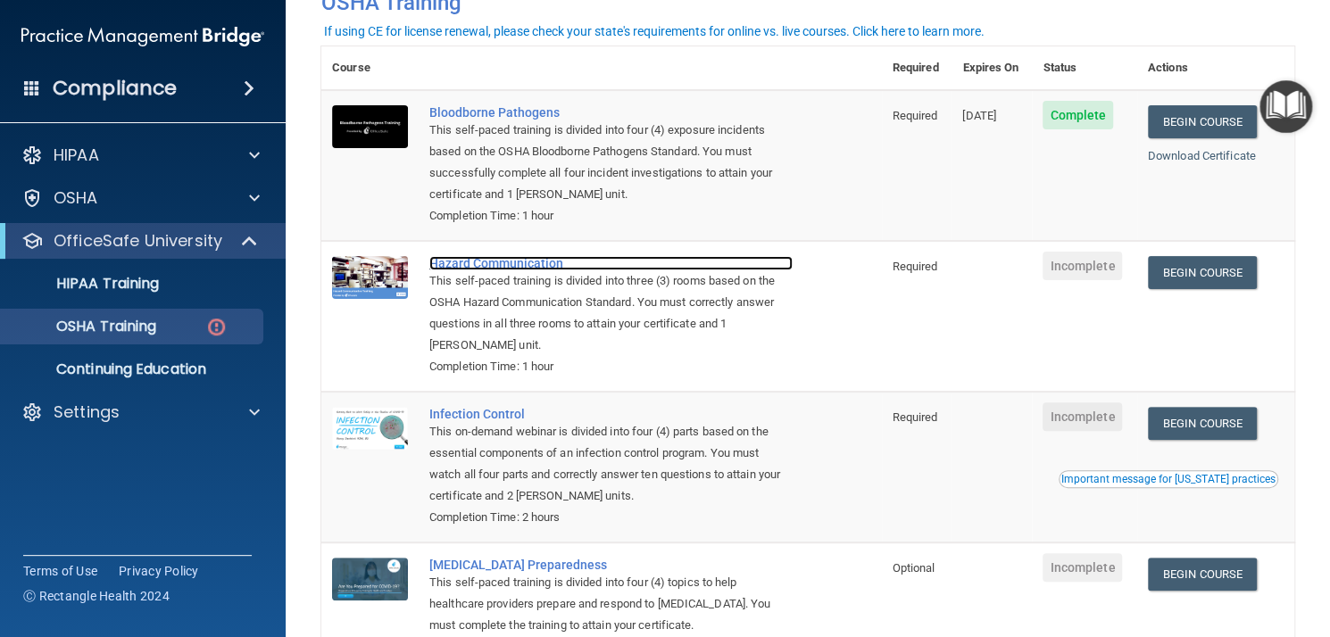
click at [506, 269] on div "Hazard Communication" at bounding box center [610, 263] width 363 height 14
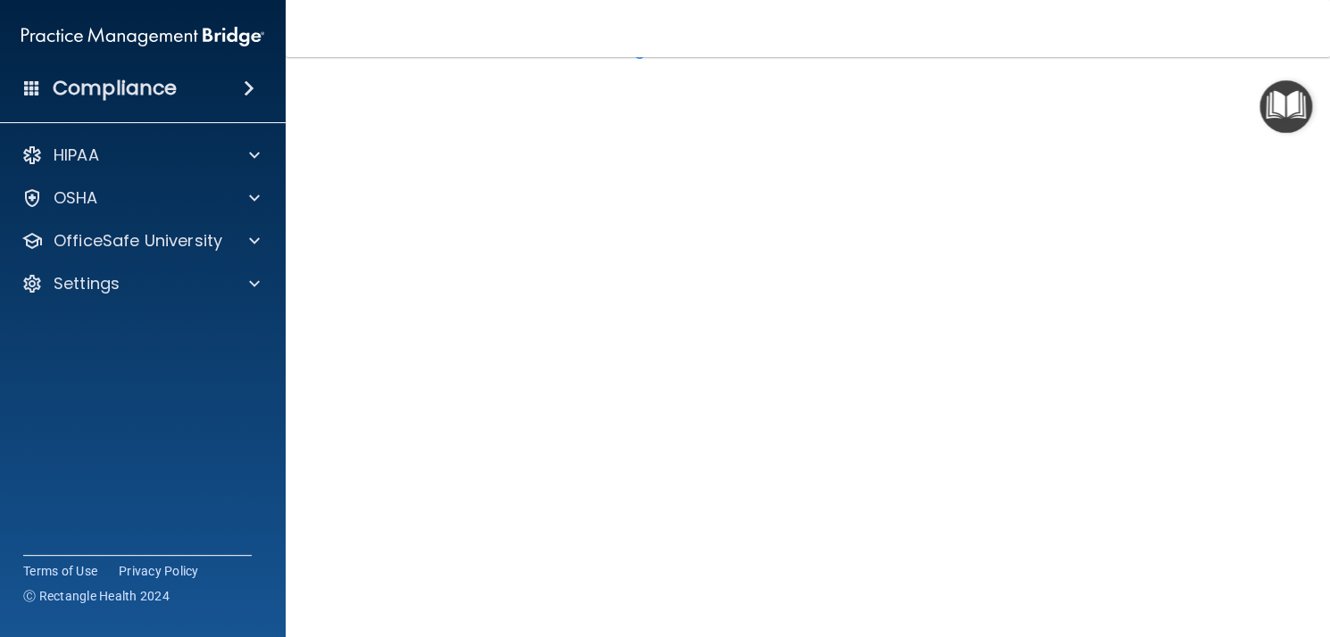
scroll to position [67, 0]
click at [186, 199] on div "OSHA" at bounding box center [118, 197] width 221 height 21
click at [165, 311] on div "OfficeSafe University" at bounding box center [143, 327] width 287 height 36
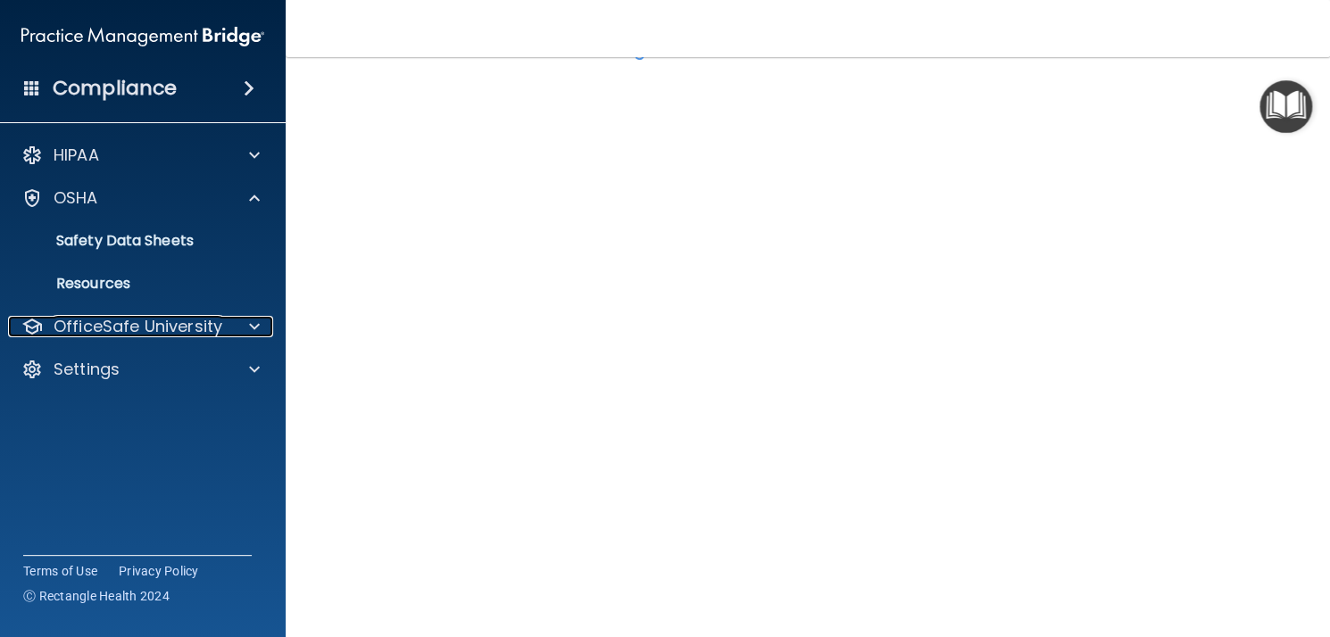
click at [216, 322] on p "OfficeSafe University" at bounding box center [138, 326] width 169 height 21
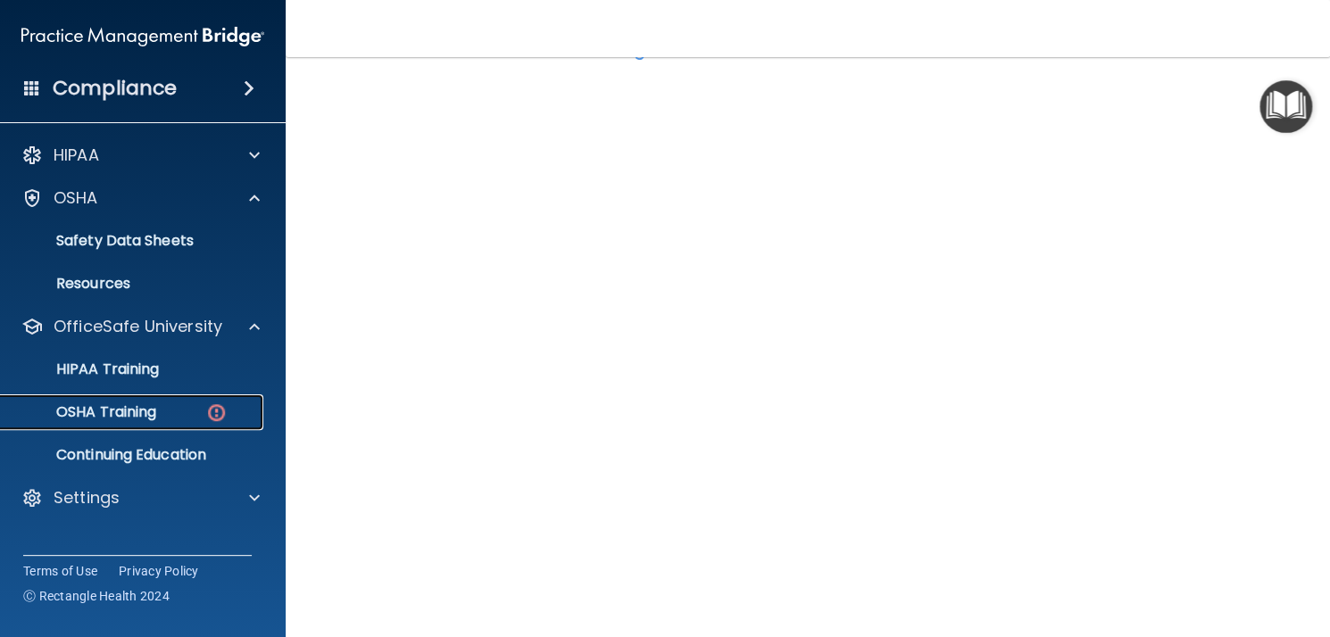
click at [161, 408] on div "OSHA Training" at bounding box center [134, 412] width 244 height 18
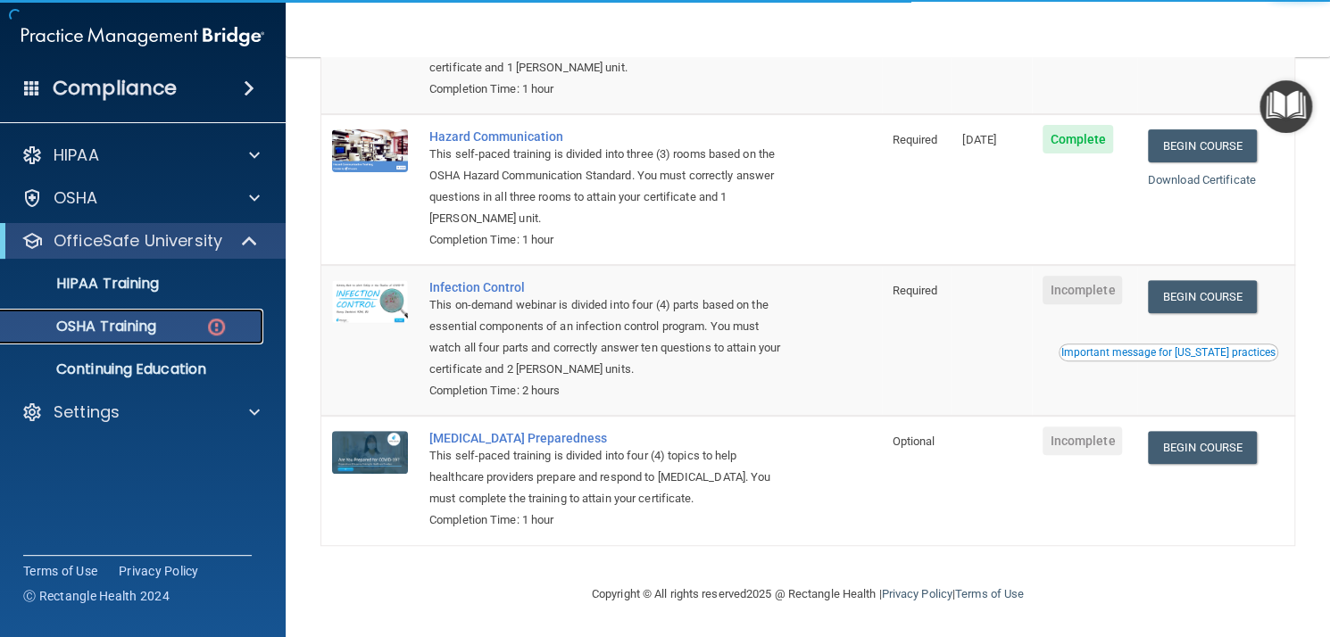
scroll to position [289, 0]
